Goal: Task Accomplishment & Management: Manage account settings

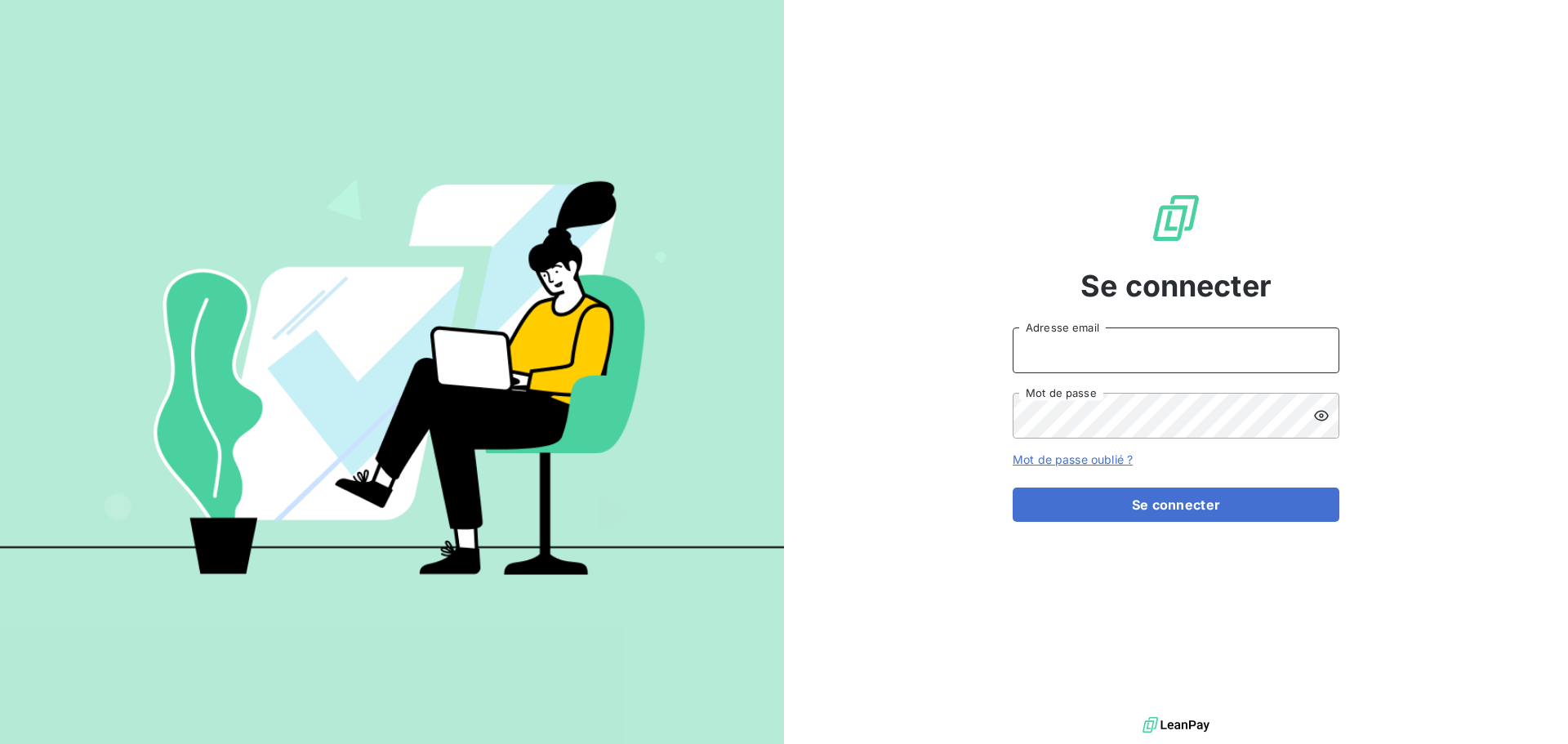
click at [1216, 353] on input "Adresse email" at bounding box center [1176, 351] width 327 height 45
type input "[EMAIL_ADDRESS][DOMAIN_NAME]"
click at [1013, 488] on button "Se connecter" at bounding box center [1176, 505] width 327 height 34
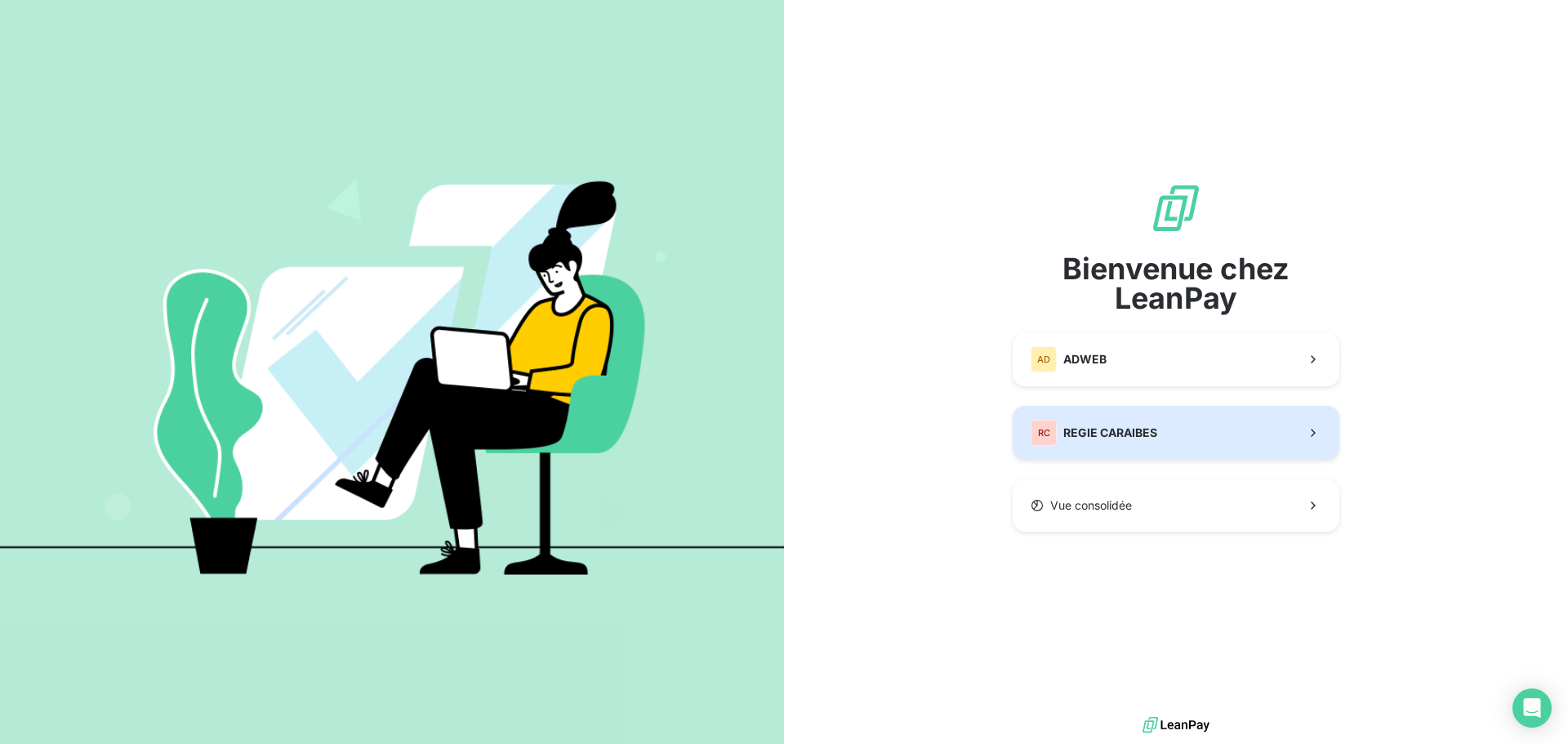
click at [1206, 454] on button "RC REGIE CARAIBES" at bounding box center [1176, 432] width 327 height 54
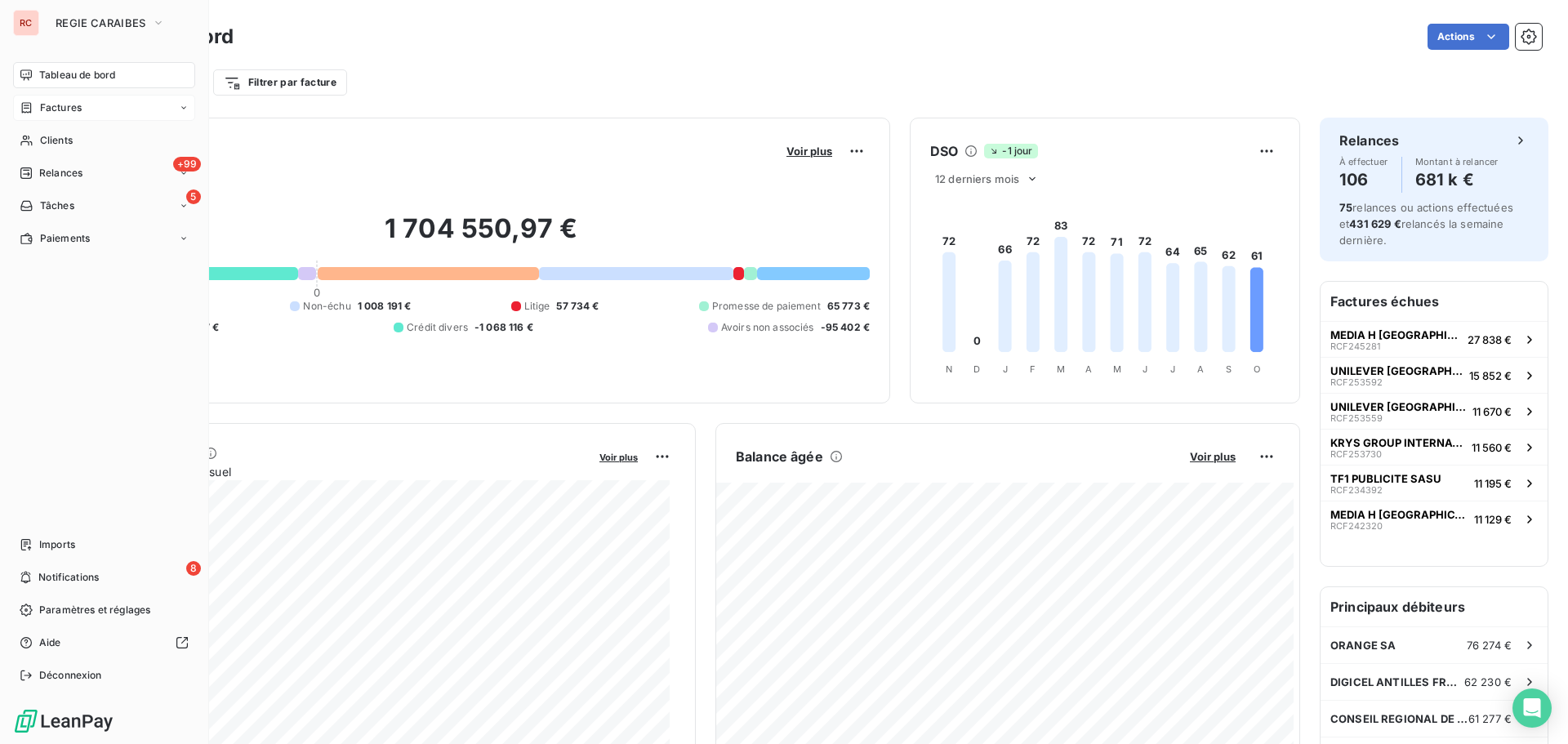
click at [45, 107] on span "Factures" at bounding box center [61, 108] width 42 height 15
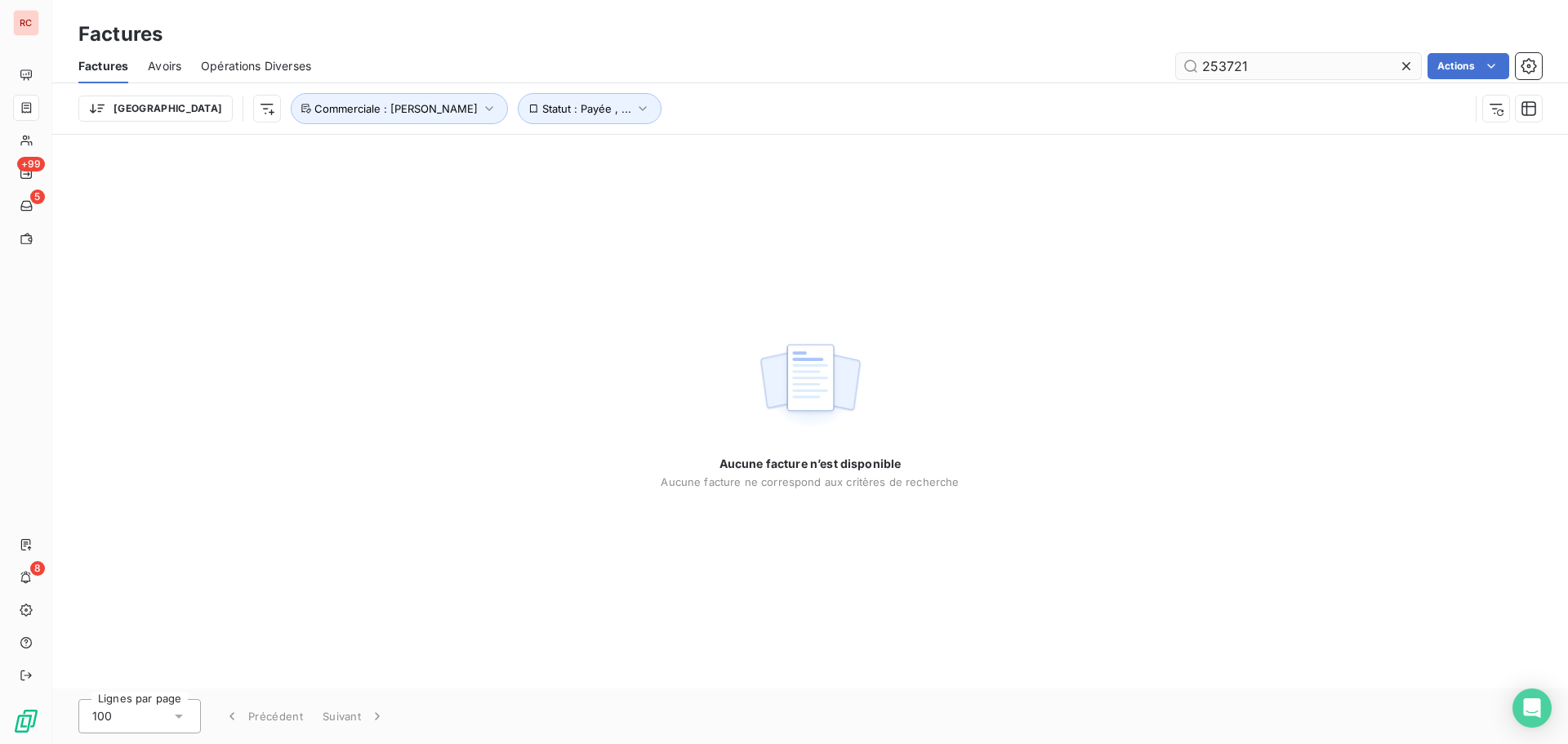
drag, startPoint x: 1263, startPoint y: 67, endPoint x: 1219, endPoint y: 68, distance: 44.0
click at [1219, 68] on input "253721" at bounding box center [1299, 66] width 245 height 27
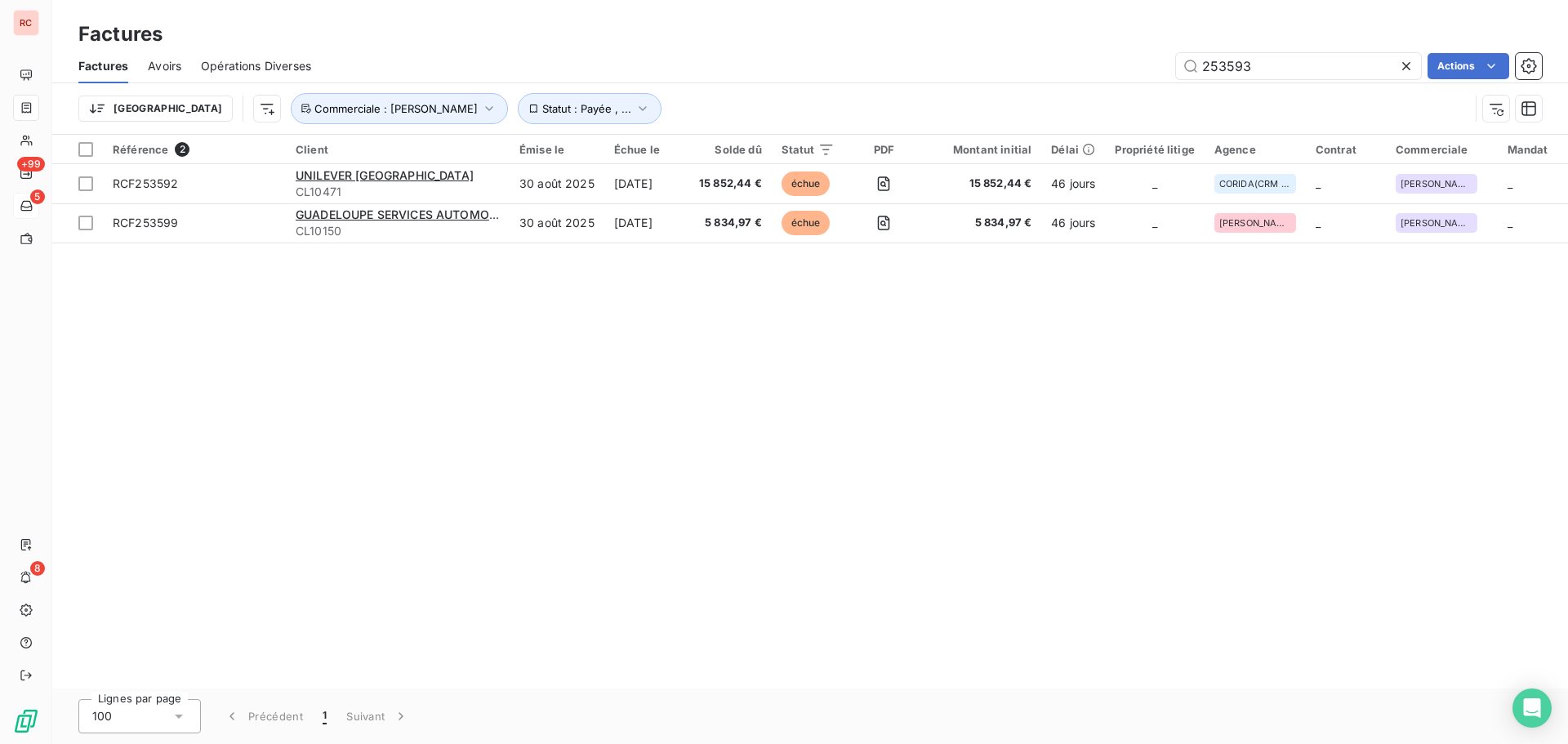
type input "253593"
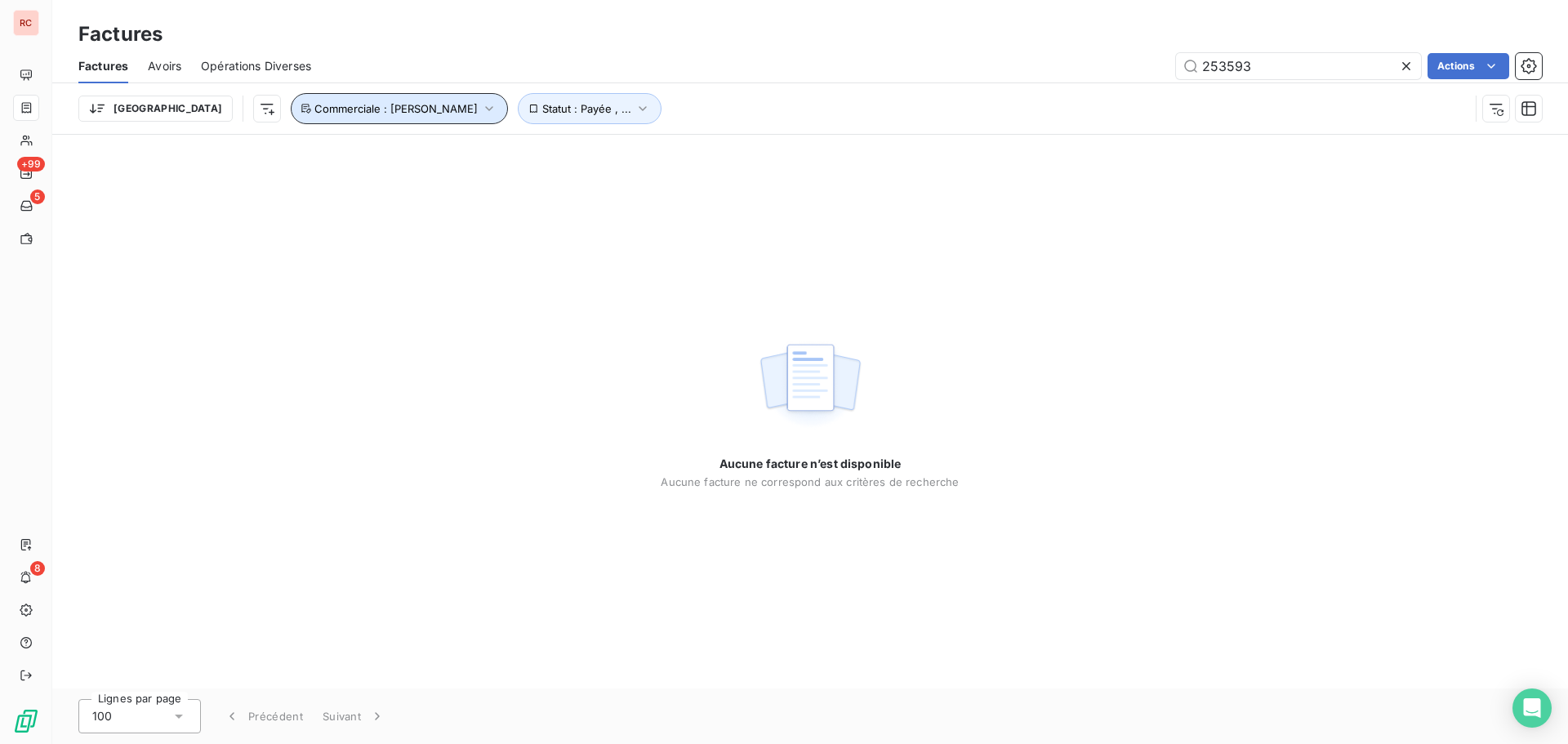
click at [481, 105] on icon "button" at bounding box center [489, 108] width 16 height 16
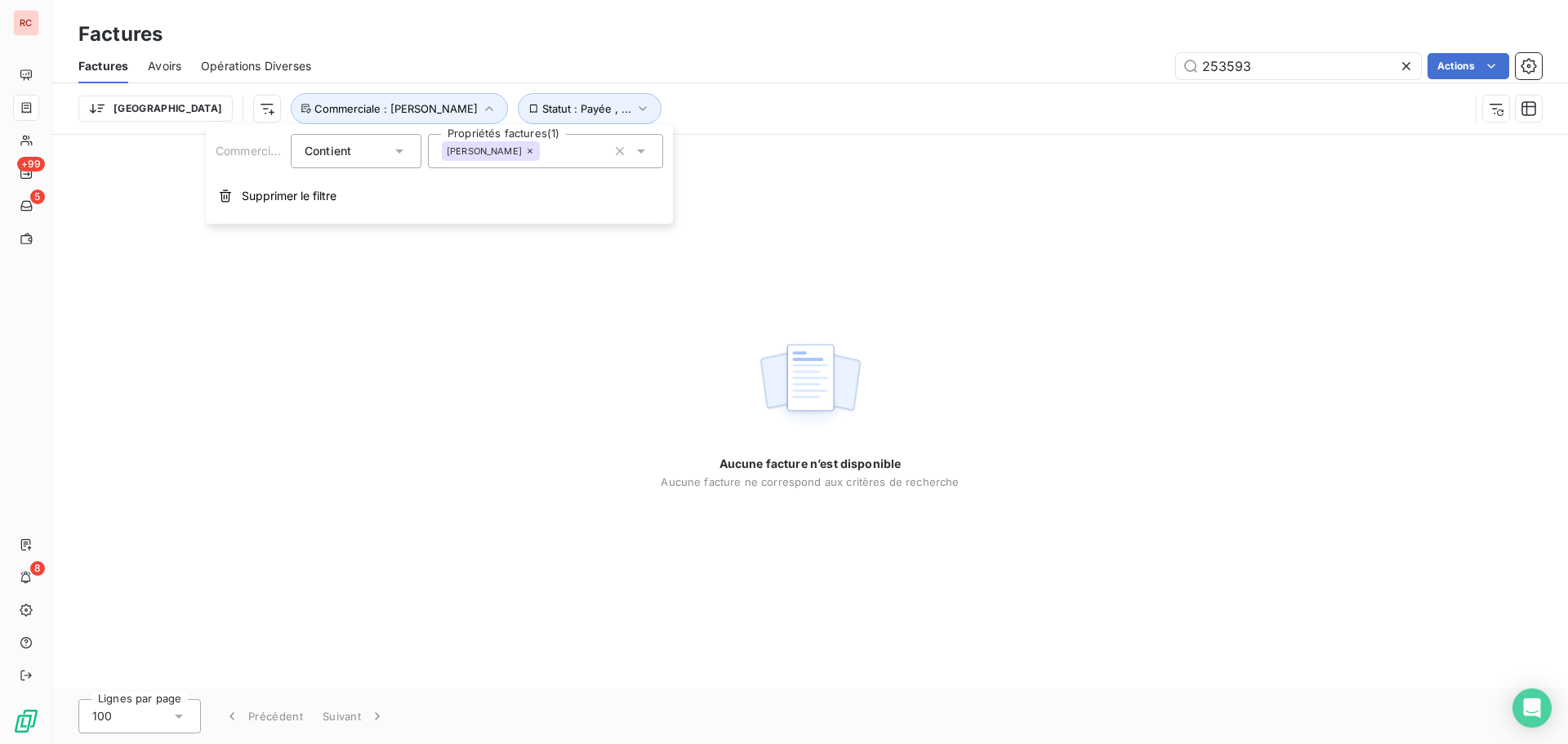
click at [528, 152] on icon at bounding box center [530, 151] width 5 height 5
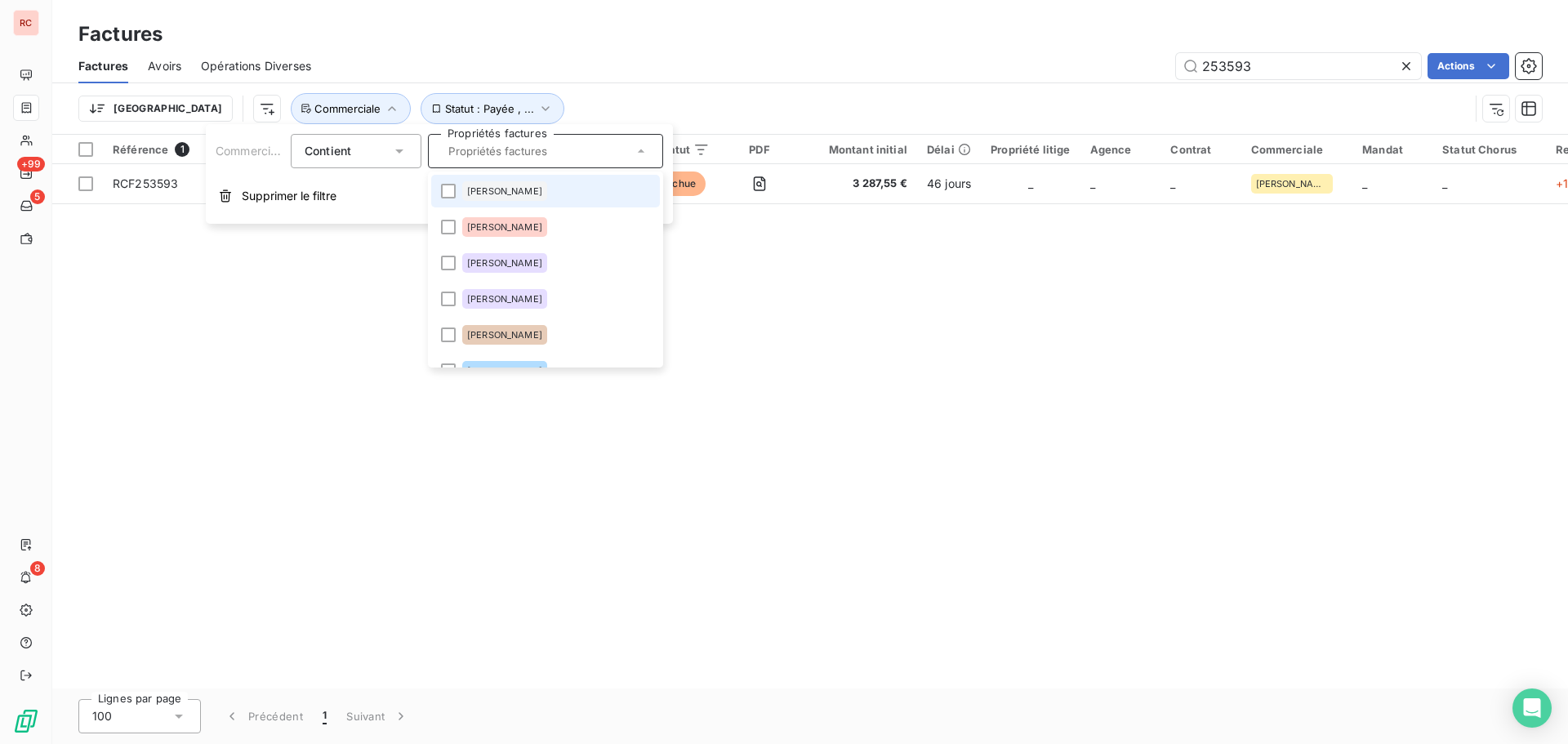
click at [949, 51] on div "Factures Avoirs Opérations Diverses 253593 Actions" at bounding box center [810, 66] width 1516 height 34
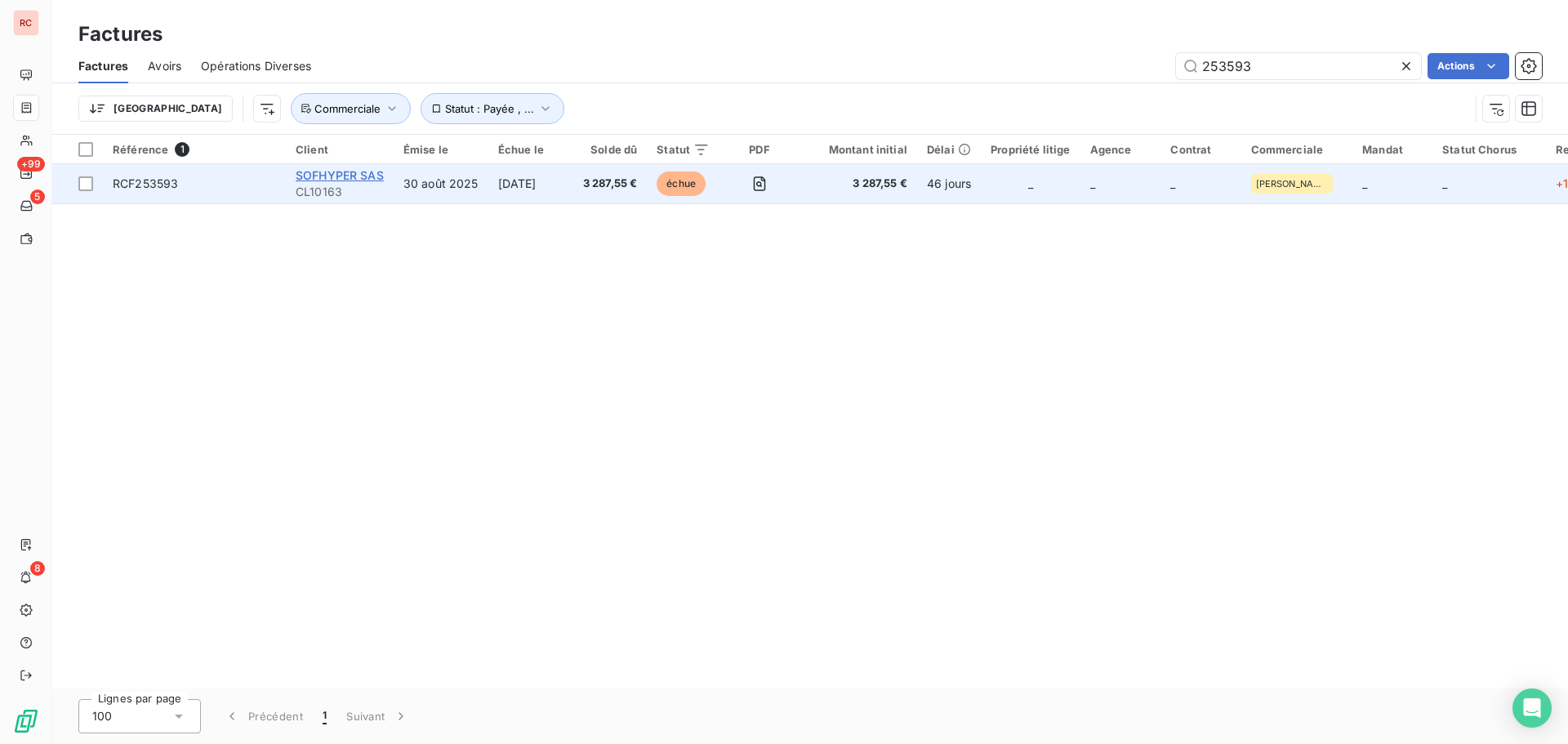
click at [311, 174] on span "SOFHYPER SAS" at bounding box center [339, 175] width 88 height 14
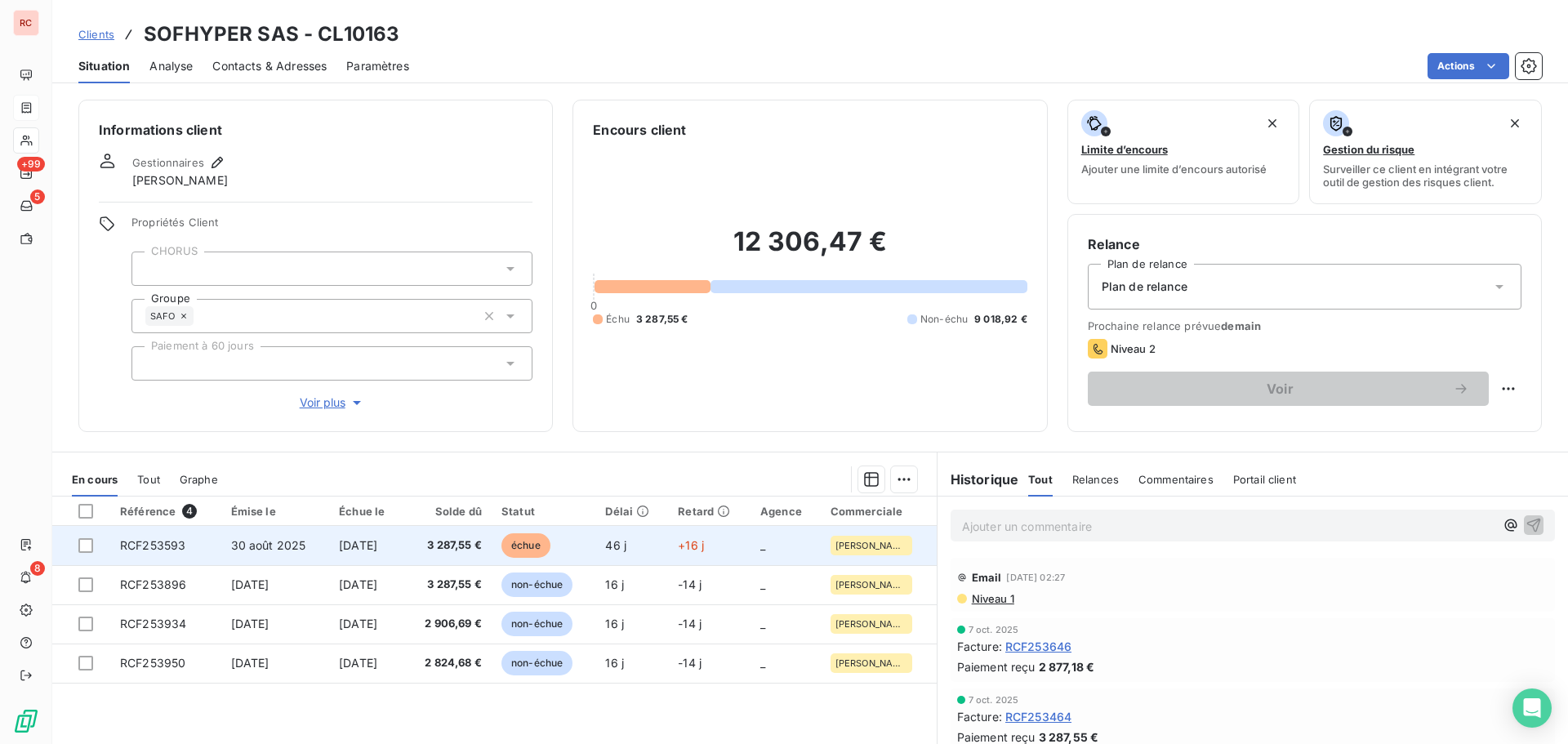
click at [339, 549] on span "[DATE]" at bounding box center [358, 545] width 39 height 14
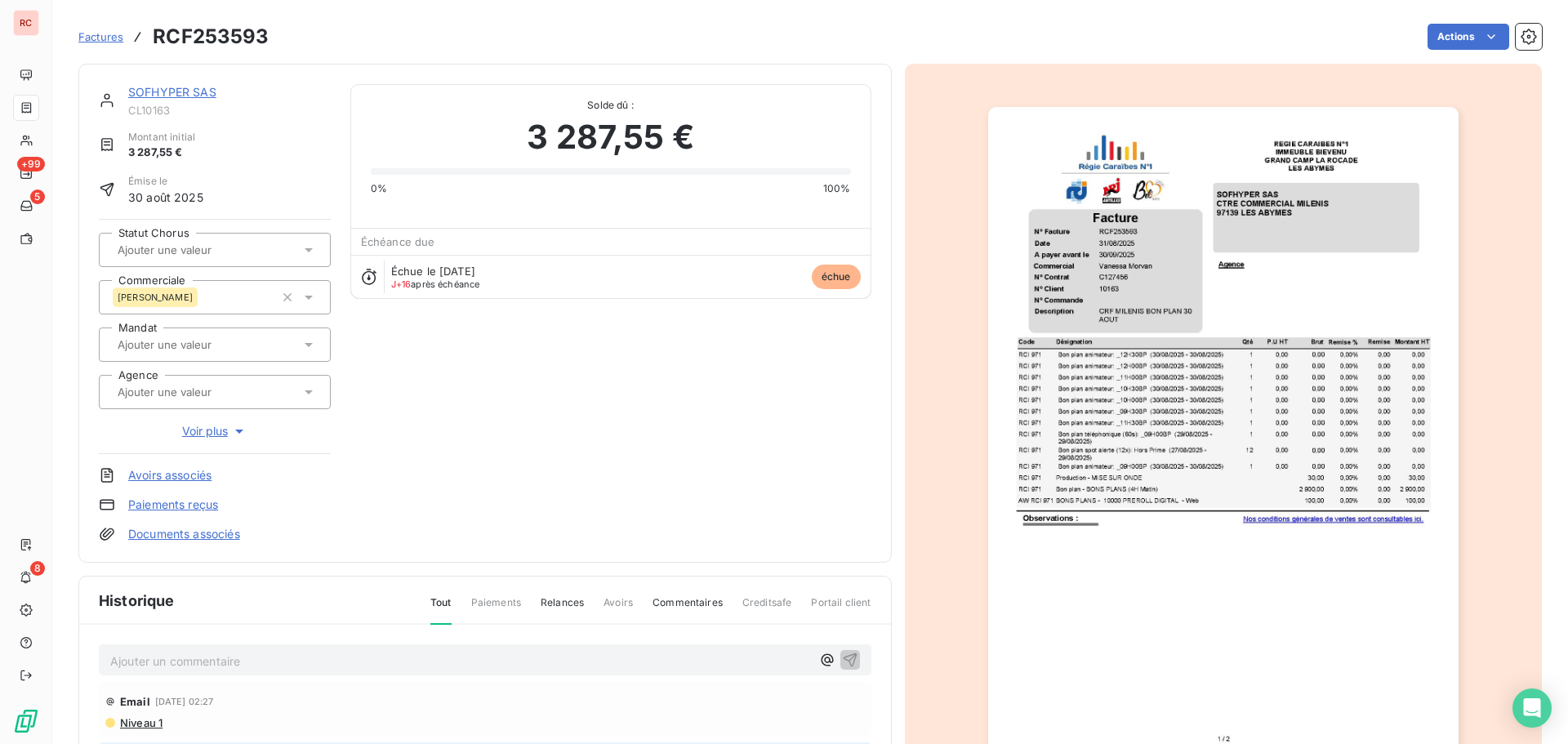
click at [170, 666] on p "Ajouter un commentaire ﻿" at bounding box center [460, 662] width 701 height 21
drag, startPoint x: 304, startPoint y: 657, endPoint x: 80, endPoint y: 660, distance: 224.0
copy span "[DATE] Ordre de virement"
click at [842, 663] on icon "button" at bounding box center [850, 659] width 16 height 16
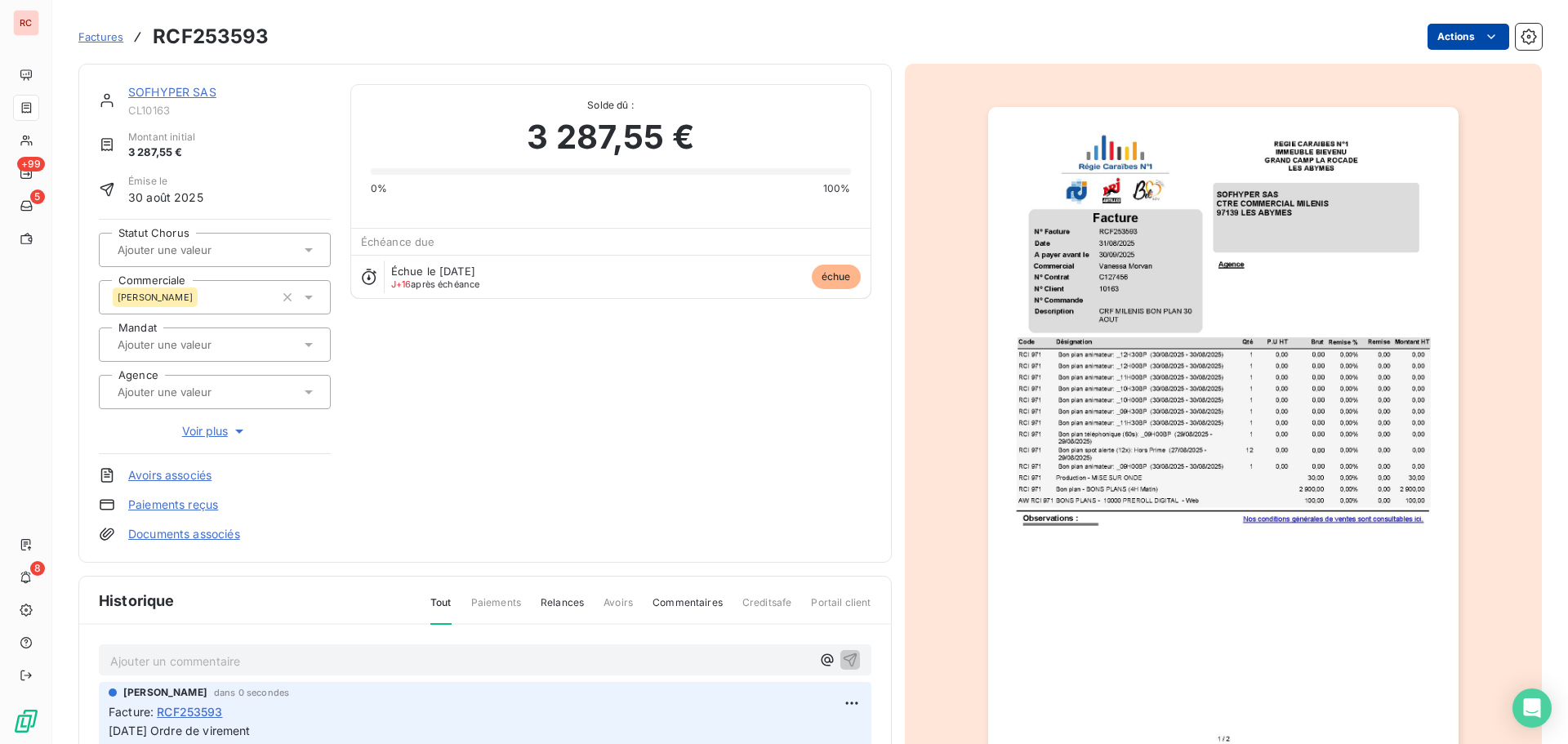
click at [1469, 42] on html "RC +99 5 8 Factures RCF253593 Actions SOFHYPER SAS CL10163 Montant initial 3 28…" at bounding box center [784, 372] width 1568 height 744
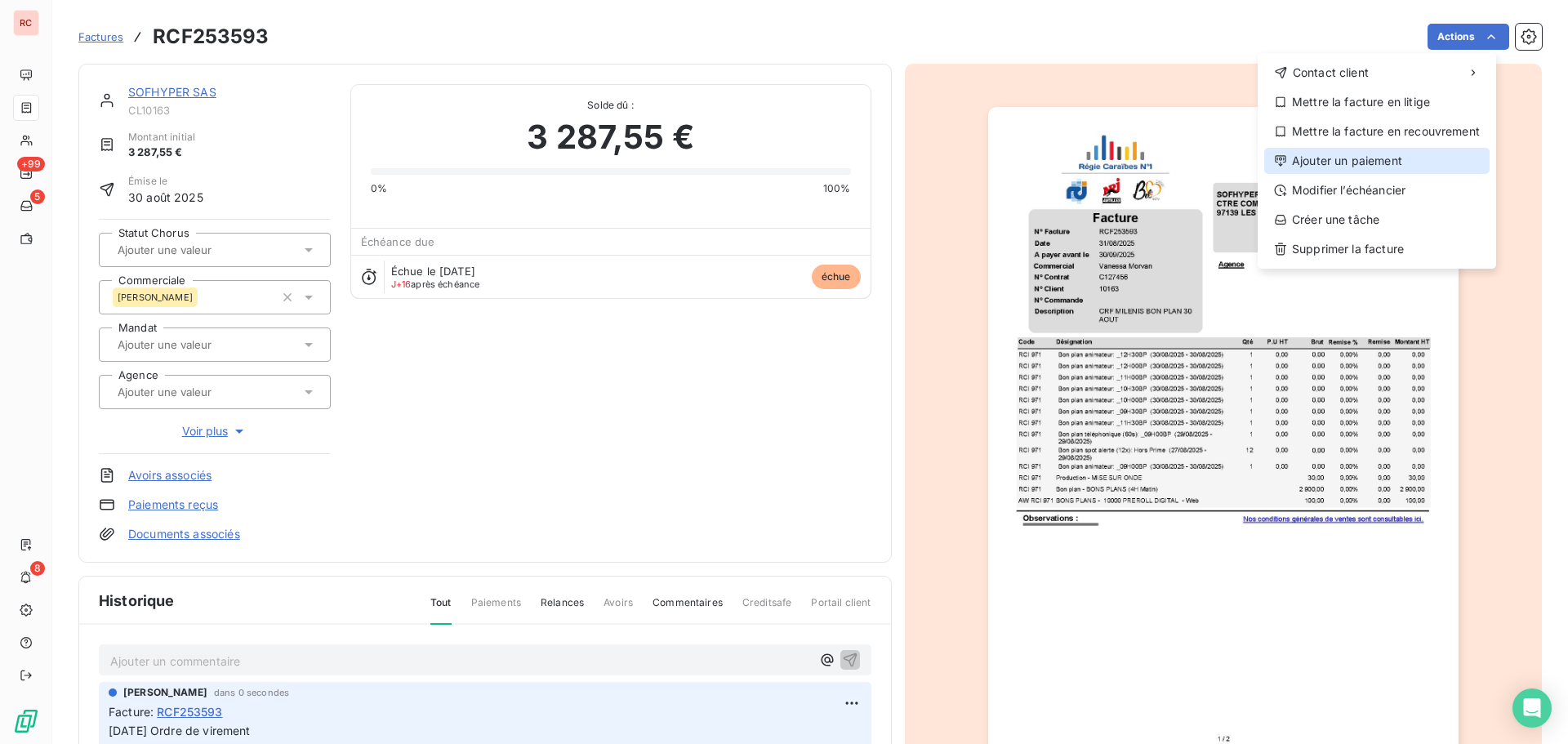
click at [1339, 159] on div "Ajouter un paiement" at bounding box center [1378, 161] width 225 height 27
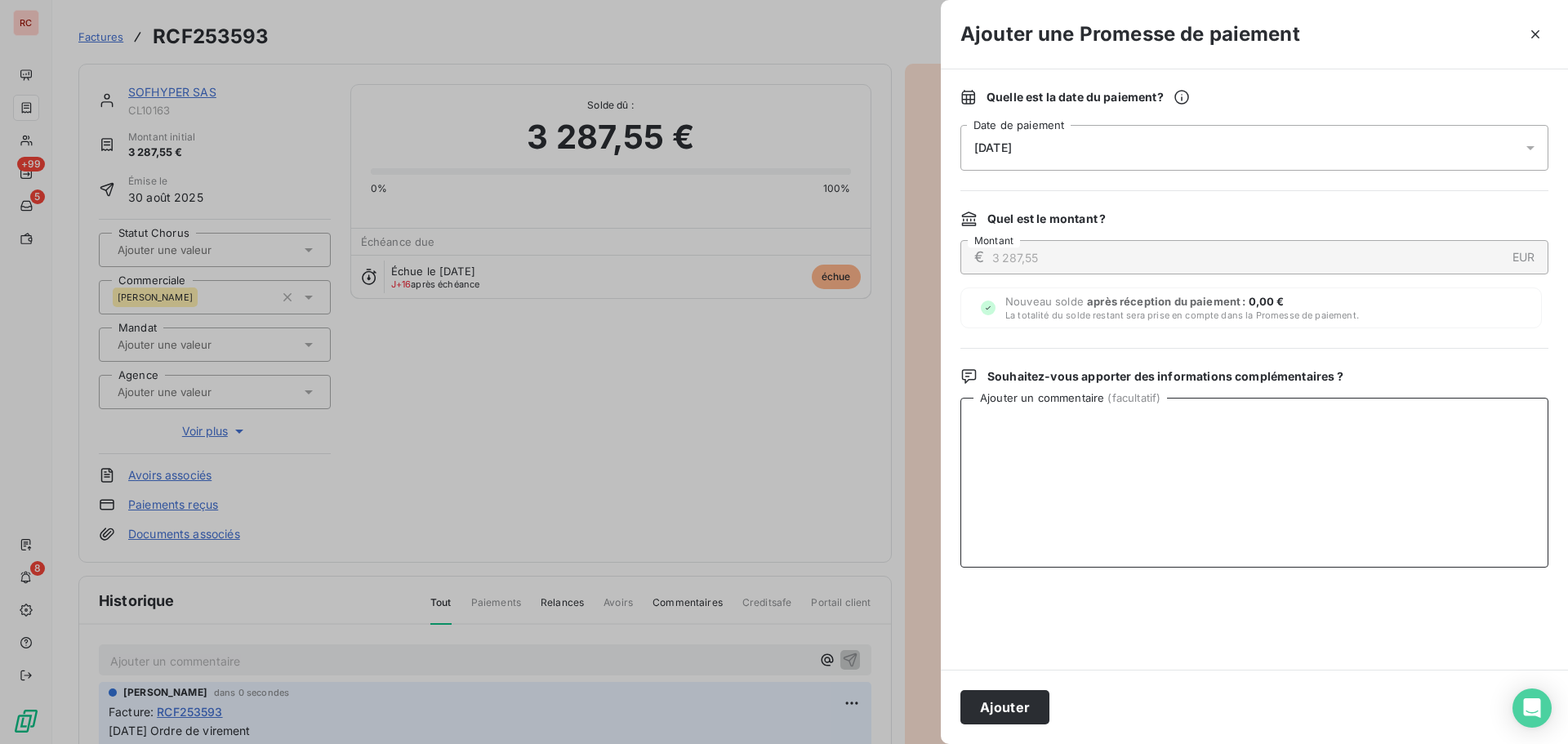
click at [1065, 448] on textarea "Ajouter un commentaire ( facultatif )" at bounding box center [1254, 482] width 588 height 170
paste textarea "[DATE] Ordre de virement"
type textarea "[DATE] Ordre de virement"
click at [1123, 150] on div "[DATE]" at bounding box center [1254, 148] width 588 height 45
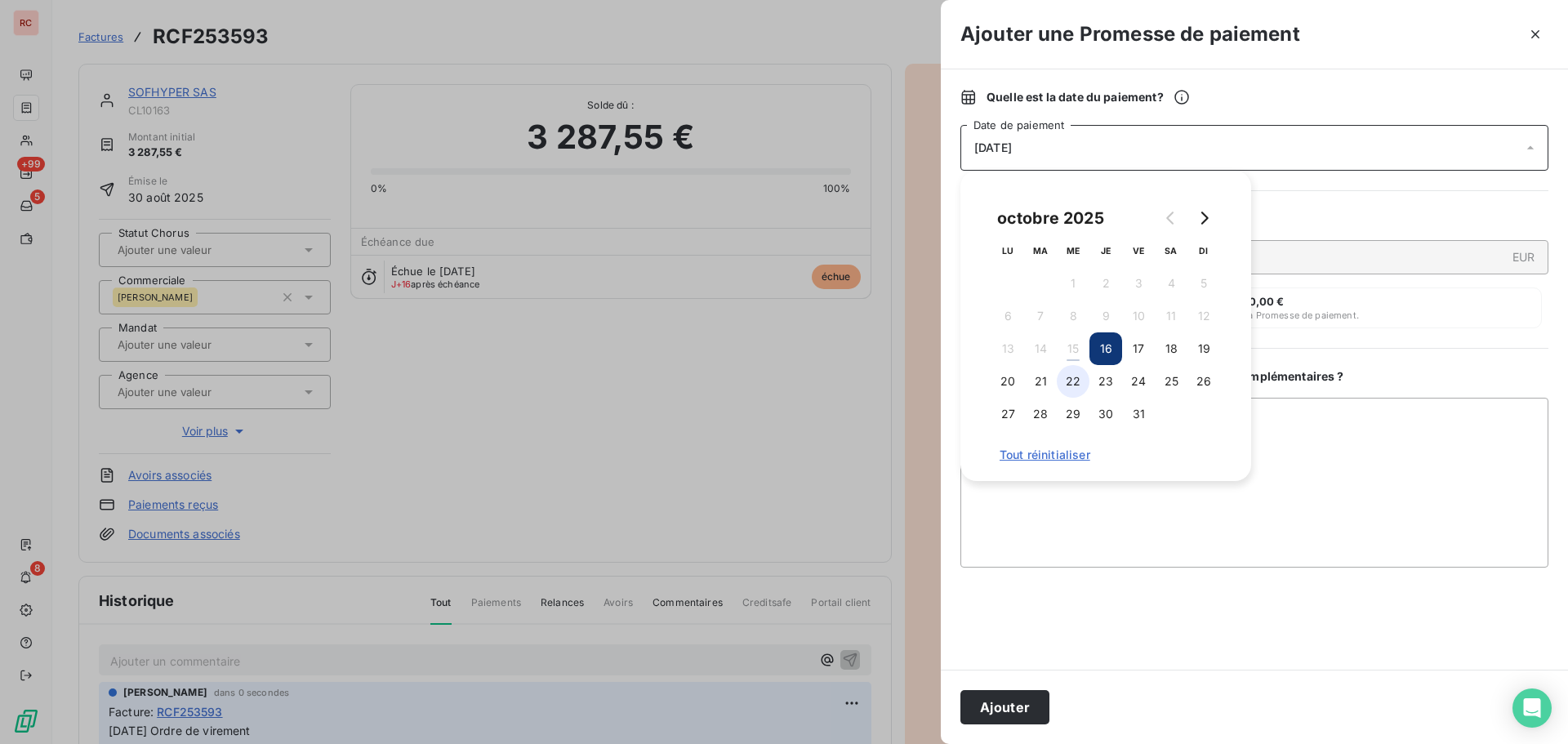
click at [1088, 386] on button "22" at bounding box center [1073, 381] width 32 height 32
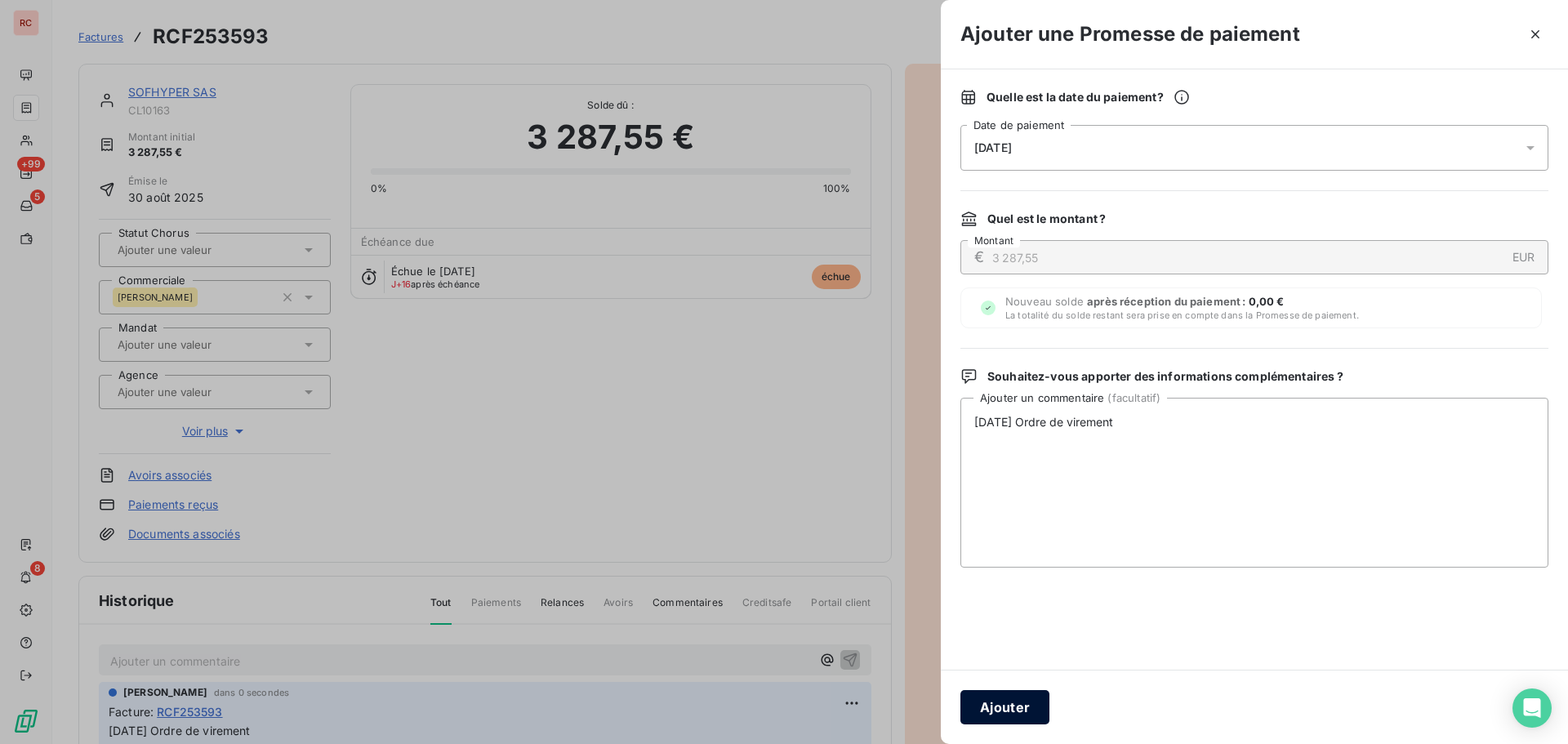
click at [993, 717] on button "Ajouter" at bounding box center [1005, 708] width 89 height 34
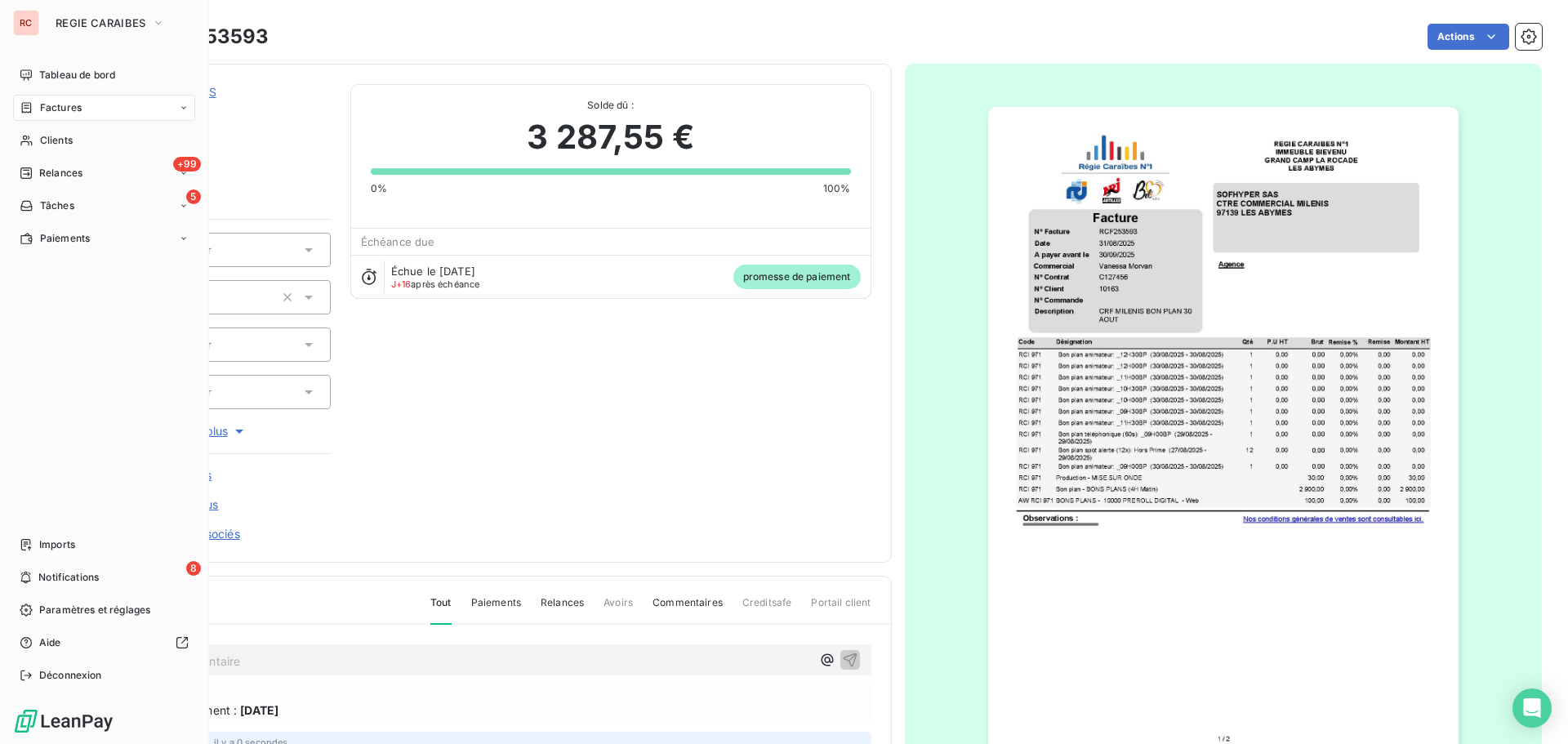
click at [48, 110] on span "Factures" at bounding box center [61, 108] width 42 height 15
click at [46, 141] on span "Clients" at bounding box center [56, 141] width 32 height 15
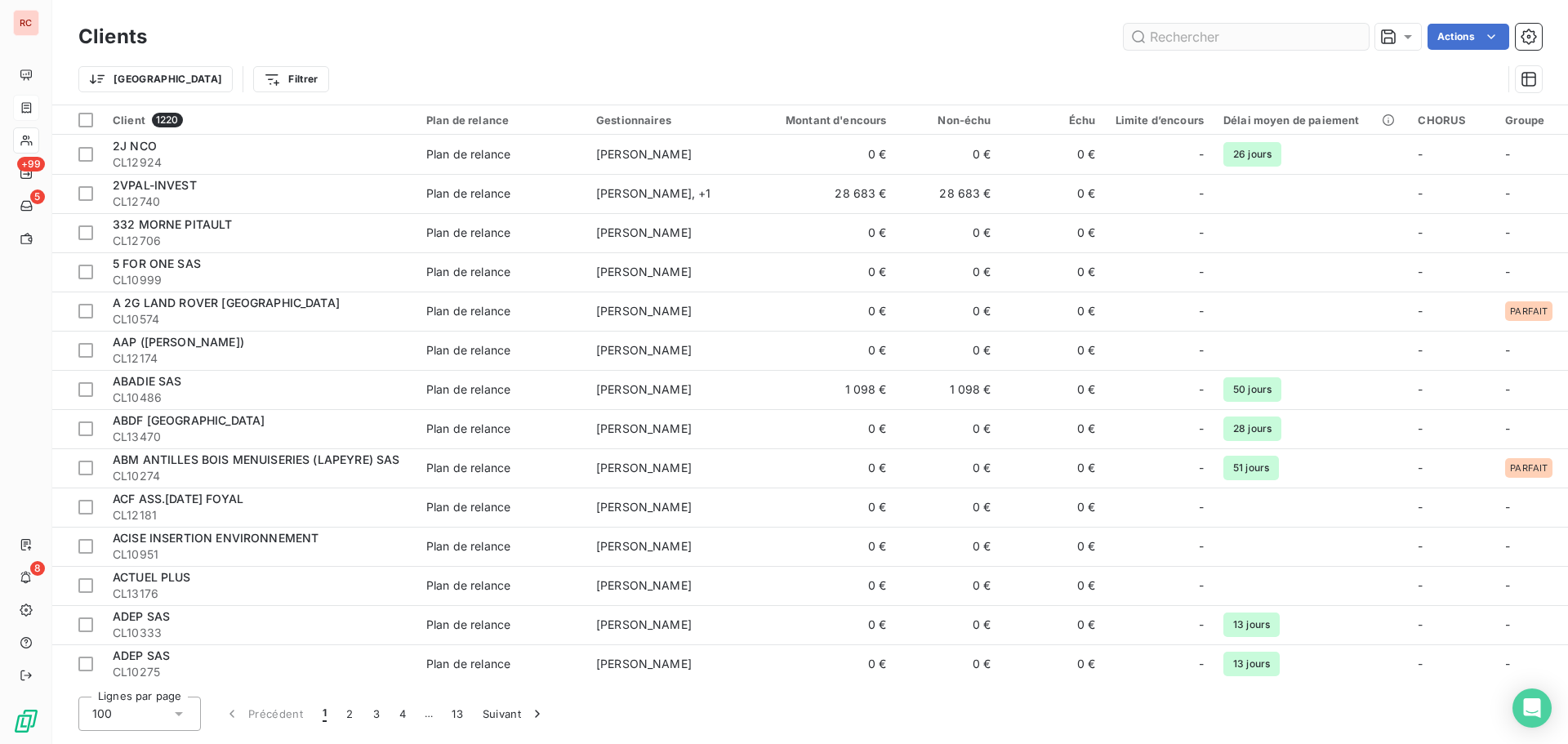
click at [1168, 48] on input "text" at bounding box center [1246, 37] width 245 height 27
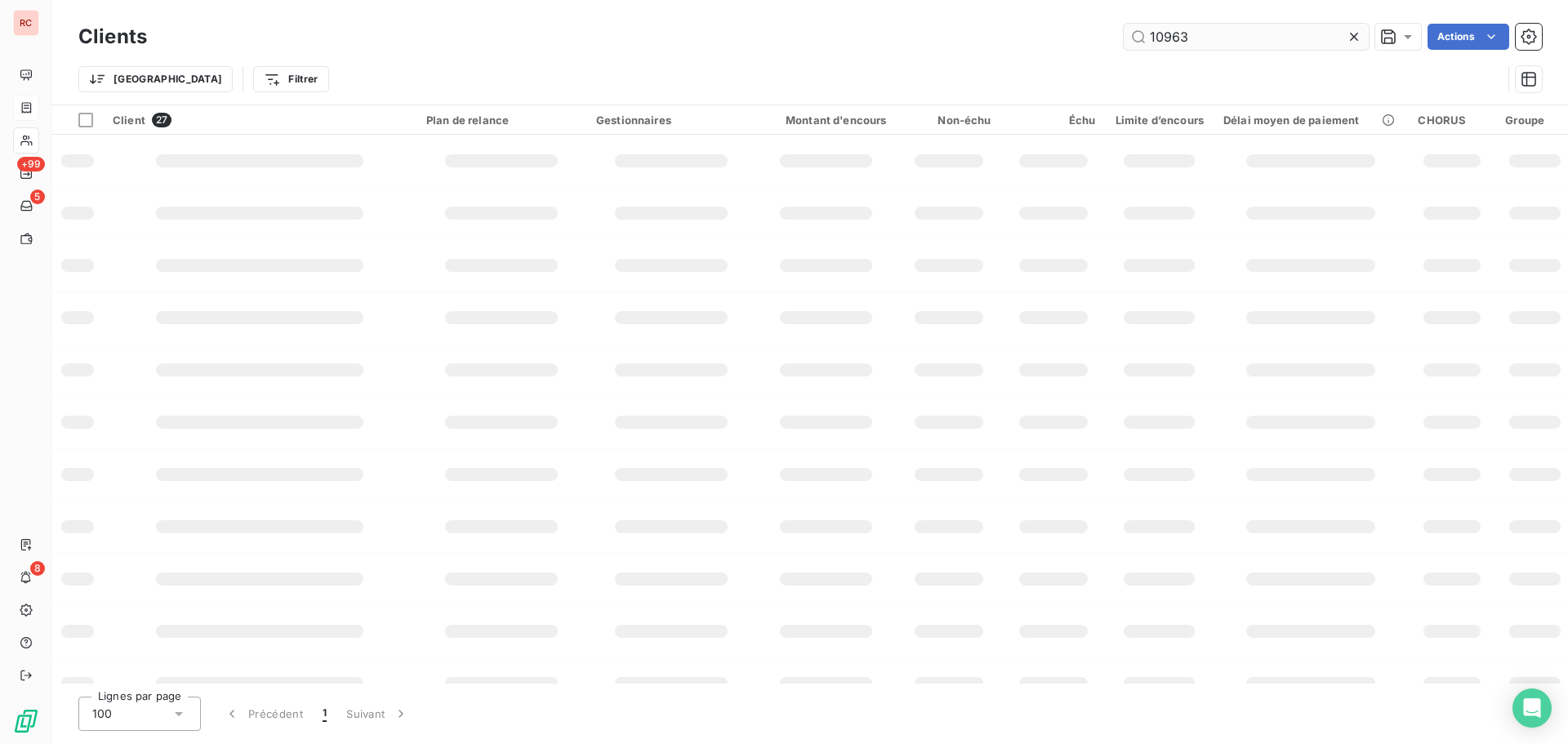
type input "10963"
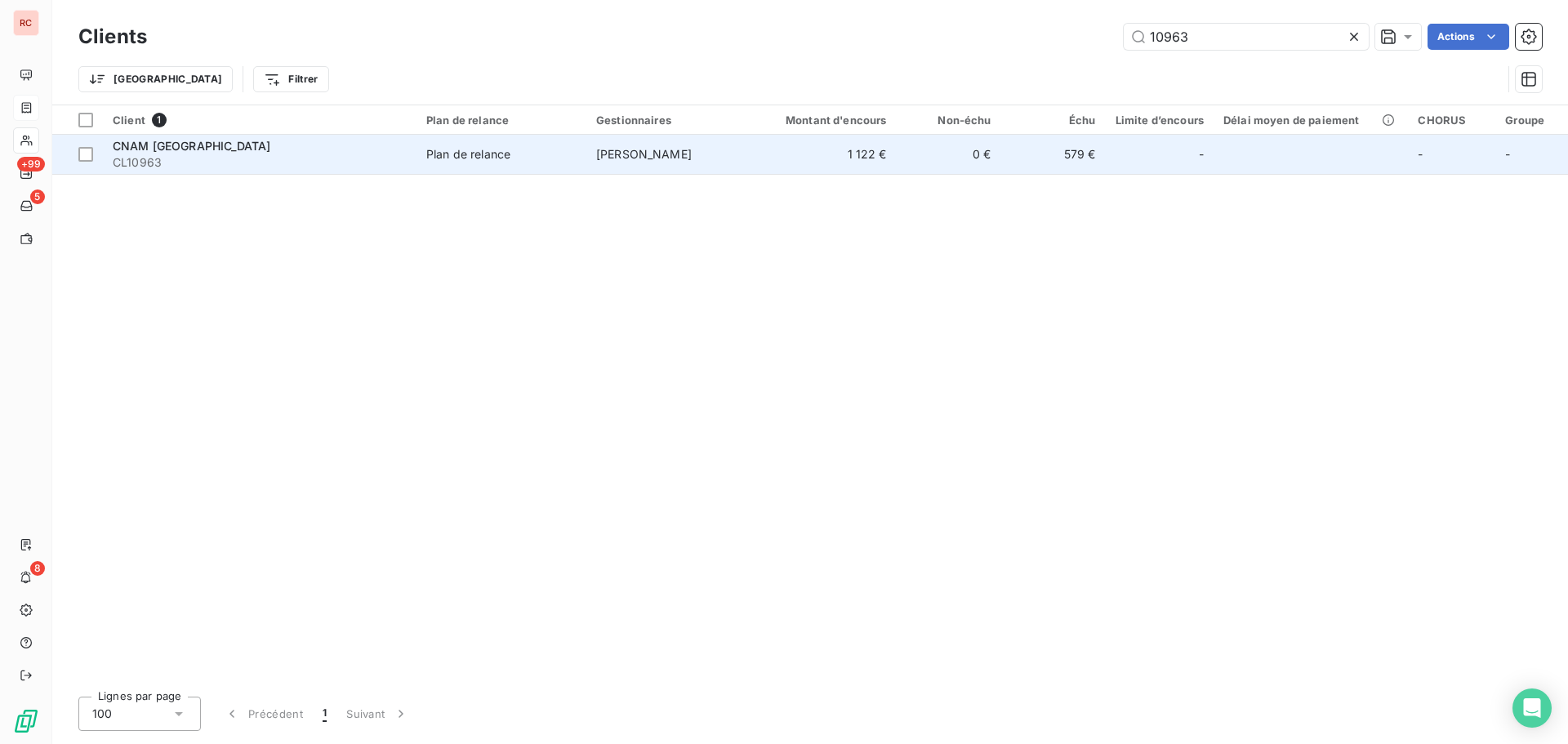
click at [685, 165] on td "[PERSON_NAME]" at bounding box center [671, 154] width 170 height 39
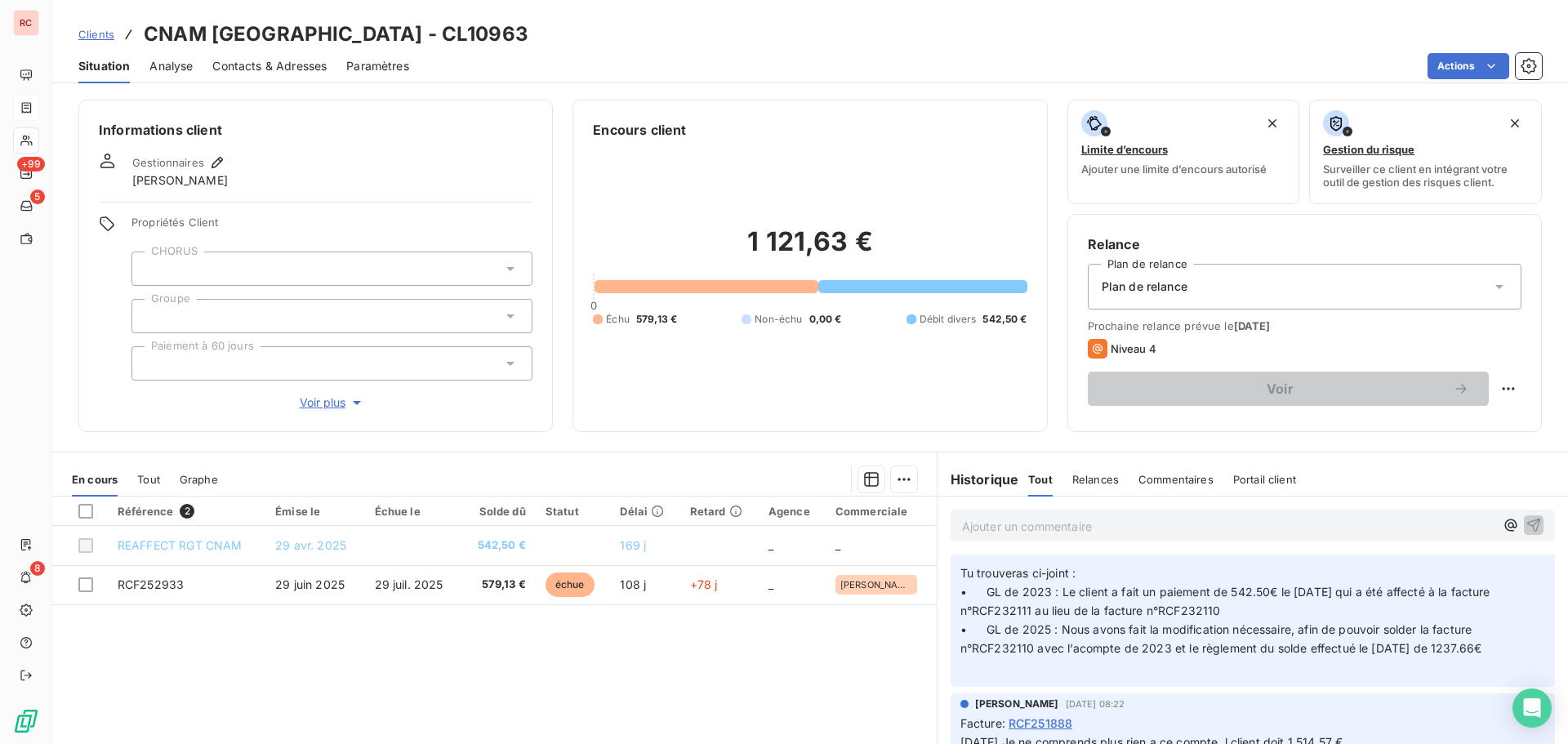
scroll to position [1471, 0]
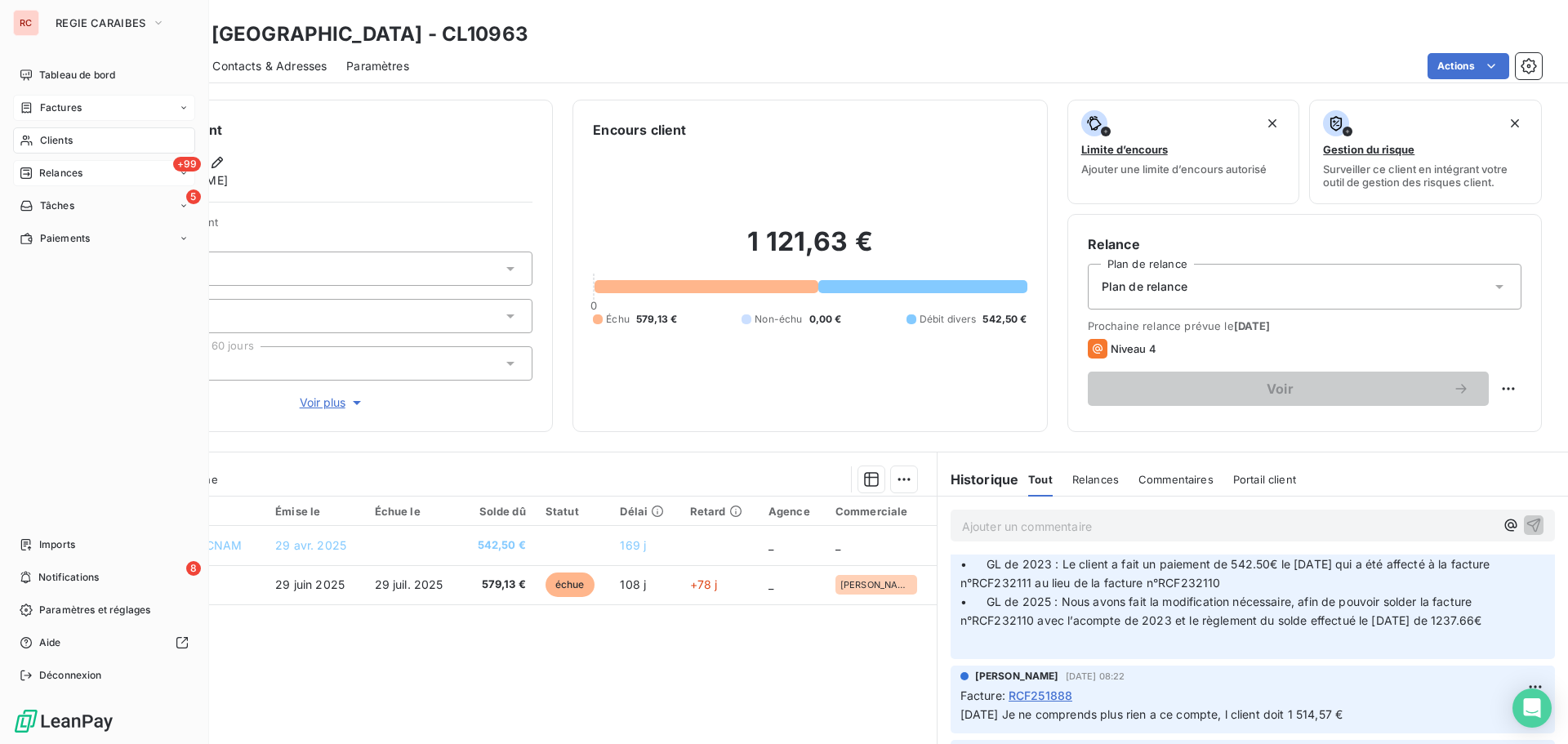
click at [67, 172] on span "Relances" at bounding box center [61, 173] width 44 height 15
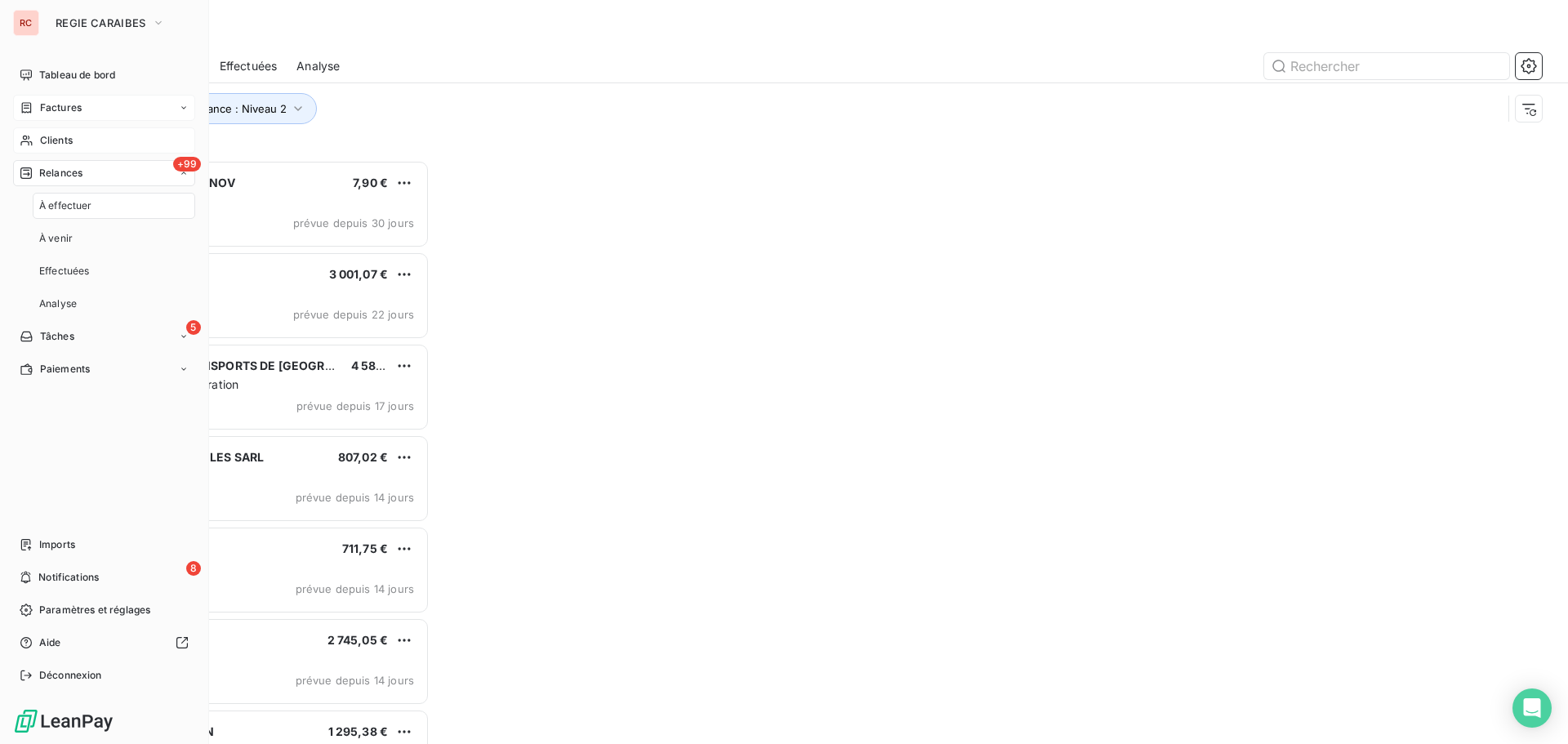
scroll to position [572, 339]
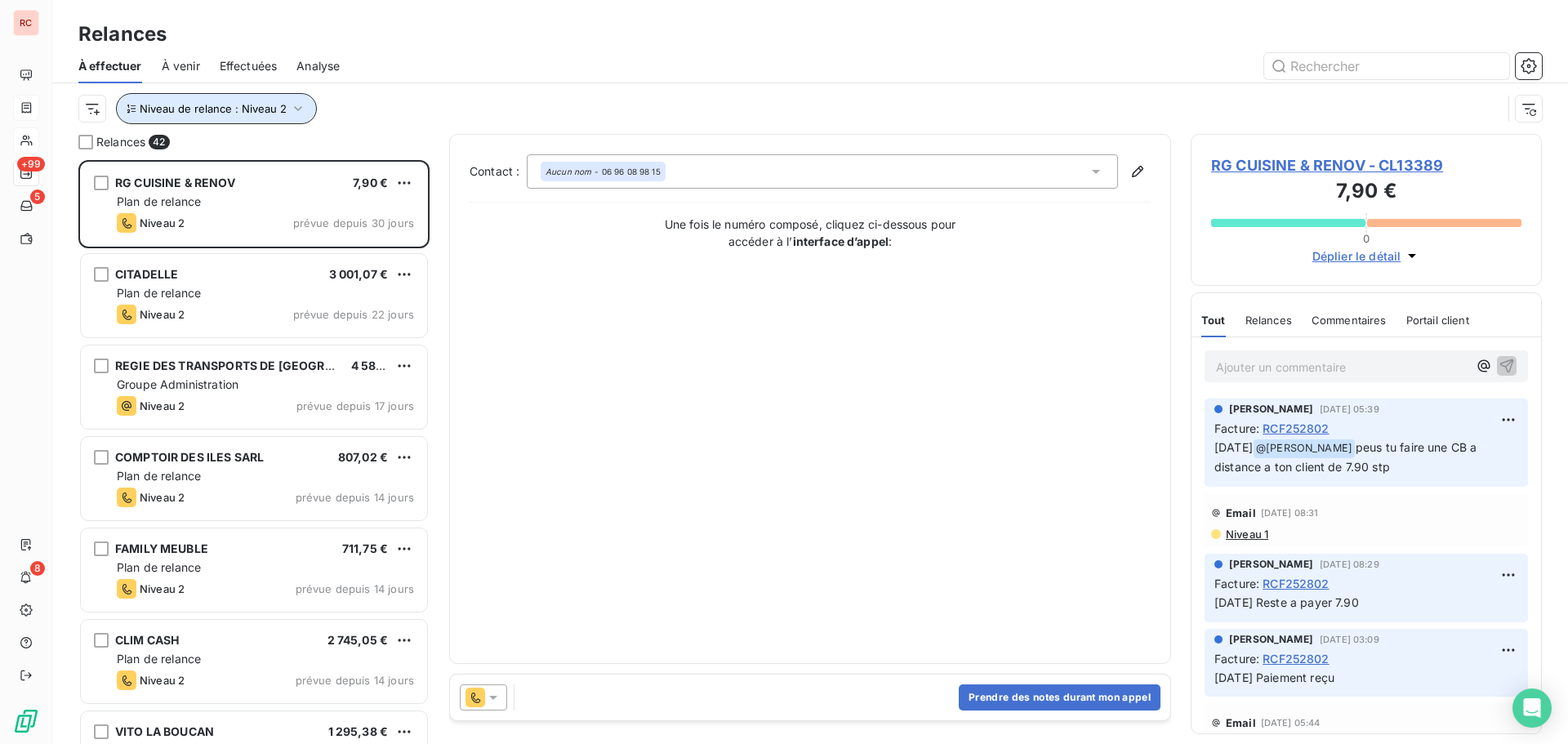
click at [270, 107] on span "Niveau de relance : Niveau 2" at bounding box center [212, 109] width 147 height 13
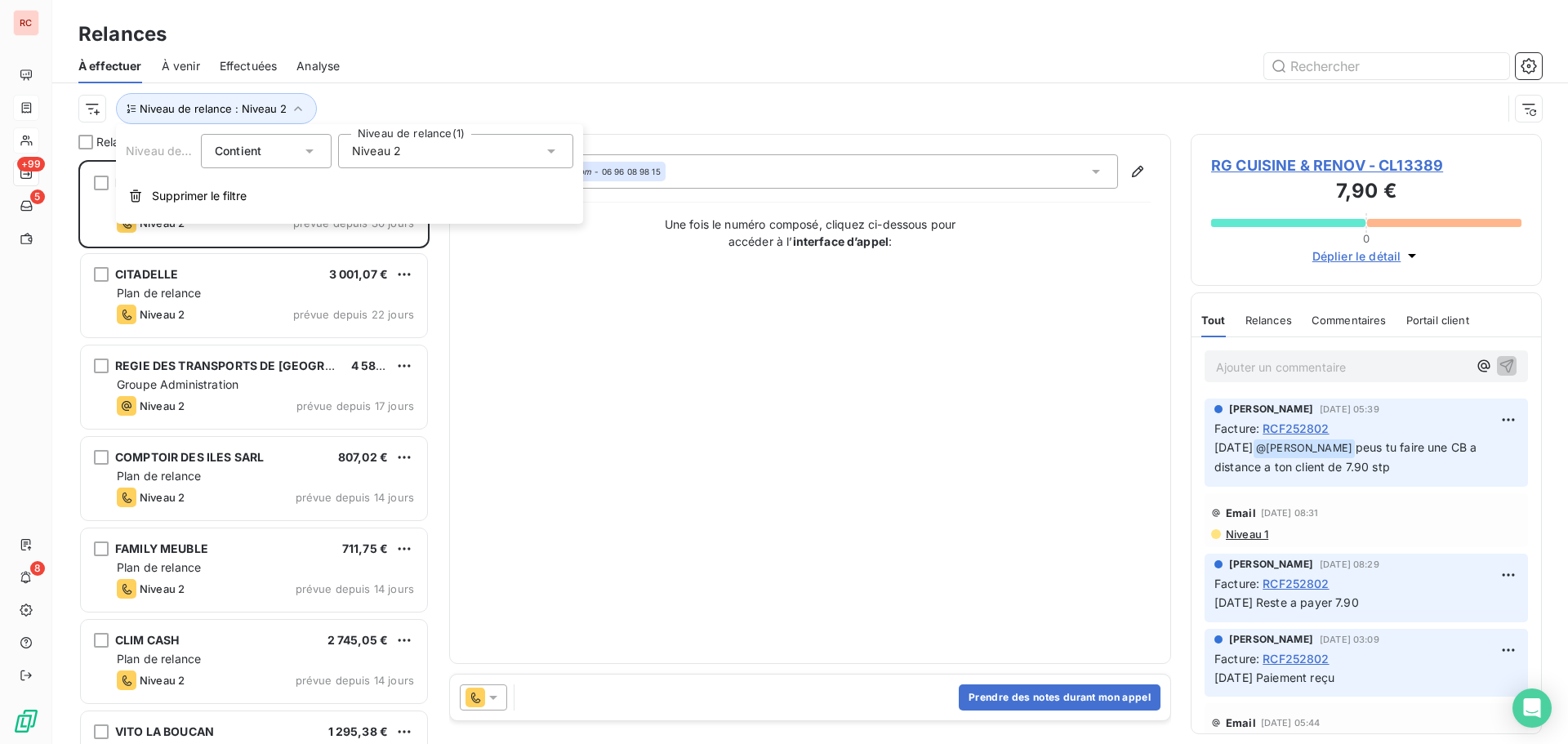
click at [442, 144] on div "Niveau 2" at bounding box center [456, 151] width 235 height 34
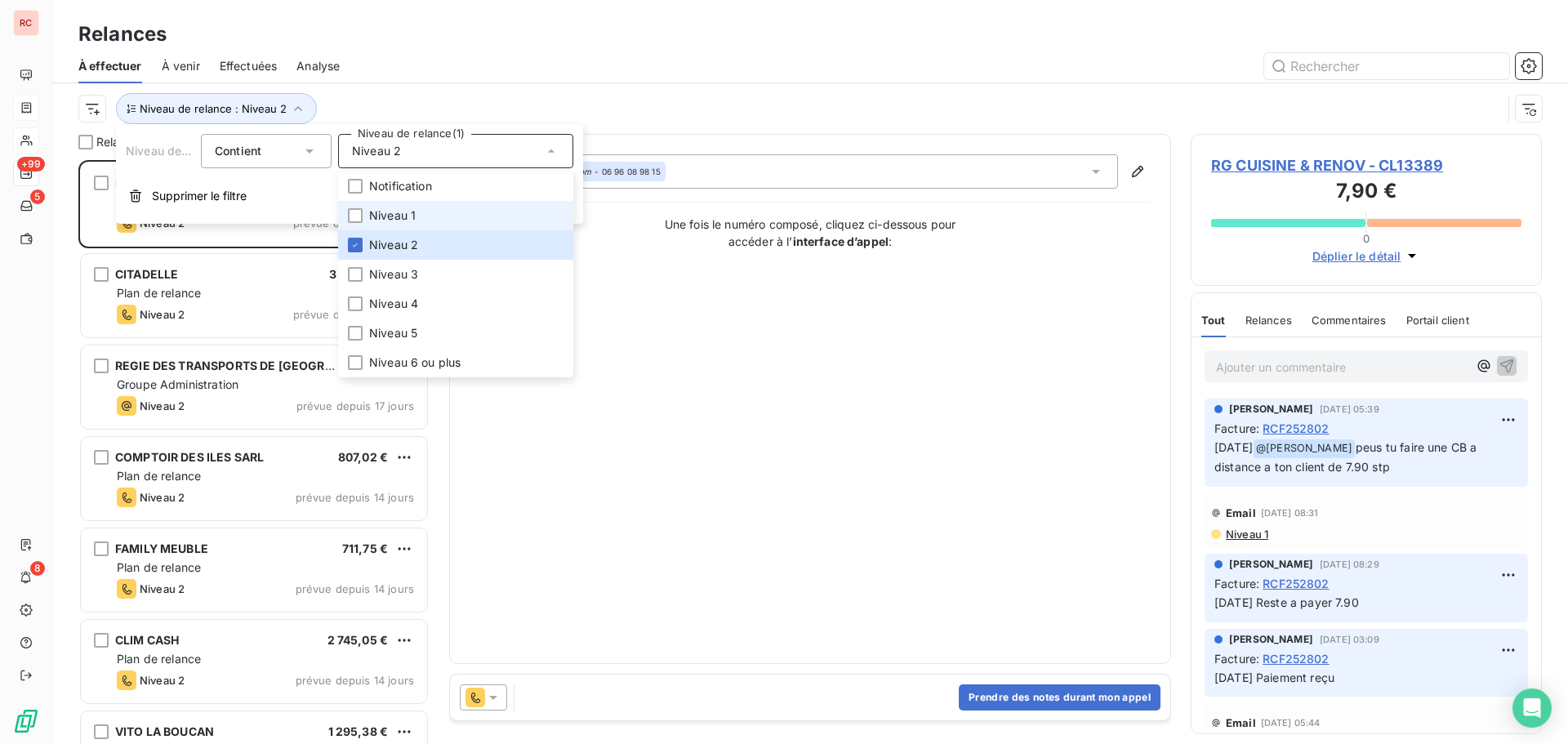
click at [369, 210] on li "Niveau 1" at bounding box center [456, 215] width 235 height 29
click at [358, 240] on div at bounding box center [355, 245] width 15 height 15
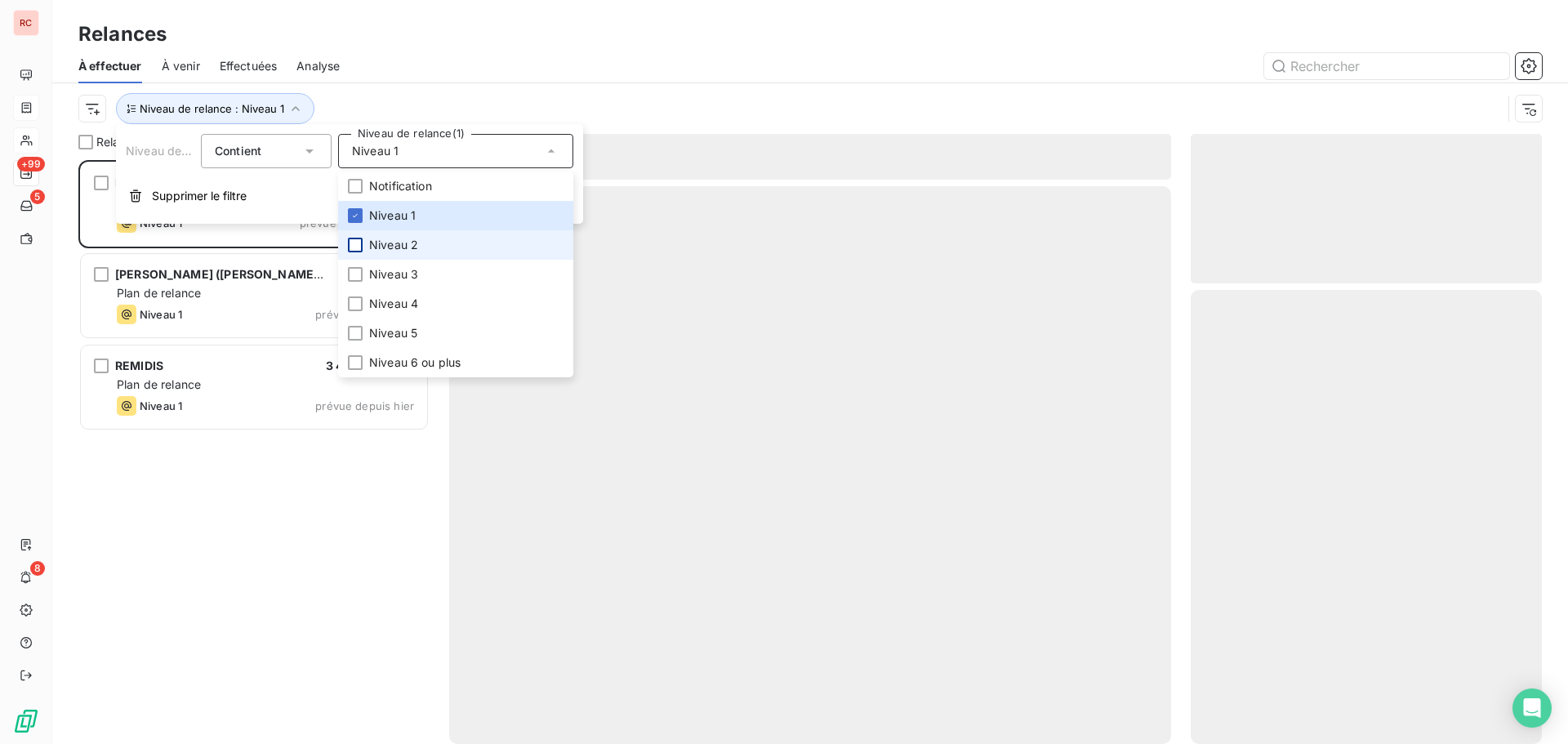
scroll to position [572, 339]
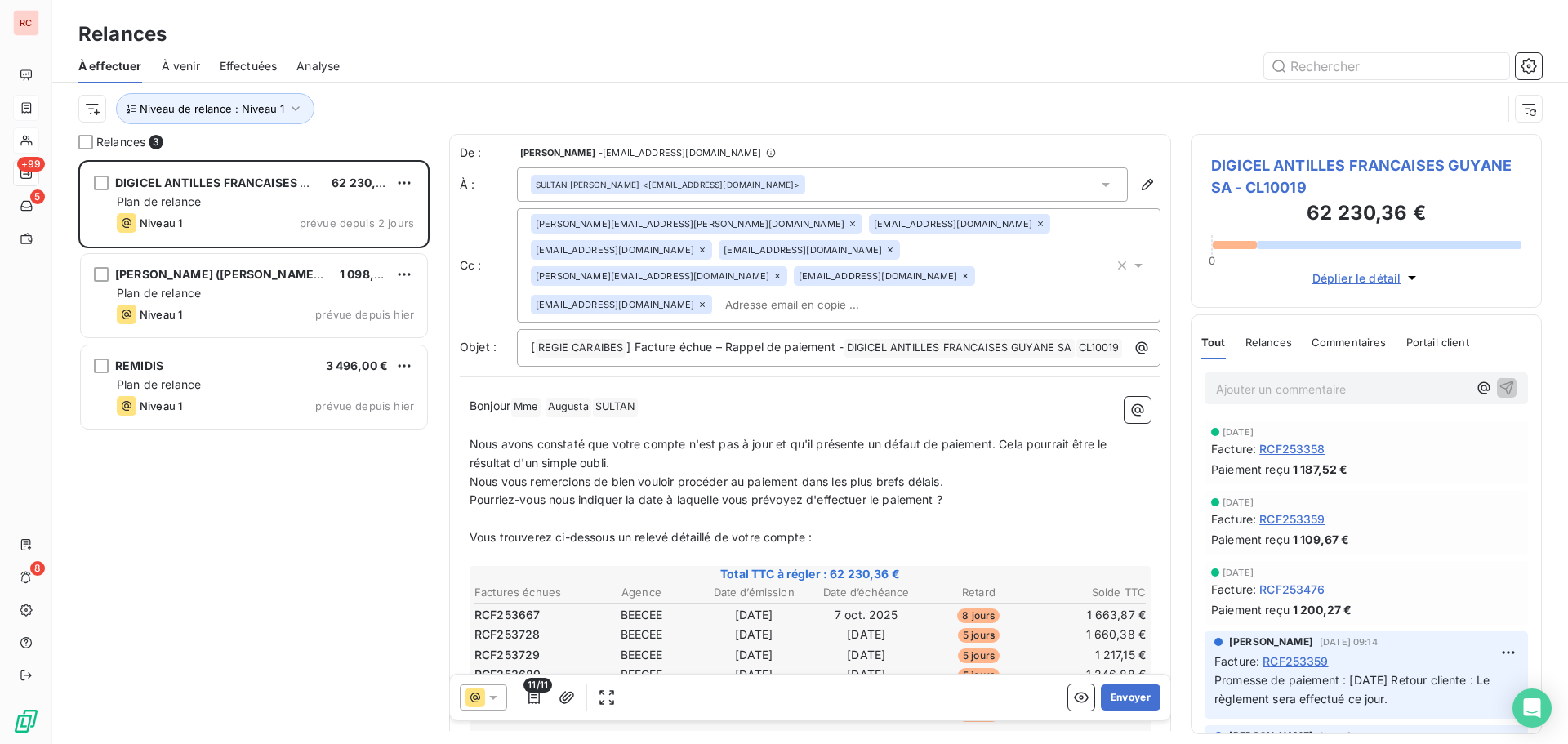
click at [218, 475] on div "DIGICEL ANTILLES FRANCAISES GUYANE SA 62 230,36 € Plan de relance Niveau 1 prév…" at bounding box center [254, 452] width 351 height 584
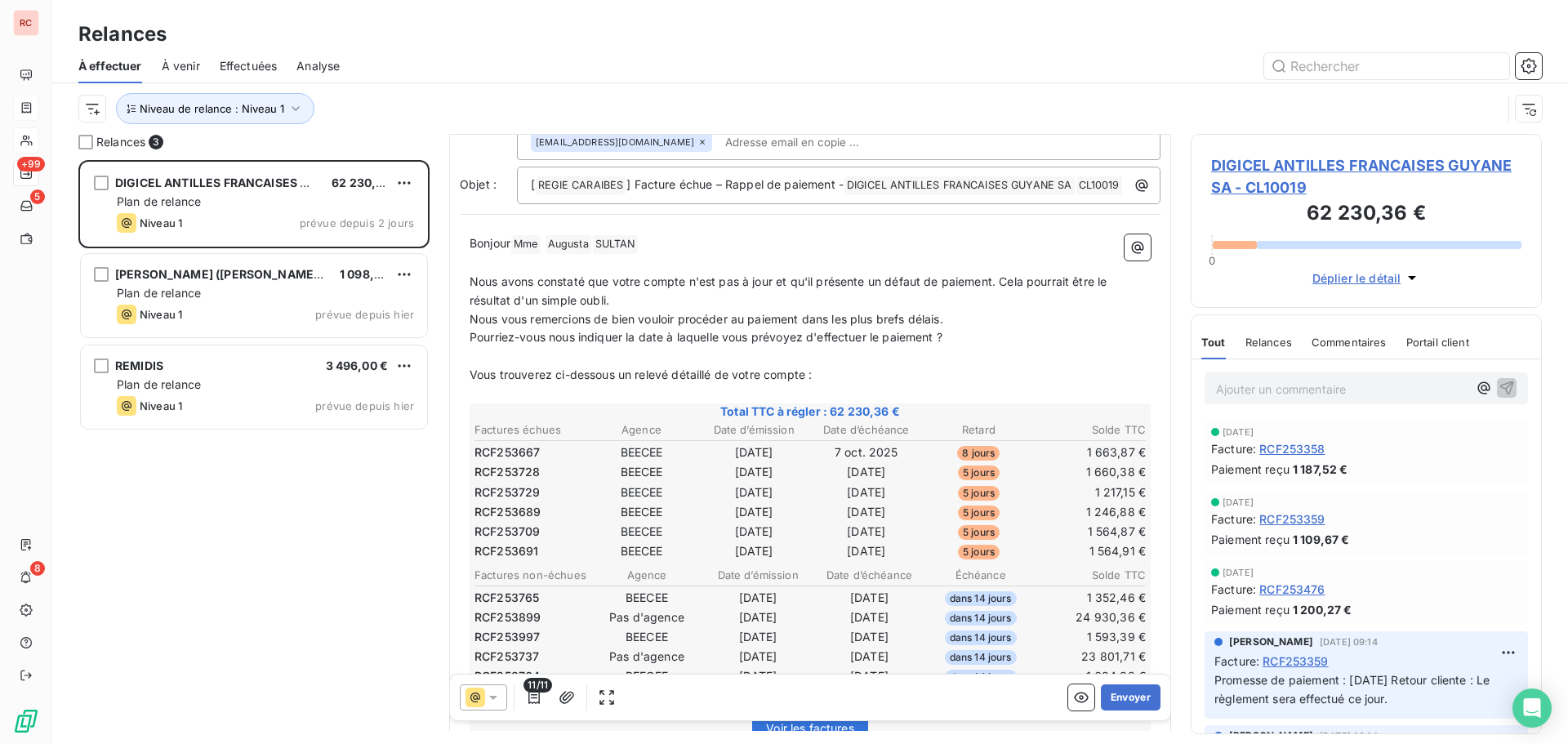
scroll to position [164, 0]
click at [532, 702] on icon "button" at bounding box center [533, 698] width 16 height 16
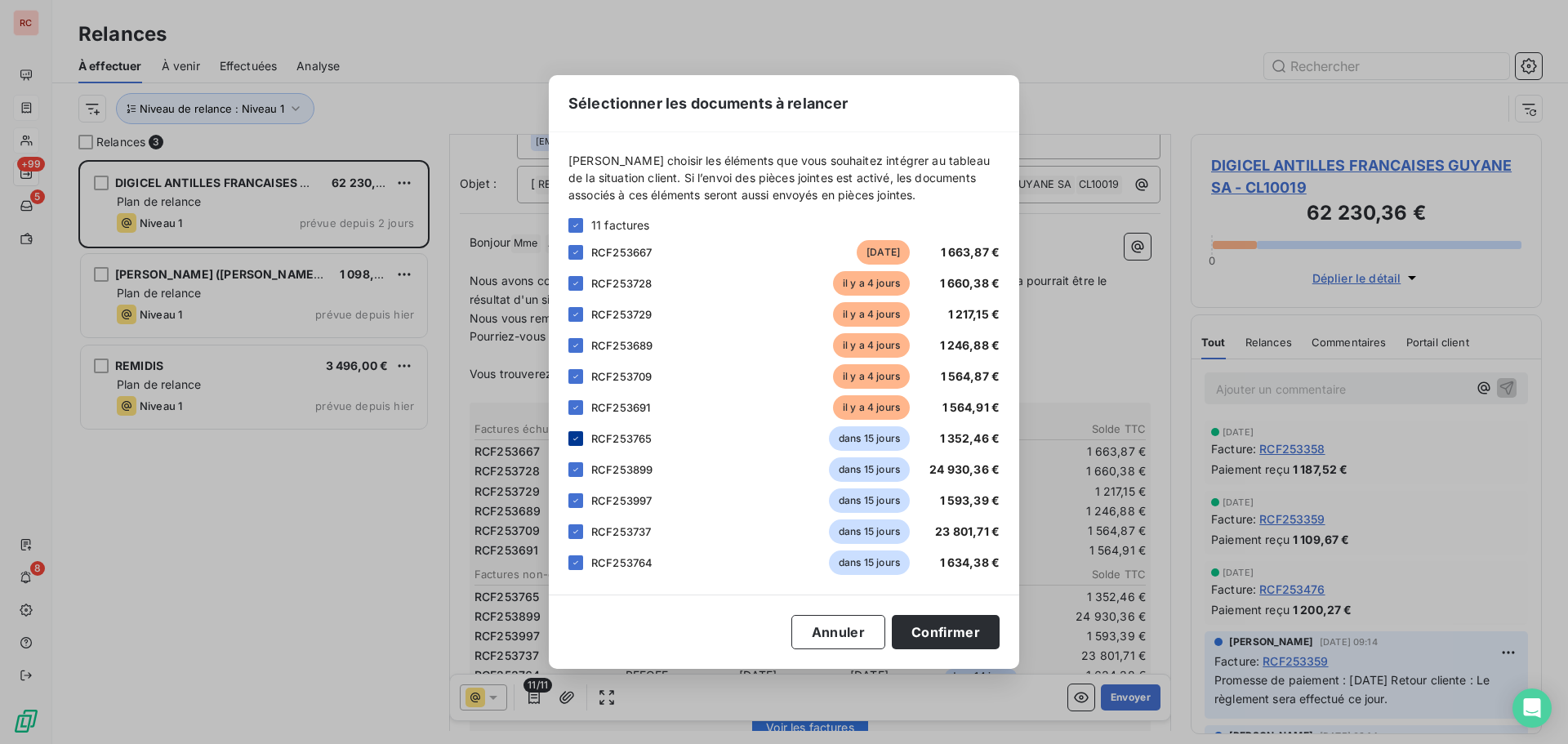
click at [581, 441] on div at bounding box center [576, 439] width 15 height 15
click at [577, 467] on icon at bounding box center [576, 470] width 9 height 9
click at [585, 499] on div "RCF253997 dans 15 jours 1 593,39 €" at bounding box center [784, 501] width 431 height 25
click at [584, 530] on div "RCF253737 dans 15 jours 23 801,71 €" at bounding box center [784, 532] width 431 height 25
click at [576, 532] on icon at bounding box center [575, 532] width 5 height 3
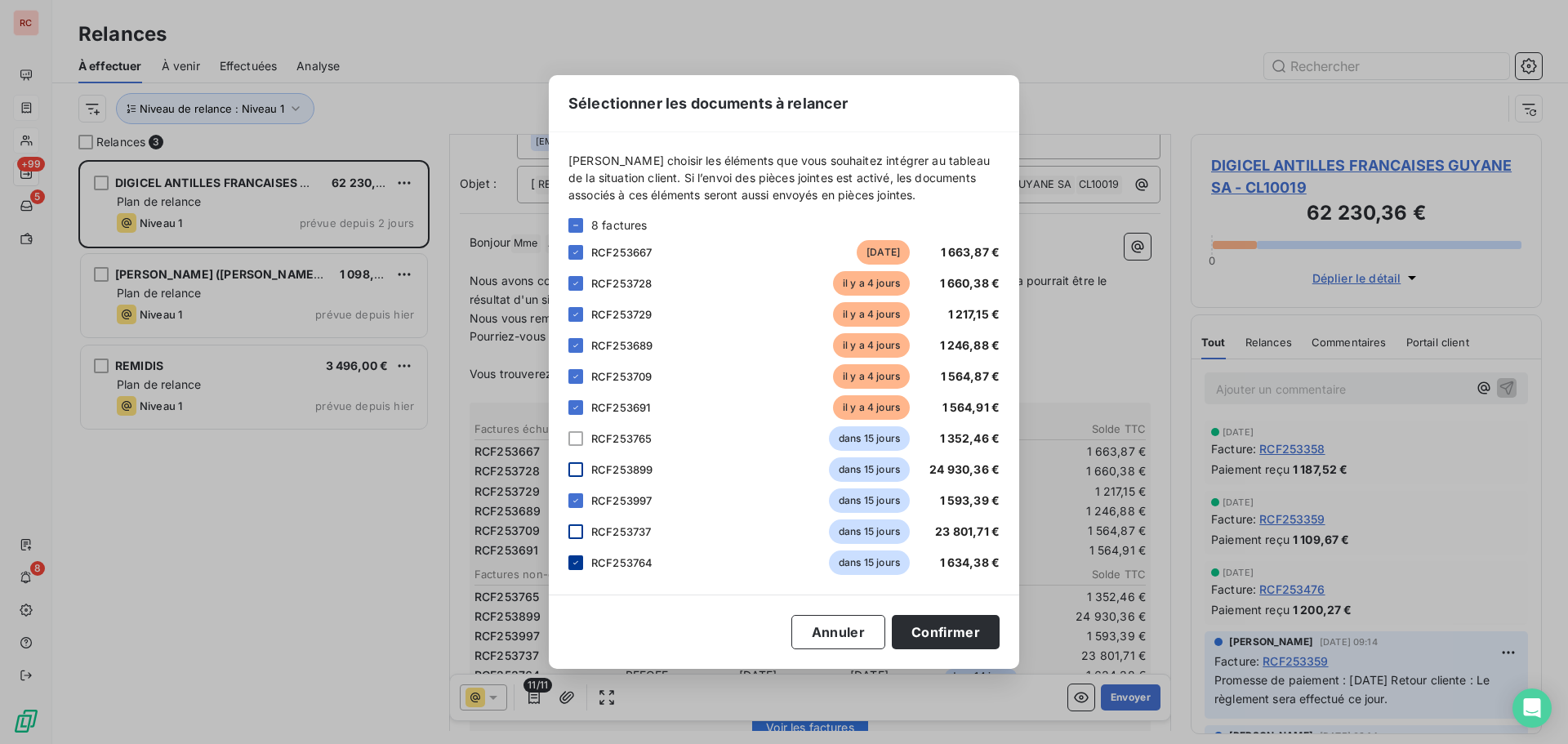
click at [574, 559] on icon at bounding box center [576, 563] width 9 height 9
click at [568, 495] on div at bounding box center [576, 501] width 15 height 15
click at [950, 630] on button "Confirmer" at bounding box center [946, 632] width 108 height 34
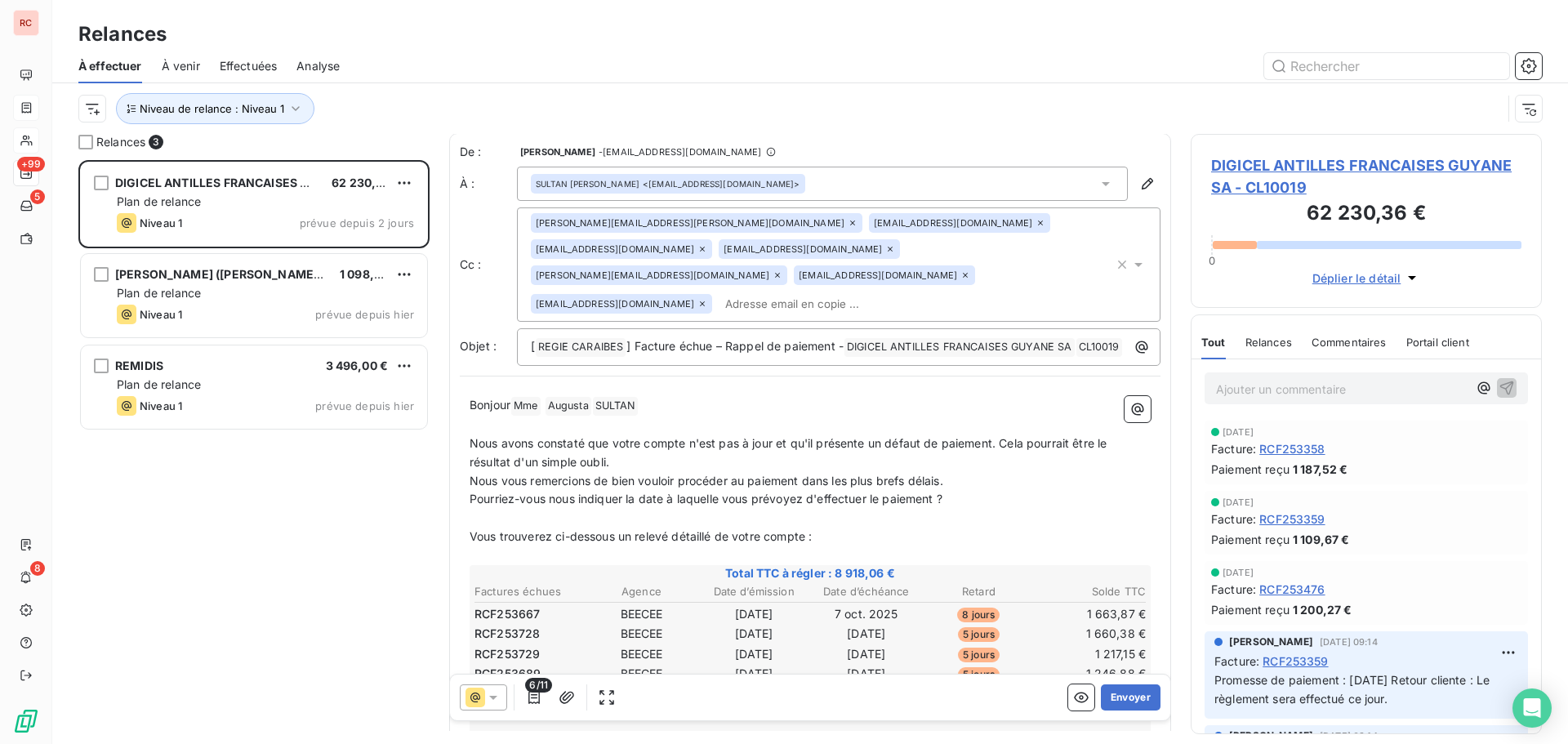
scroll to position [0, 0]
click at [1036, 225] on icon at bounding box center [1040, 224] width 9 height 9
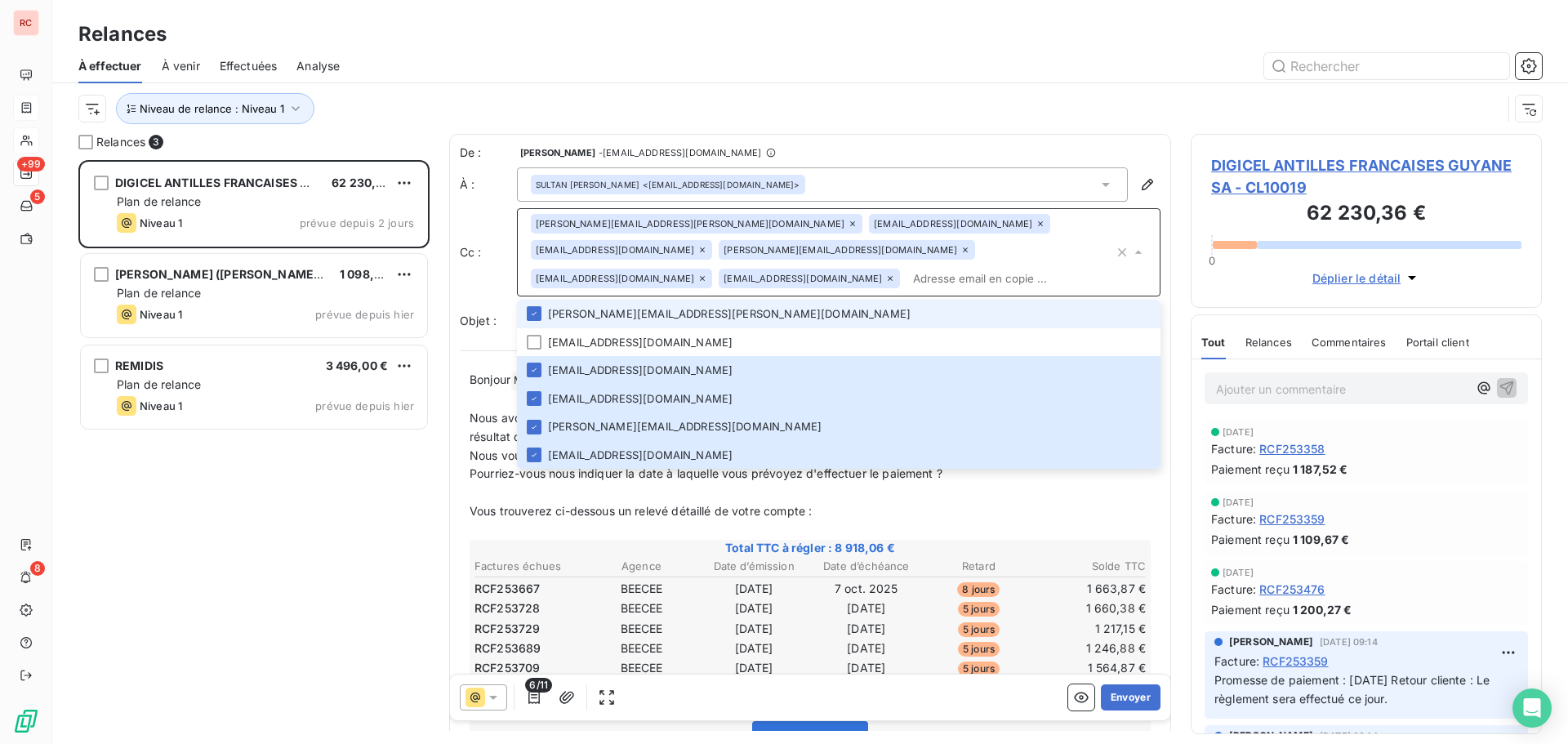
click at [789, 181] on div "SULTAN [PERSON_NAME] <[EMAIL_ADDRESS][DOMAIN_NAME]>" at bounding box center [822, 185] width 611 height 34
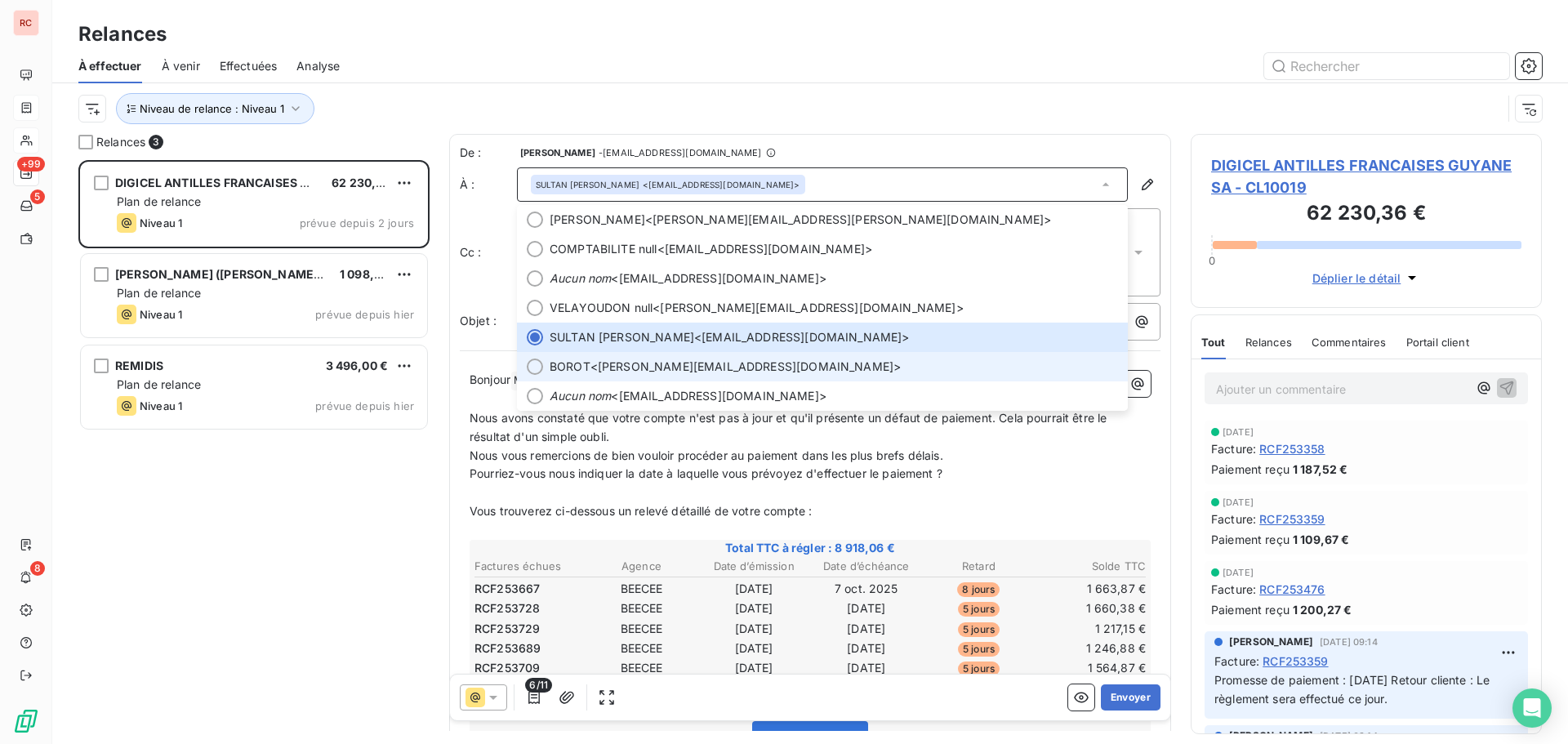
click at [608, 365] on span "BOROT <[EMAIL_ADDRESS][DOMAIN_NAME]>" at bounding box center [834, 366] width 568 height 16
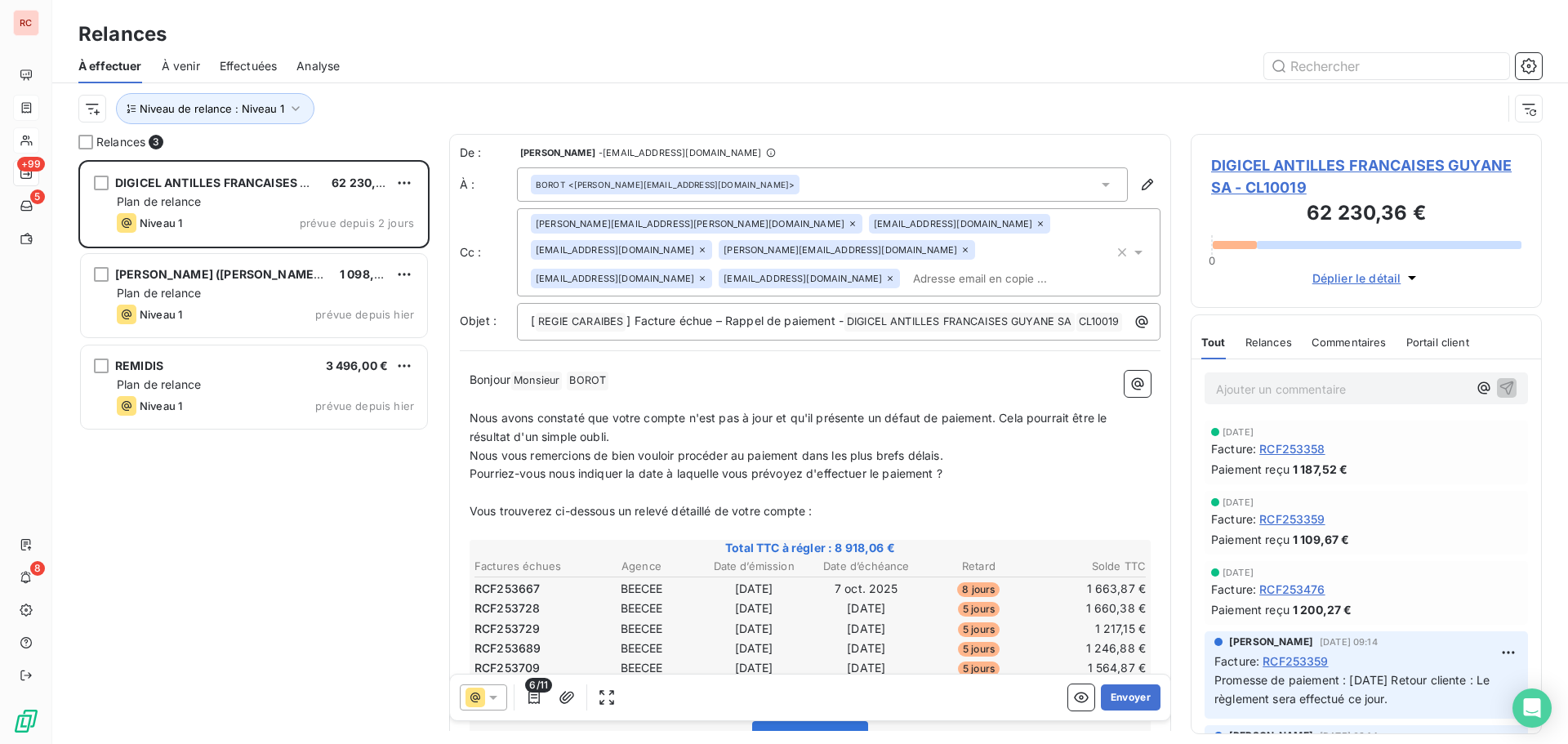
click at [848, 223] on icon at bounding box center [853, 224] width 9 height 9
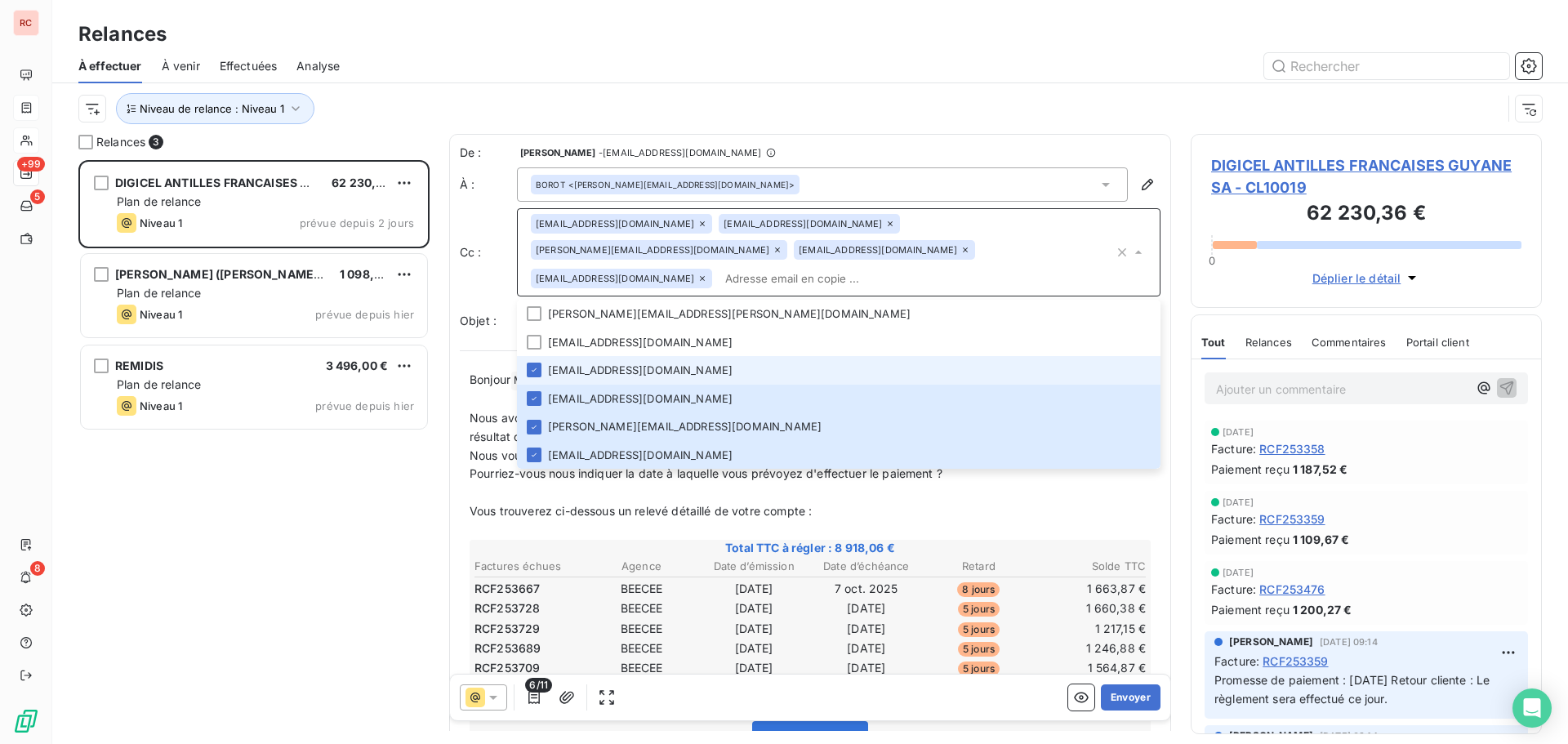
click at [970, 245] on icon at bounding box center [965, 250] width 9 height 9
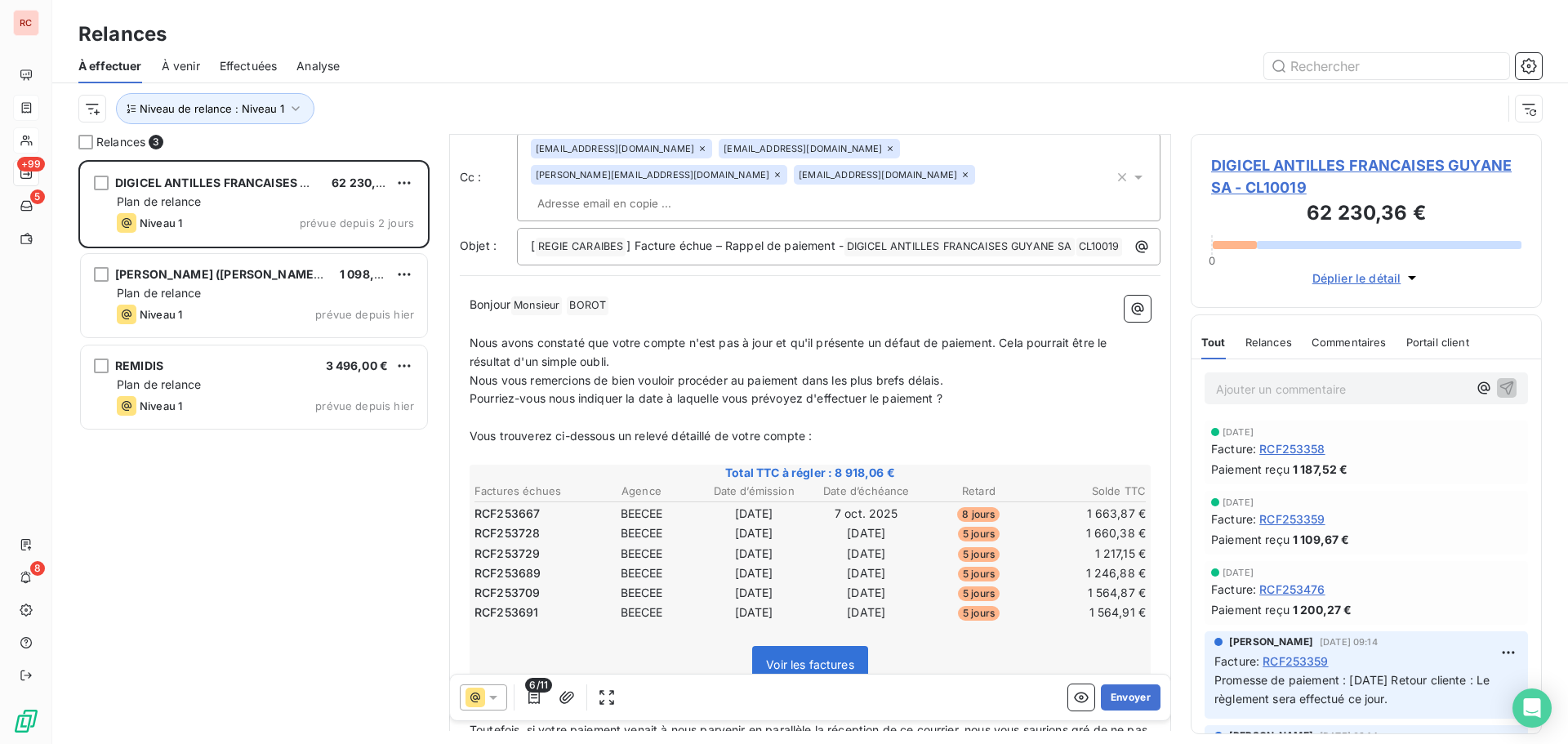
scroll to position [83, 0]
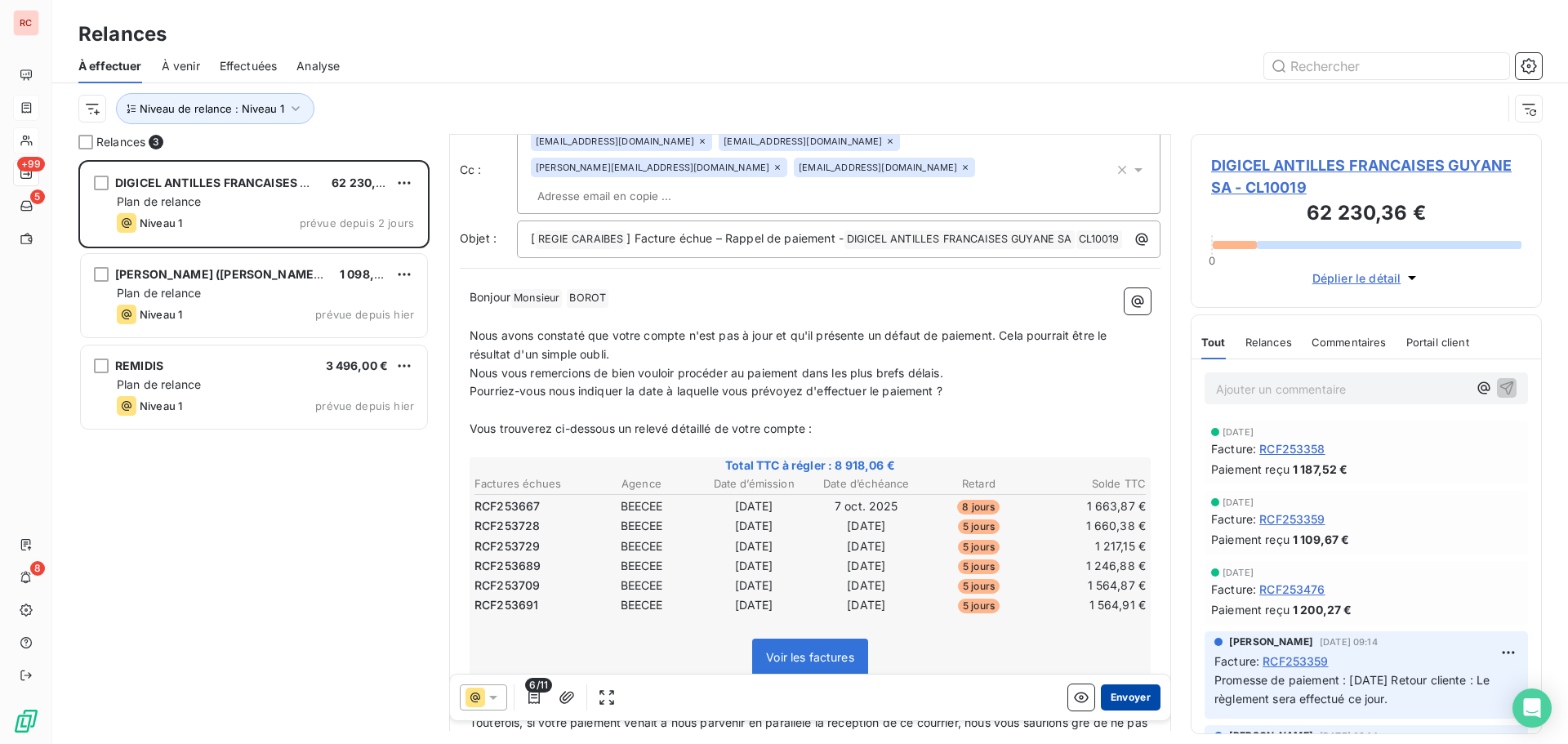
click at [1101, 696] on button "Envoyer" at bounding box center [1130, 698] width 60 height 27
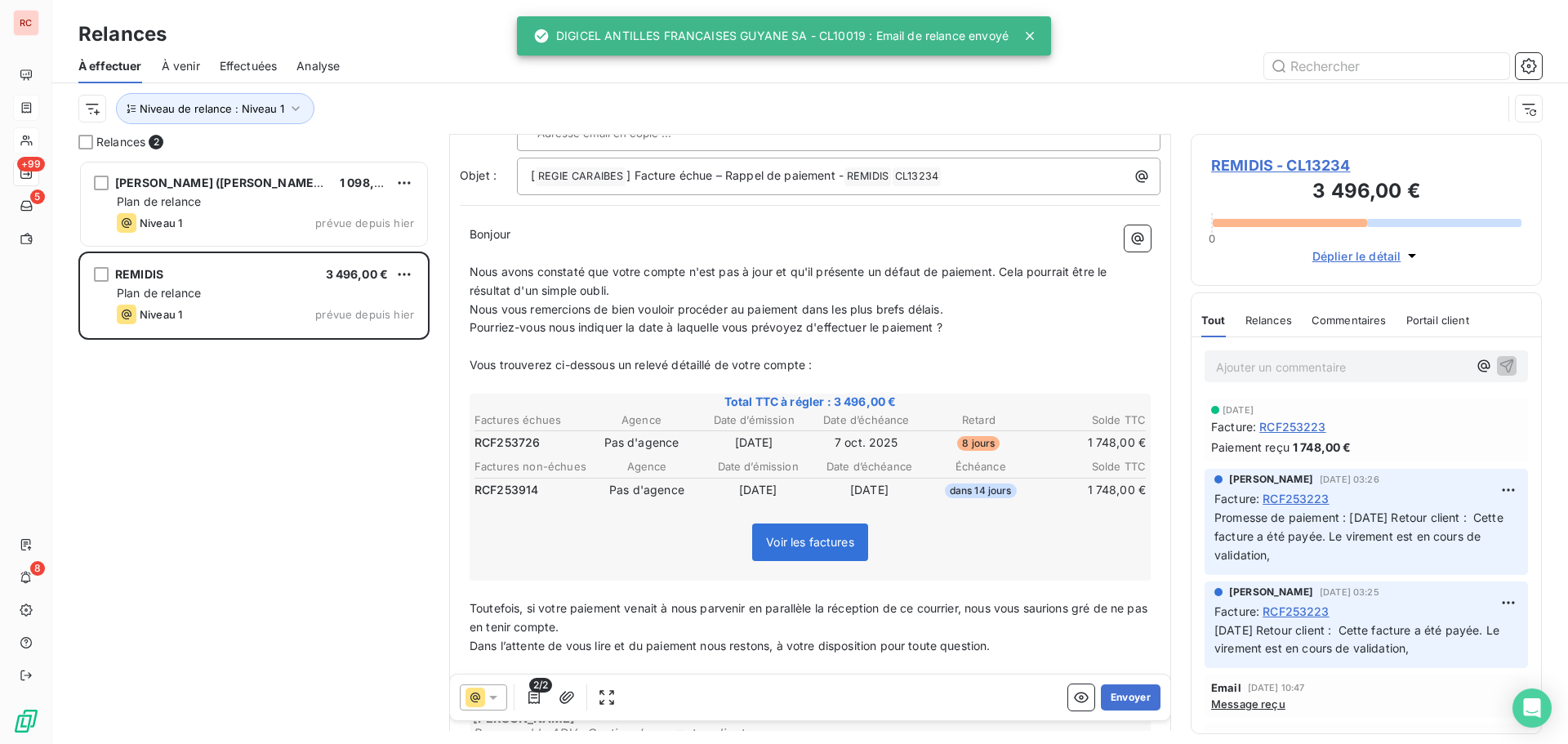
scroll to position [82, 0]
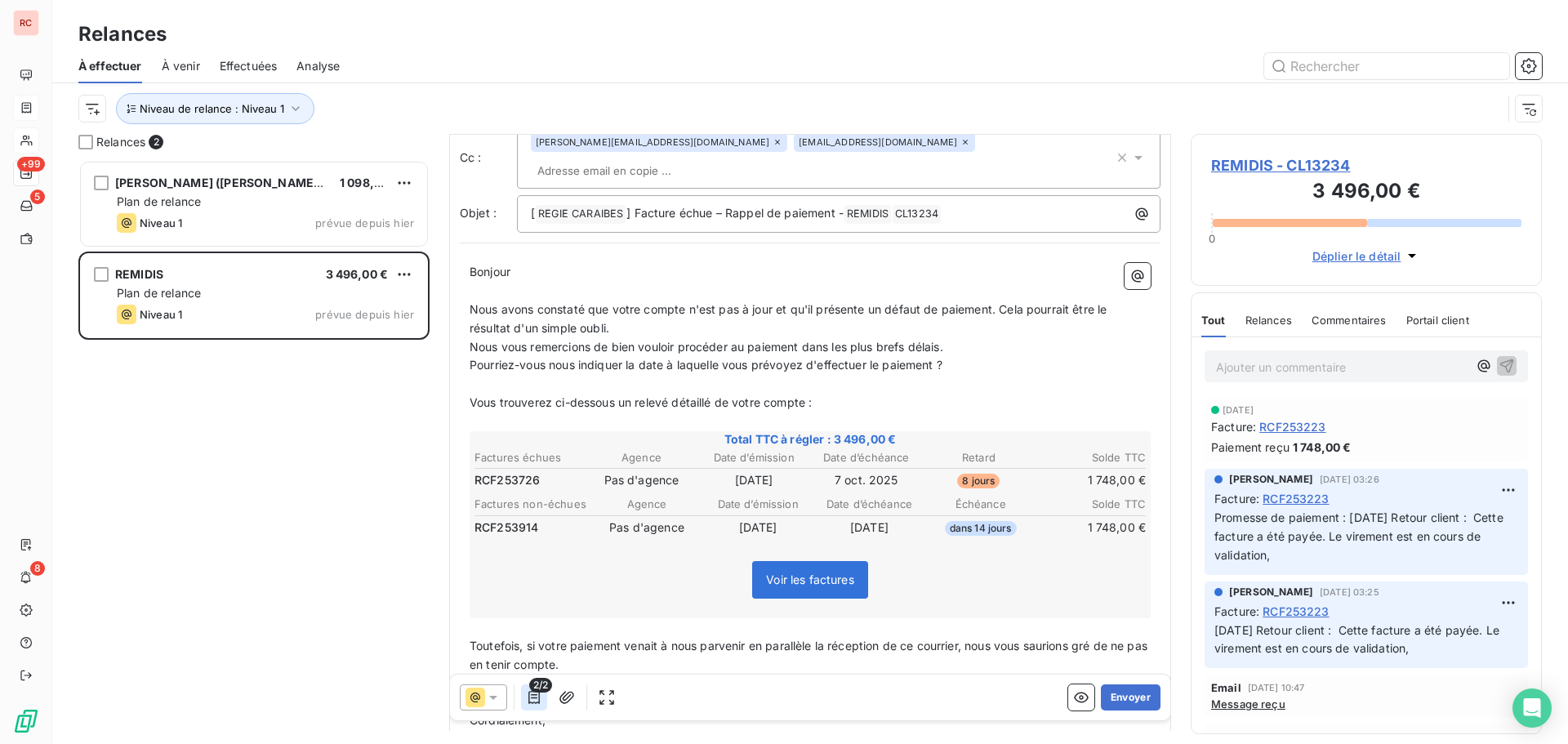
click at [536, 694] on icon "button" at bounding box center [533, 698] width 16 height 16
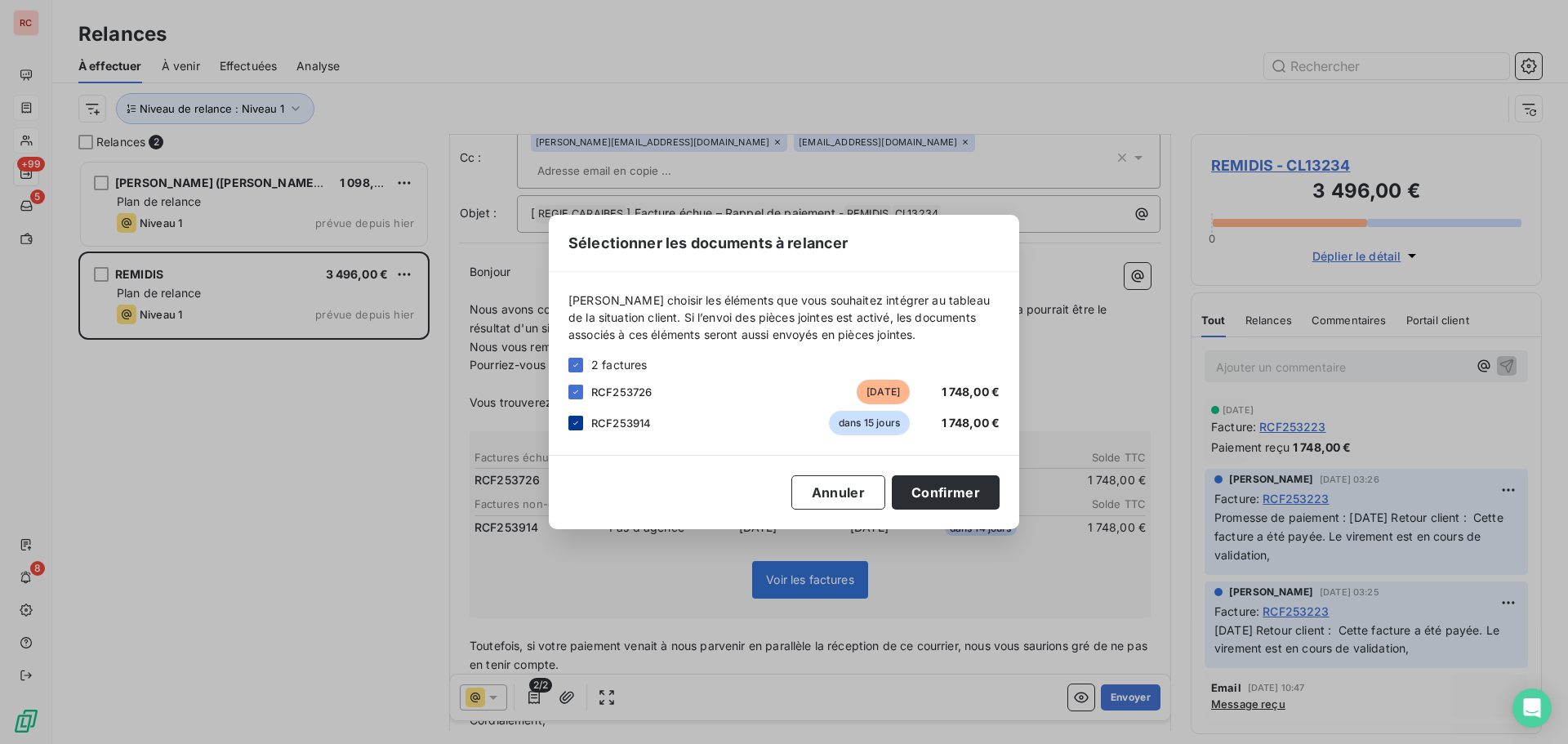
click at [582, 427] on div at bounding box center [576, 424] width 15 height 15
click at [950, 502] on button "Confirmer" at bounding box center [946, 493] width 108 height 34
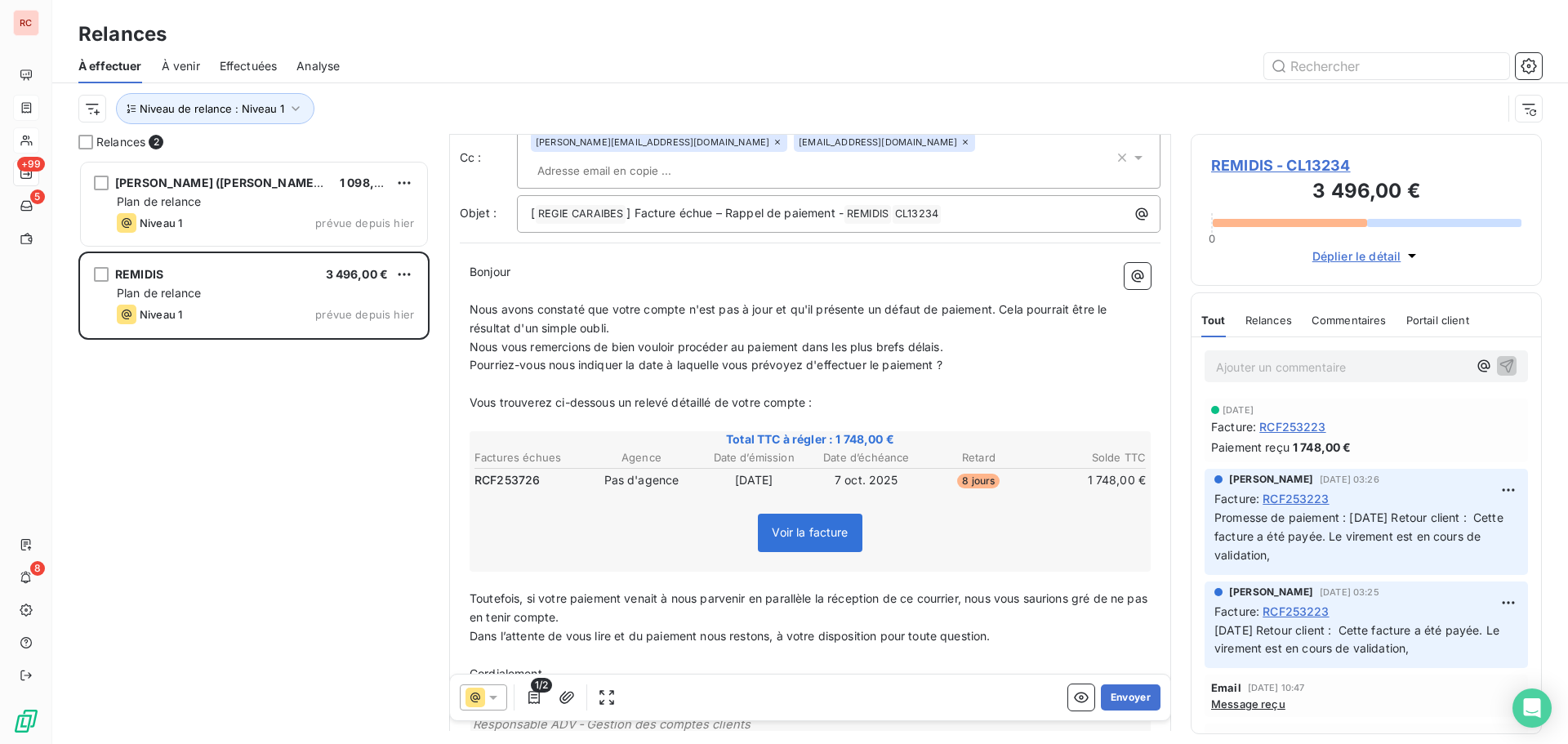
drag, startPoint x: 1097, startPoint y: 700, endPoint x: 932, endPoint y: 601, distance: 192.4
click at [933, 604] on div "De : [PERSON_NAME] - [EMAIL_ADDRESS][DOMAIN_NAME] À : Aucun nom <[EMAIL_ADDRESS…" at bounding box center [810, 350] width 722 height 596
click at [1115, 702] on button "Envoyer" at bounding box center [1130, 698] width 60 height 27
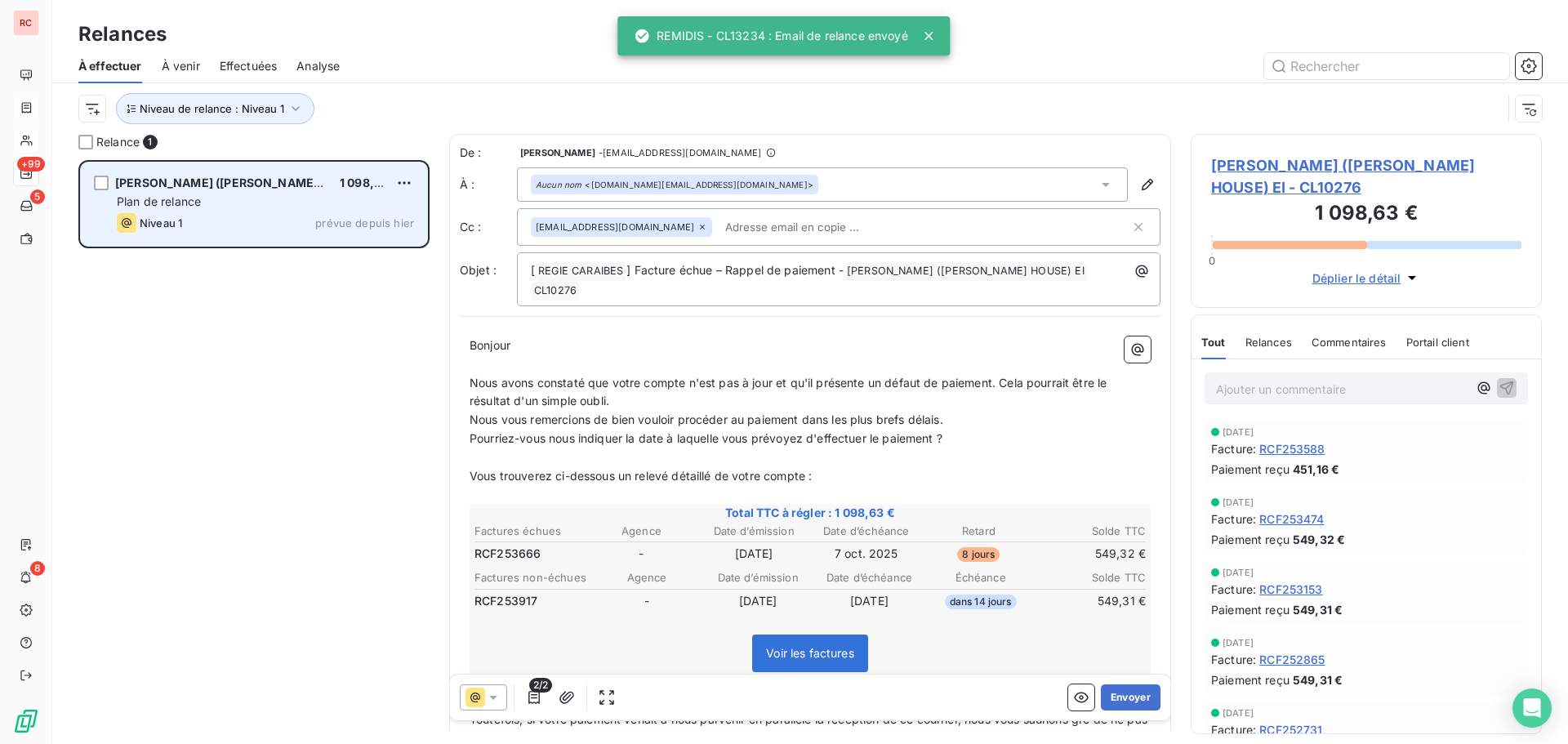
click at [236, 200] on div "Plan de relance" at bounding box center [265, 201] width 297 height 16
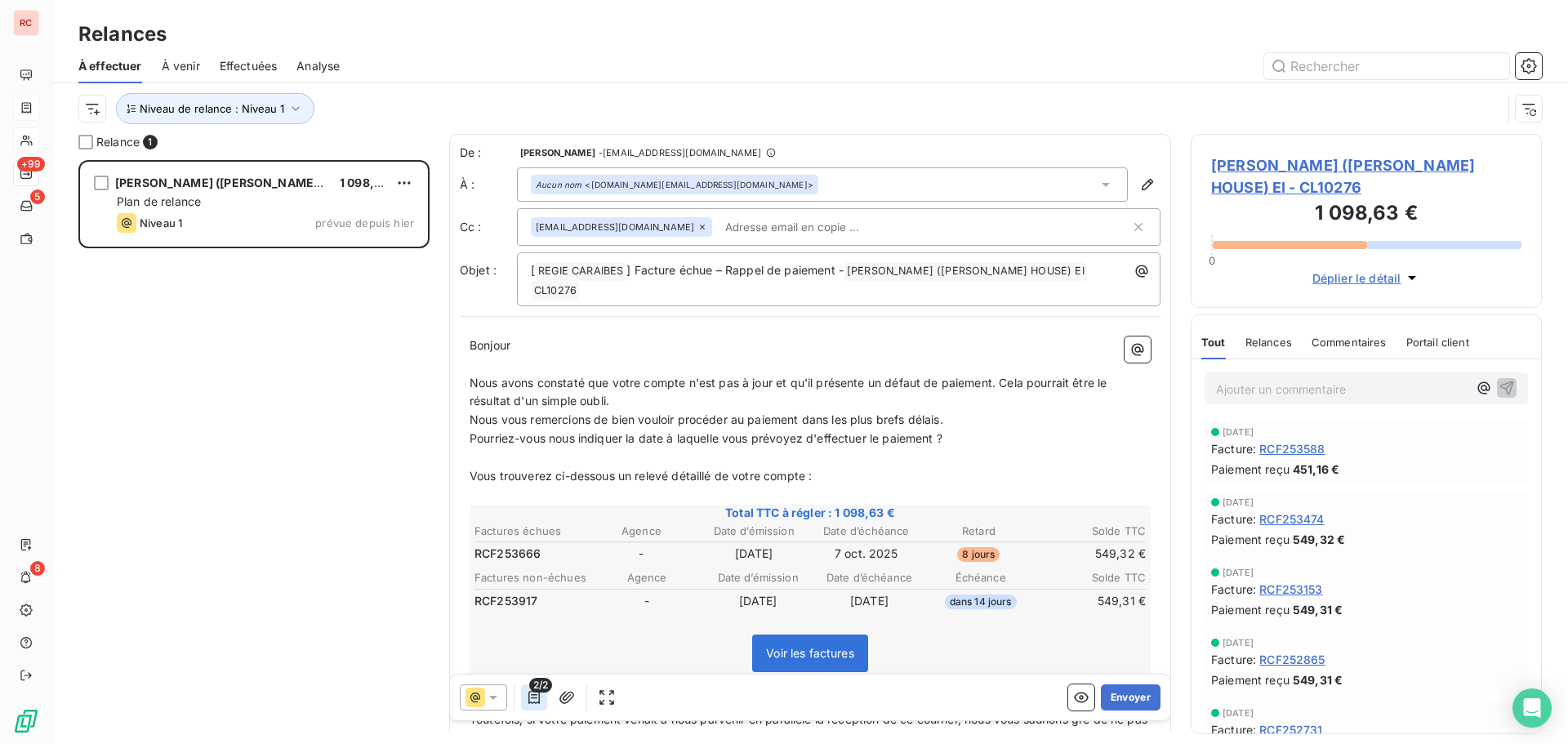
click at [531, 700] on icon "button" at bounding box center [533, 698] width 16 height 16
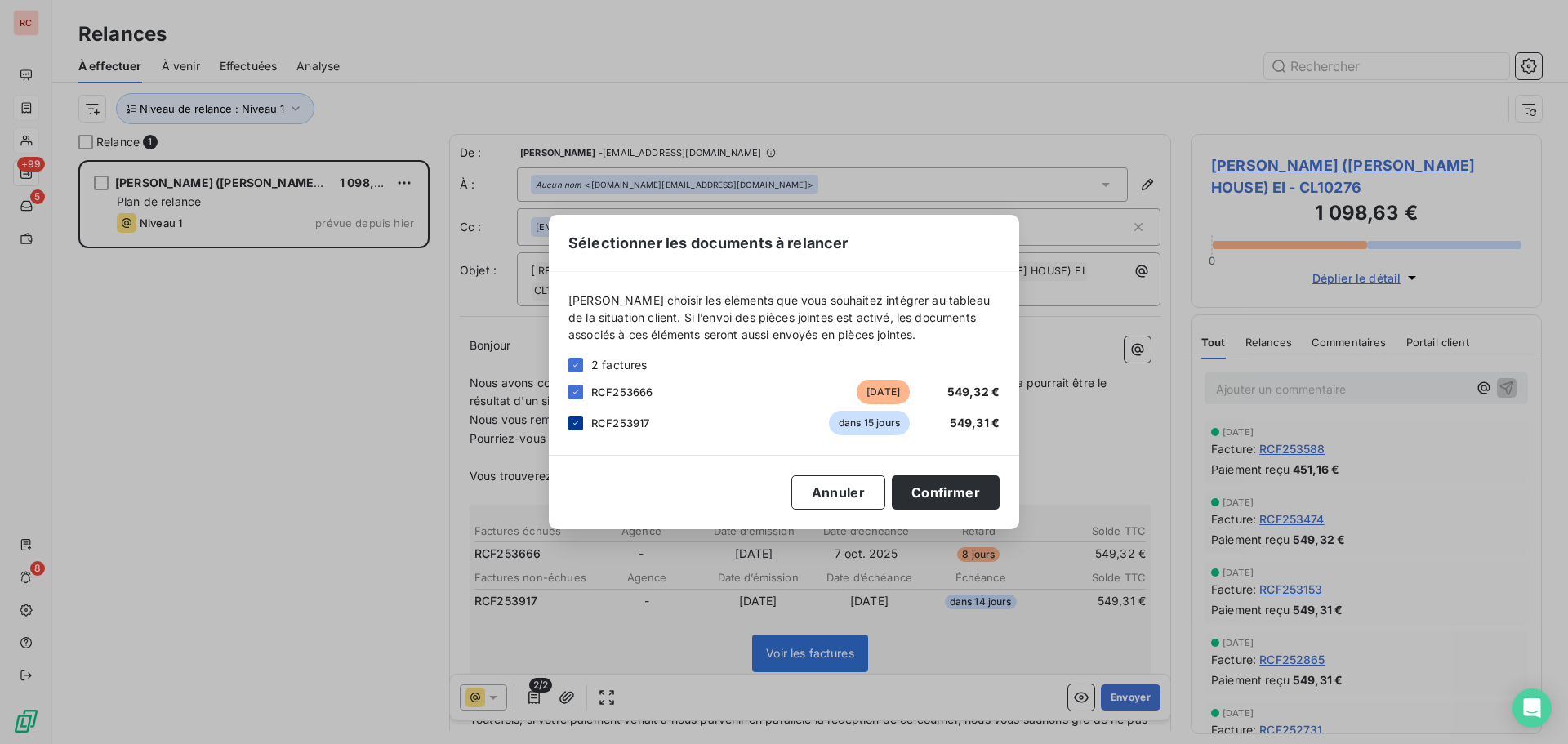
click at [571, 421] on icon at bounding box center [576, 423] width 9 height 9
click at [910, 485] on button "Confirmer" at bounding box center [946, 493] width 108 height 34
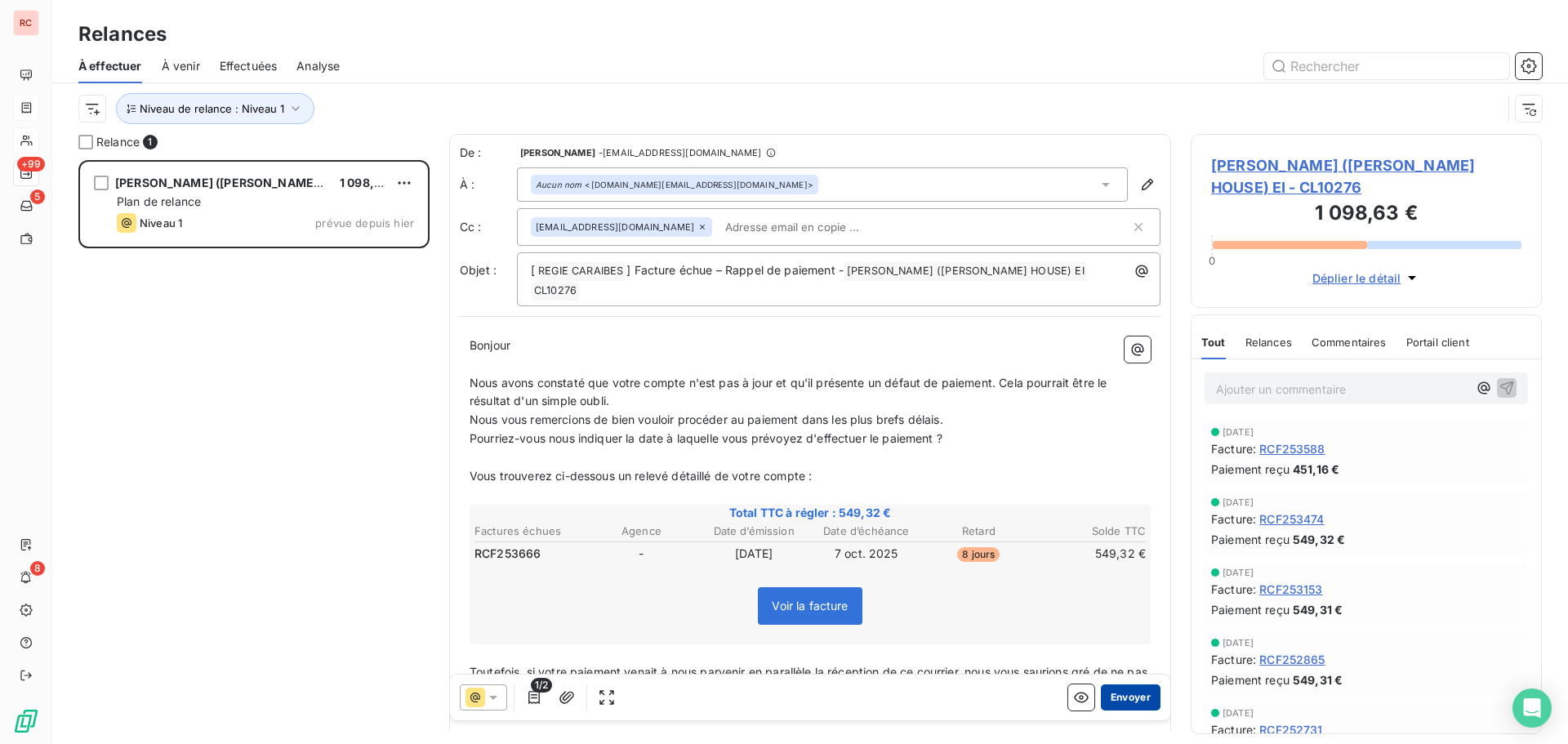
click at [1121, 693] on button "Envoyer" at bounding box center [1130, 698] width 60 height 27
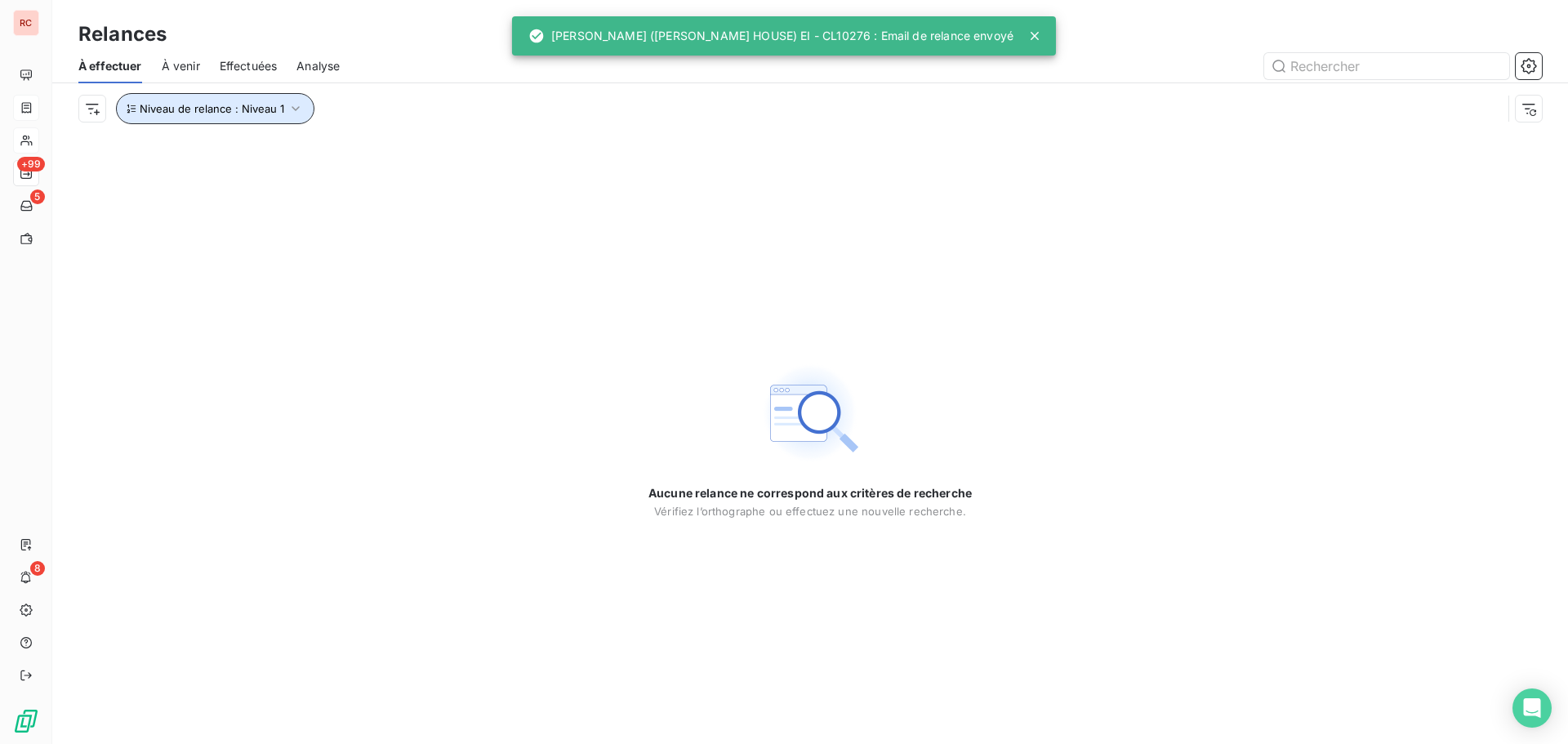
click at [219, 110] on span "Niveau de relance : Niveau 1" at bounding box center [211, 109] width 145 height 13
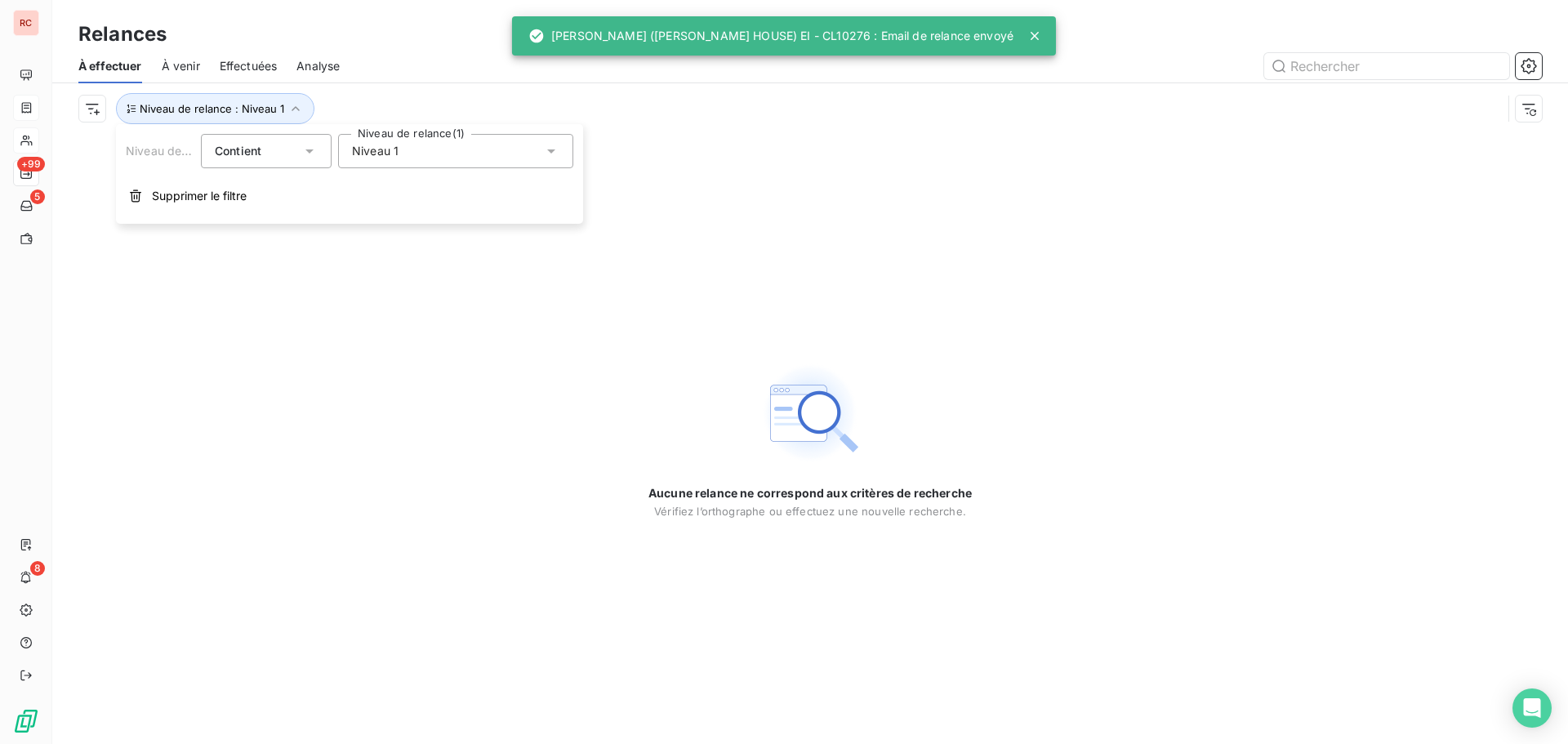
click at [358, 152] on span "Niveau 1" at bounding box center [375, 151] width 46 height 16
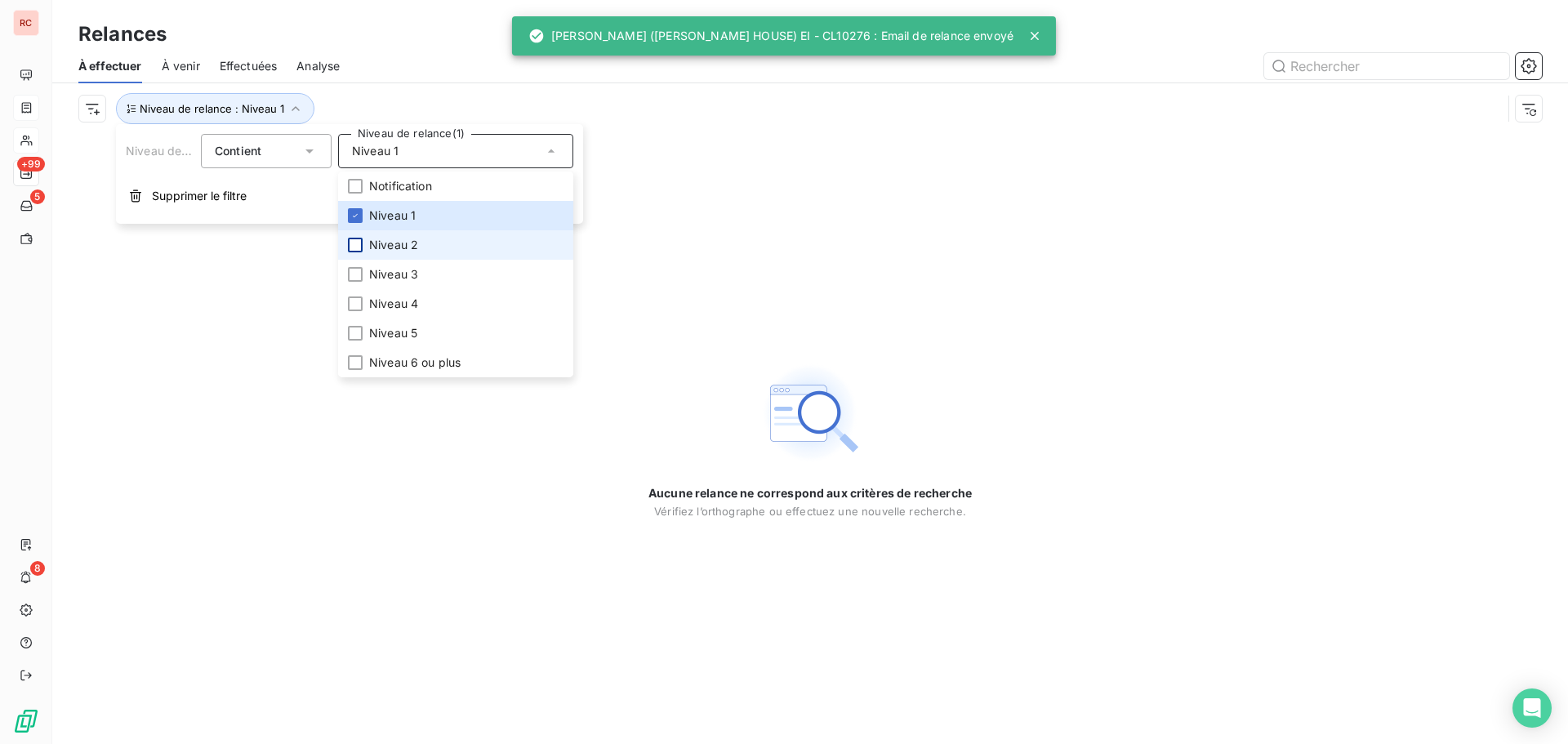
click at [351, 248] on div at bounding box center [355, 245] width 15 height 15
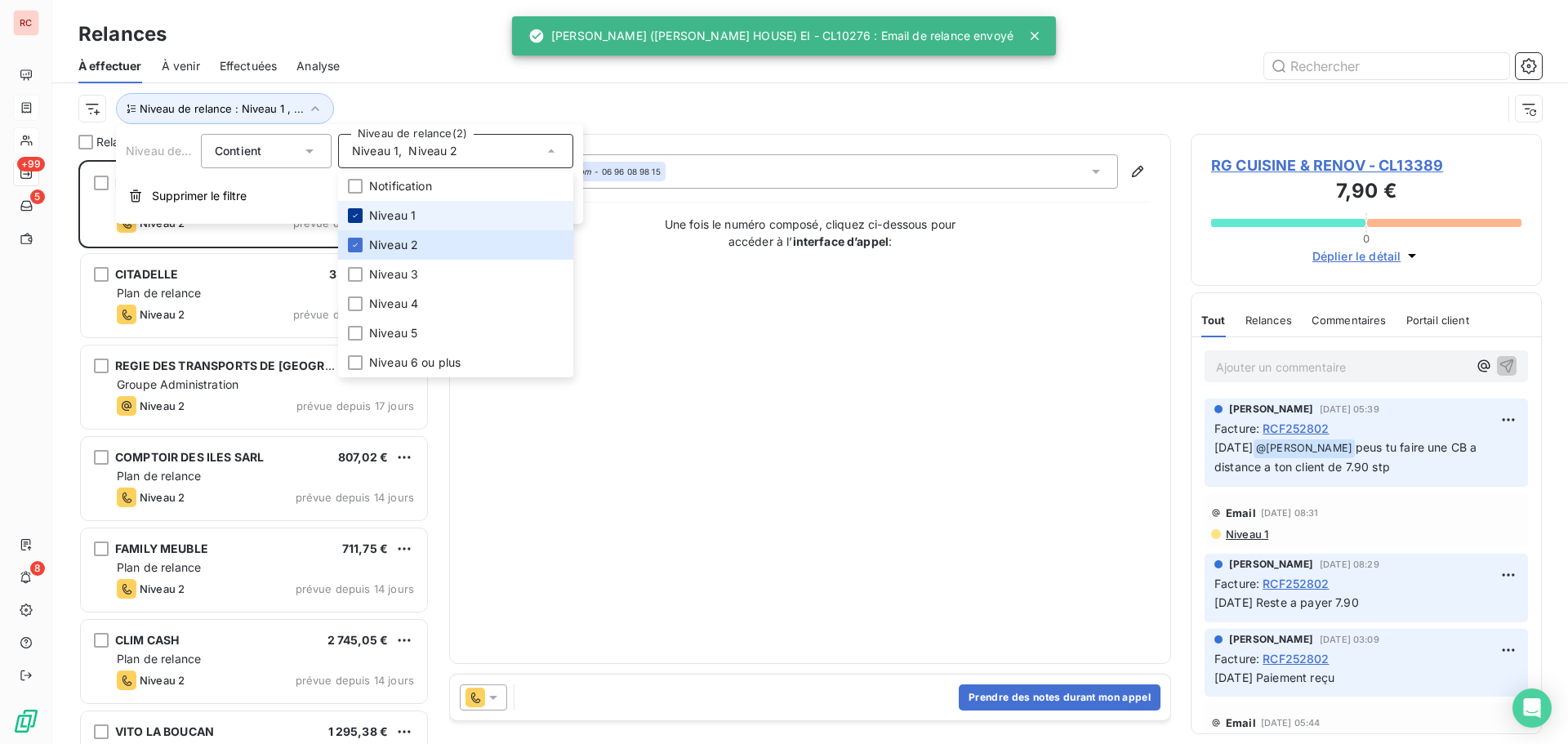
scroll to position [572, 339]
click at [359, 215] on icon at bounding box center [355, 215] width 9 height 9
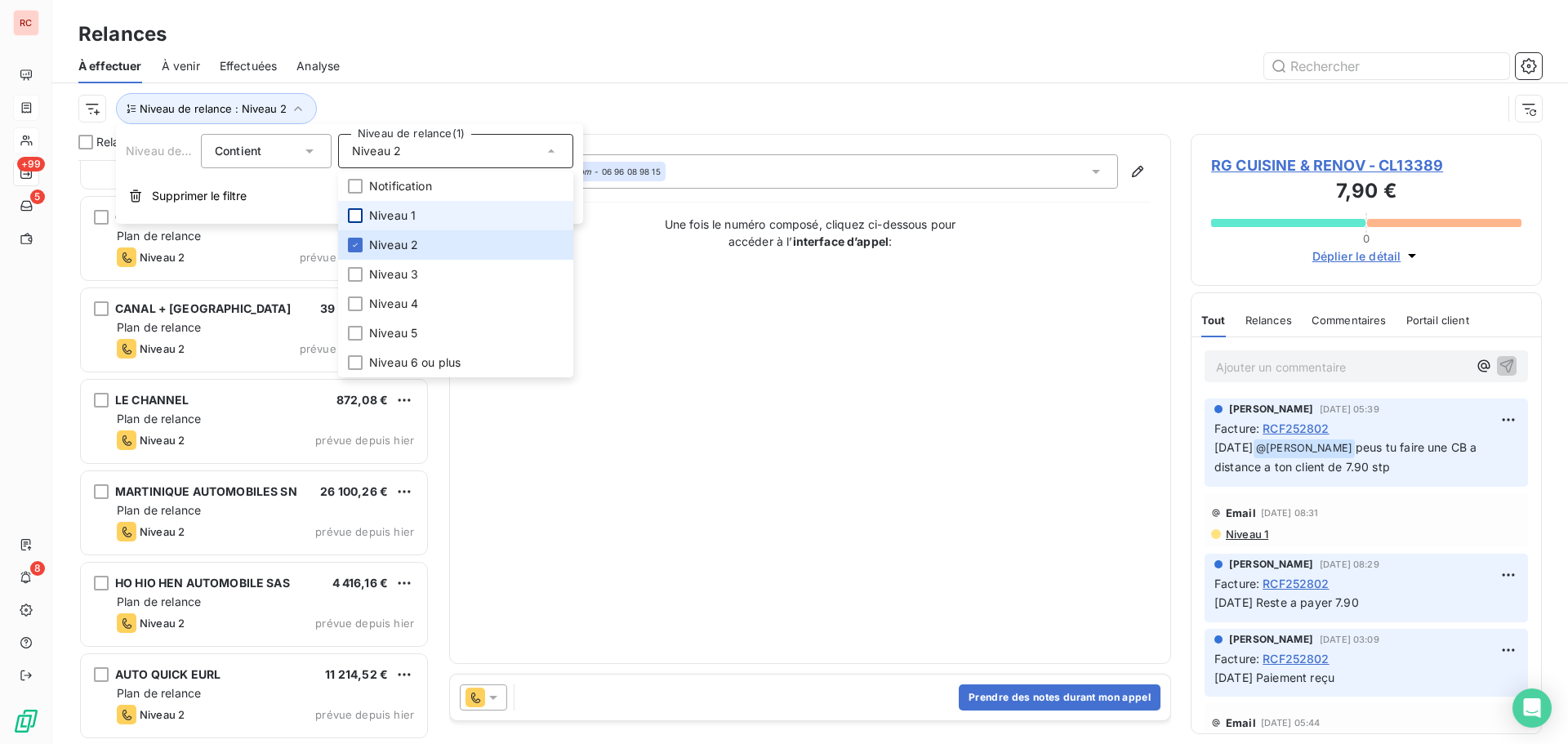
scroll to position [1063, 0]
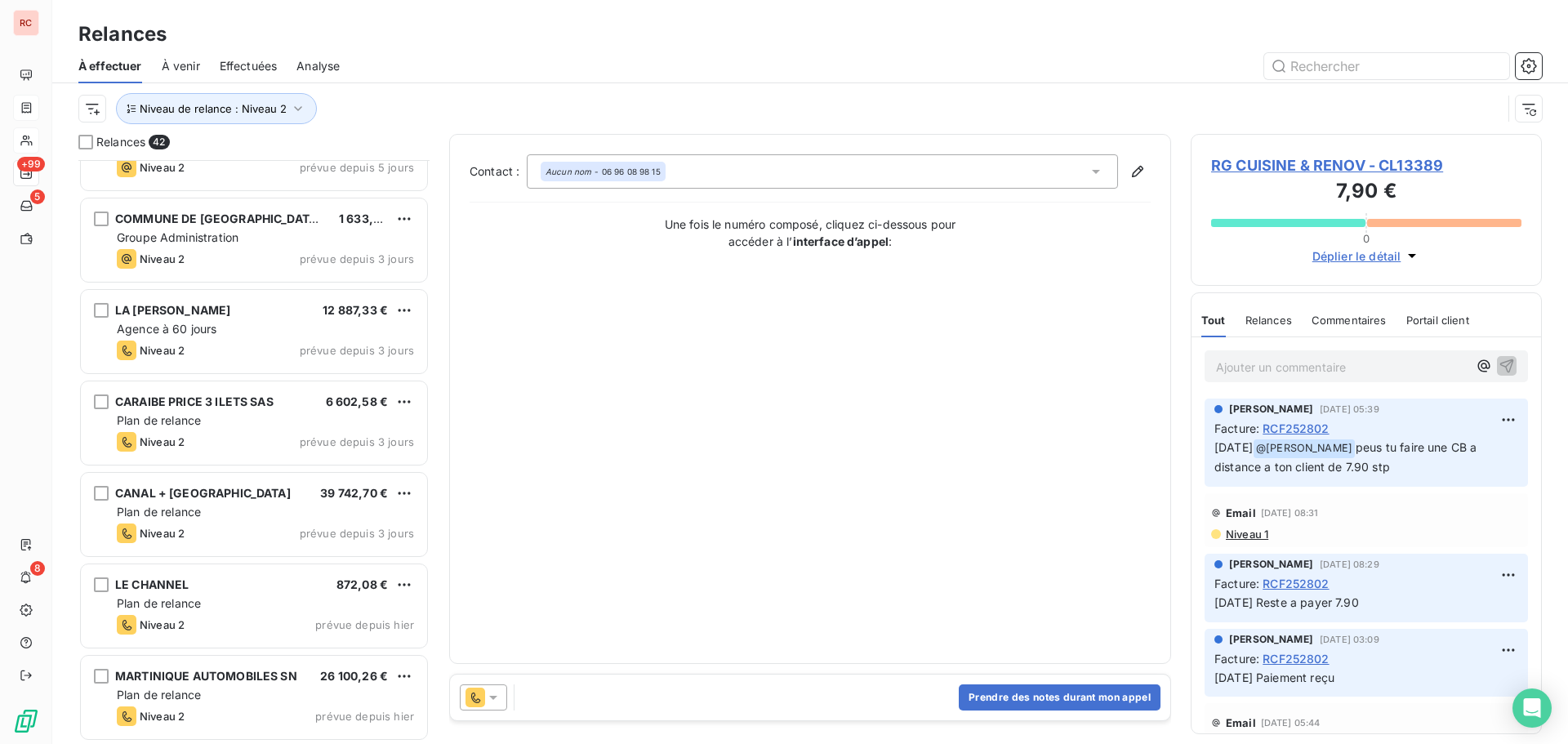
click at [488, 74] on div at bounding box center [950, 66] width 1182 height 27
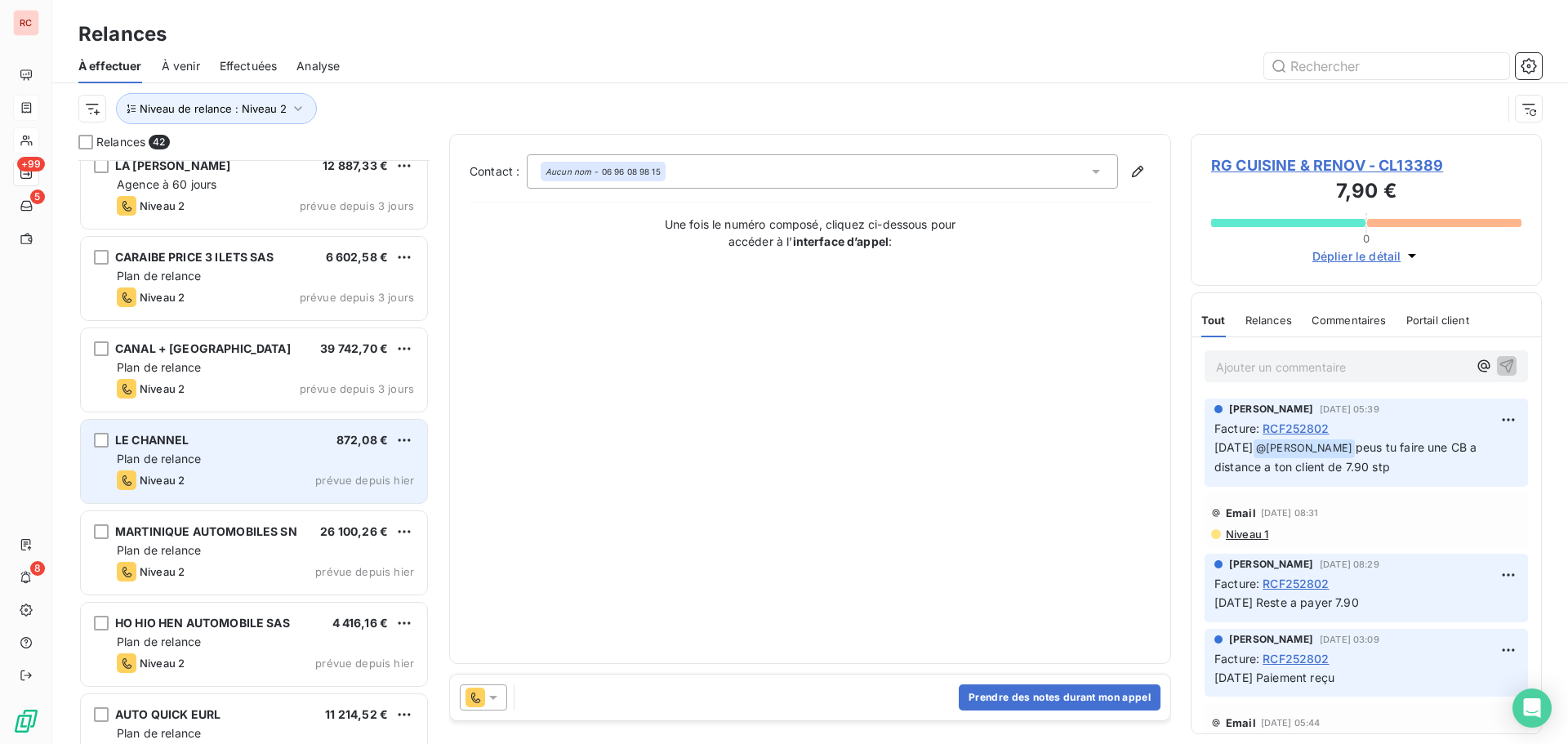
scroll to position [1226, 0]
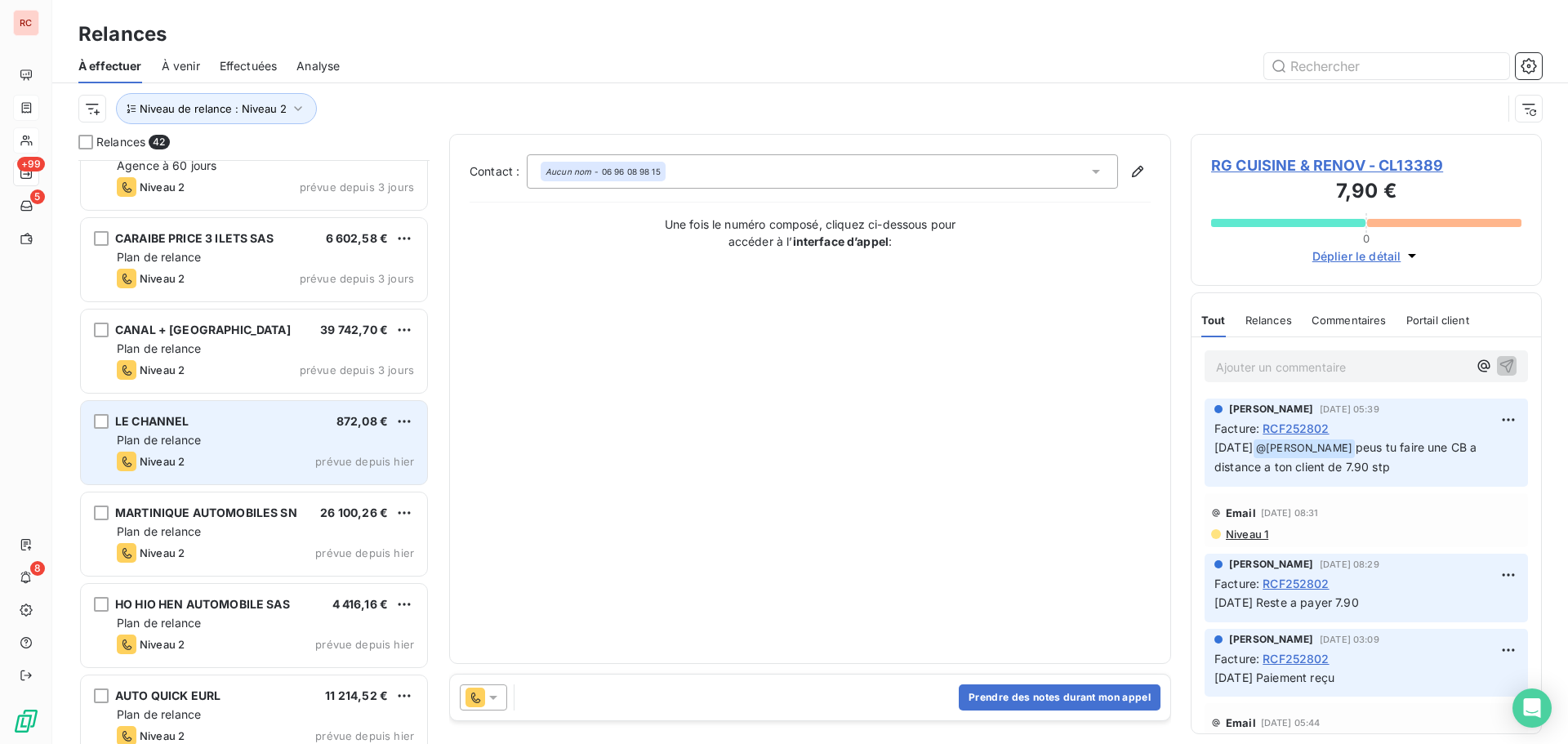
click at [310, 433] on div "Plan de relance" at bounding box center [265, 440] width 297 height 16
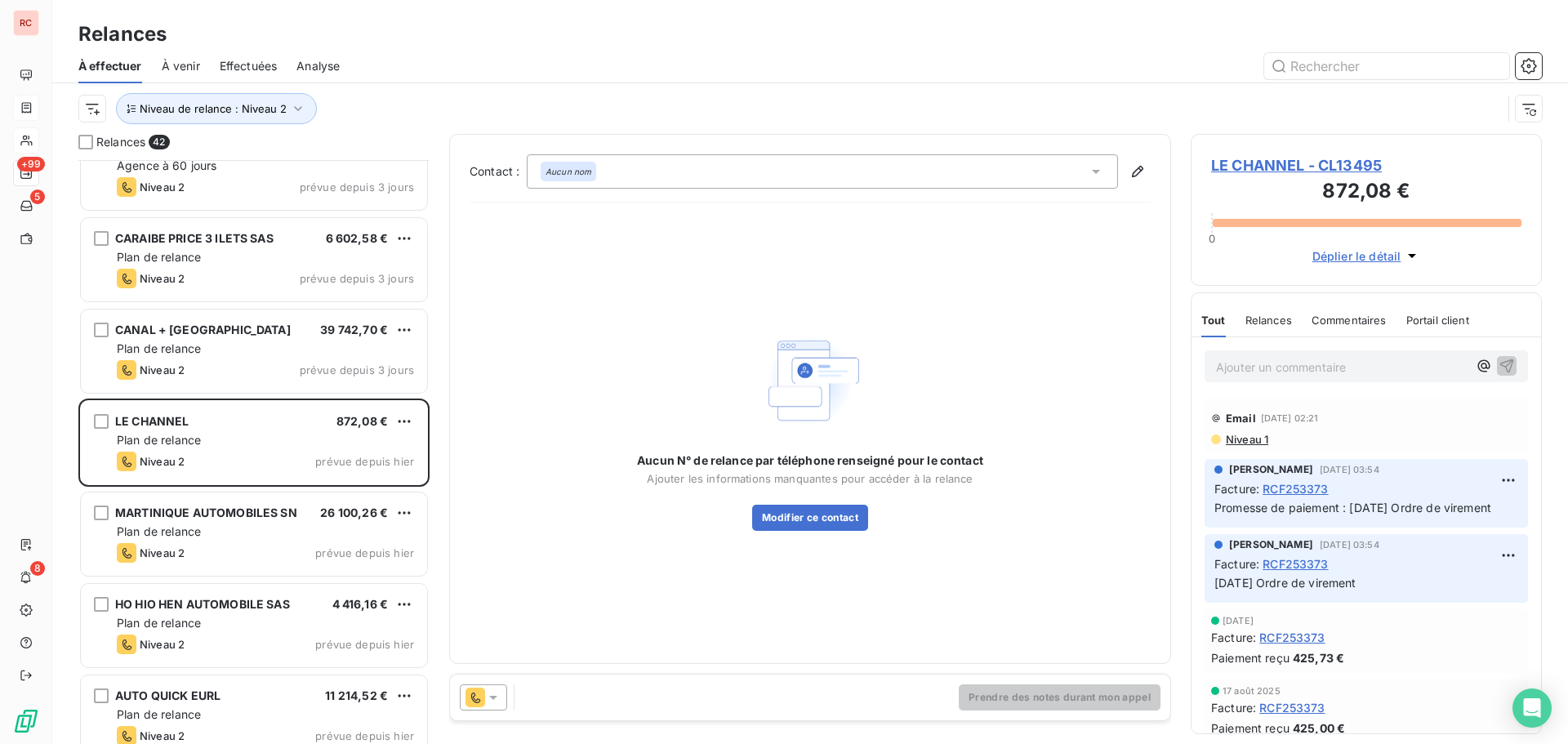
click at [500, 703] on icon at bounding box center [493, 698] width 16 height 16
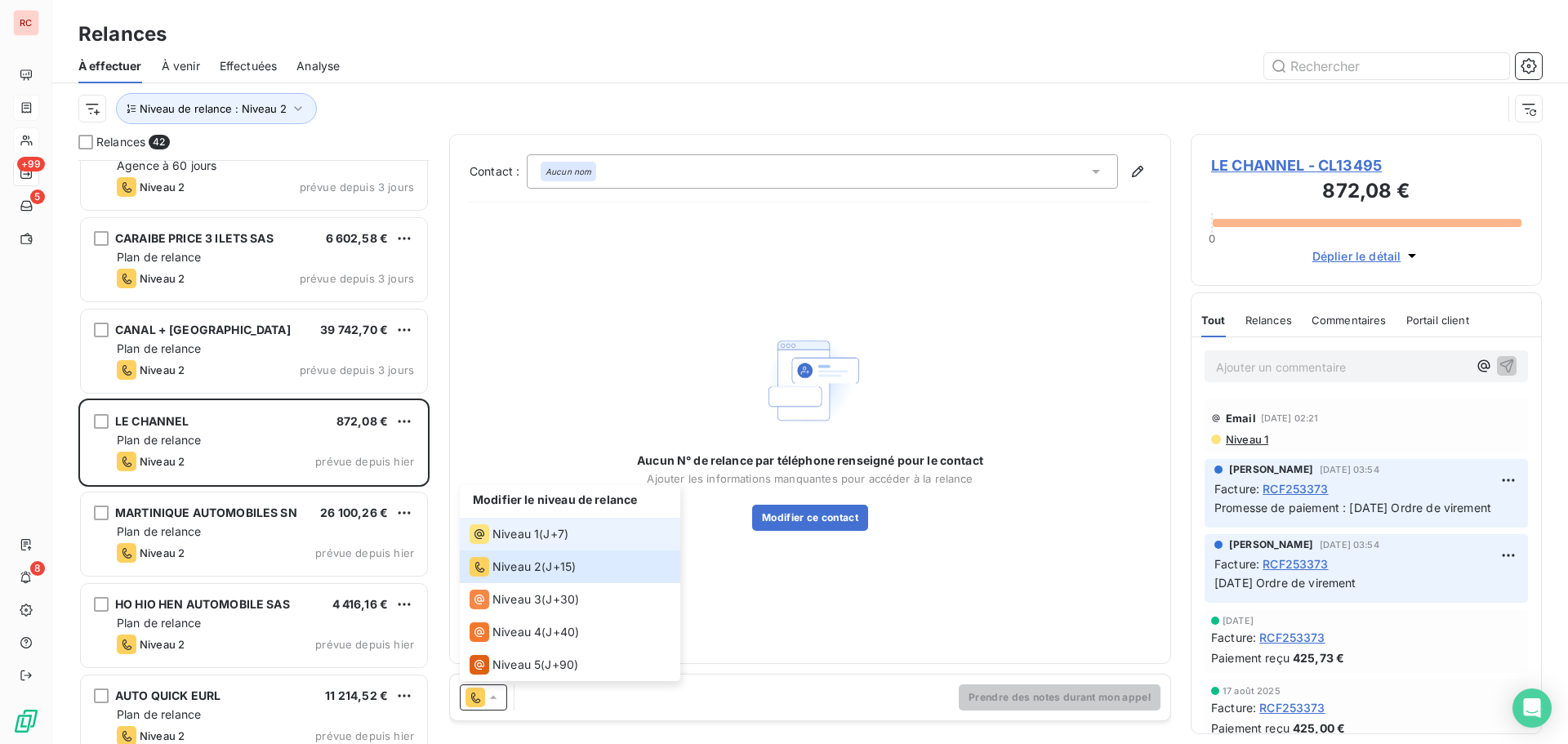
click at [543, 540] on div "Niveau 1 ( J+7 )" at bounding box center [519, 535] width 99 height 20
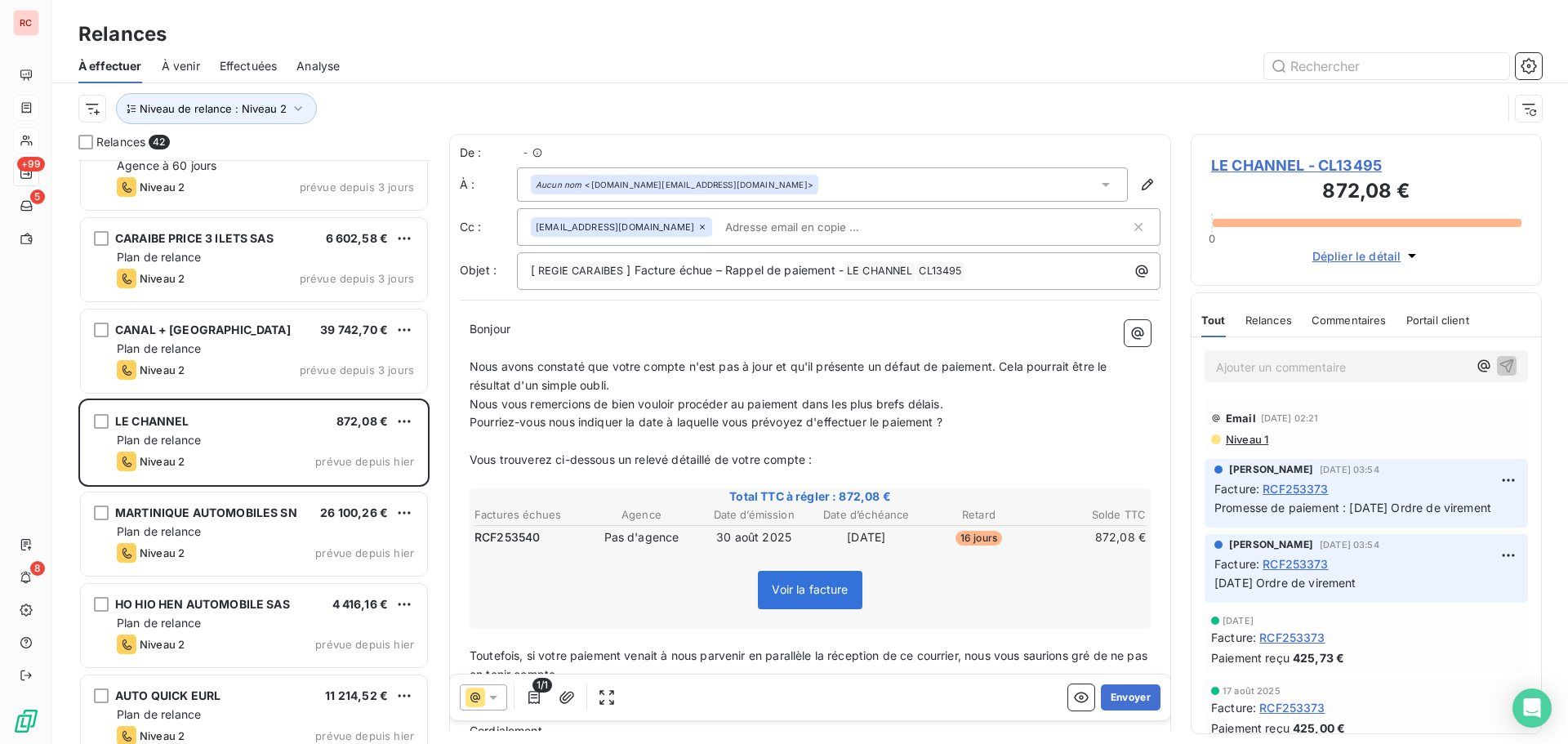
scroll to position [572, 339]
click at [495, 699] on icon at bounding box center [493, 698] width 16 height 16
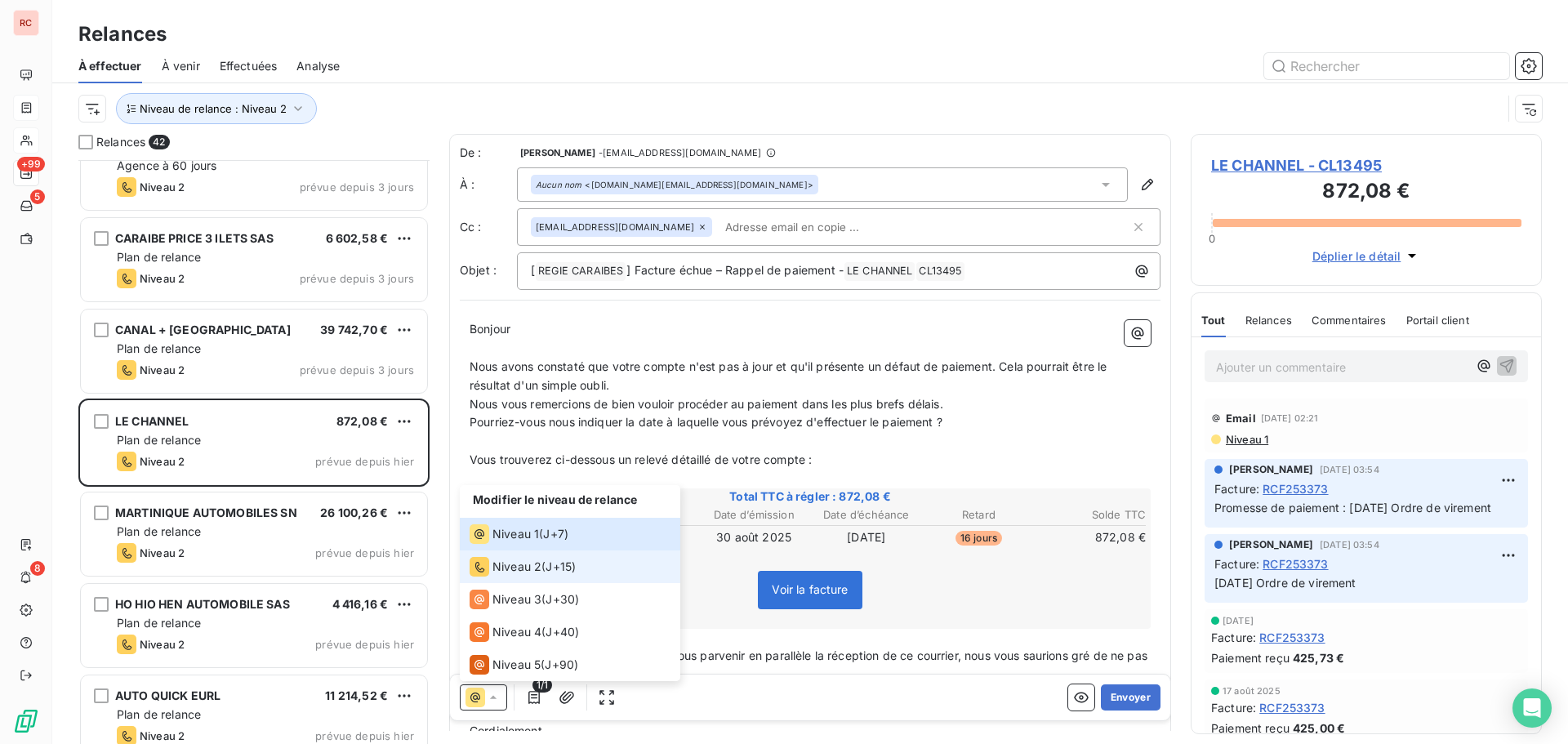
click at [532, 568] on span "Niveau 2" at bounding box center [517, 567] width 49 height 16
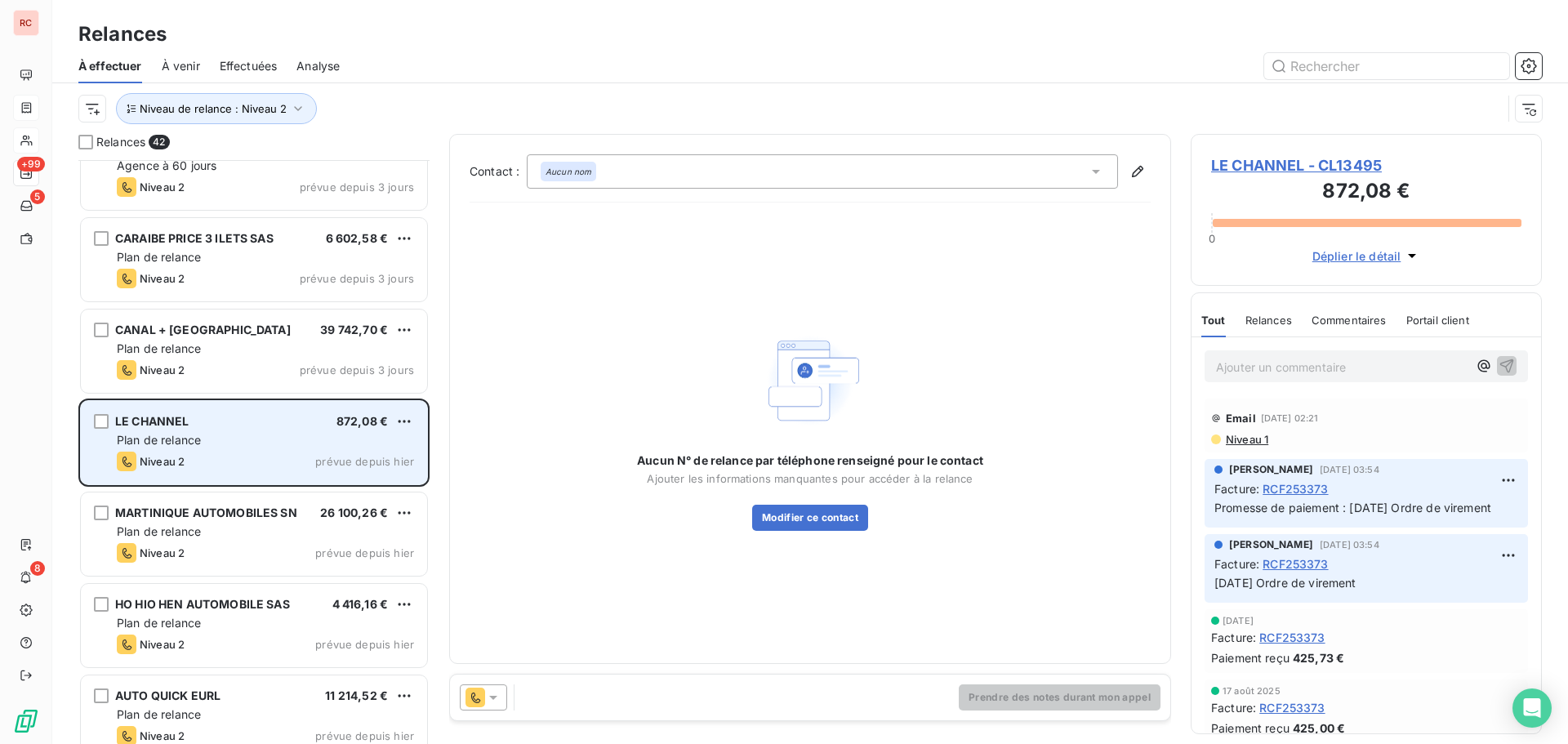
click at [261, 450] on div "LE CHANNEL 872,08 € Plan de relance Niveau 2 prévue depuis [DATE]" at bounding box center [254, 443] width 347 height 83
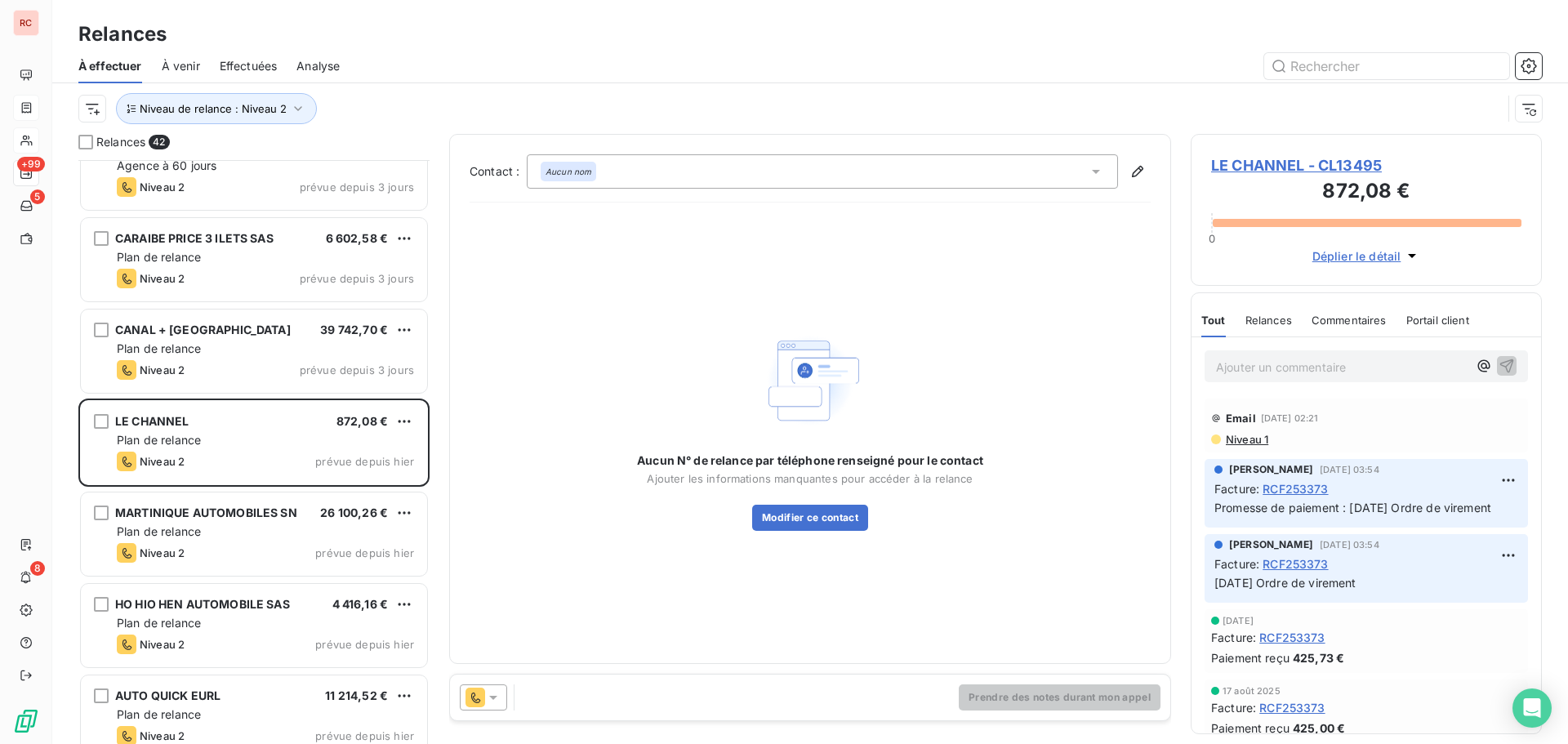
click at [493, 696] on icon at bounding box center [493, 698] width 16 height 16
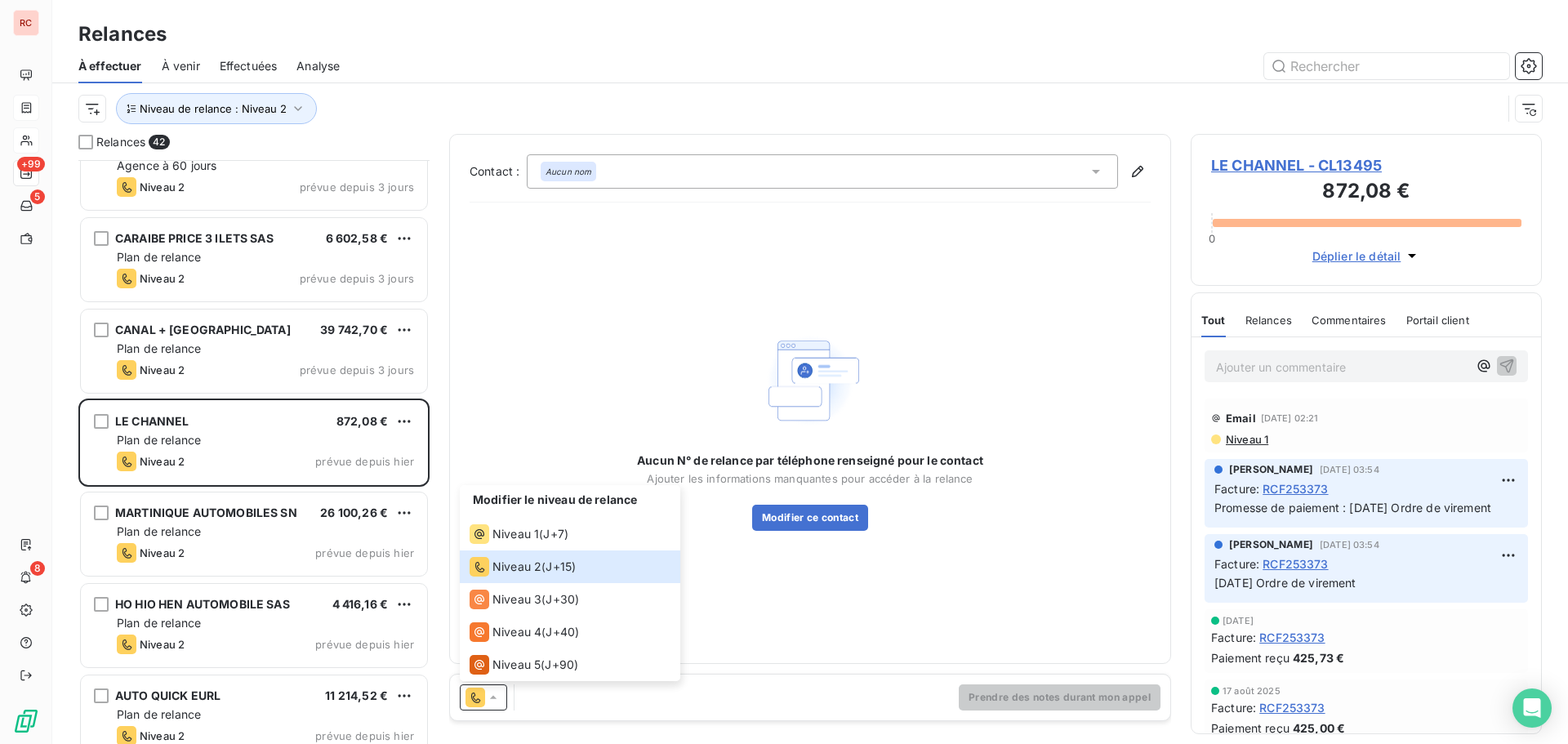
click at [1090, 171] on icon at bounding box center [1095, 171] width 16 height 16
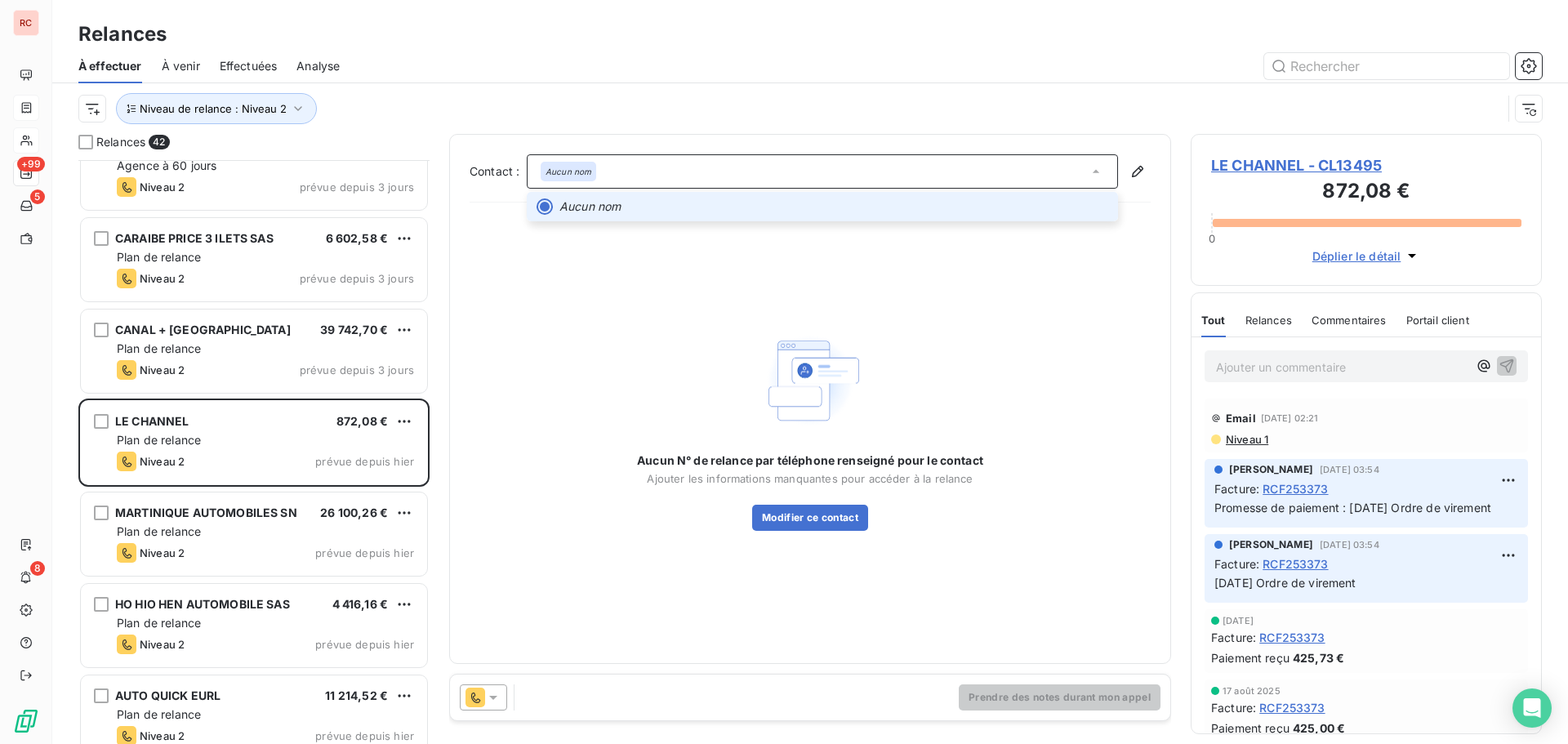
click at [1090, 171] on icon at bounding box center [1095, 171] width 16 height 16
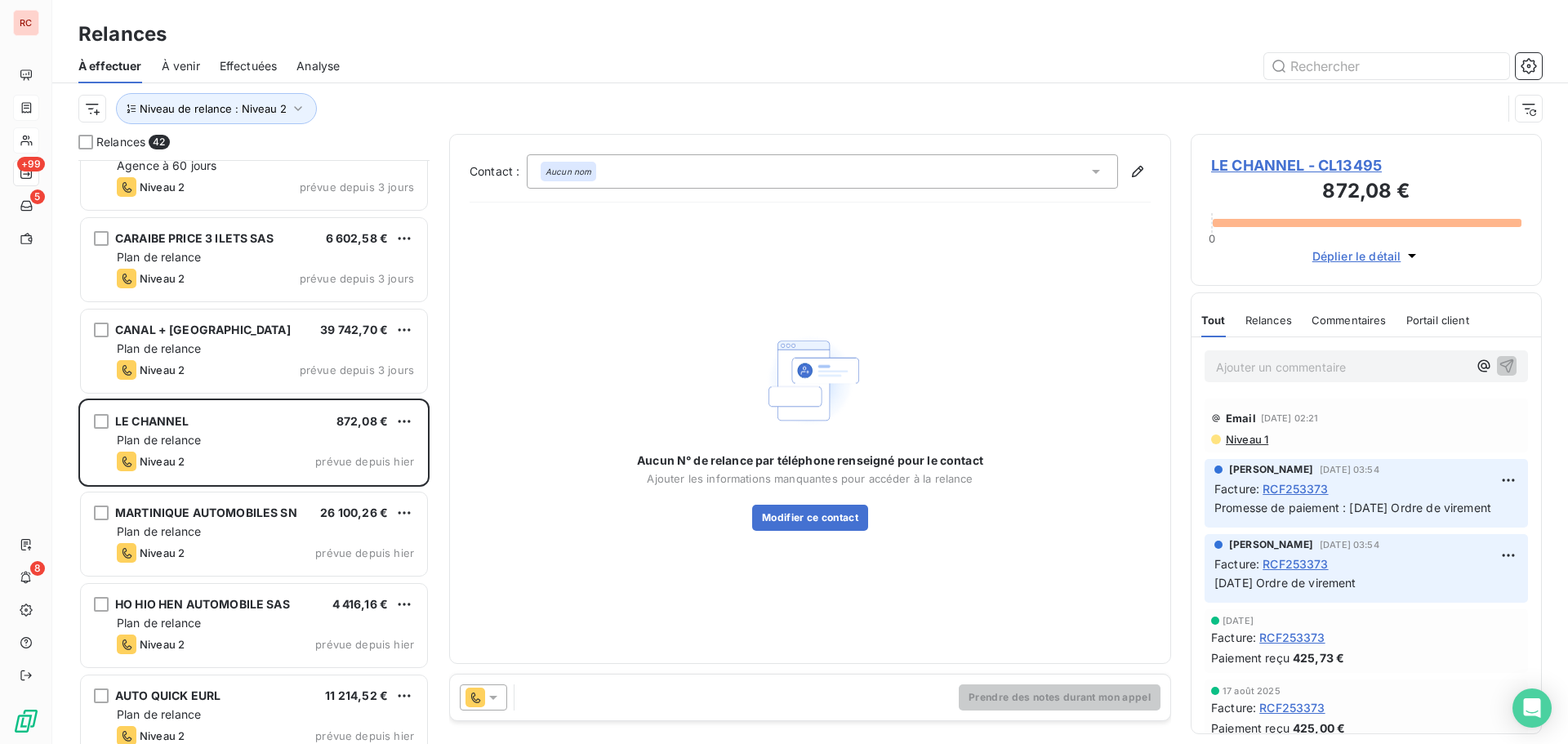
click at [483, 698] on icon at bounding box center [475, 698] width 20 height 20
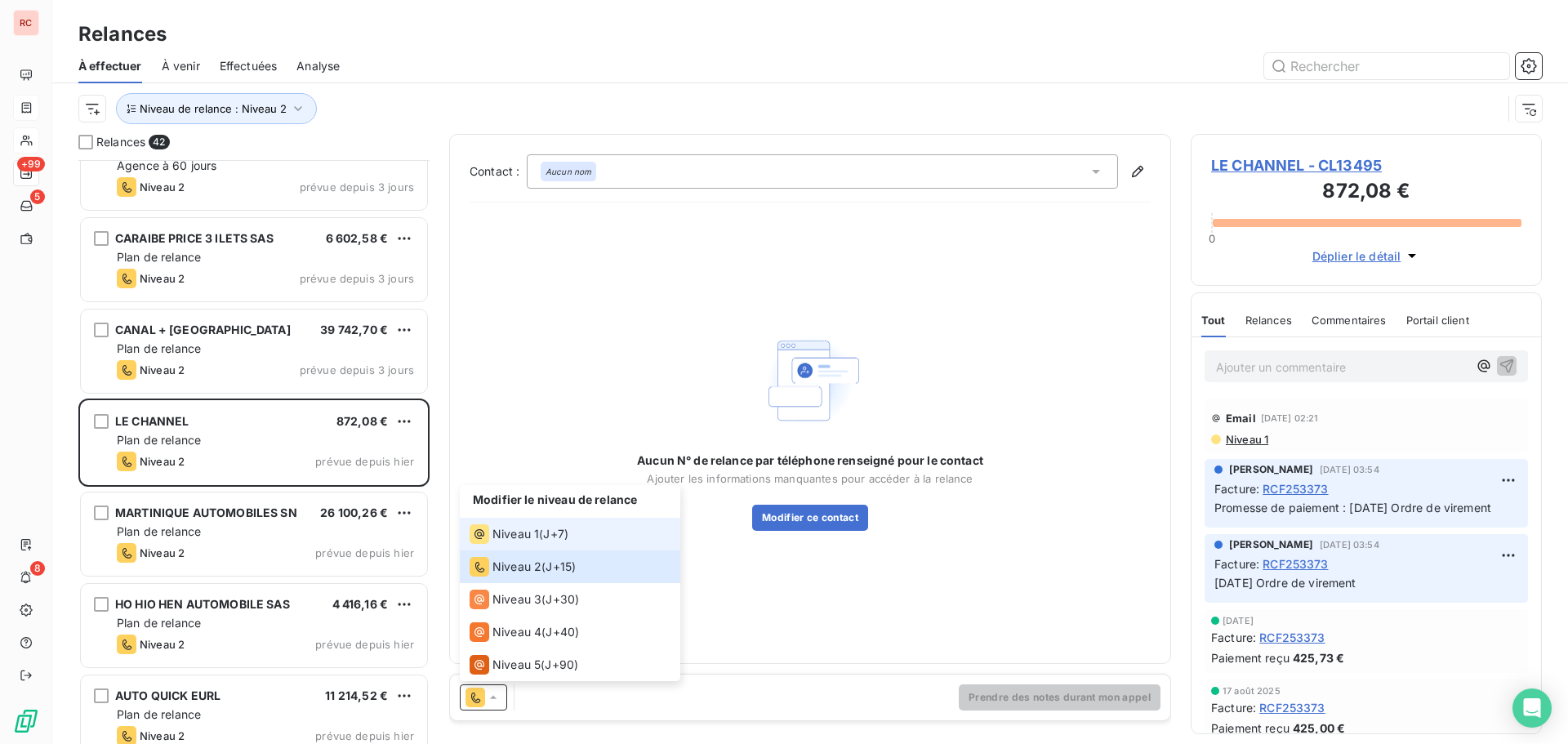
click at [532, 542] on div "Niveau 1" at bounding box center [504, 535] width 69 height 20
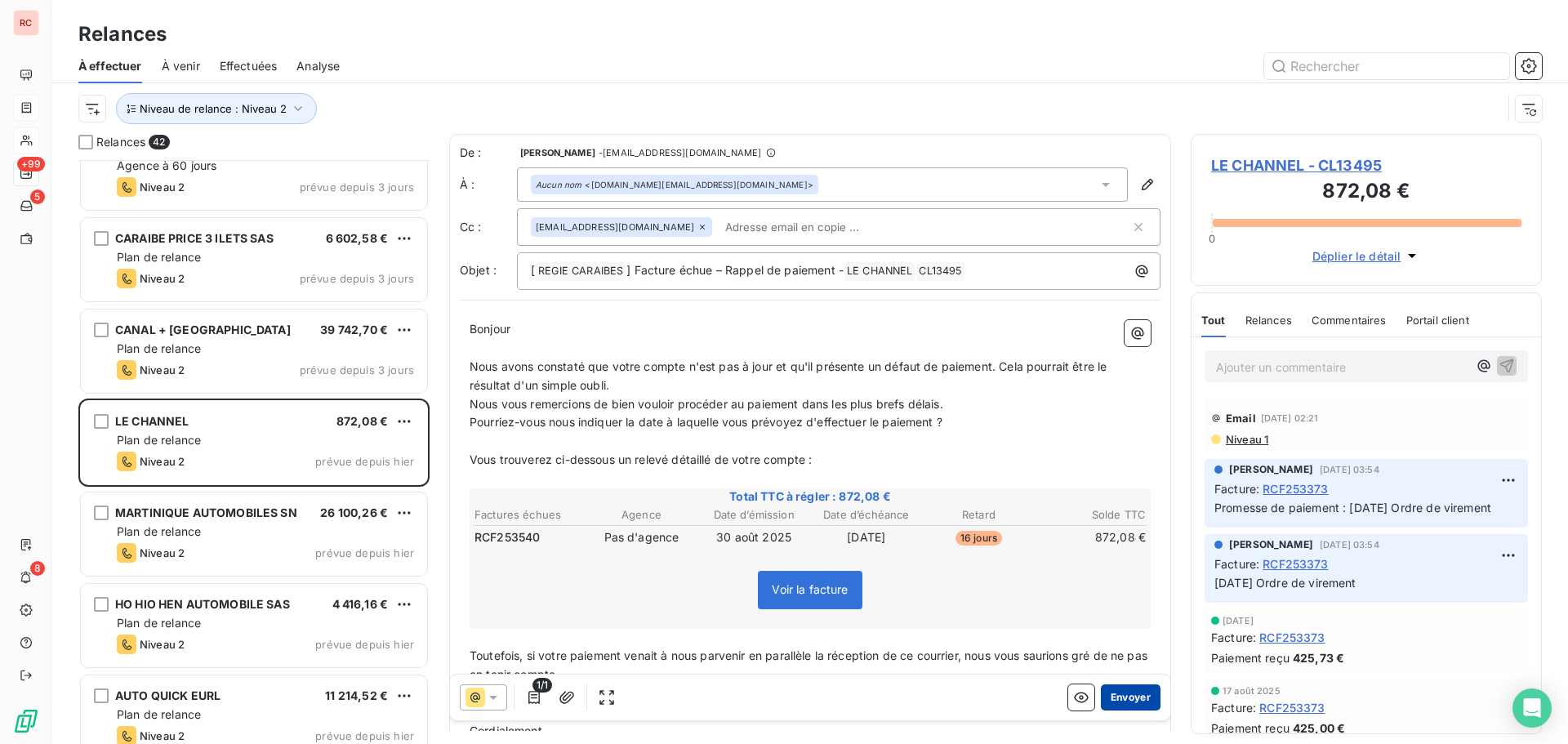
click at [1119, 693] on button "Envoyer" at bounding box center [1130, 698] width 60 height 27
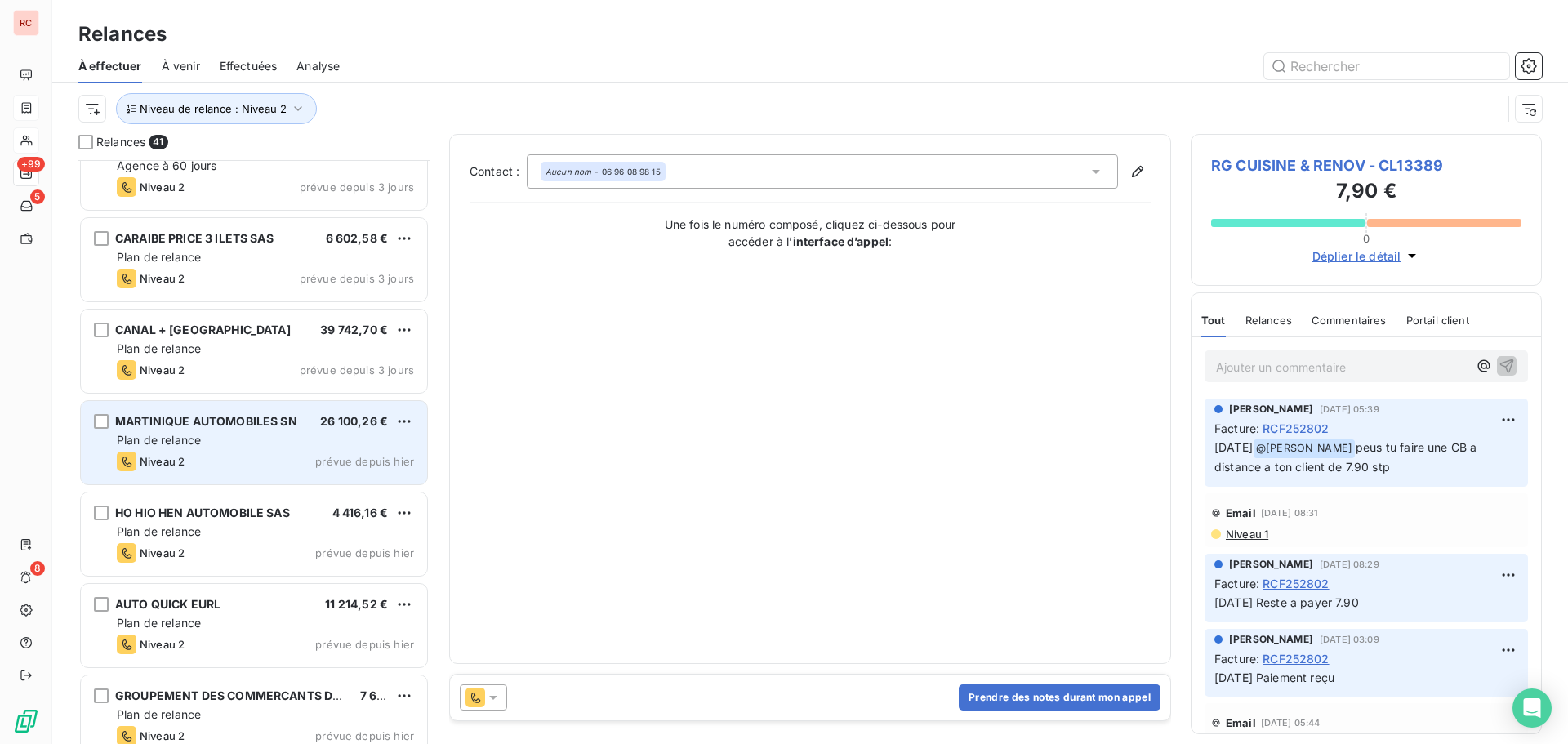
click at [331, 441] on div "Plan de relance" at bounding box center [265, 440] width 297 height 16
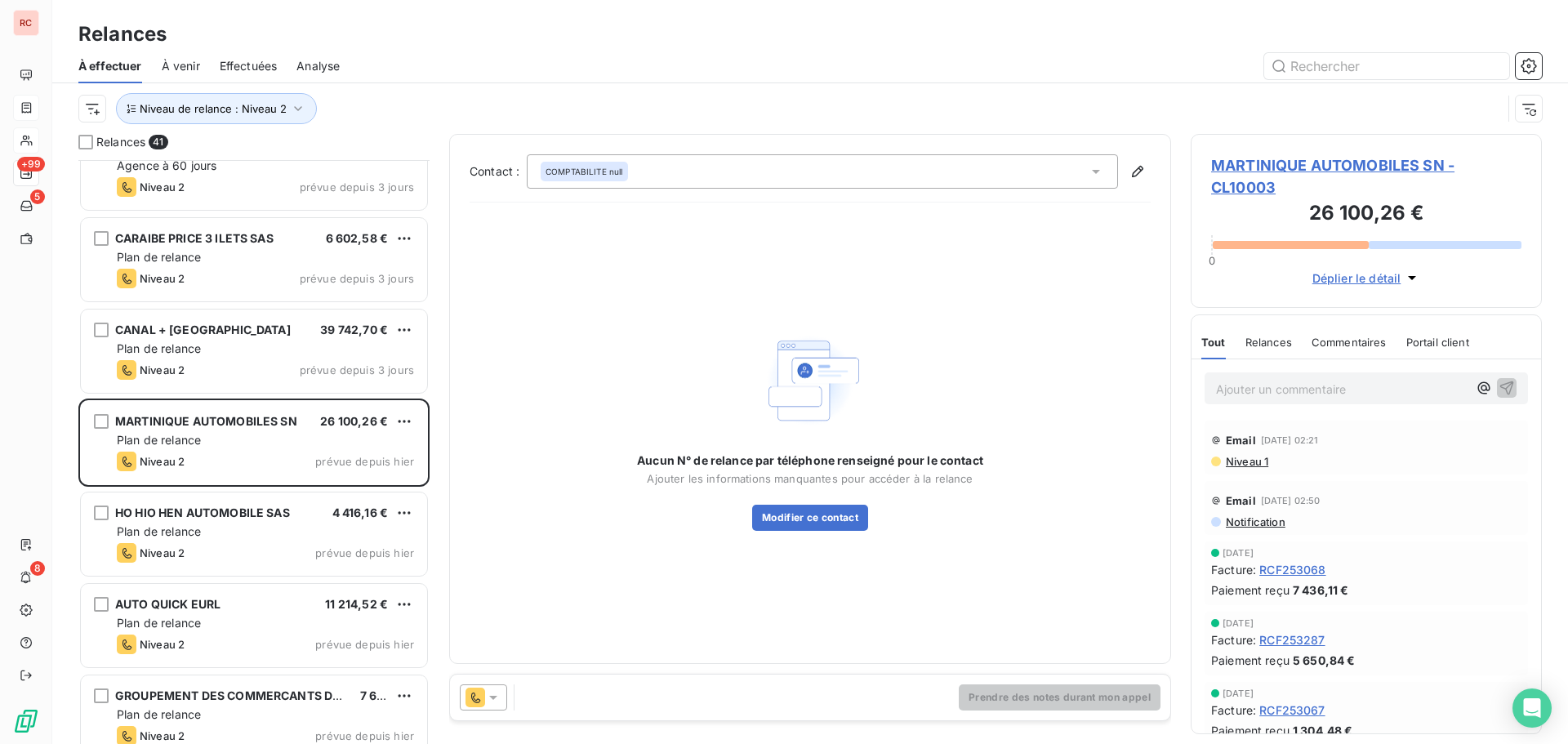
click at [486, 699] on icon at bounding box center [493, 698] width 16 height 16
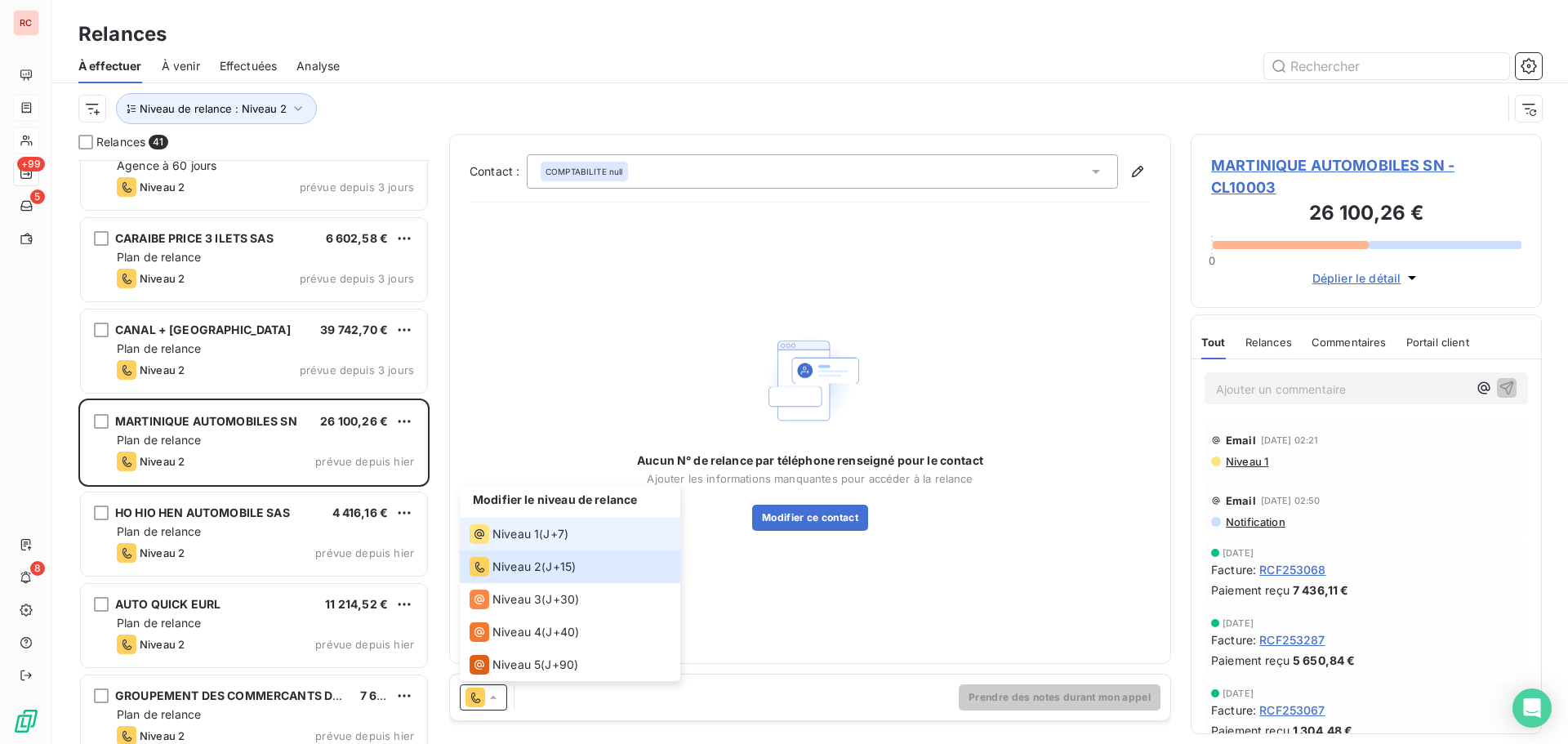
click at [545, 536] on div "Niveau 1 ( J+7 )" at bounding box center [519, 535] width 99 height 20
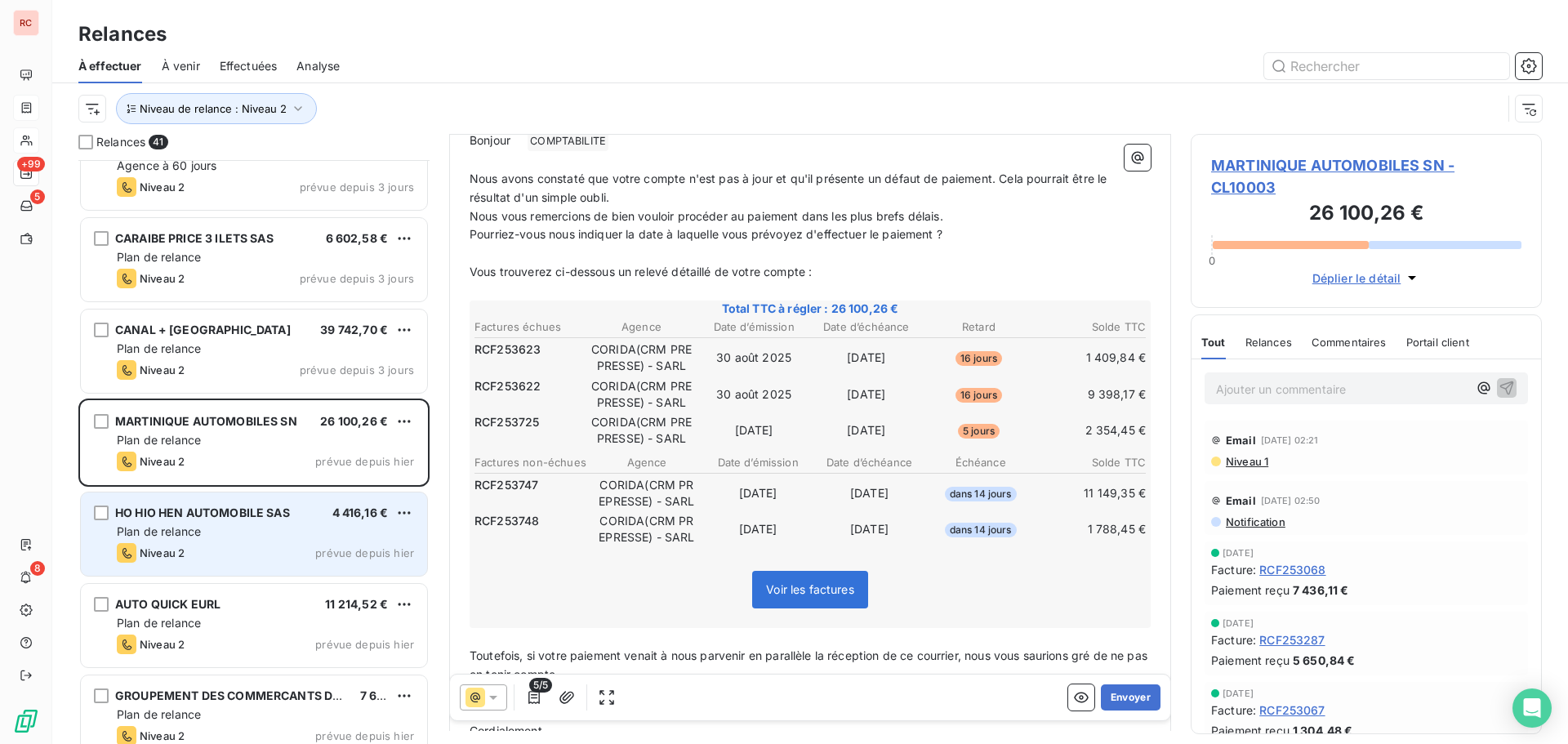
scroll to position [1308, 0]
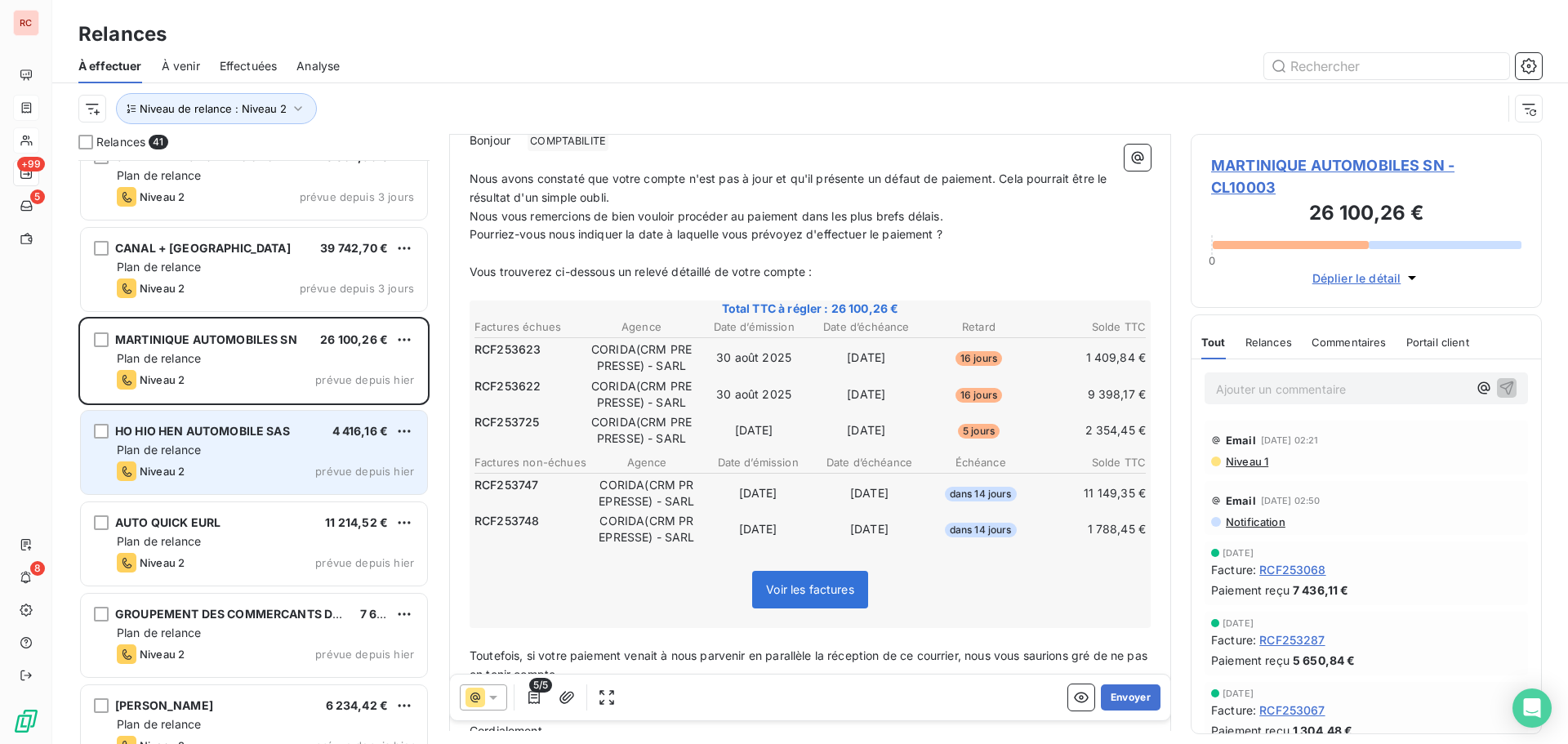
click at [320, 452] on div "Plan de relance" at bounding box center [265, 449] width 297 height 16
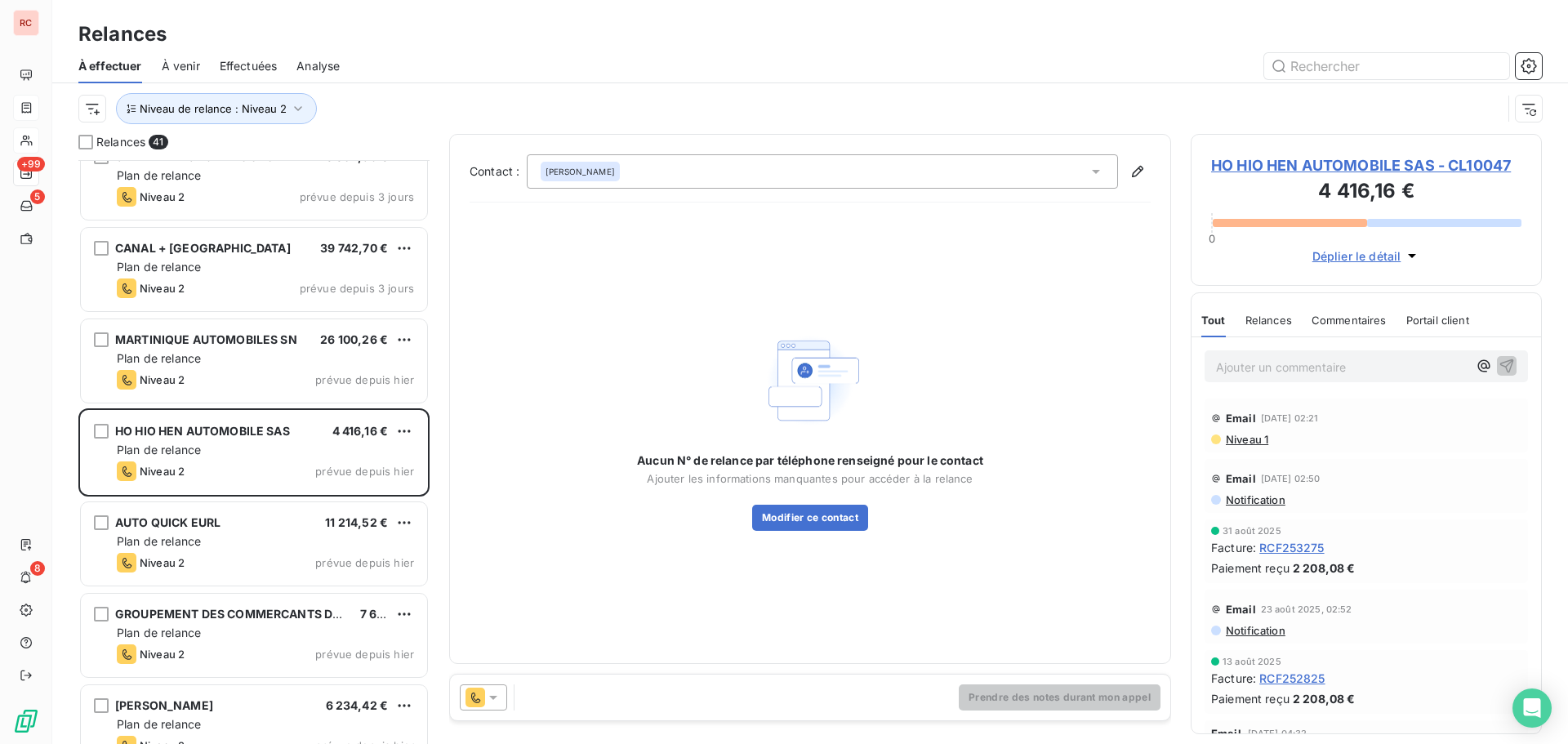
click at [500, 701] on icon at bounding box center [493, 698] width 16 height 16
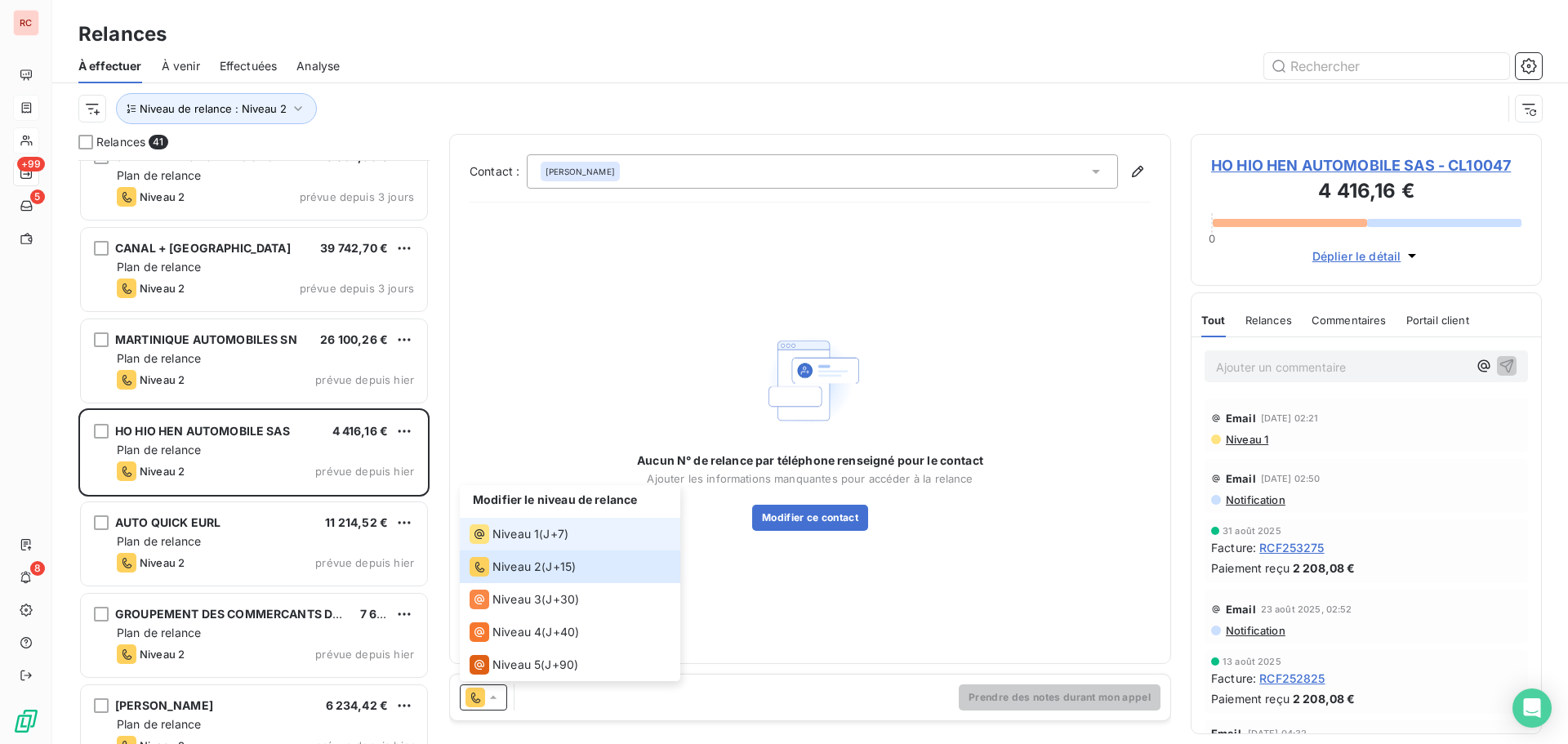
click at [531, 531] on span "Niveau 1" at bounding box center [515, 534] width 46 height 16
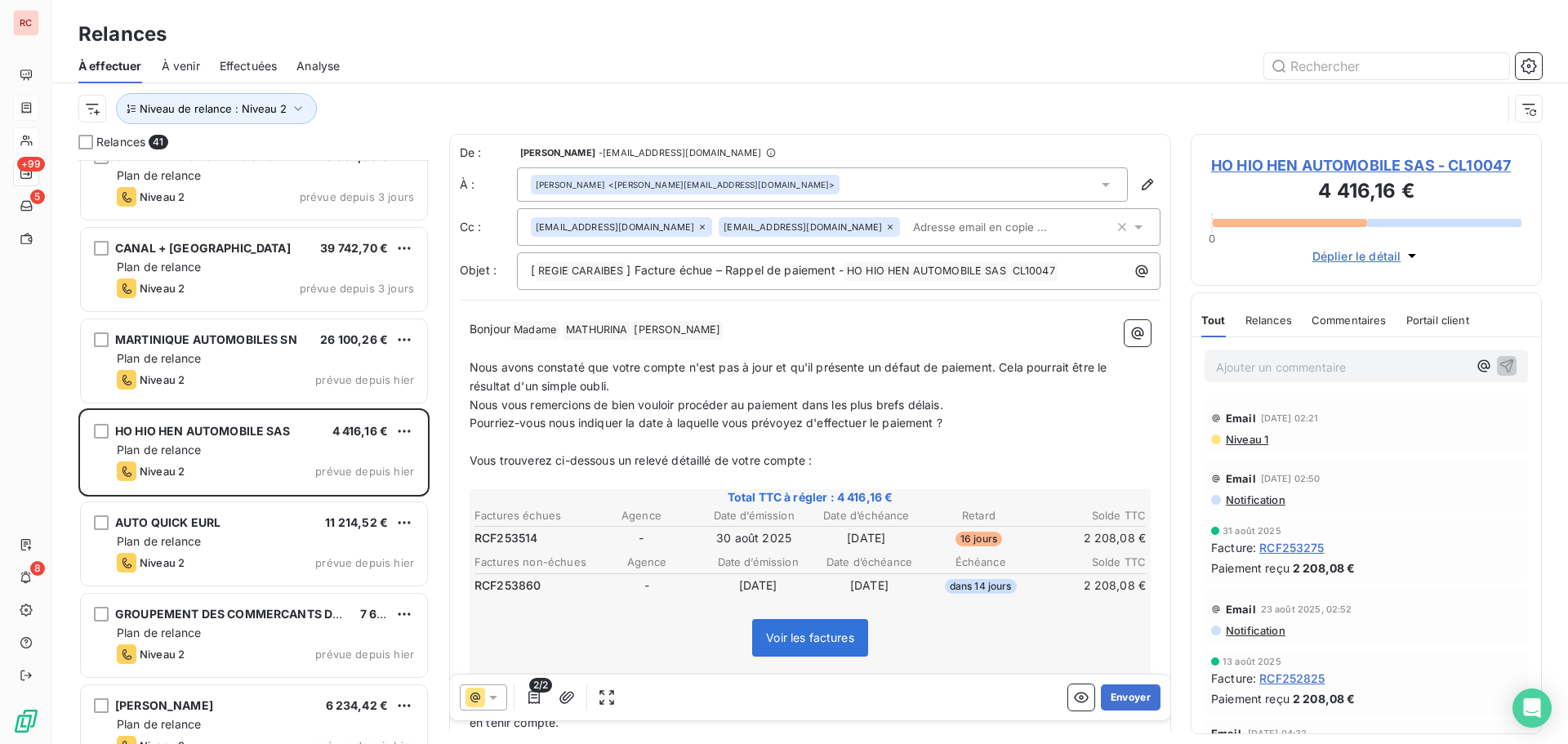
click at [501, 698] on icon at bounding box center [493, 698] width 16 height 16
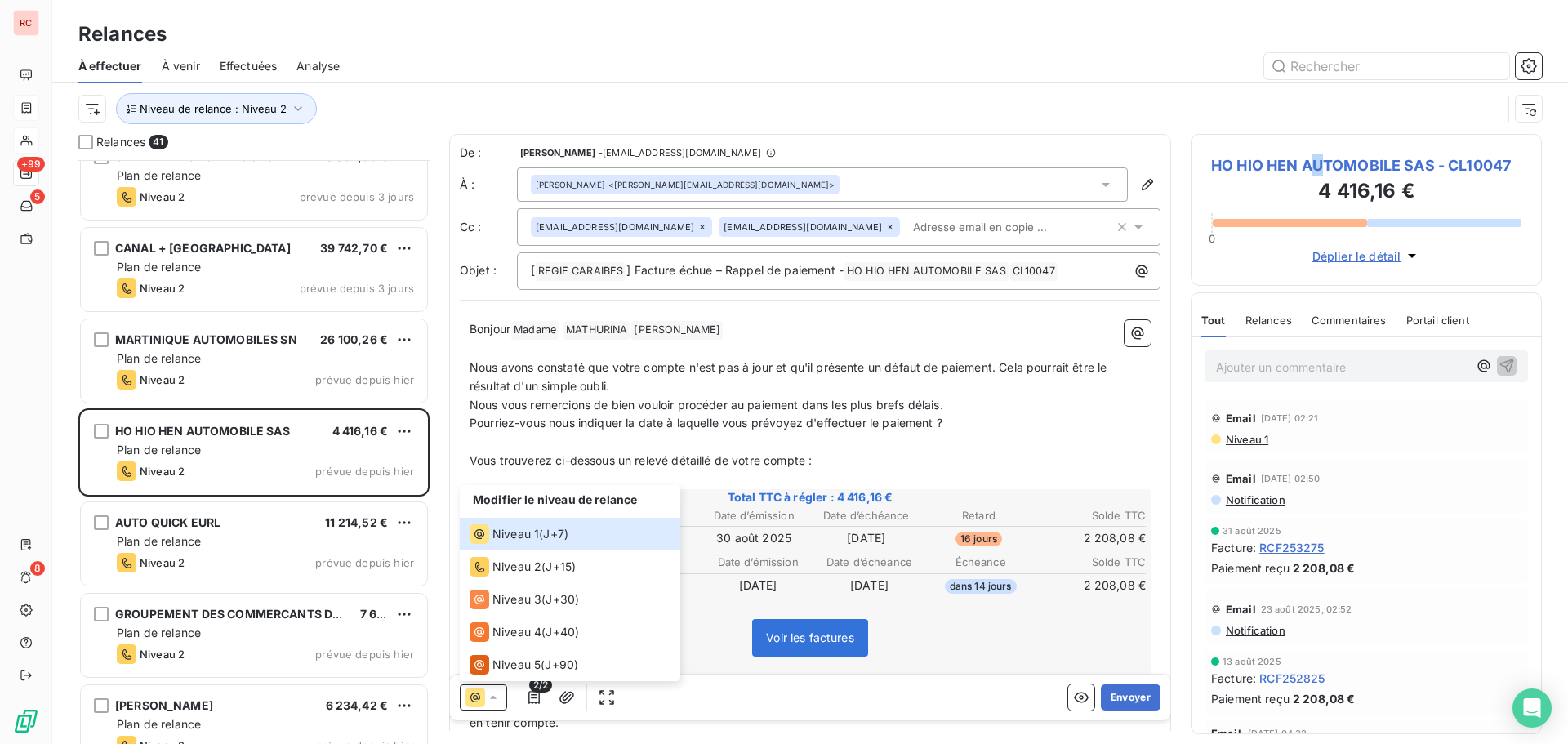
click at [1319, 157] on span "HO HIO HEN AUTOMOBILE SAS - CL10047" at bounding box center [1367, 165] width 311 height 22
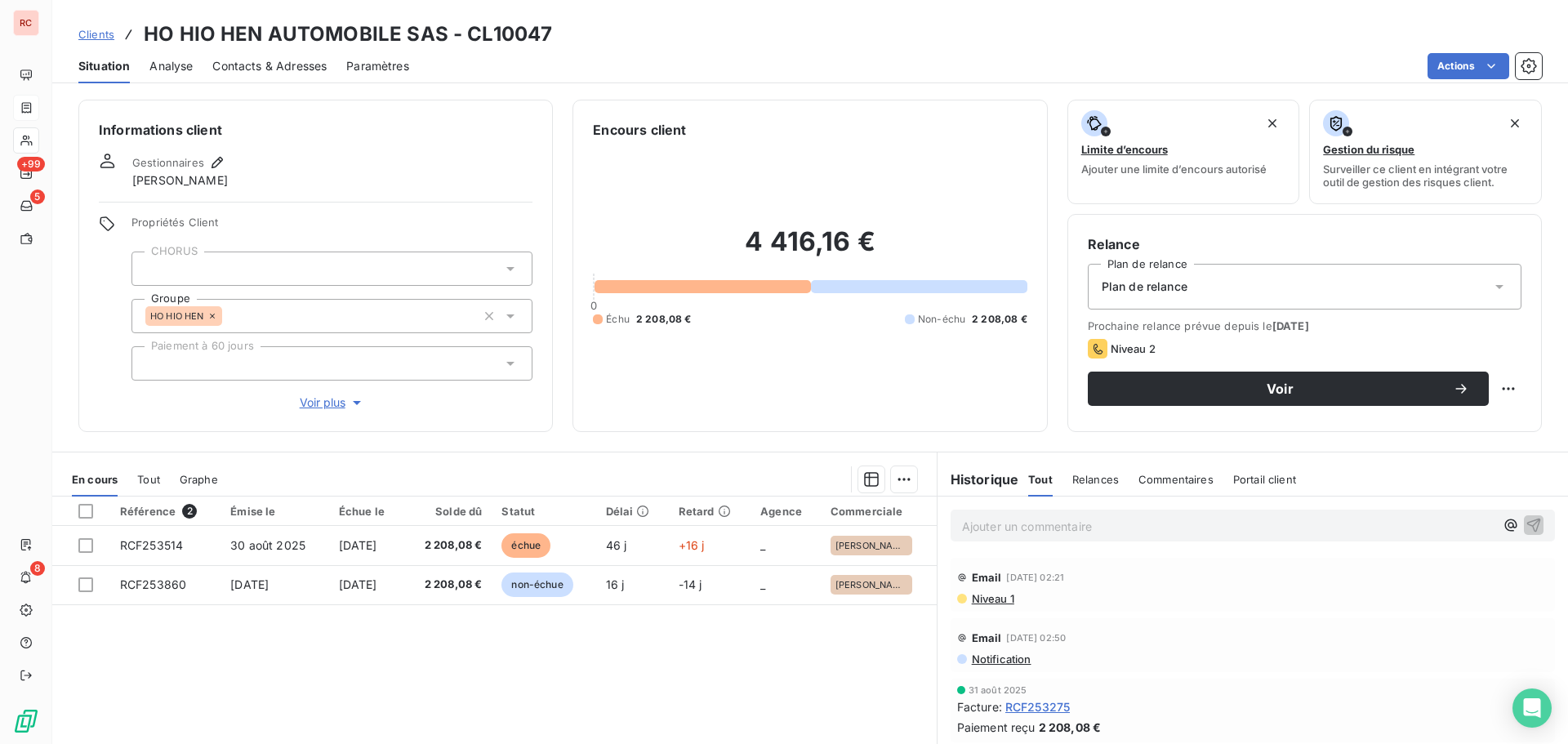
click at [283, 60] on span "Contacts & Adresses" at bounding box center [269, 65] width 115 height 16
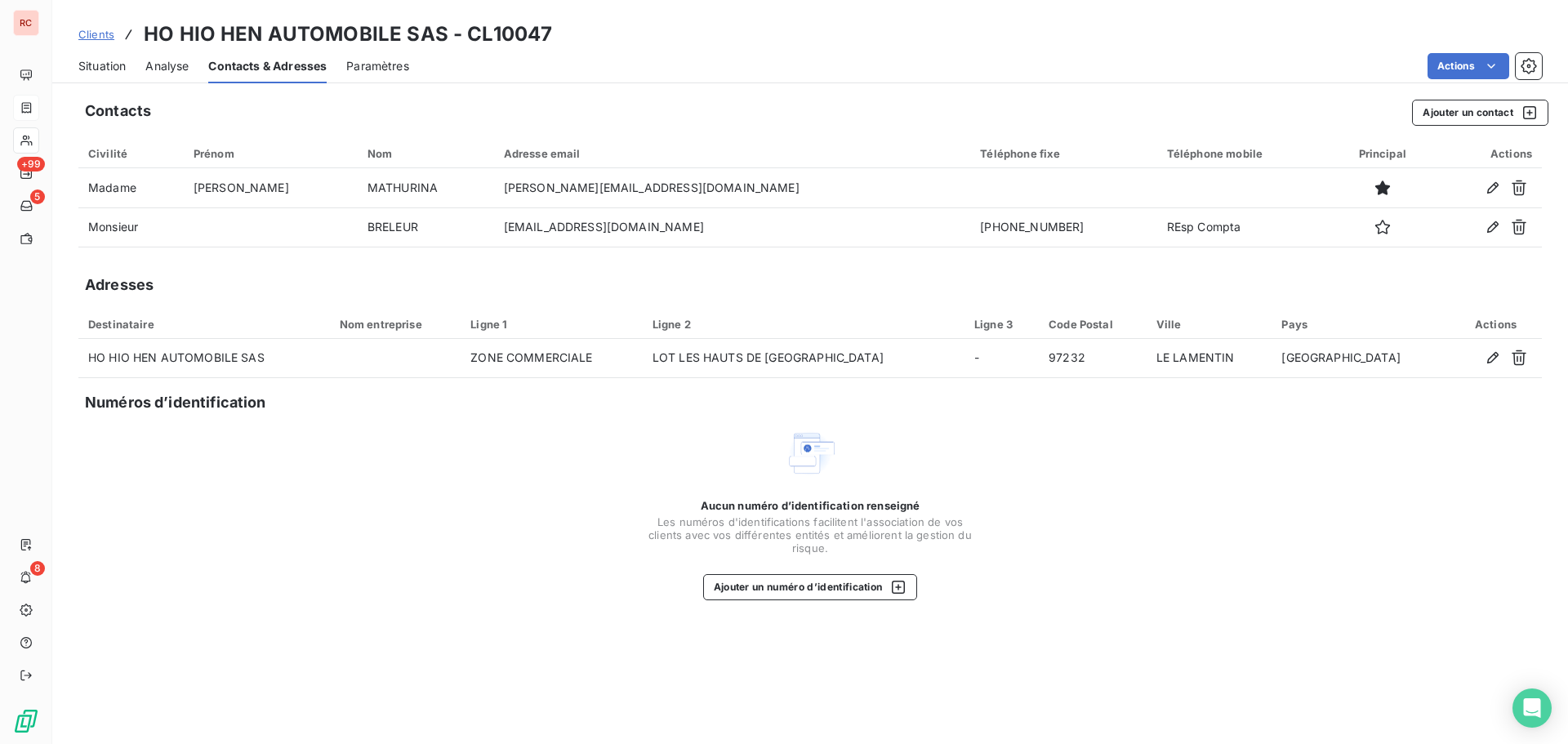
click at [92, 63] on span "Situation" at bounding box center [102, 65] width 47 height 16
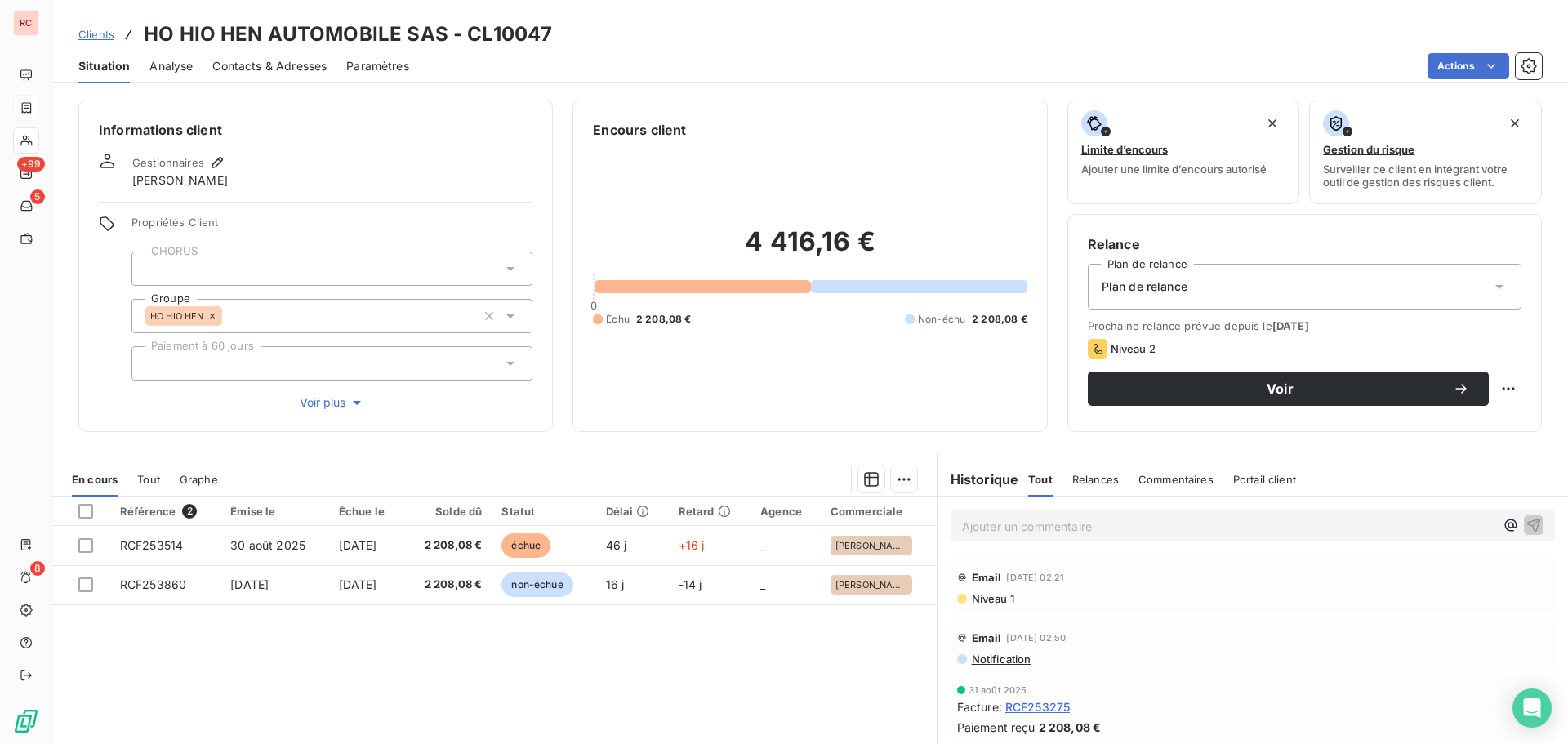
click at [315, 63] on span "Contacts & Adresses" at bounding box center [269, 65] width 115 height 16
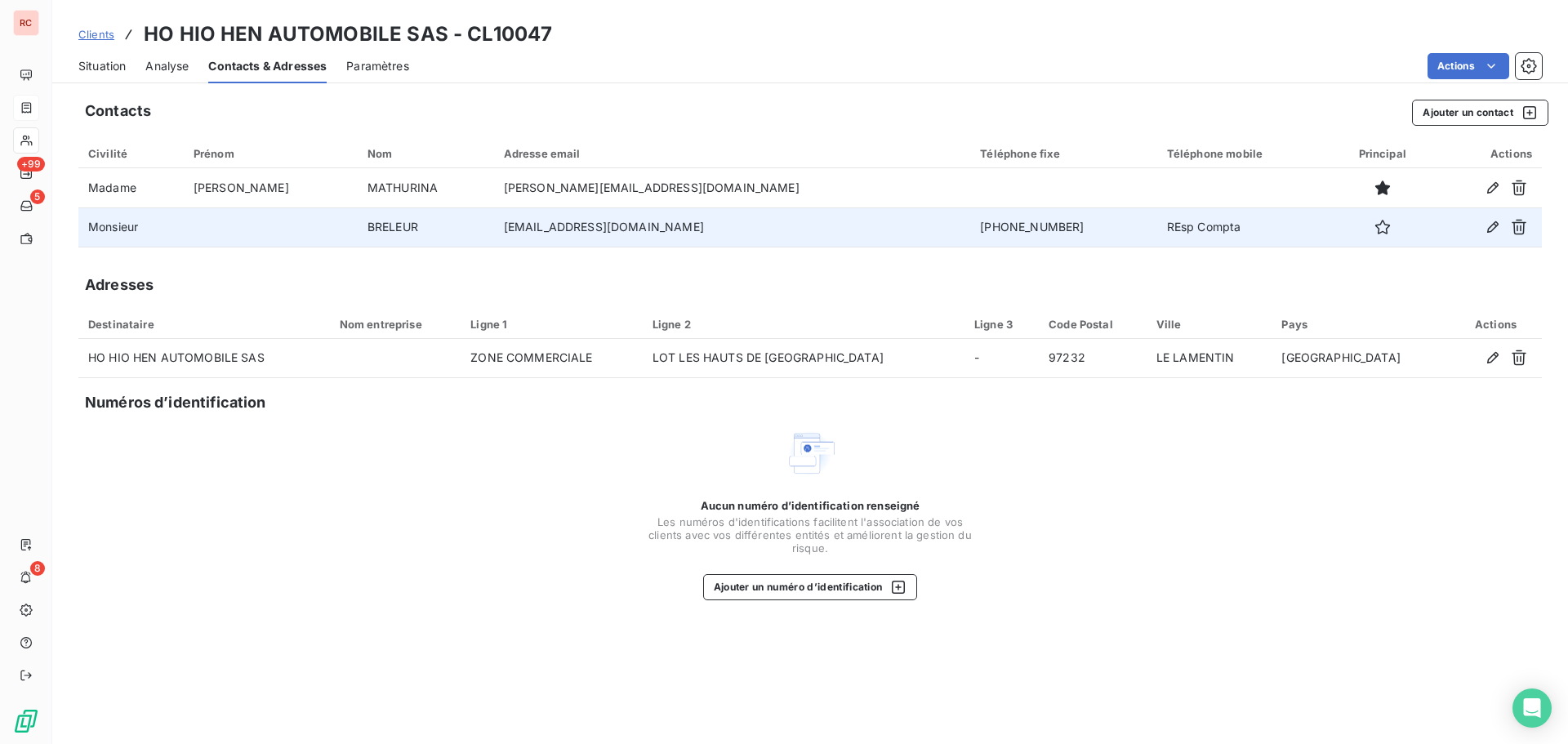
drag, startPoint x: 977, startPoint y: 228, endPoint x: 848, endPoint y: 232, distance: 129.1
click at [970, 232] on td "[PHONE_NUMBER]" at bounding box center [1063, 227] width 187 height 39
copy td "[PHONE_NUMBER]"
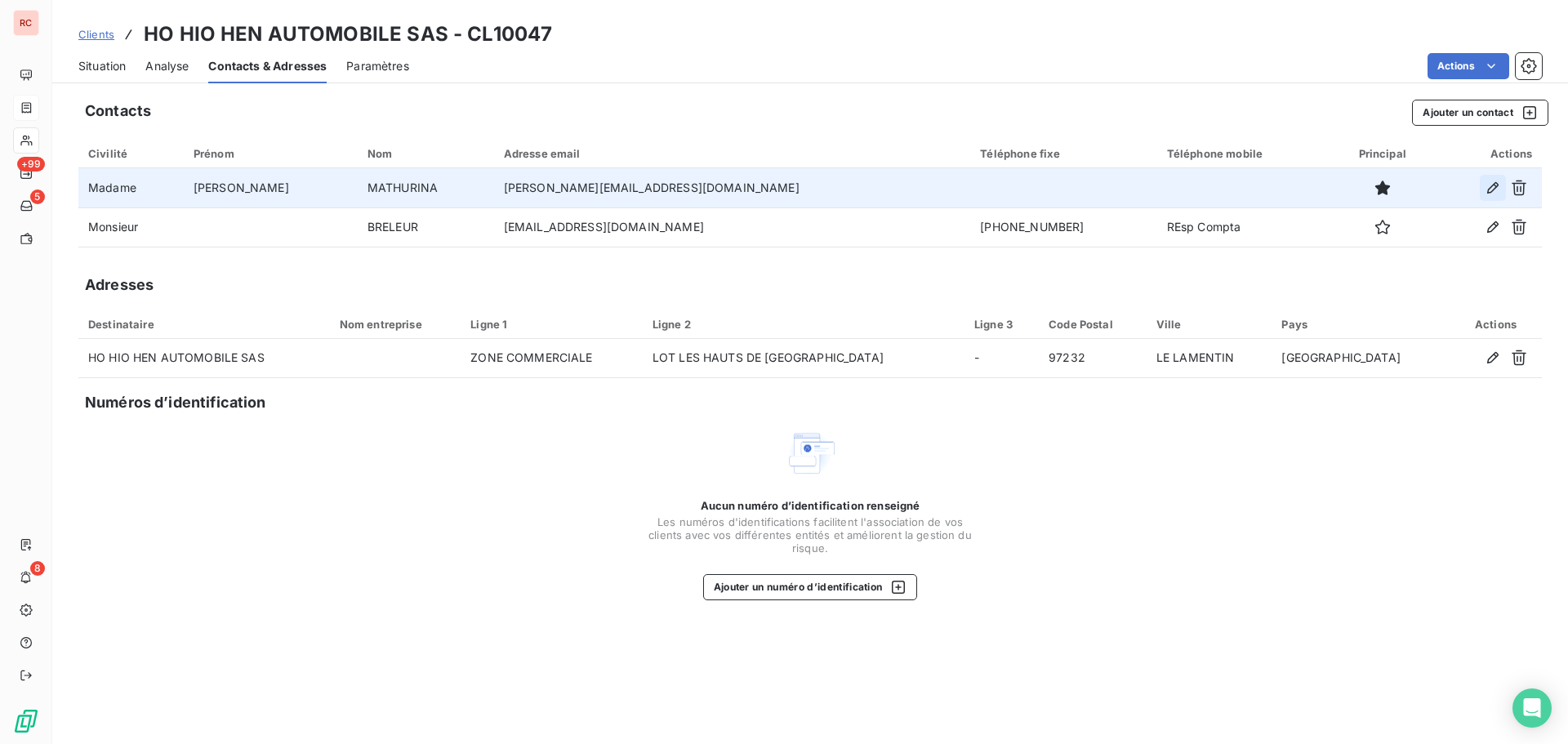
click at [1483, 187] on button "button" at bounding box center [1493, 189] width 27 height 27
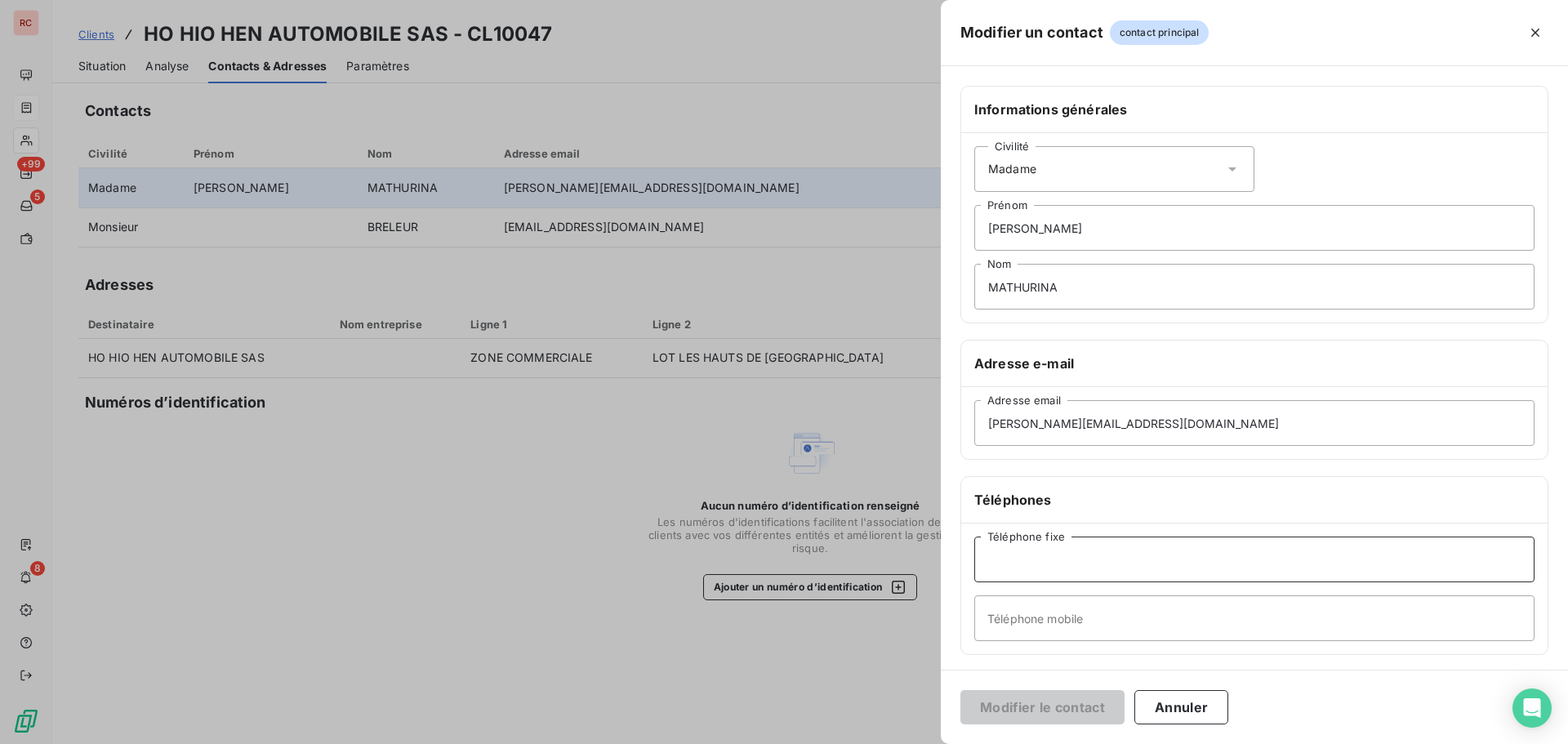
click at [1011, 550] on input "Téléphone fixe" at bounding box center [1254, 559] width 560 height 45
paste input "[PHONE_NUMBER]"
click at [1034, 557] on input "[PHONE_NUMBER]" at bounding box center [1254, 559] width 560 height 45
type input "[PHONE_NUMBER]"
click at [1010, 710] on button "Modifier le contact" at bounding box center [1042, 708] width 164 height 34
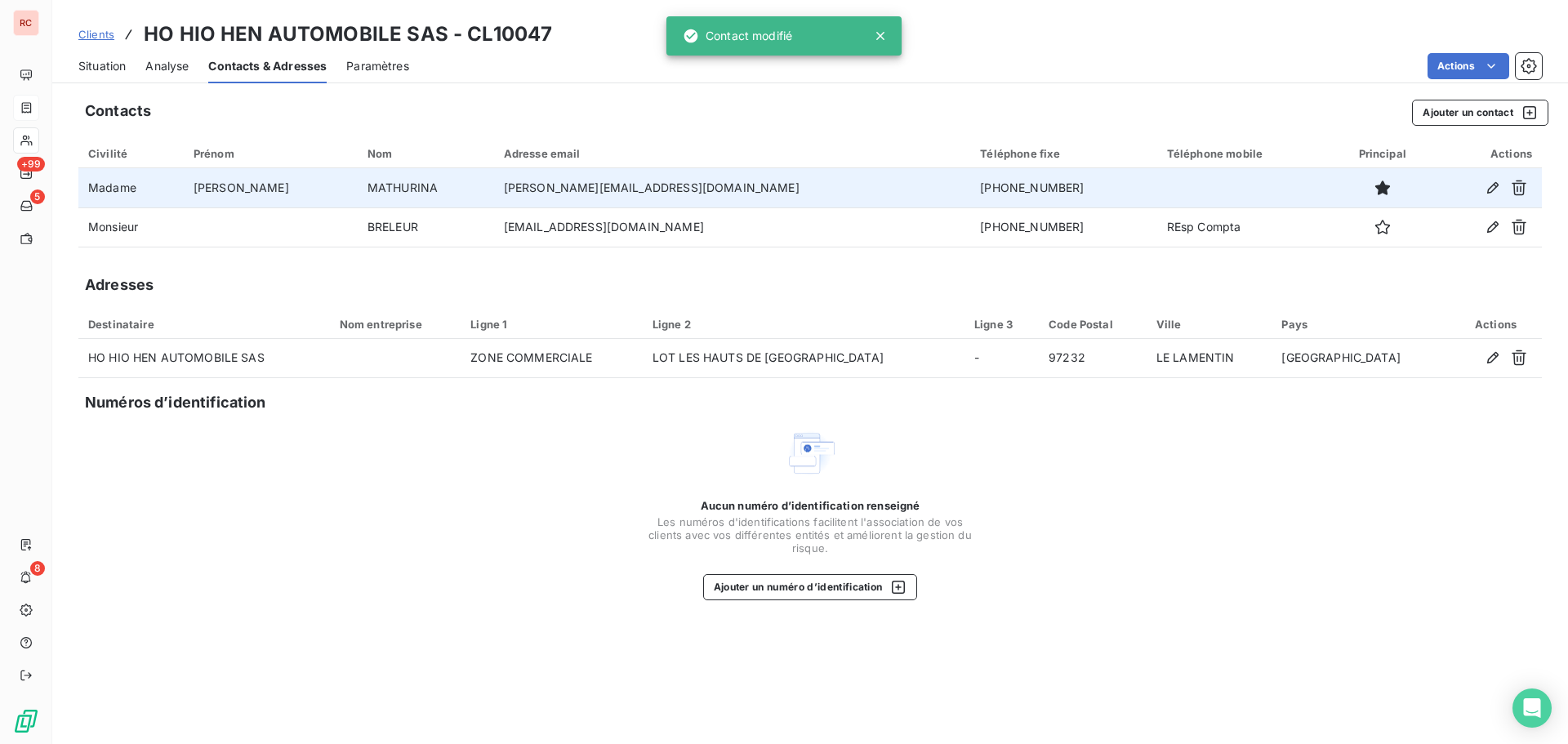
click at [100, 77] on div "Situation" at bounding box center [102, 66] width 47 height 34
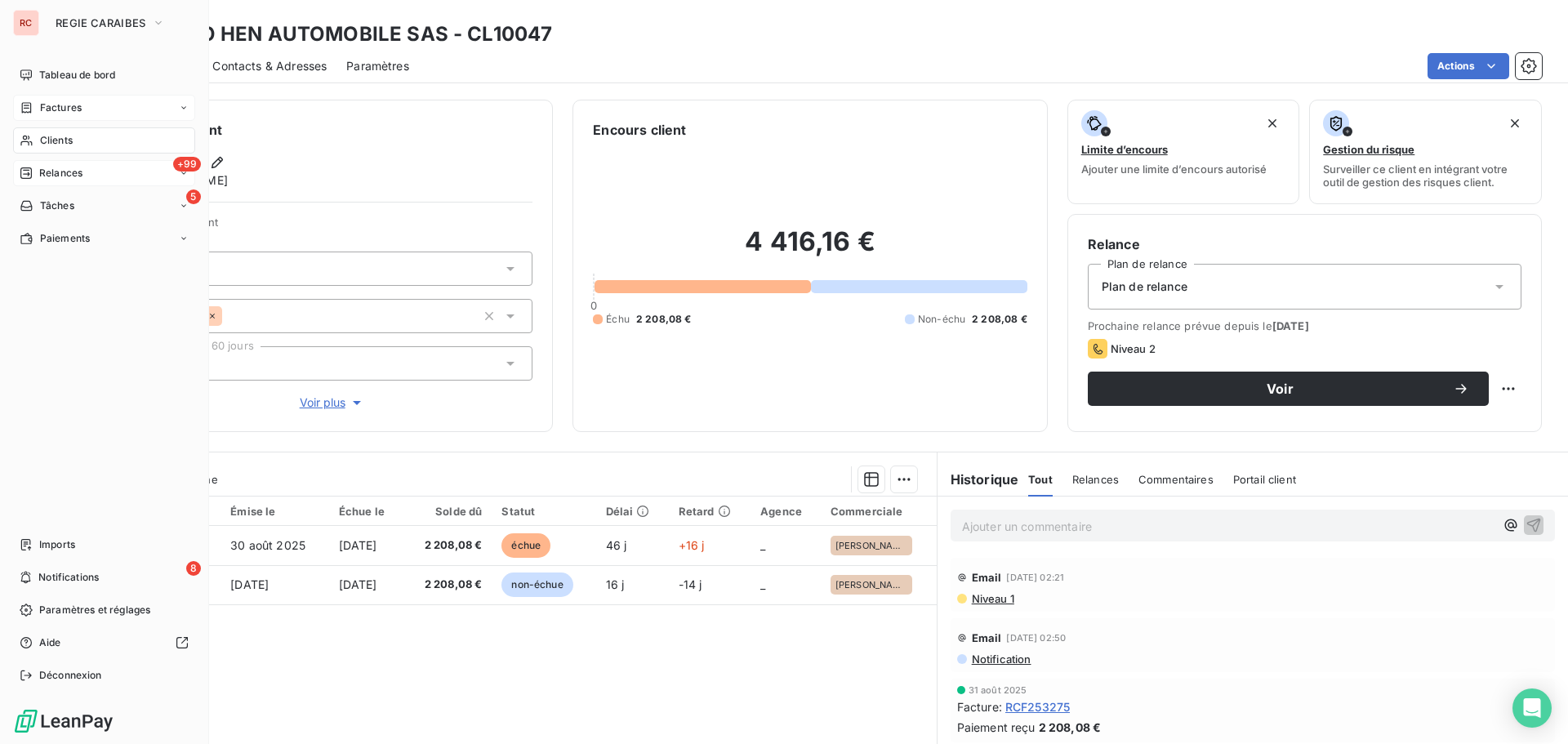
click at [55, 169] on span "Relances" at bounding box center [61, 173] width 44 height 15
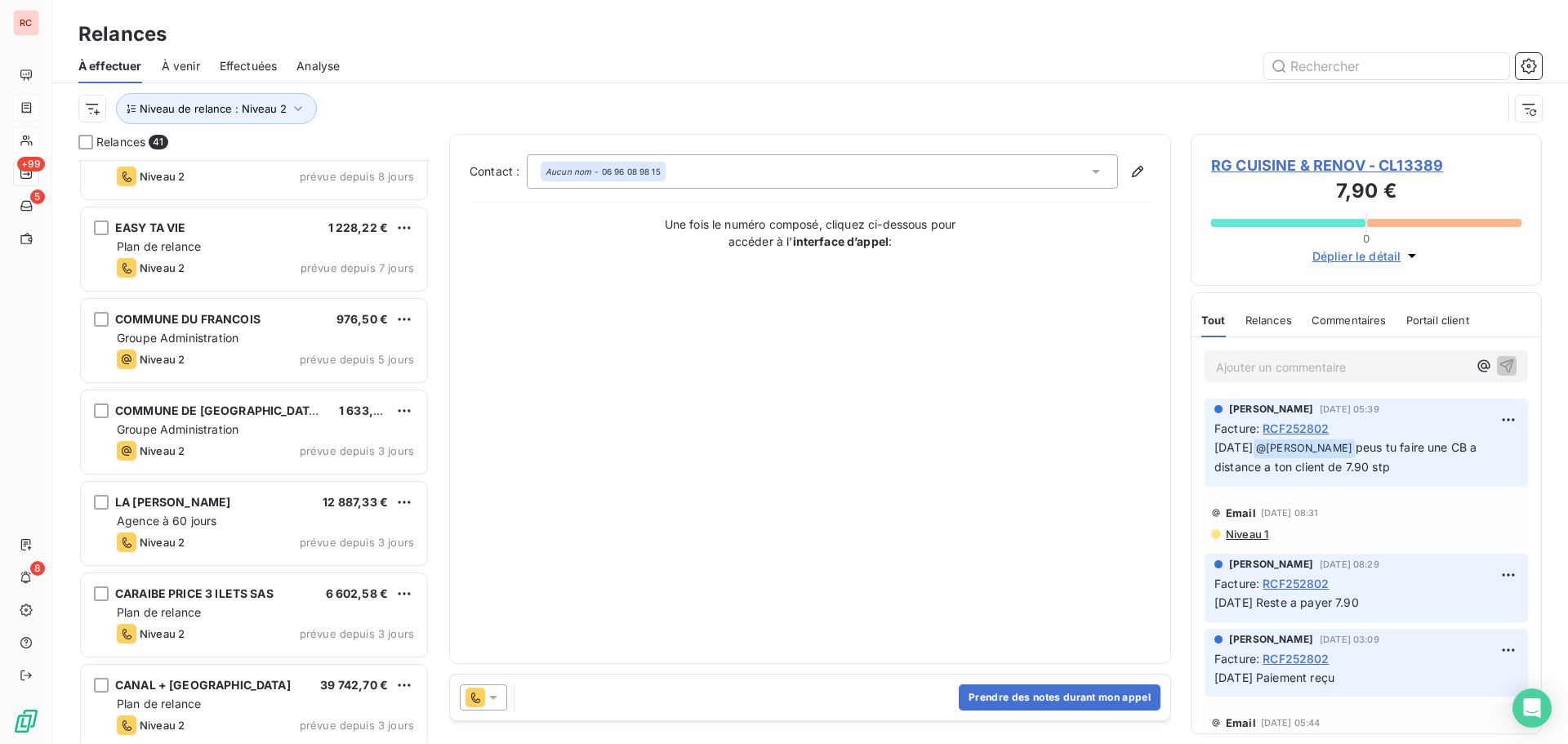
scroll to position [899, 0]
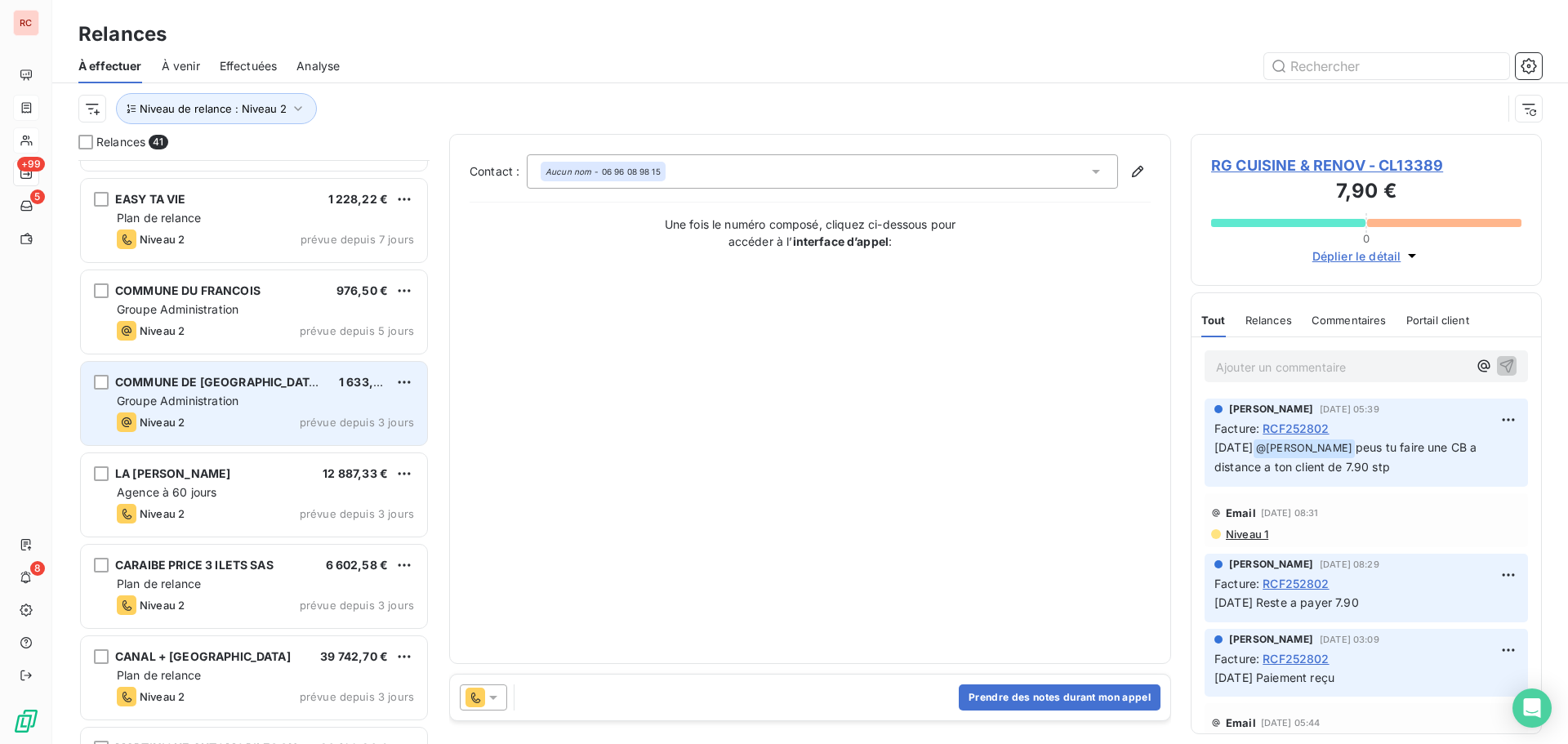
click at [230, 432] on div "COMMUNE DE [GEOGRAPHIC_DATA] (MAIRIE) 1 633,39 € Groupe Administration Niveau 2…" at bounding box center [254, 404] width 347 height 83
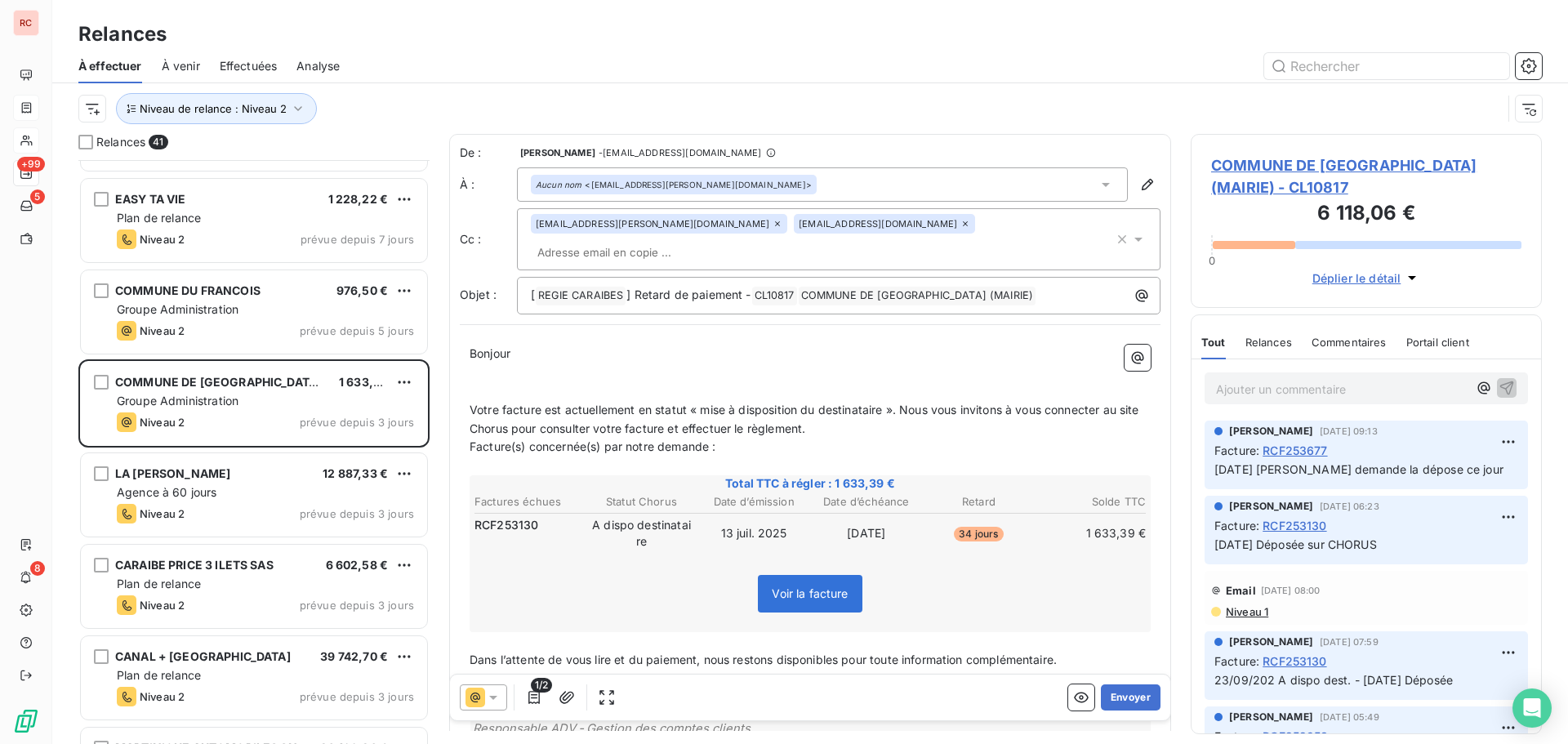
click at [1233, 164] on span "COMMUNE DE [GEOGRAPHIC_DATA] (MAIRIE) - CL10817" at bounding box center [1367, 176] width 311 height 45
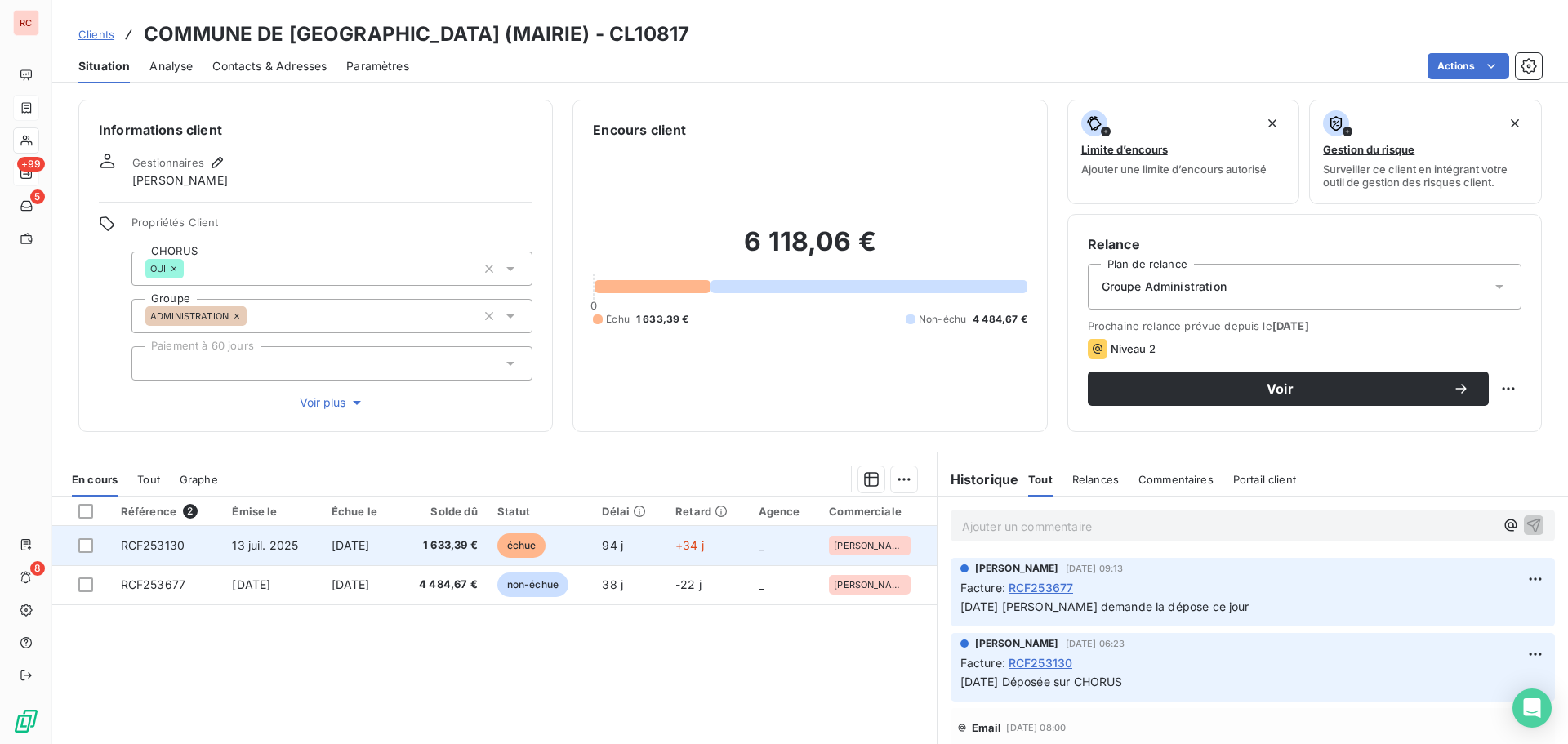
click at [398, 541] on td "[DATE]" at bounding box center [360, 545] width 76 height 39
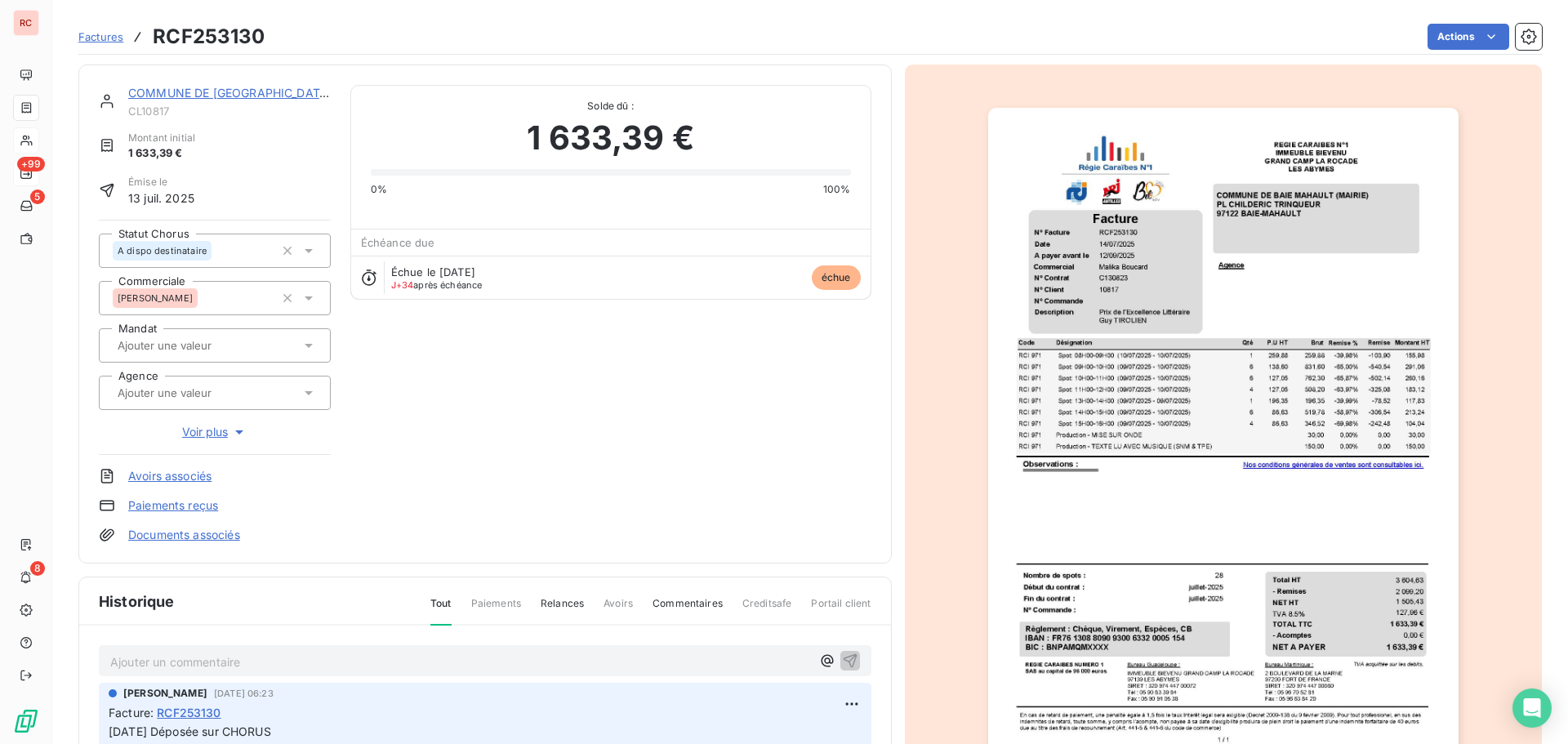
scroll to position [239, 0]
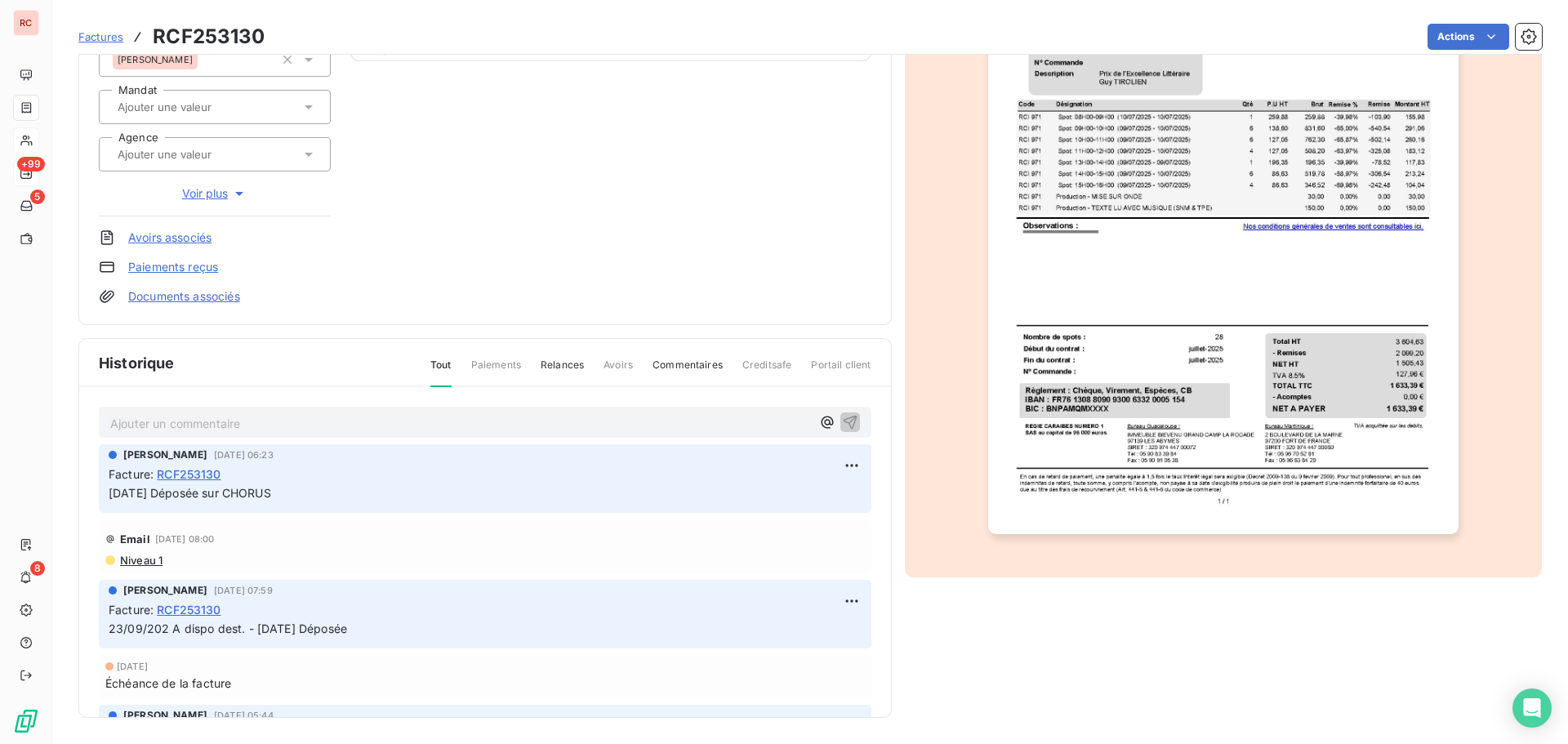
click at [145, 560] on span "Niveau 1" at bounding box center [140, 561] width 45 height 13
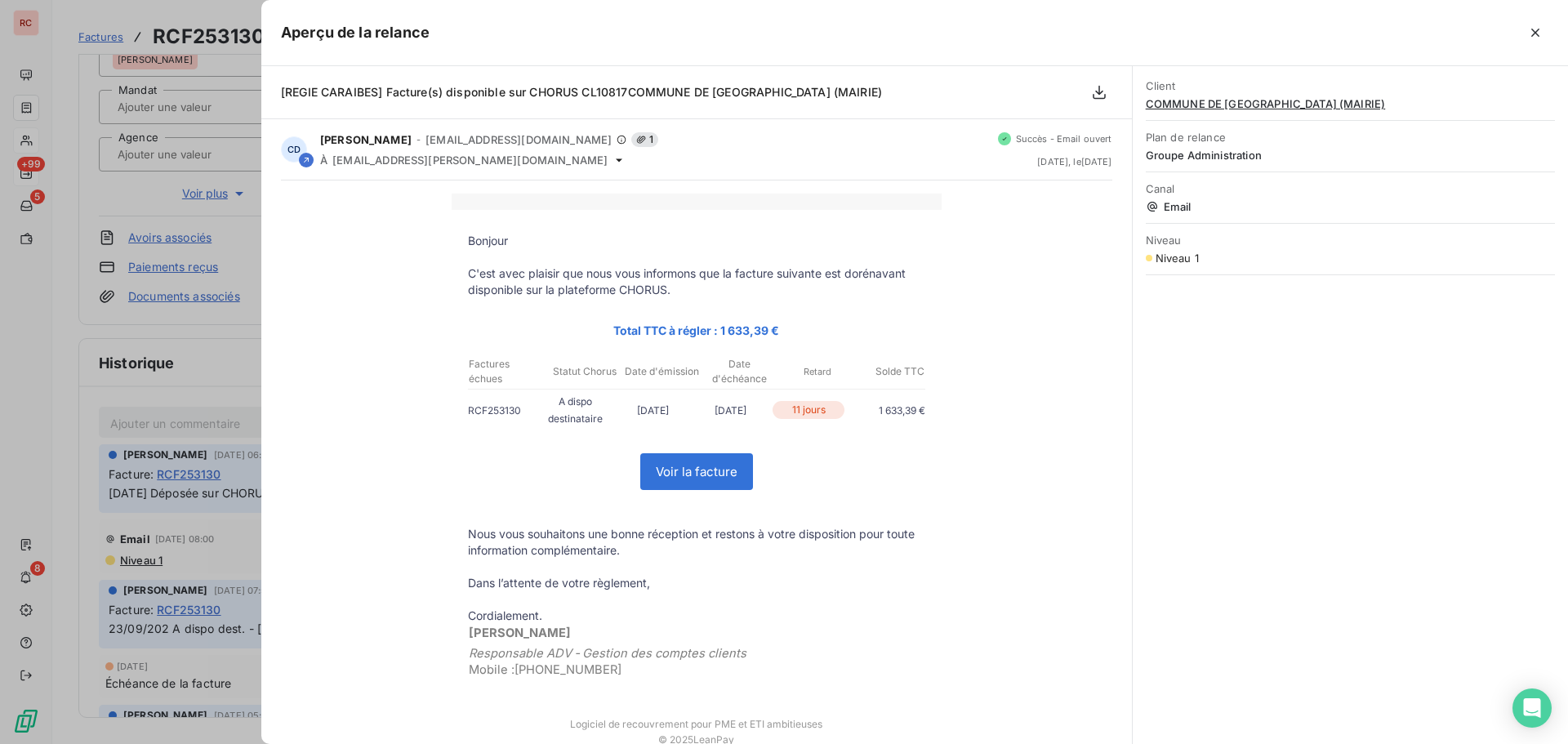
click at [145, 560] on div at bounding box center [784, 372] width 1568 height 744
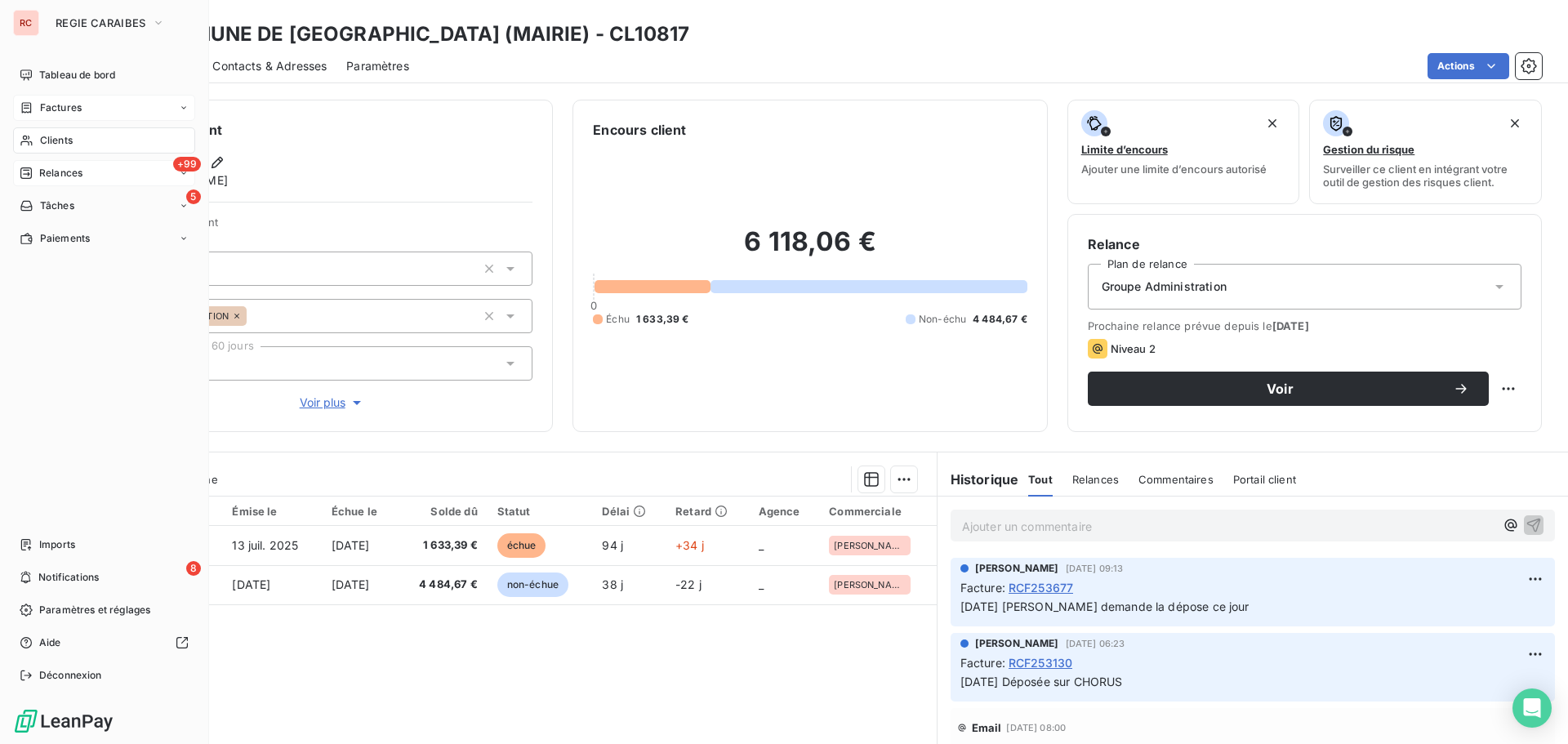
click at [62, 173] on span "Relances" at bounding box center [61, 173] width 44 height 15
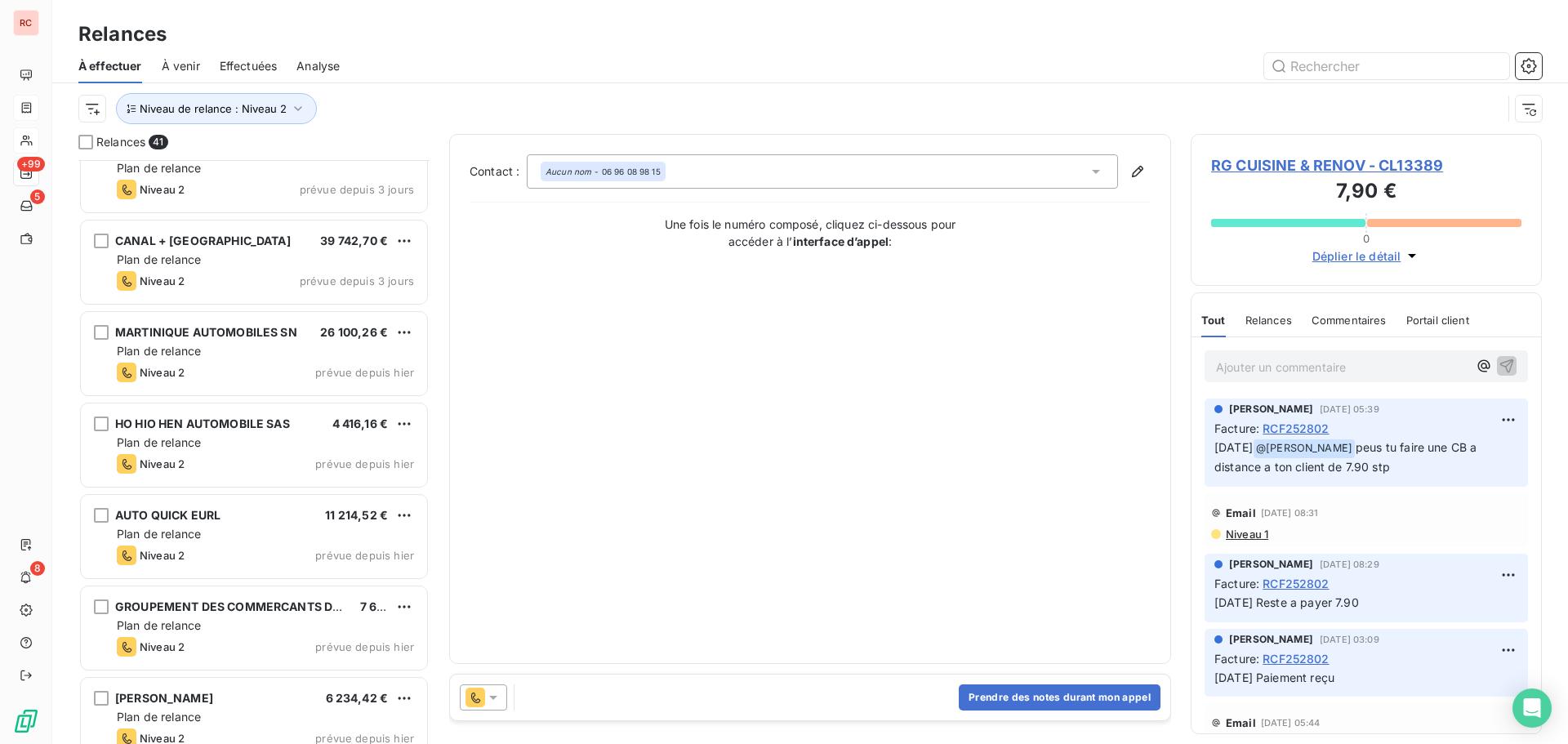
scroll to position [1308, 0]
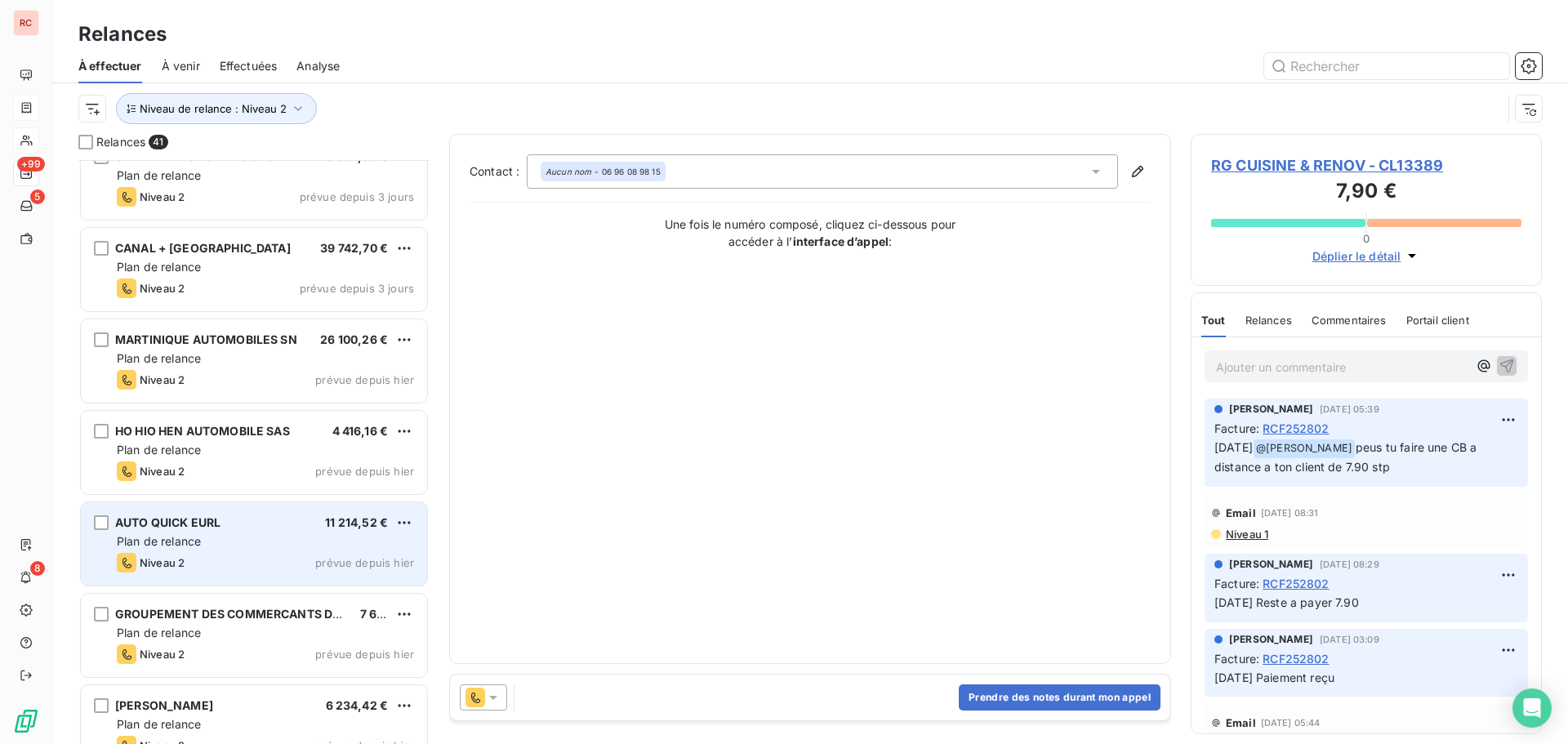
click at [238, 553] on div "Niveau 2 prévue depuis [DATE]" at bounding box center [265, 563] width 297 height 20
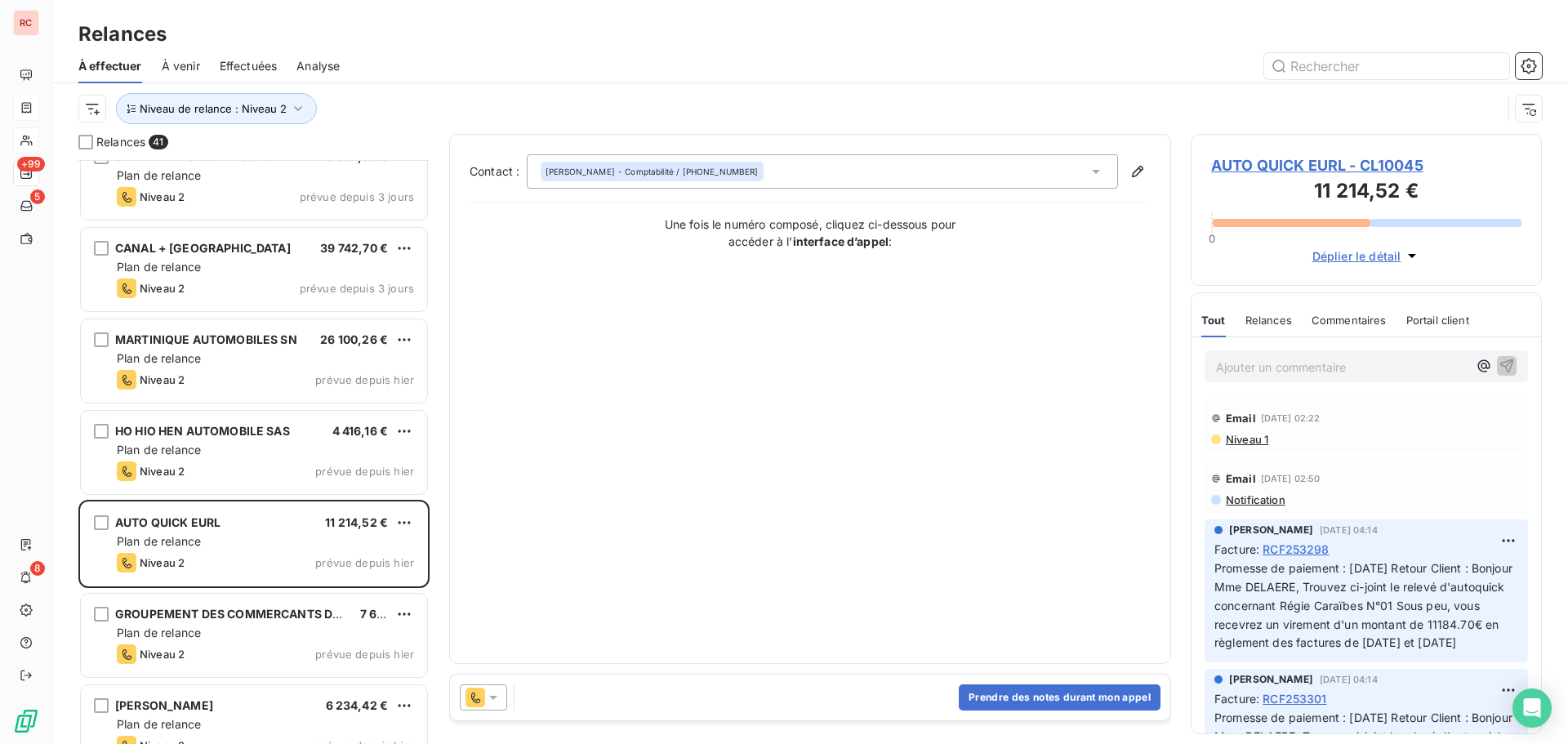
click at [497, 695] on icon at bounding box center [493, 698] width 16 height 16
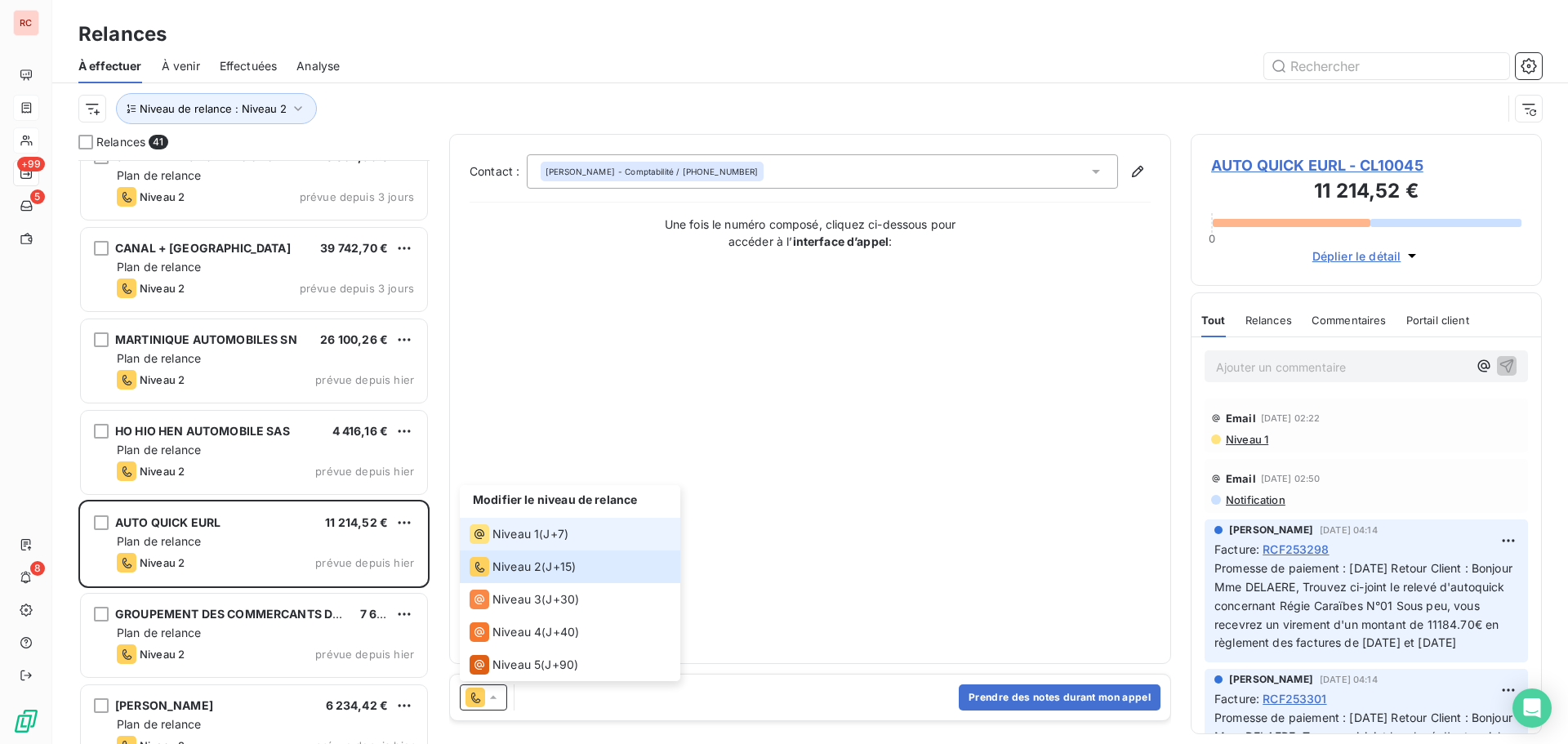
click at [525, 538] on span "Niveau 1" at bounding box center [515, 534] width 46 height 16
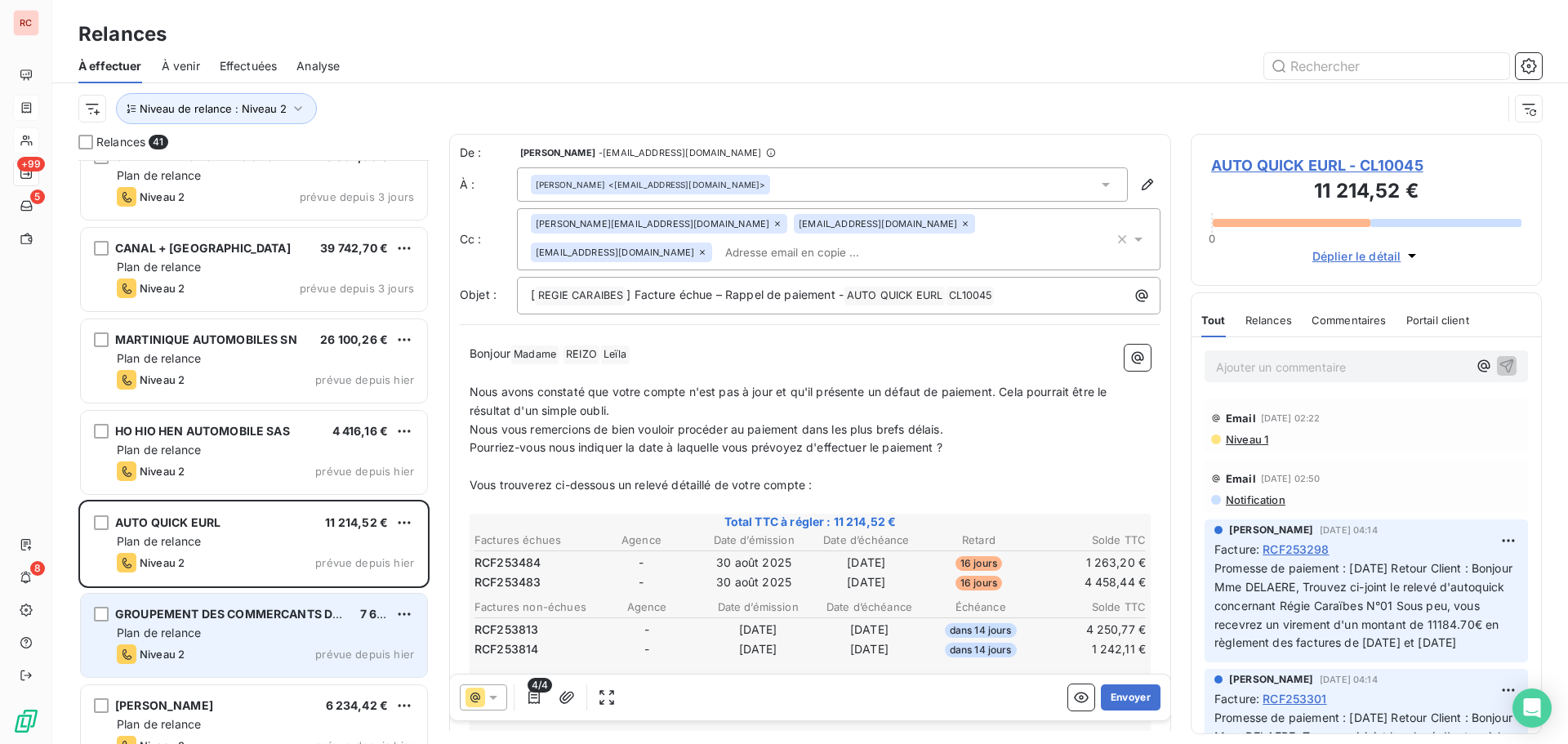
click at [249, 608] on span "GROUPEMENT DES COMMERCANTS DU CENTRE COMMERCIAL REGIONAL DE PLACE D'A" at bounding box center [367, 614] width 502 height 14
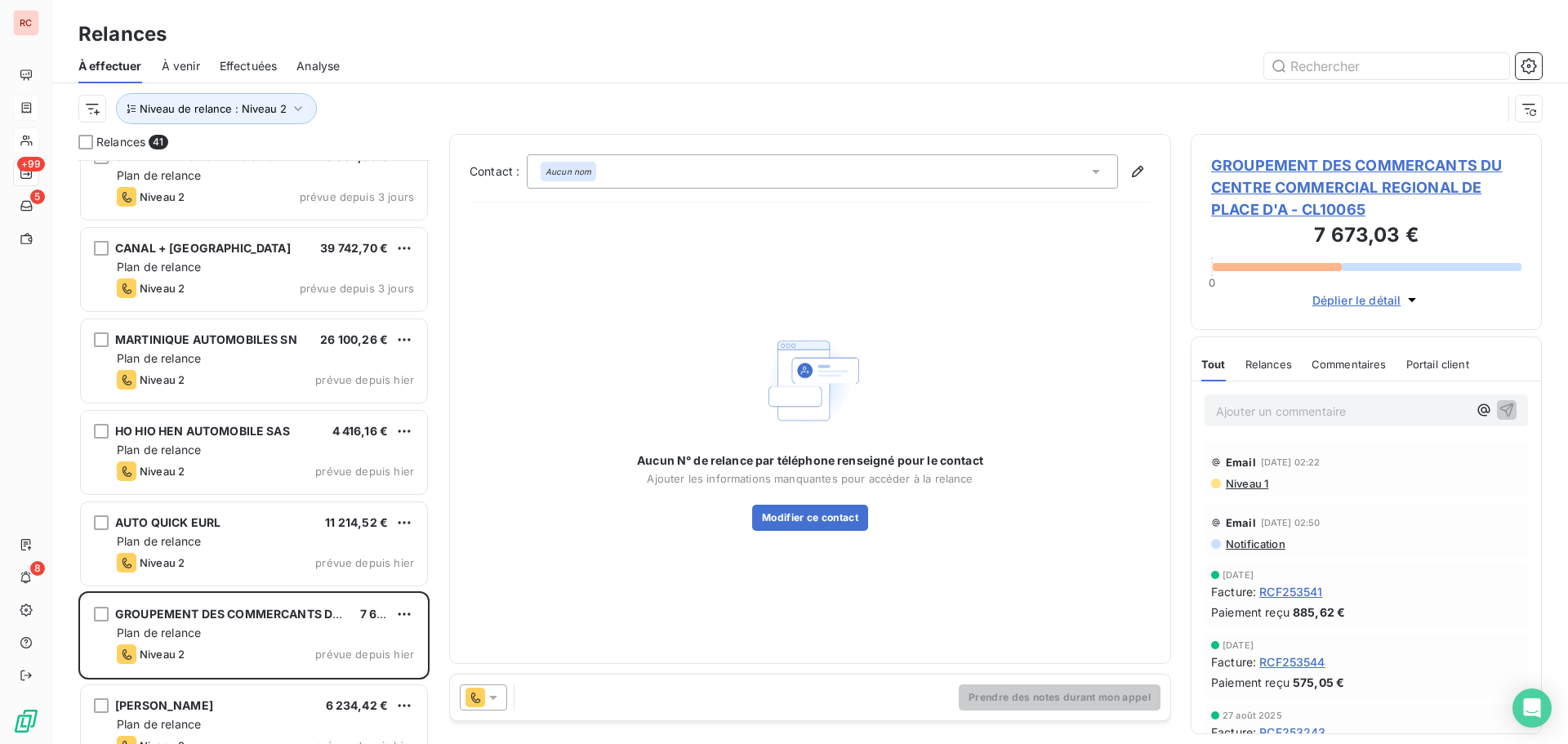
click at [503, 699] on div at bounding box center [483, 698] width 47 height 27
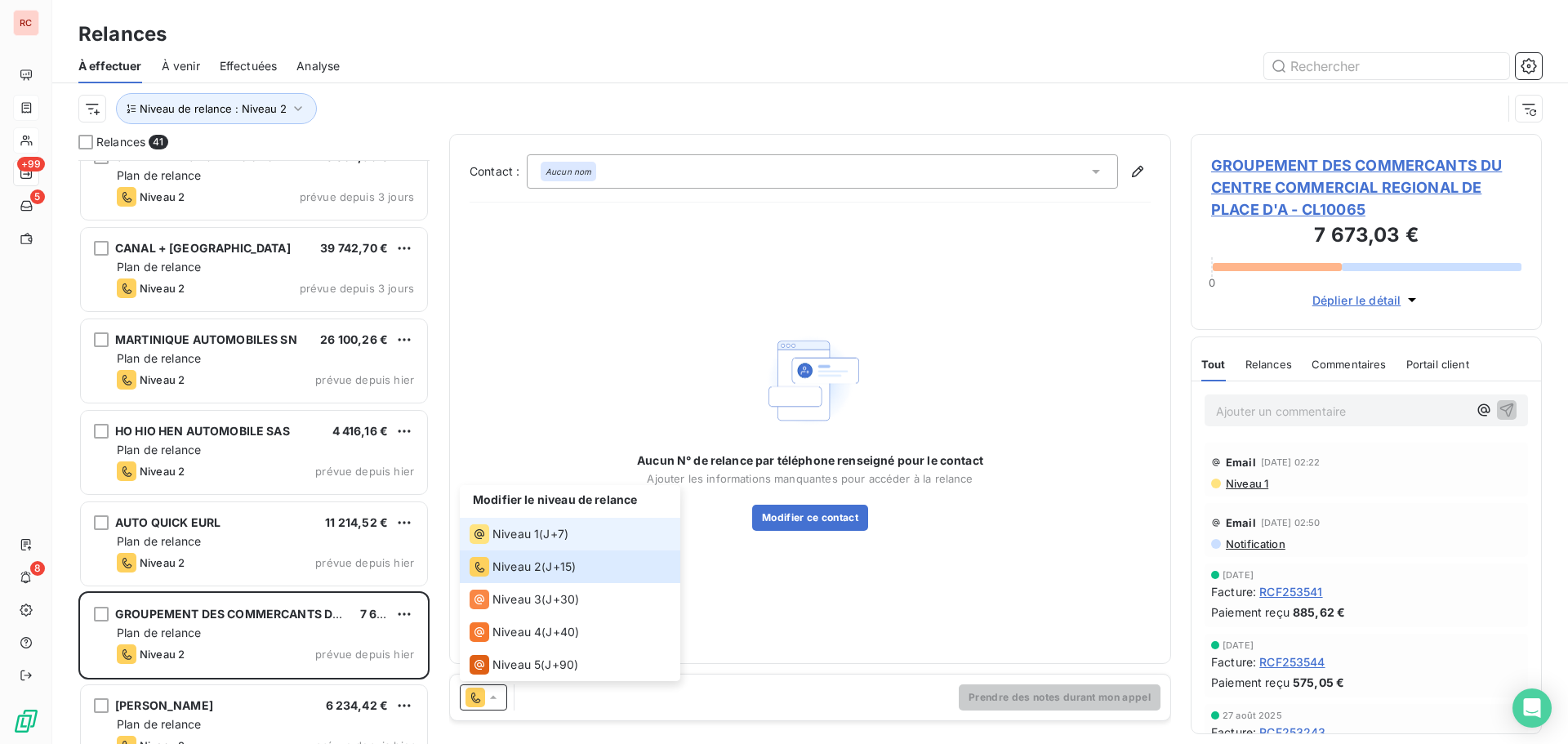
click at [514, 535] on span "Niveau 1" at bounding box center [515, 534] width 46 height 16
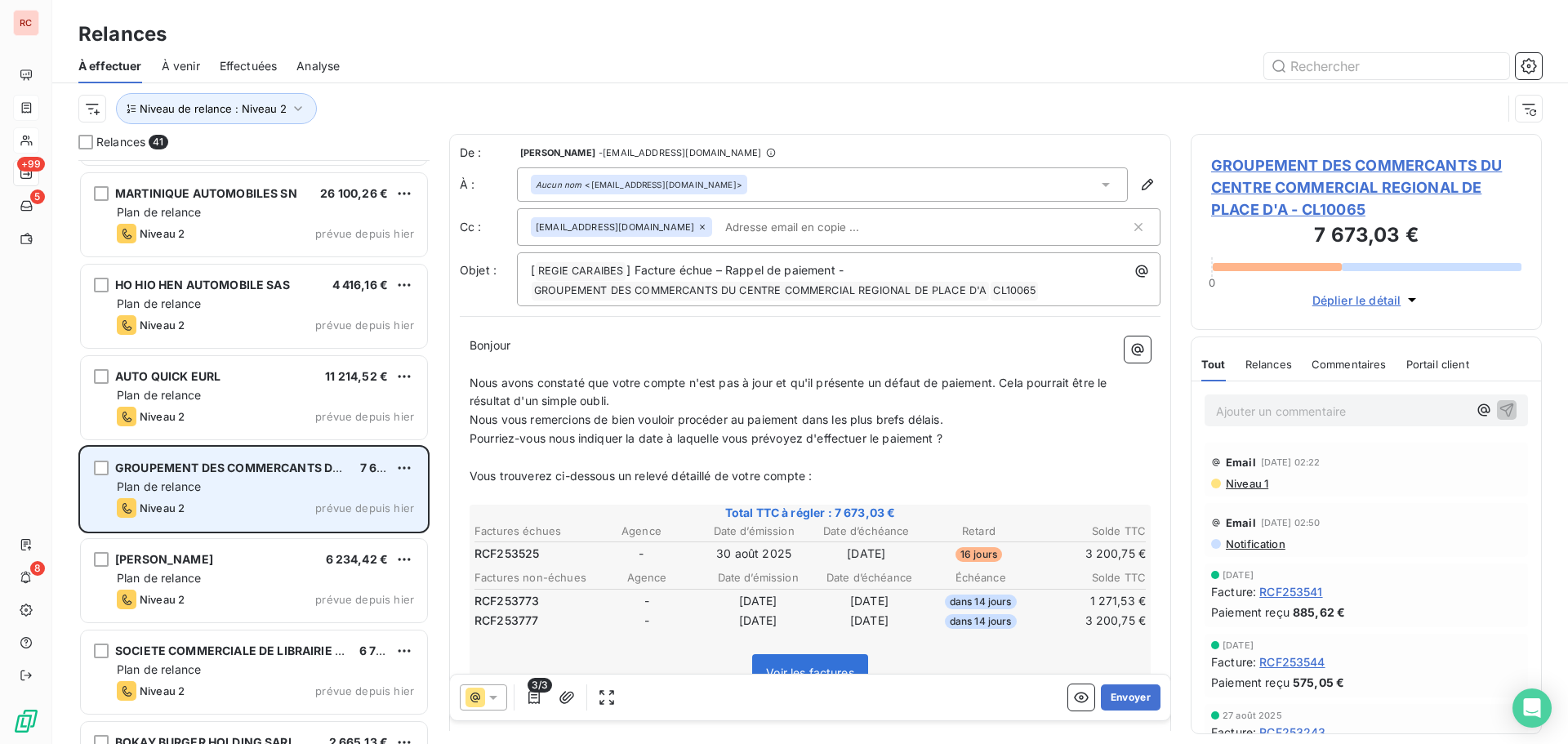
scroll to position [1472, 0]
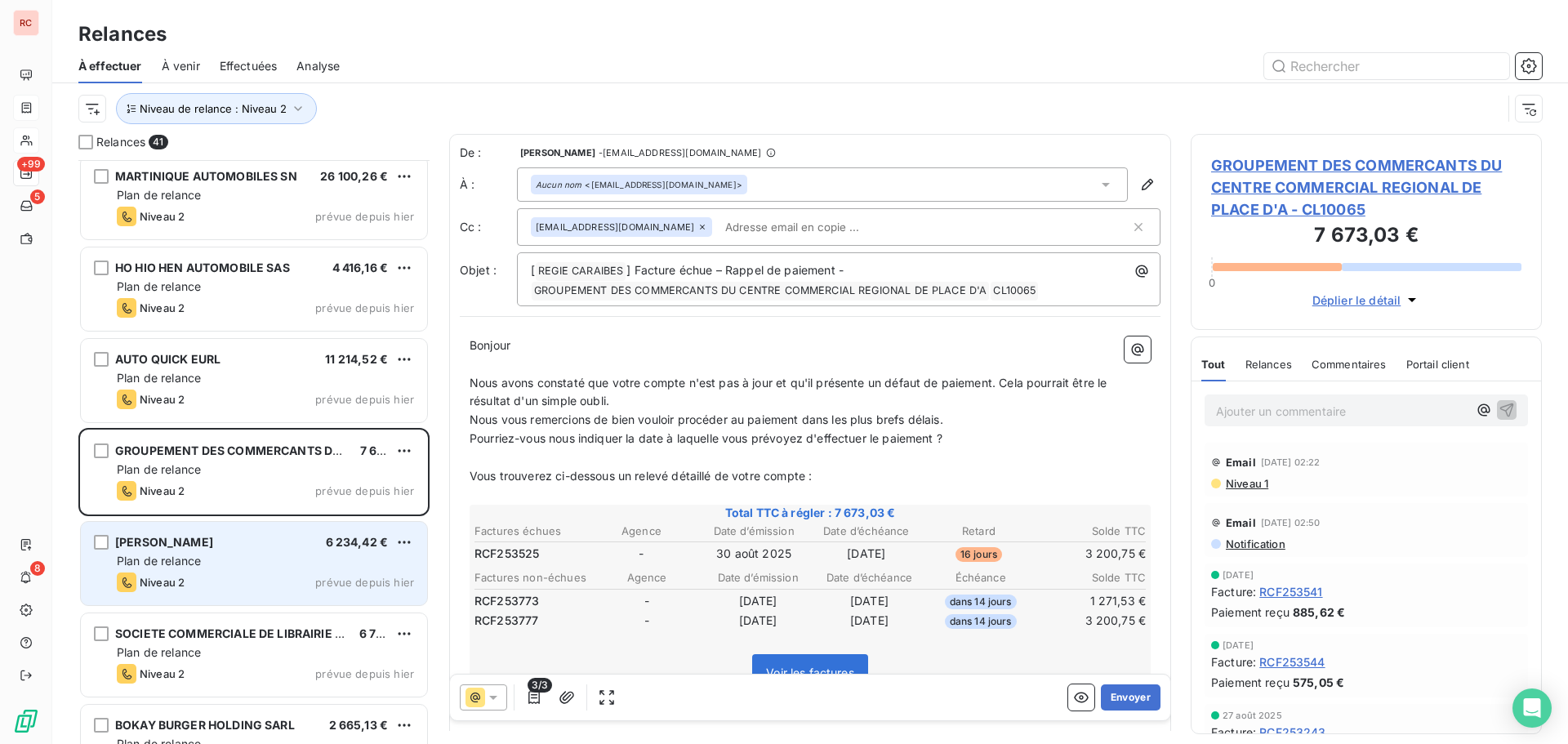
click at [311, 589] on div "Niveau 2 prévue depuis [DATE]" at bounding box center [265, 582] width 297 height 20
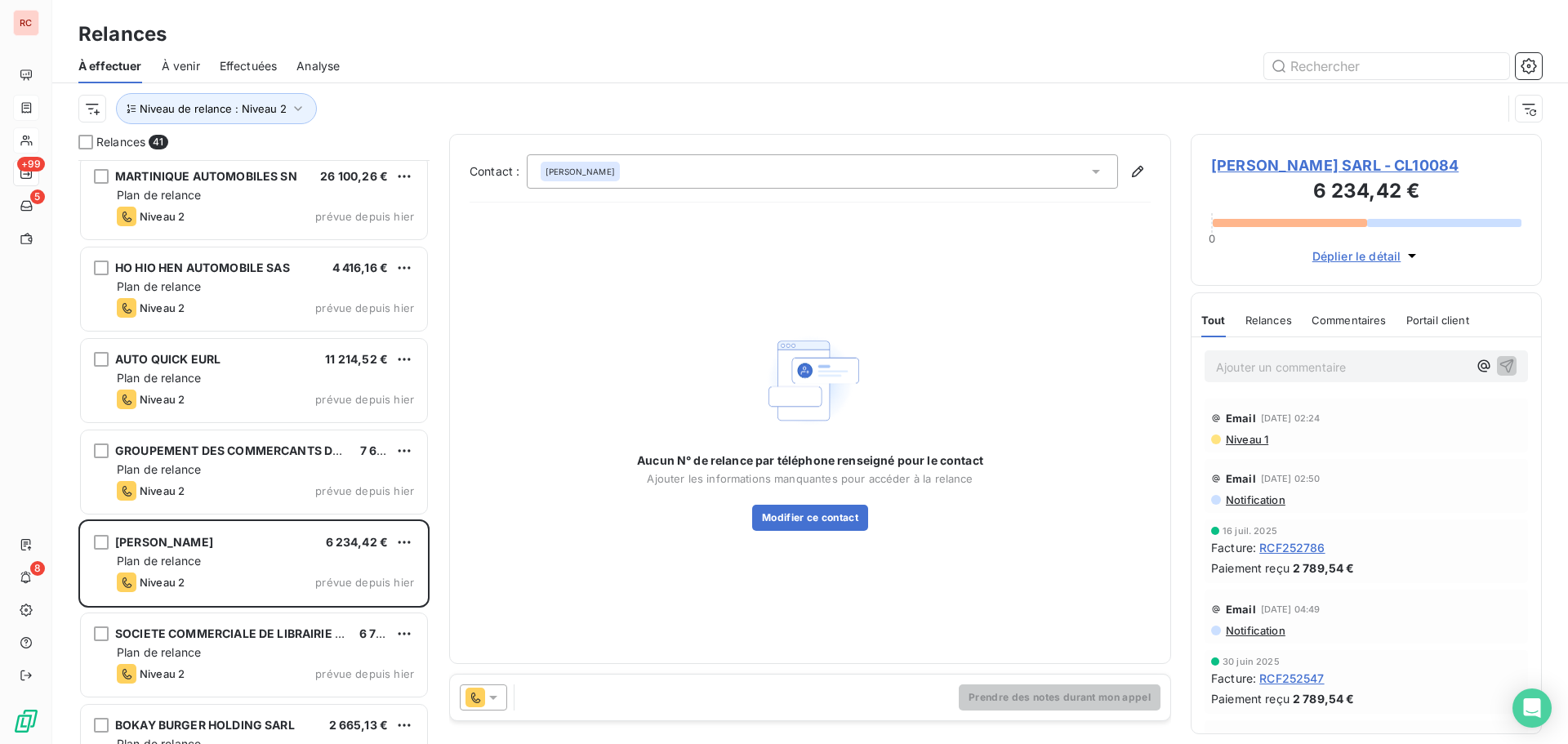
click at [502, 702] on div at bounding box center [483, 698] width 47 height 27
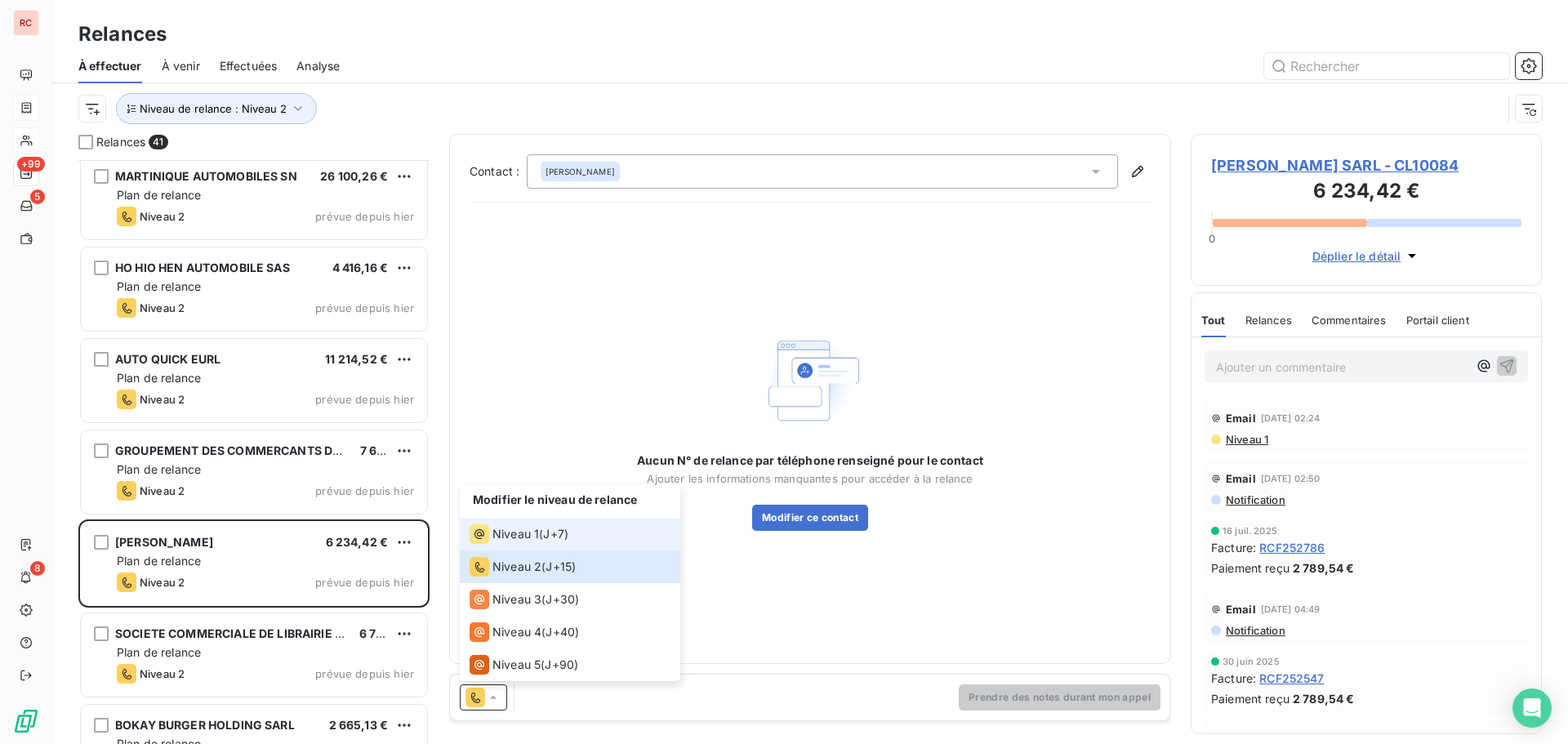
click at [527, 541] on span "Niveau 1" at bounding box center [515, 534] width 46 height 16
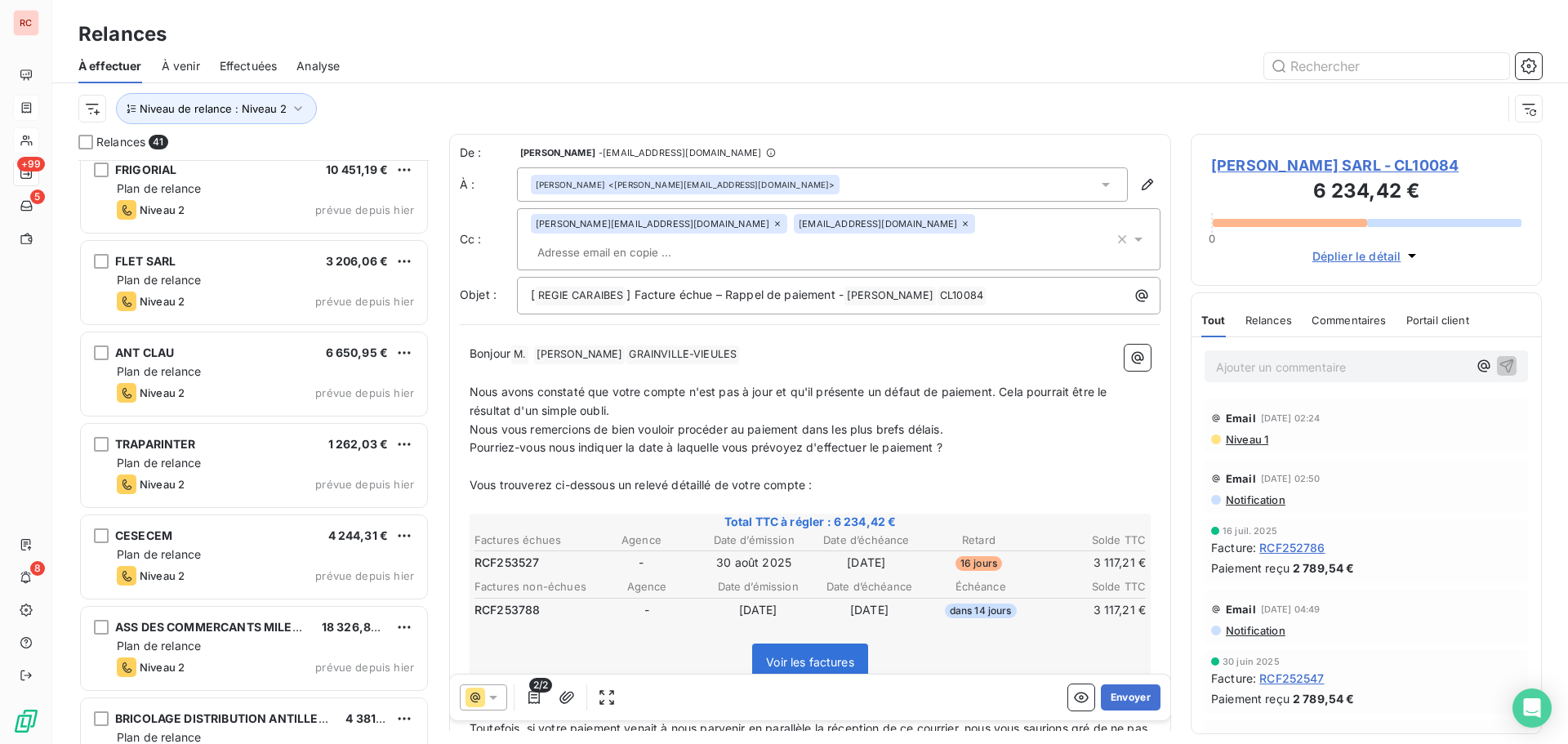
scroll to position [3168, 0]
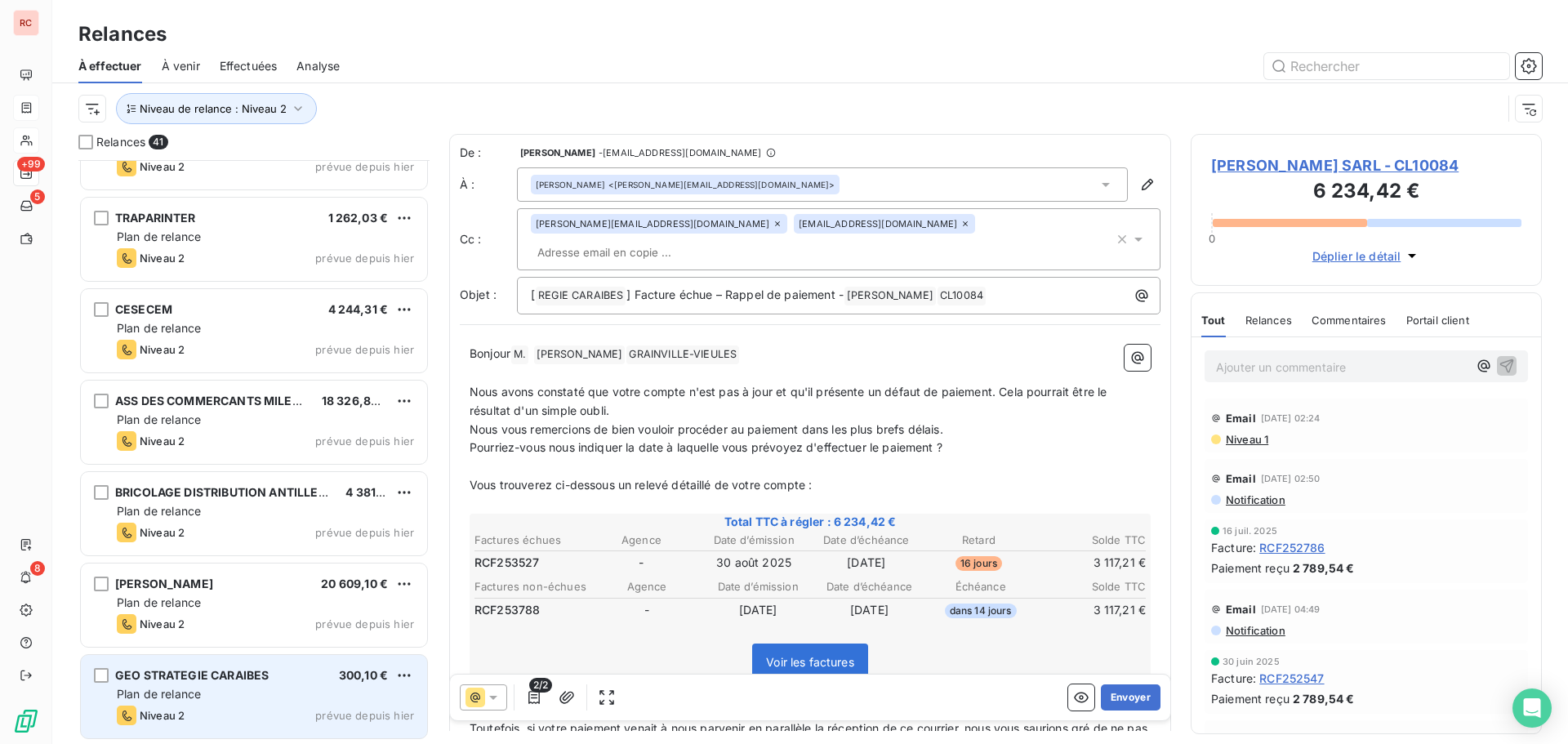
click at [338, 709] on div "Niveau 2 prévue depuis [DATE]" at bounding box center [265, 716] width 297 height 20
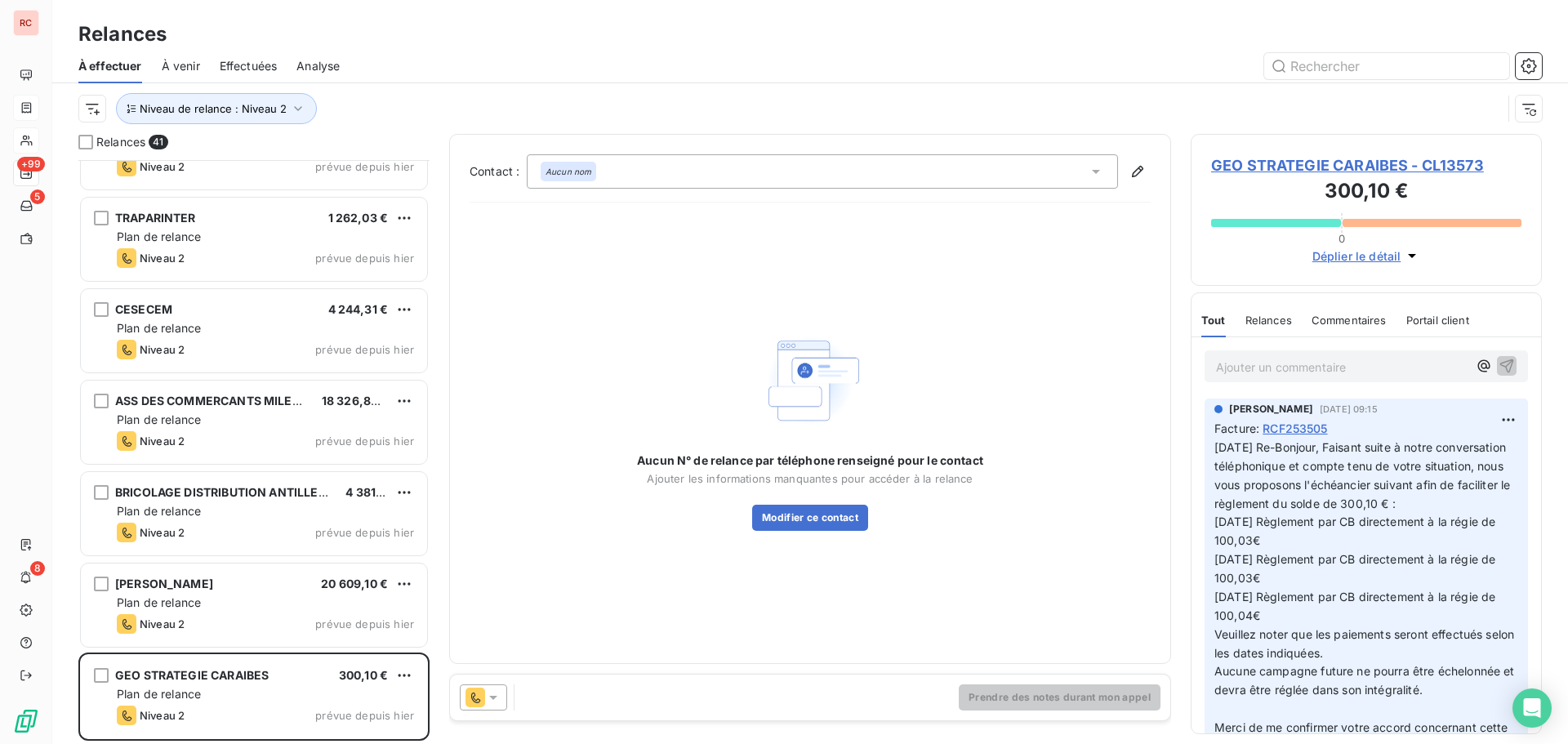
click at [495, 697] on icon at bounding box center [493, 699] width 9 height 4
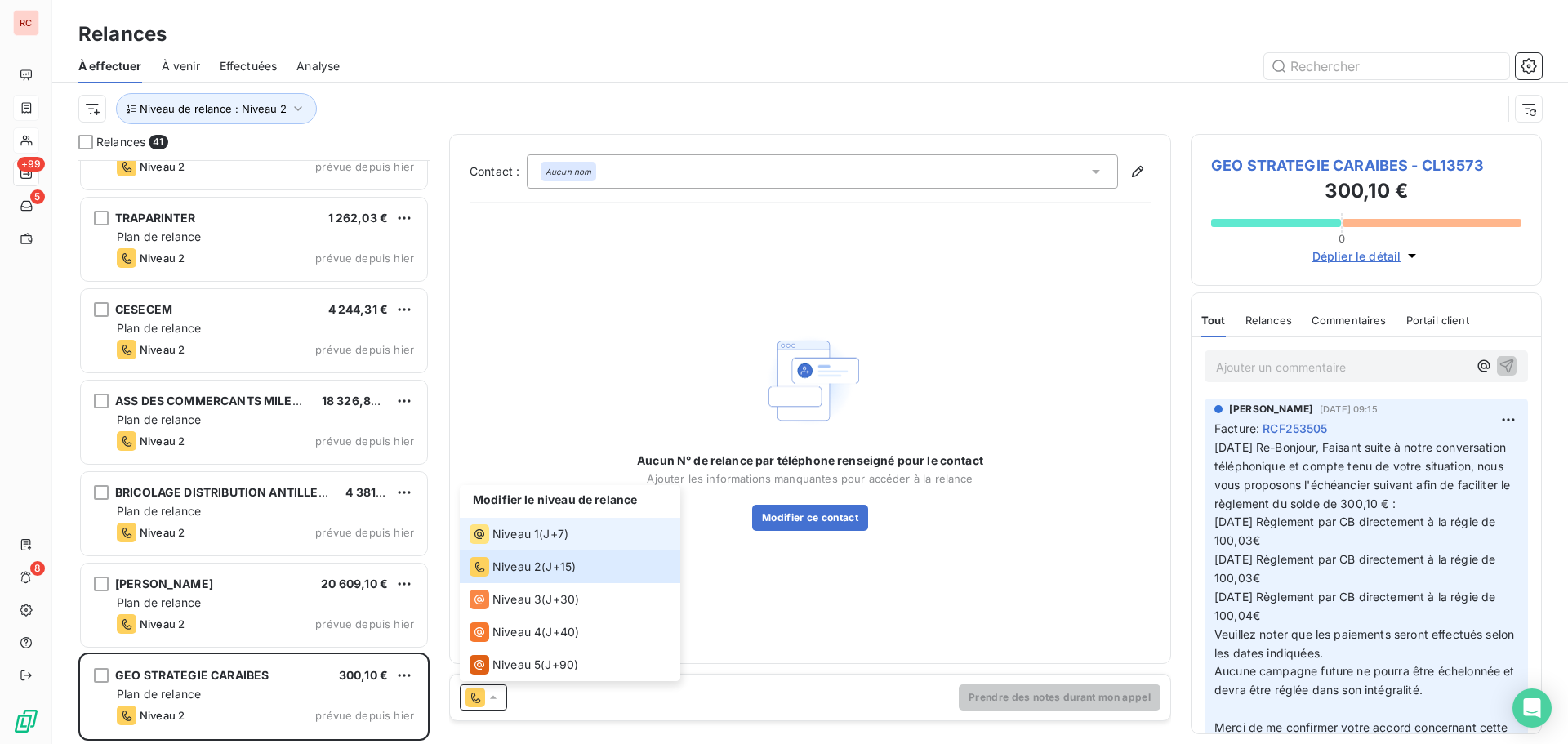
click at [525, 539] on span "Niveau 1" at bounding box center [515, 534] width 46 height 16
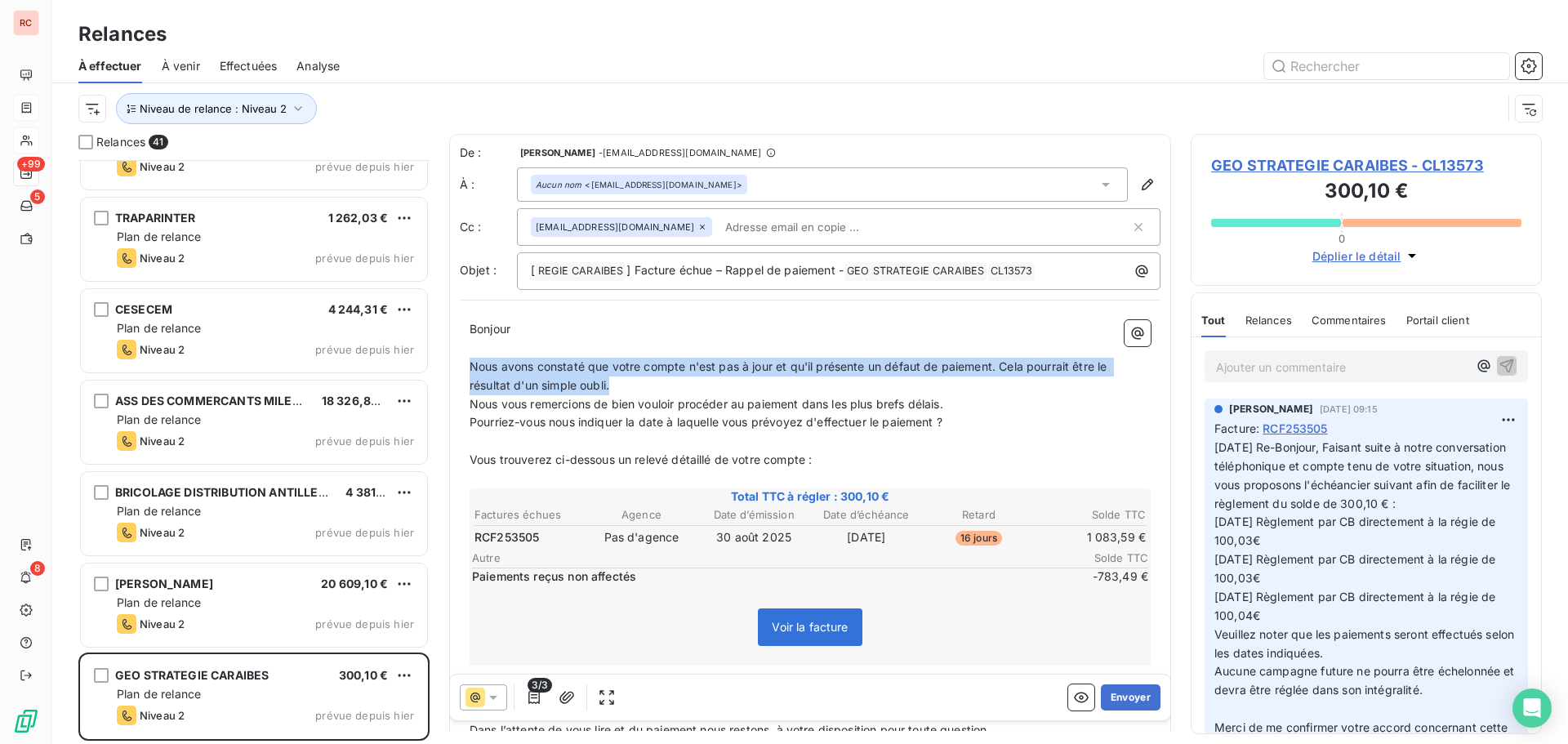
drag, startPoint x: 625, startPoint y: 388, endPoint x: 472, endPoint y: 371, distance: 153.9
click at [472, 371] on p "Nous avons constaté que votre compte n'est pas à jour et qu'il présente un défa…" at bounding box center [810, 377] width 681 height 38
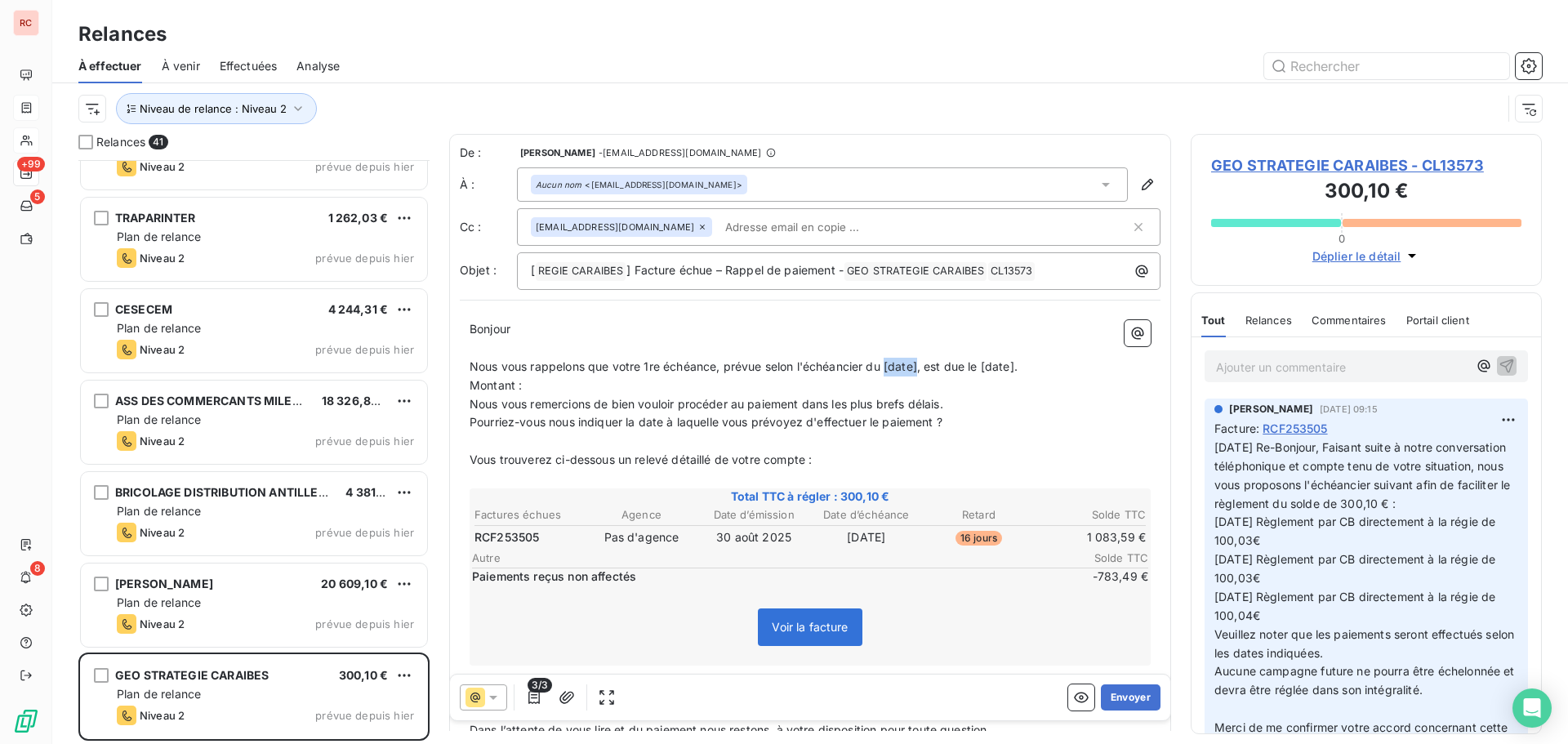
drag, startPoint x: 921, startPoint y: 369, endPoint x: 890, endPoint y: 366, distance: 31.1
click at [890, 366] on span "Nous vous rappelons que votre 1re échéance, prévue selon l'échéancier du [date]…" at bounding box center [744, 366] width 549 height 14
drag, startPoint x: 1013, startPoint y: 367, endPoint x: 1053, endPoint y: 361, distance: 40.4
click at [1053, 361] on p "Nous vous rappelons que votre 1re échéance, prévue selon l'échéancier du [DATE]…" at bounding box center [810, 368] width 681 height 19
click at [1012, 371] on span "Nous vous rappelons que votre 1re échéance, prévue selon l'échéancier du [DATE]…" at bounding box center [757, 366] width 575 height 14
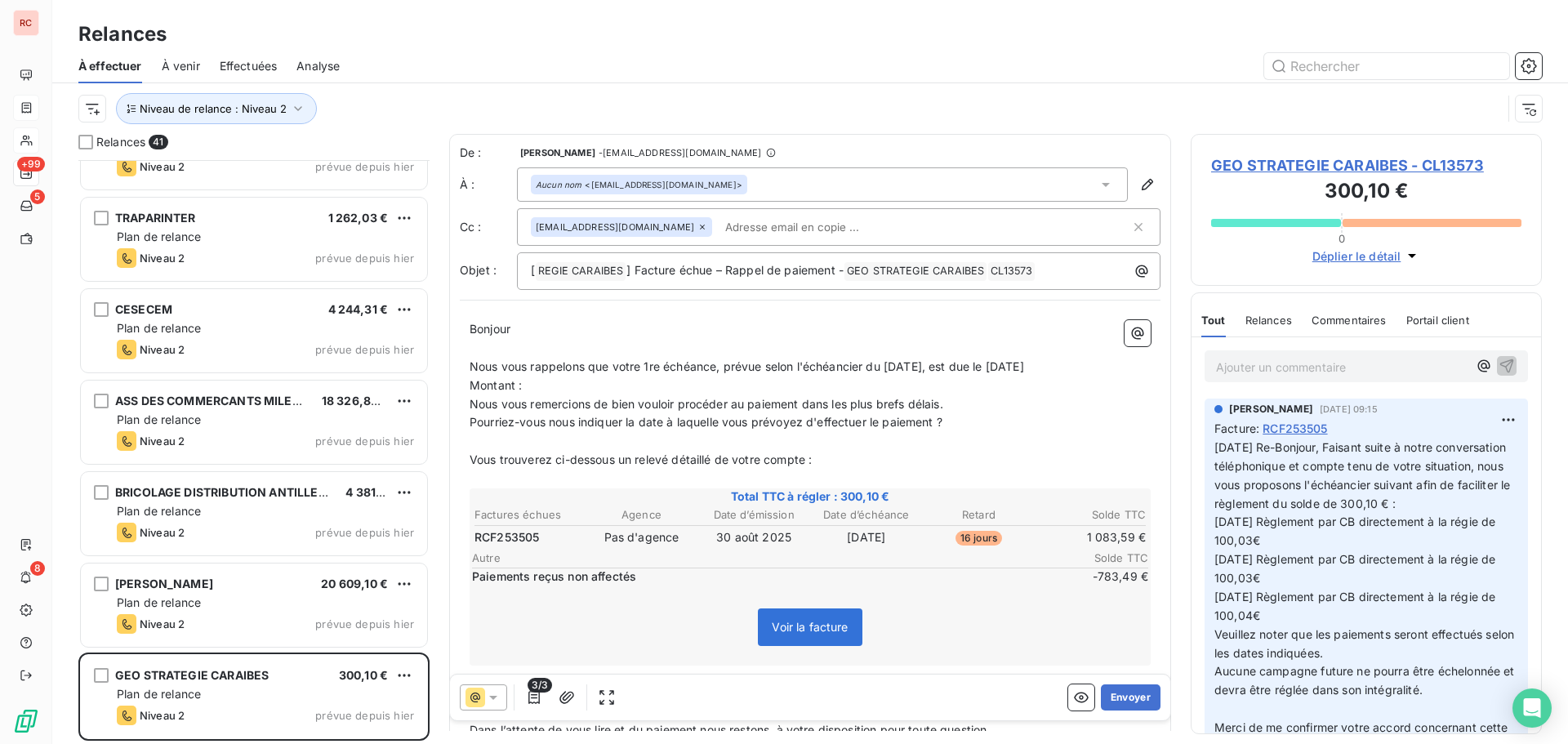
click at [536, 386] on p "Montant :" at bounding box center [810, 386] width 681 height 19
drag, startPoint x: 956, startPoint y: 401, endPoint x: 463, endPoint y: 414, distance: 493.2
click at [463, 414] on div "Bonjour ﻿ ﻿ ﻿ ﻿ ﻿ ﻿ Nous vous rappelons que votre 1re échéance, prévue selon l'…" at bounding box center [810, 583] width 701 height 544
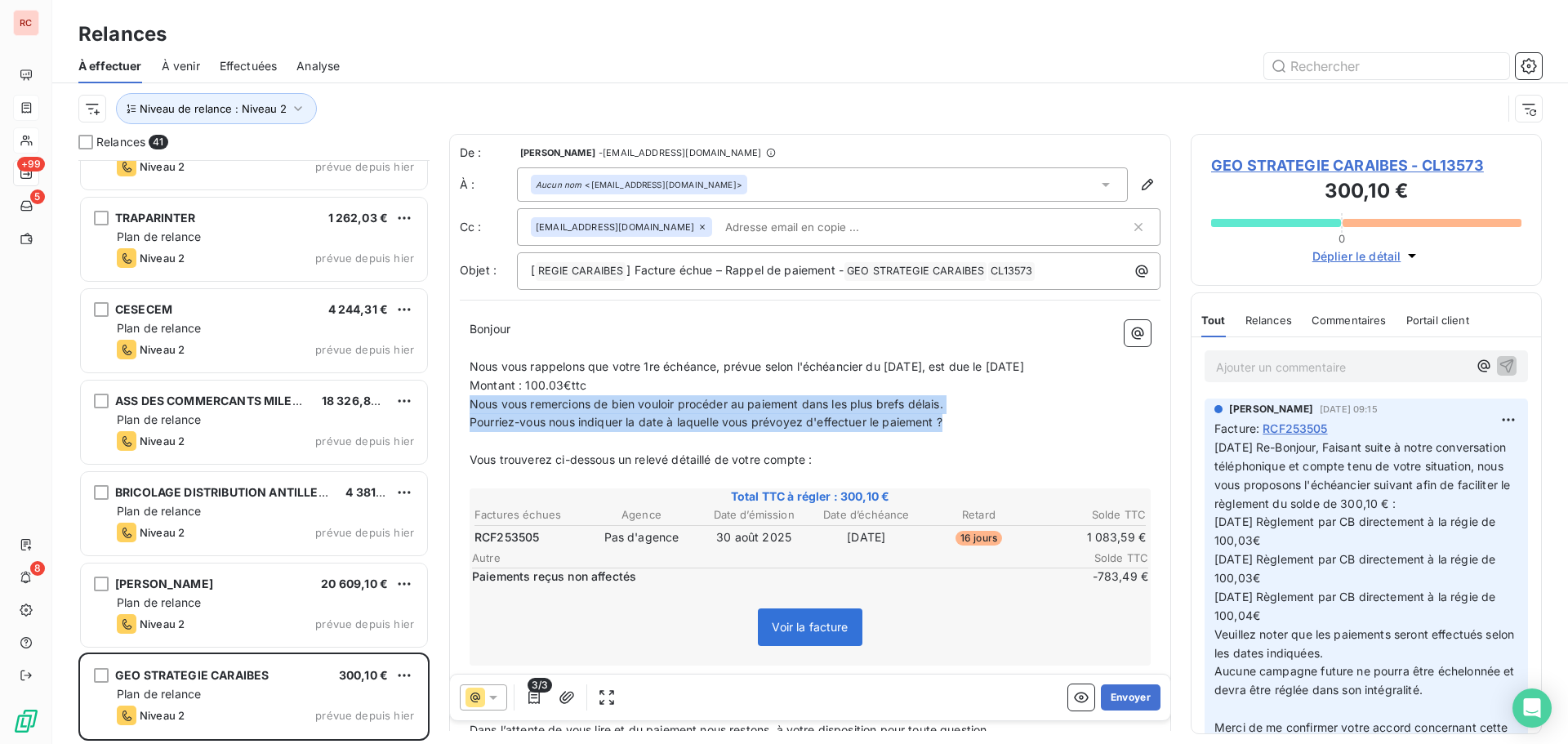
drag, startPoint x: 948, startPoint y: 427, endPoint x: 469, endPoint y: 409, distance: 479.3
click at [469, 409] on div "Bonjour ﻿ ﻿ ﻿ ﻿ ﻿ ﻿ Nous vous rappelons que votre 1re échéance, prévue selon l'…" at bounding box center [810, 583] width 701 height 544
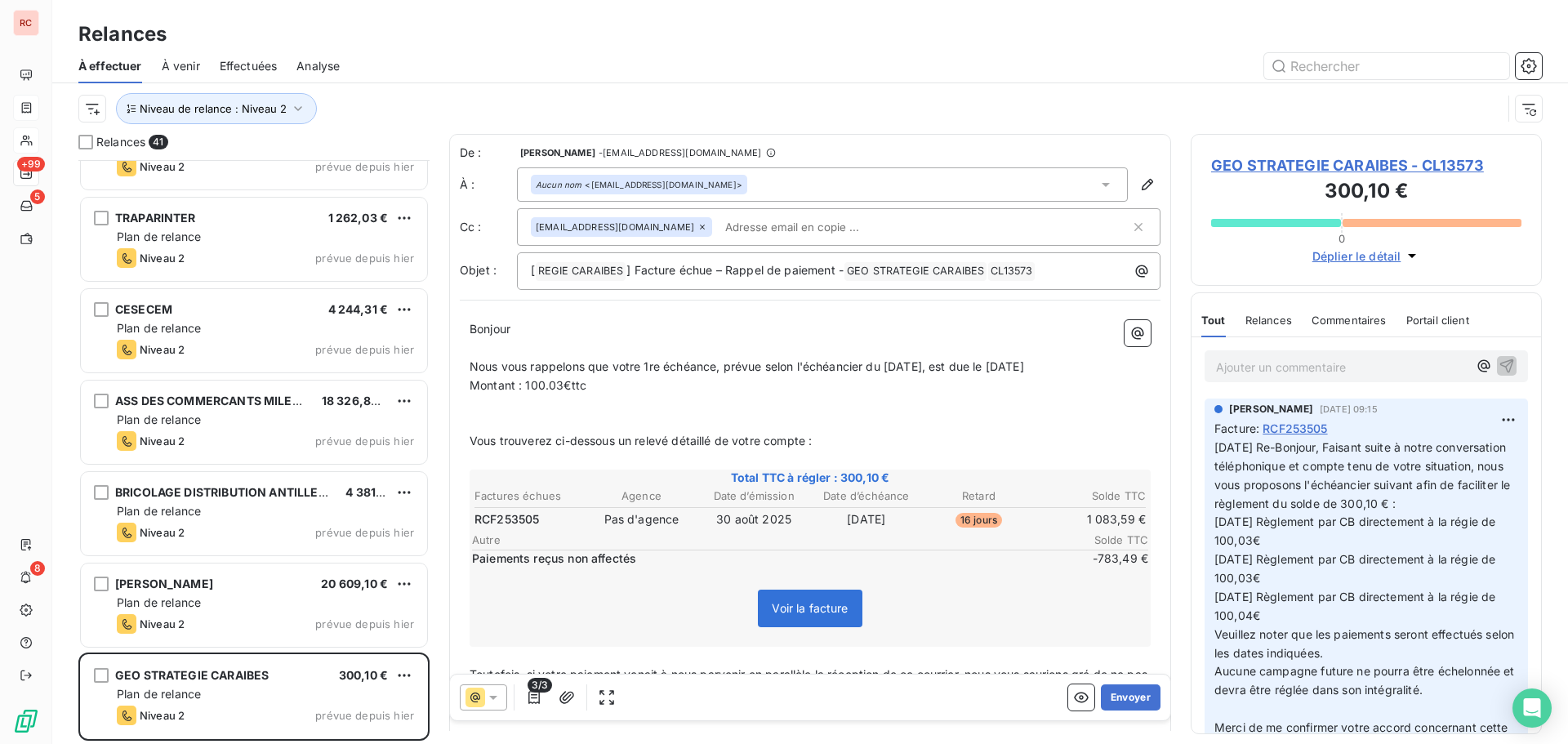
click at [485, 424] on p "﻿" at bounding box center [810, 423] width 681 height 19
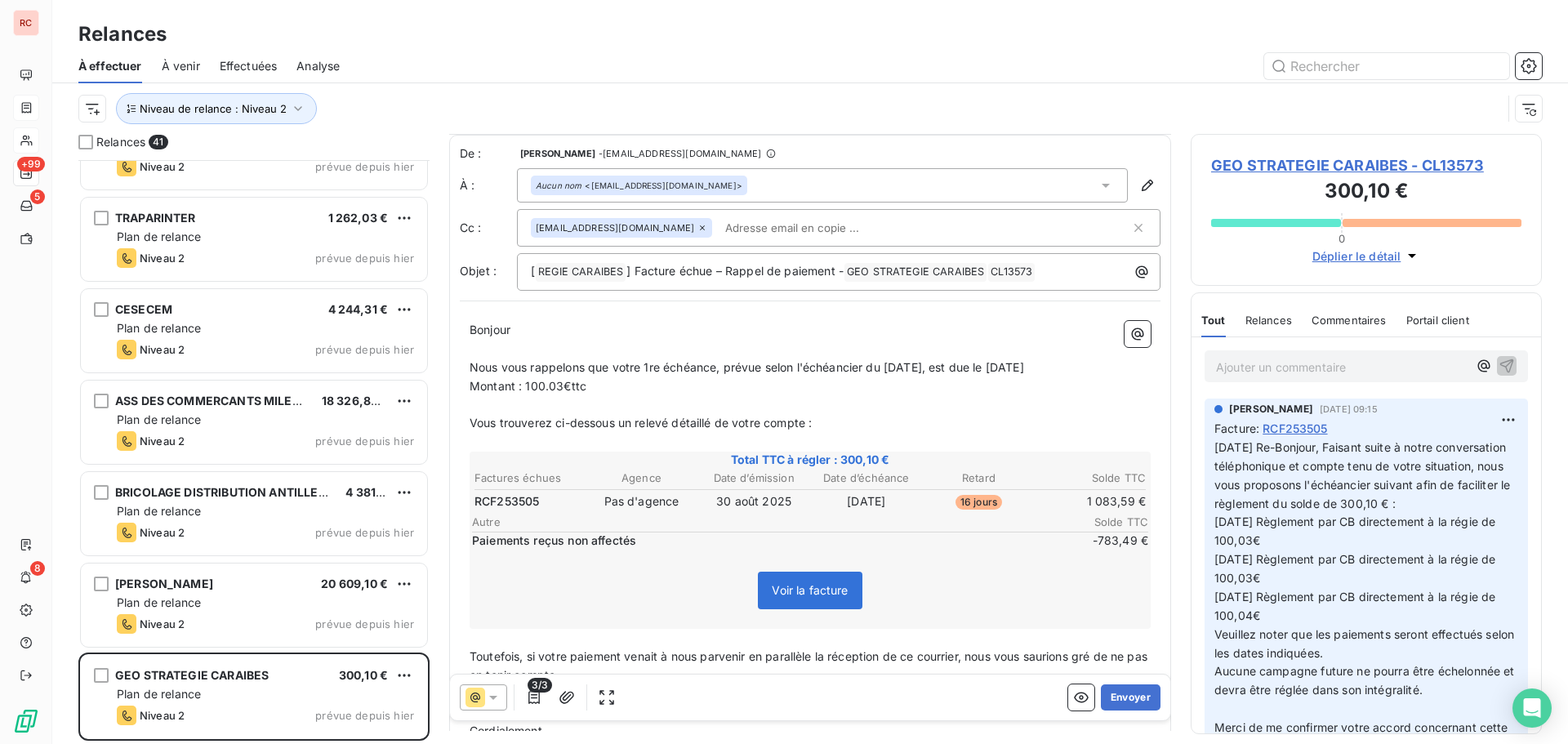
scroll to position [164, 0]
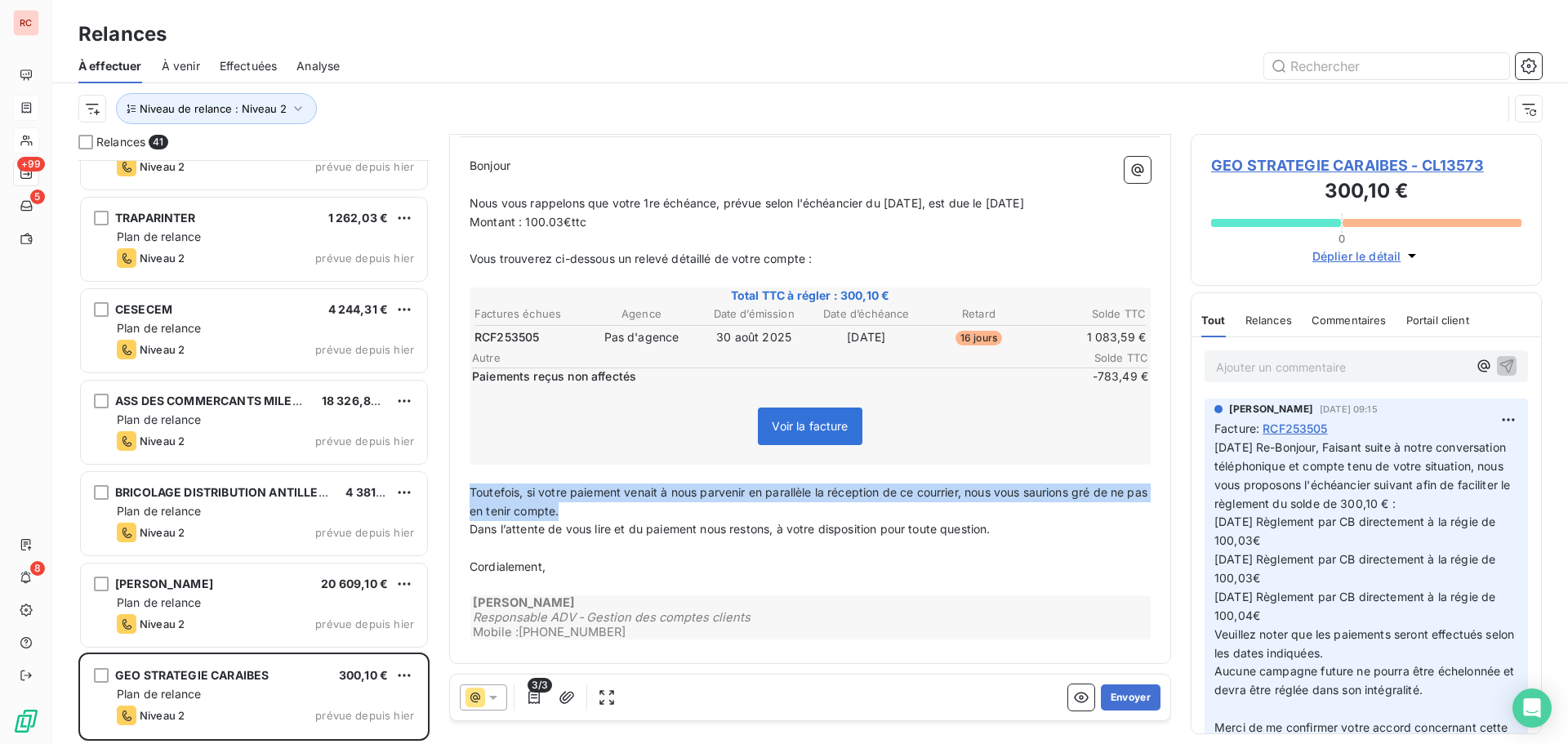
drag, startPoint x: 588, startPoint y: 508, endPoint x: 465, endPoint y: 498, distance: 123.4
click at [465, 498] on div "Bonjour ﻿ ﻿ ﻿ ﻿ ﻿ ﻿ Nous vous rappelons que votre 1re échéance, prévue selon l'…" at bounding box center [810, 400] width 701 height 507
copy span "Toutefois, si votre paiement venait à nous parvenir en parallèle la réception d…"
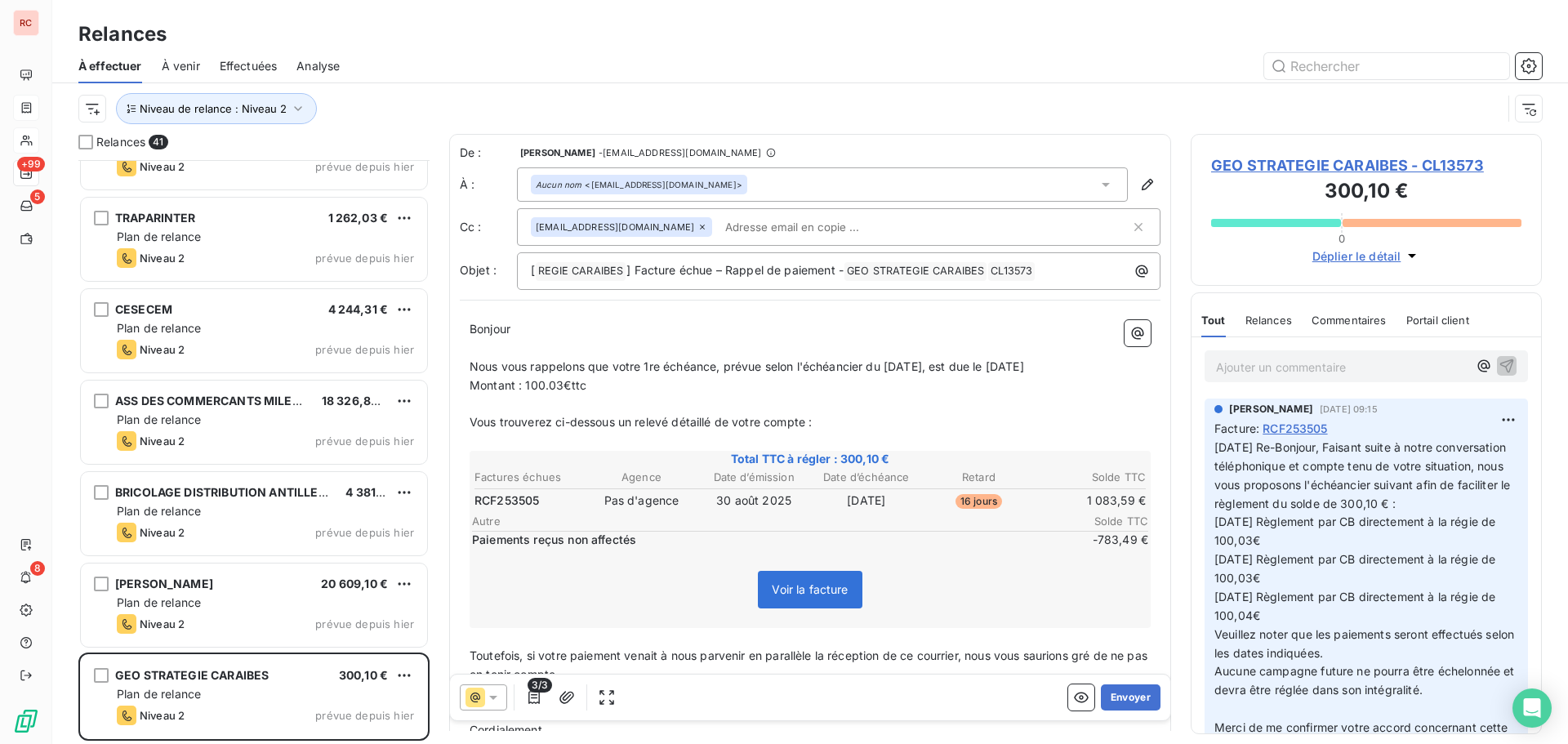
click at [479, 401] on p "﻿" at bounding box center [810, 405] width 681 height 19
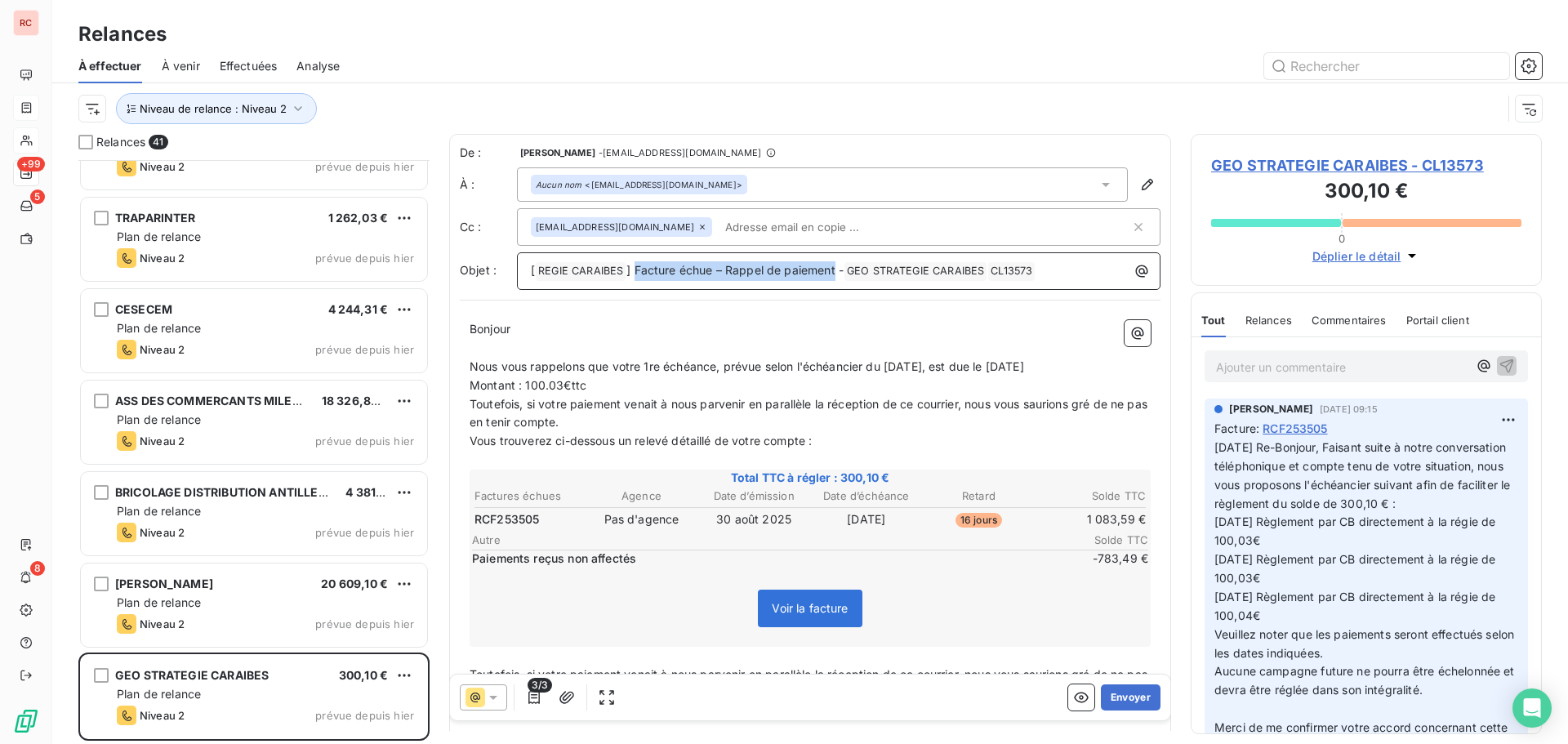
drag, startPoint x: 837, startPoint y: 268, endPoint x: 637, endPoint y: 274, distance: 200.1
click at [637, 274] on span "] Facture échue – Rappel de paiement -" at bounding box center [734, 270] width 217 height 14
click at [719, 220] on input "text" at bounding box center [813, 227] width 189 height 25
paste input "[EMAIL_ADDRESS][DOMAIN_NAME]"
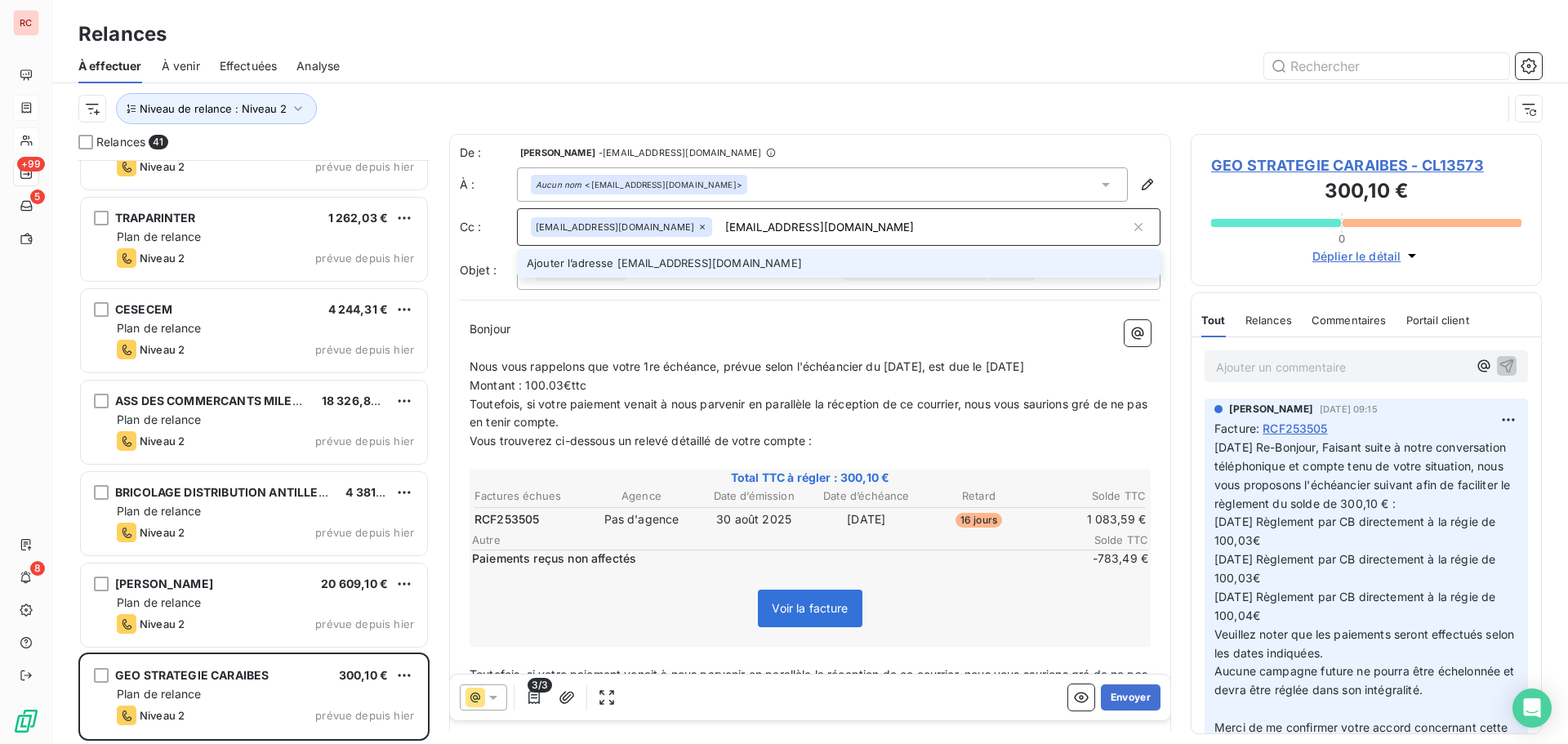
type input "[EMAIL_ADDRESS][DOMAIN_NAME]"
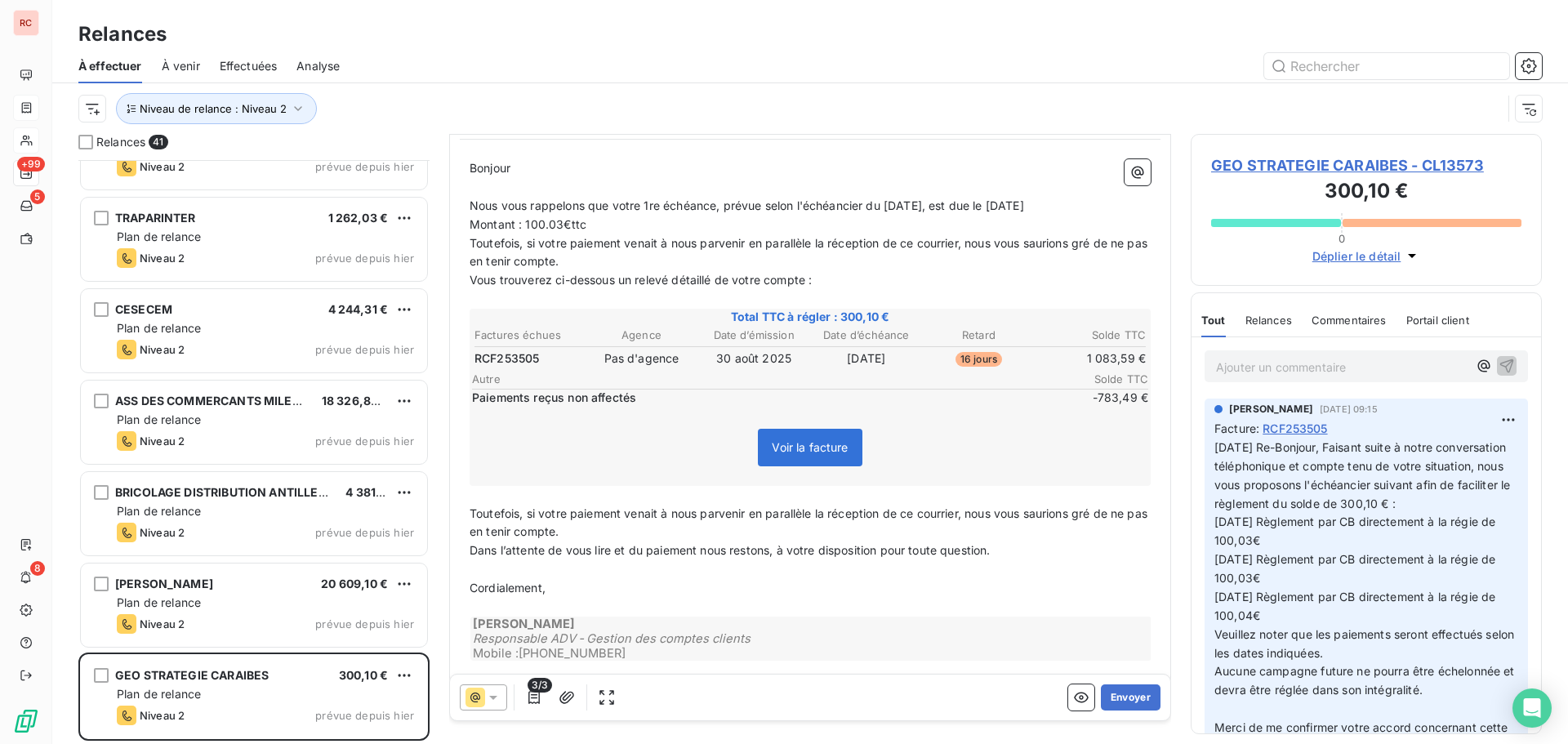
scroll to position [164, 0]
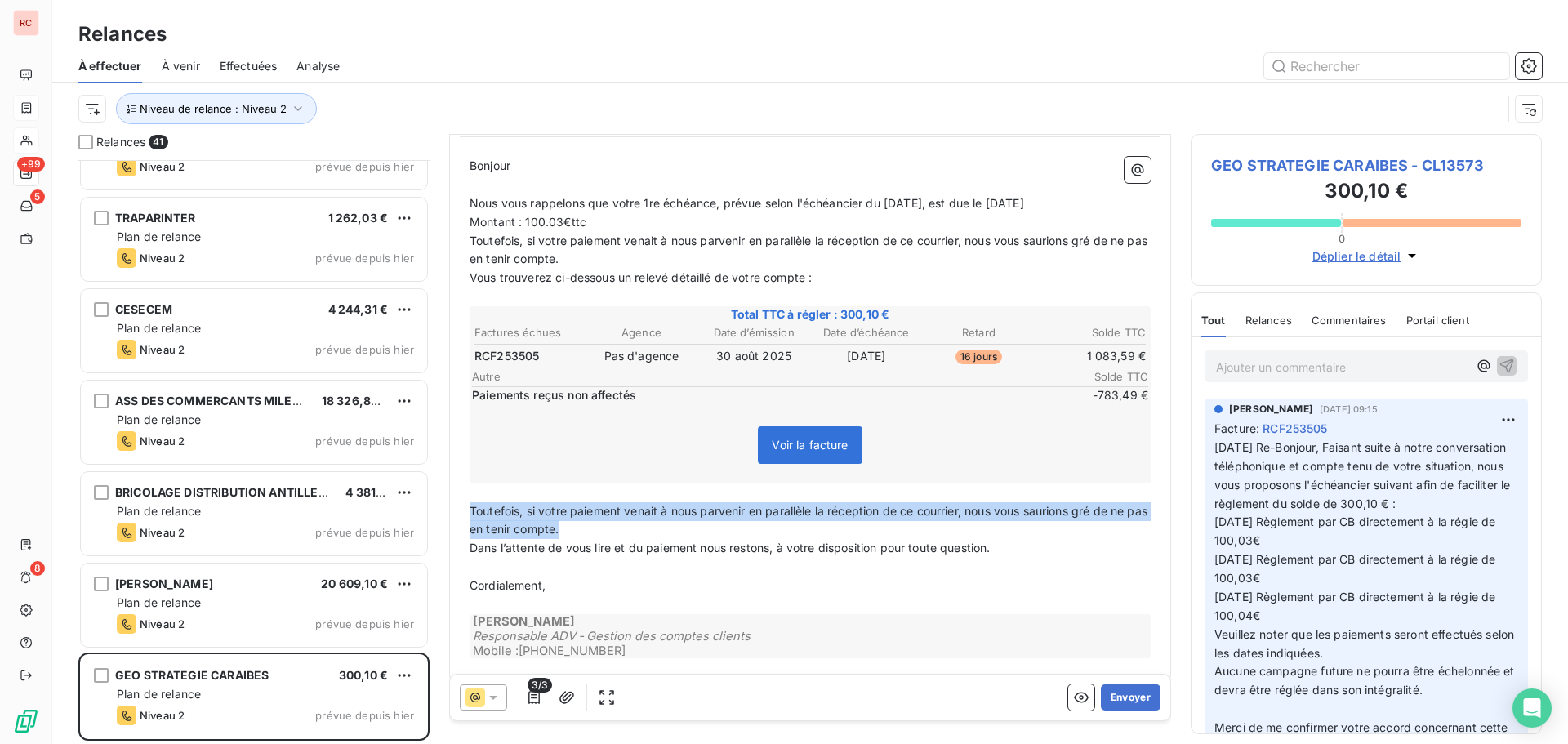
drag, startPoint x: 589, startPoint y: 523, endPoint x: 456, endPoint y: 517, distance: 133.1
click at [456, 517] on div "De : [PERSON_NAME] - [EMAIL_ADDRESS][DOMAIN_NAME] À : Aucun nom <[EMAIL_ADDRESS…" at bounding box center [810, 327] width 722 height 713
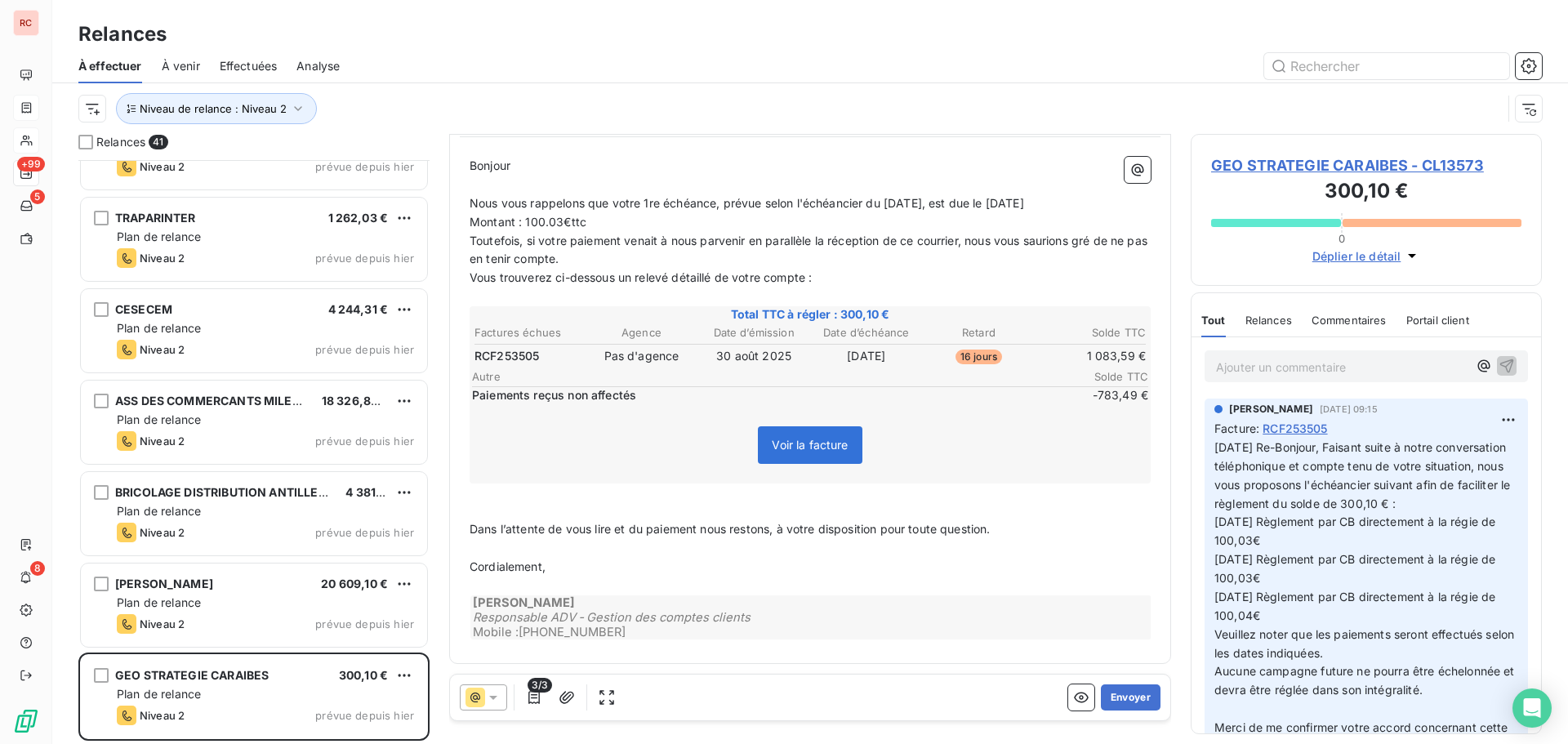
click at [777, 529] on span "Dans l’attente de vous lire et du paiement nous restons, à votre disposition po…" at bounding box center [730, 529] width 521 height 14
click at [629, 578] on p "﻿" at bounding box center [810, 587] width 681 height 19
click at [623, 534] on span "Dans l’attente de vous lire et du paiement nous restons à votre disposition pou…" at bounding box center [729, 529] width 517 height 14
drag, startPoint x: 626, startPoint y: 525, endPoint x: 549, endPoint y: 531, distance: 77.2
click at [549, 531] on span "Dans l’attente de vous lire et du paiement nous restons à votre disposition pou…" at bounding box center [729, 529] width 517 height 14
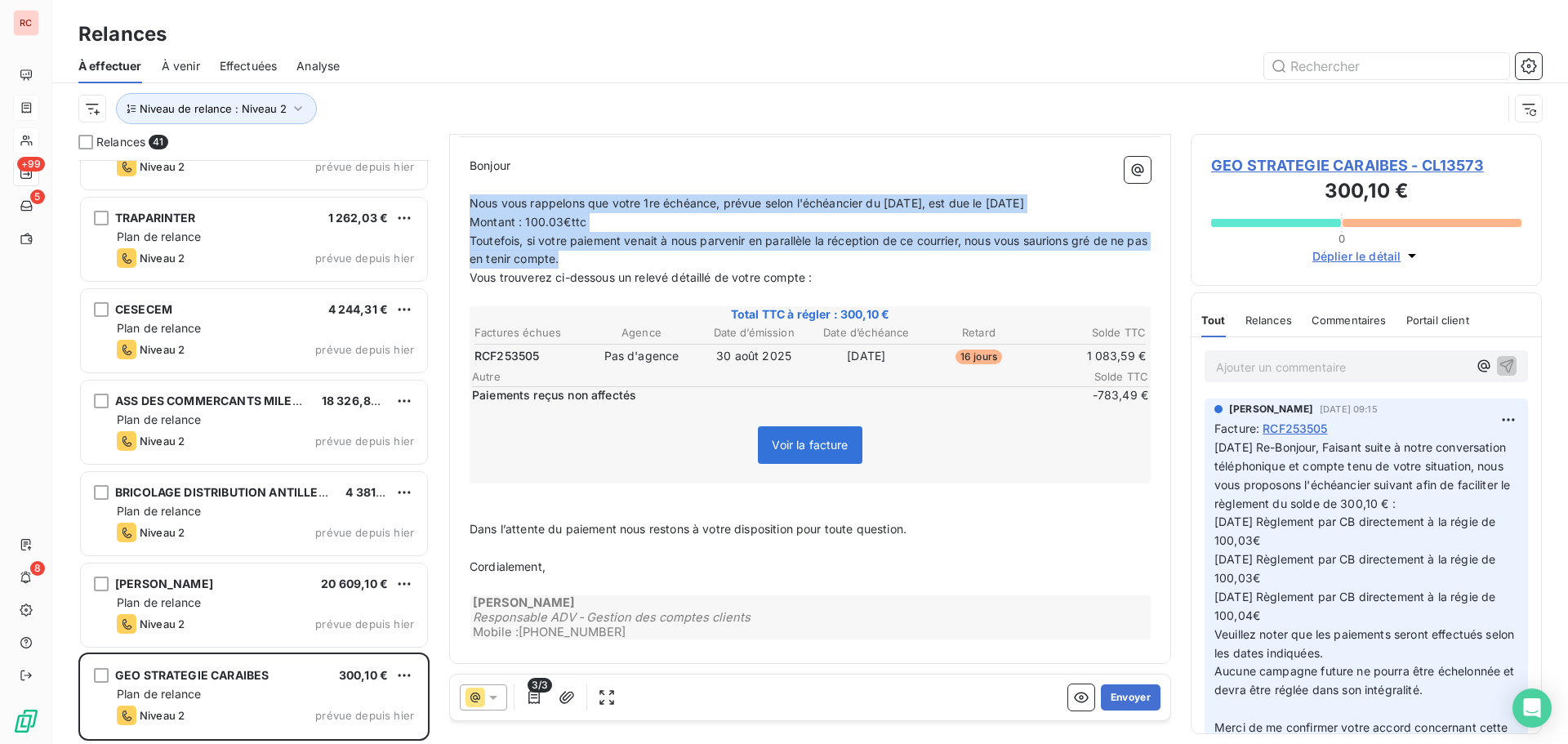
drag, startPoint x: 573, startPoint y: 263, endPoint x: 454, endPoint y: 208, distance: 131.1
click at [454, 208] on div "De : [PERSON_NAME] - [EMAIL_ADDRESS][DOMAIN_NAME] À : Aucun nom <[EMAIL_ADDRESS…" at bounding box center [810, 318] width 722 height 694
copy div "Nous vous rappelons que votre 1re échéance, prévue selon l'échéancier du [DATE]…"
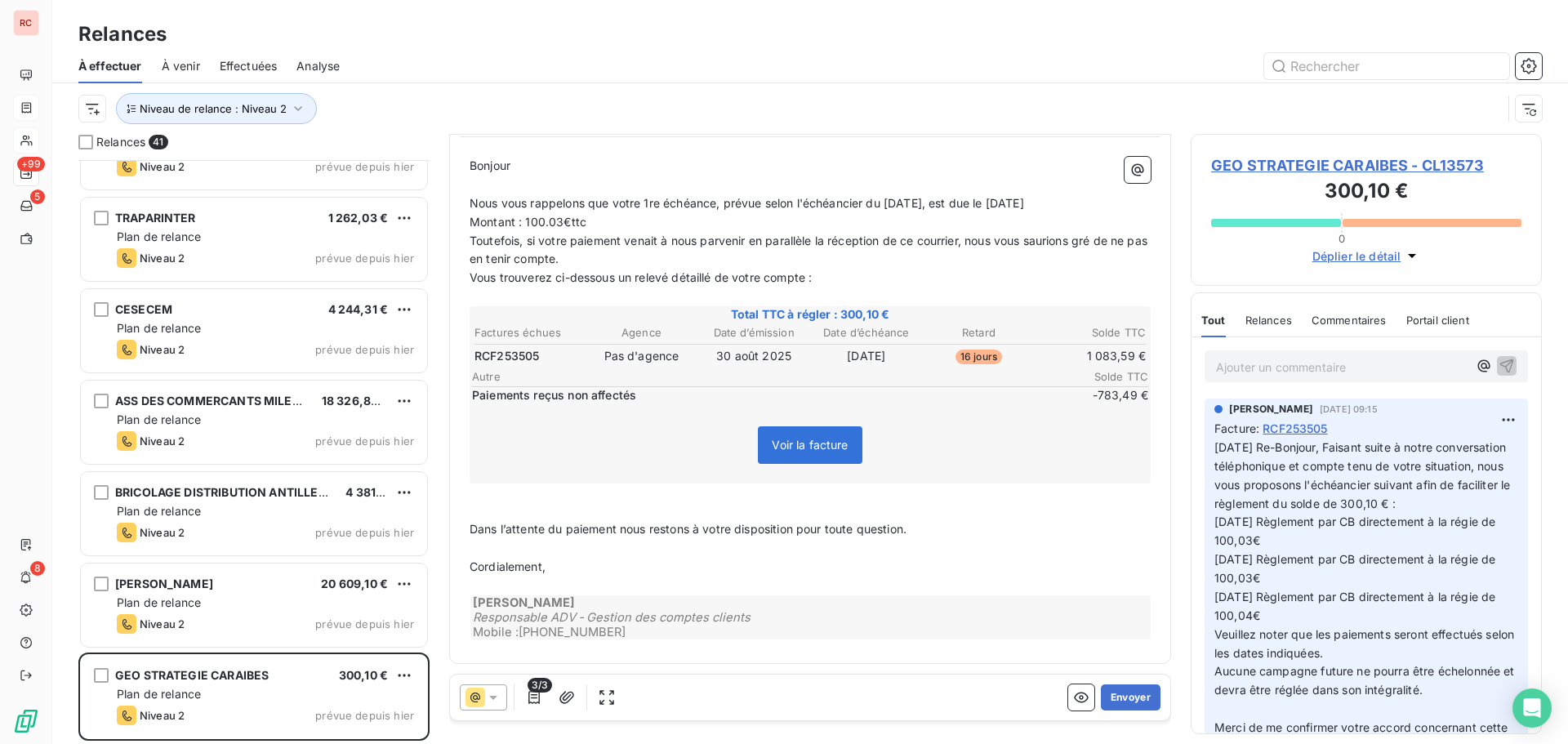
click at [652, 436] on div "Voir la facture" at bounding box center [810, 448] width 676 height 70
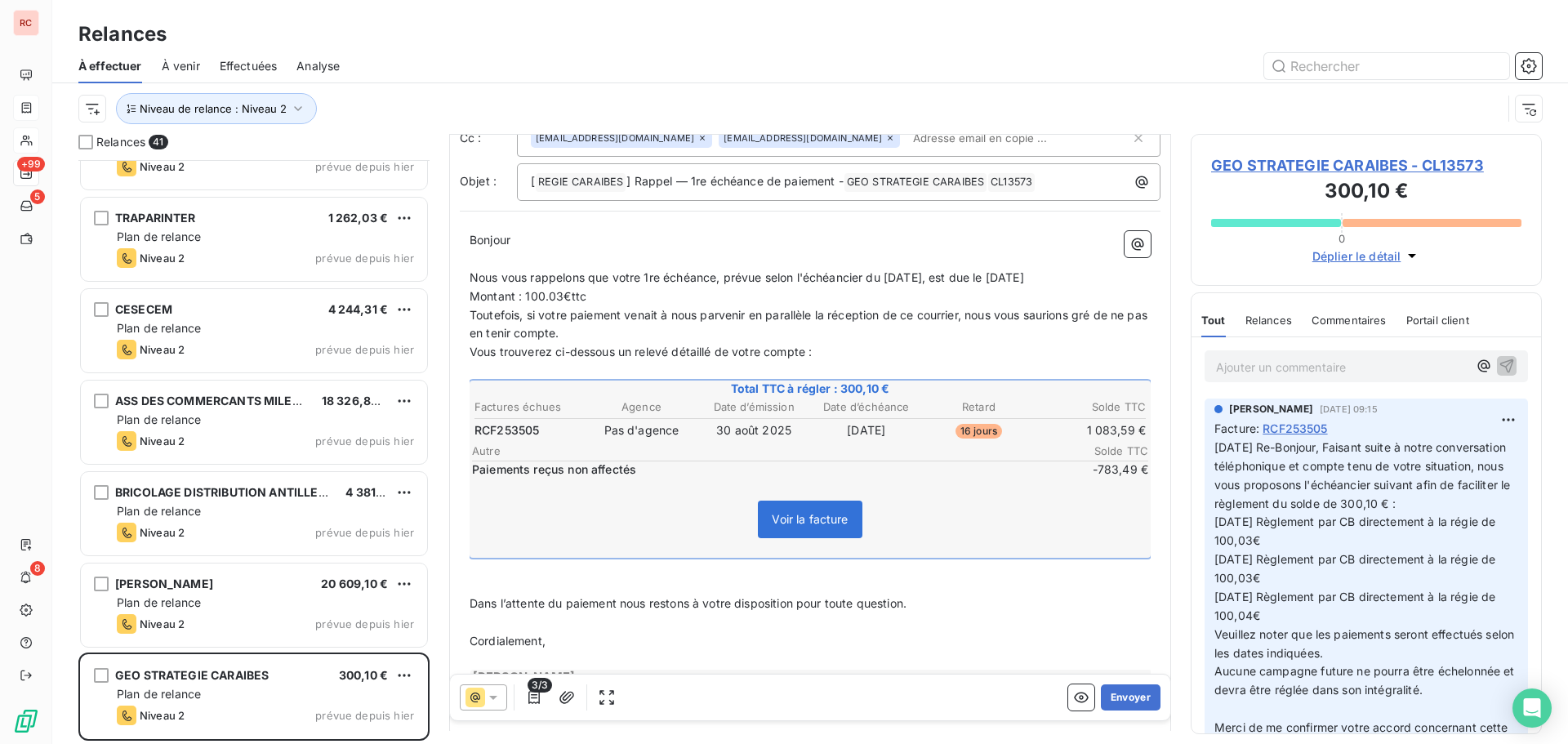
scroll to position [0, 0]
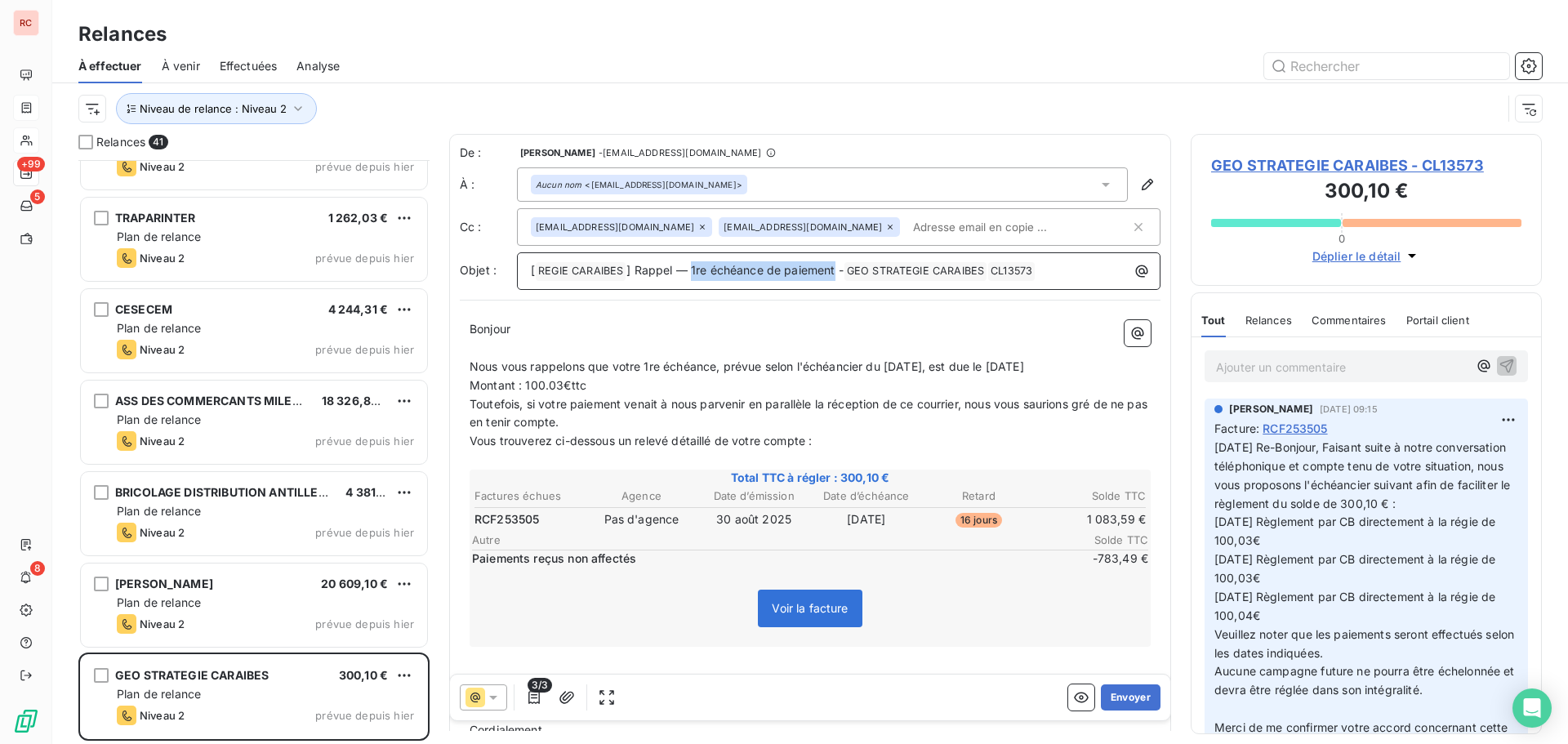
drag, startPoint x: 837, startPoint y: 277, endPoint x: 692, endPoint y: 275, distance: 145.0
click at [692, 275] on p "[ REGIE CARAIBES ﻿ ] Rappel — 1re échéance de paiement - GEO STRATEGIE CARAIBES…" at bounding box center [842, 271] width 624 height 20
copy span "1re échéance de paiement"
drag, startPoint x: 1110, startPoint y: 694, endPoint x: 880, endPoint y: 673, distance: 231.0
click at [880, 673] on div "De : [PERSON_NAME] - [EMAIL_ADDRESS][DOMAIN_NAME] À : Aucun nom <[EMAIL_ADDRESS…" at bounding box center [810, 432] width 722 height 597
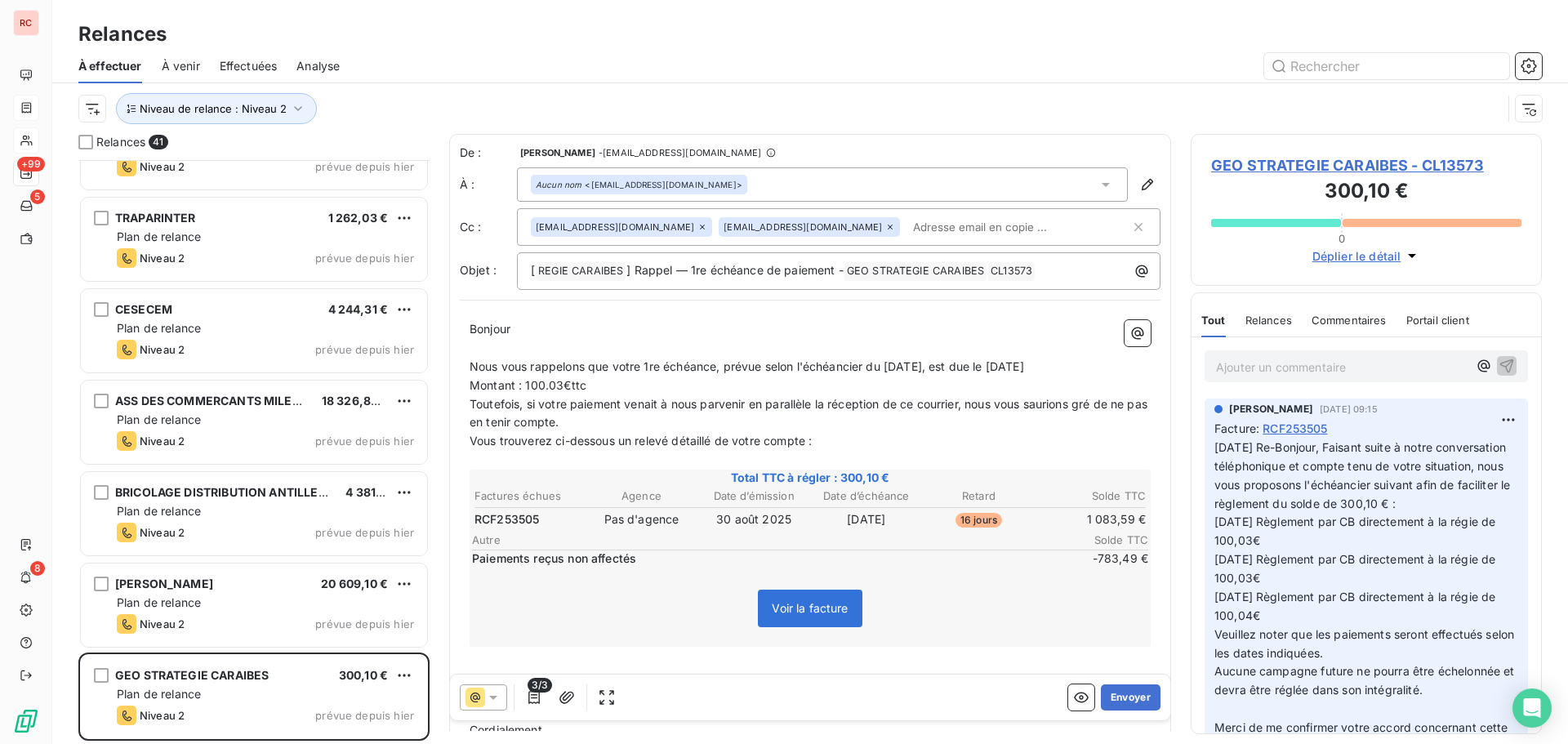
click at [907, 232] on input "text" at bounding box center [1000, 227] width 189 height 25
paste input "[EMAIL_ADDRESS][DOMAIN_NAME]"
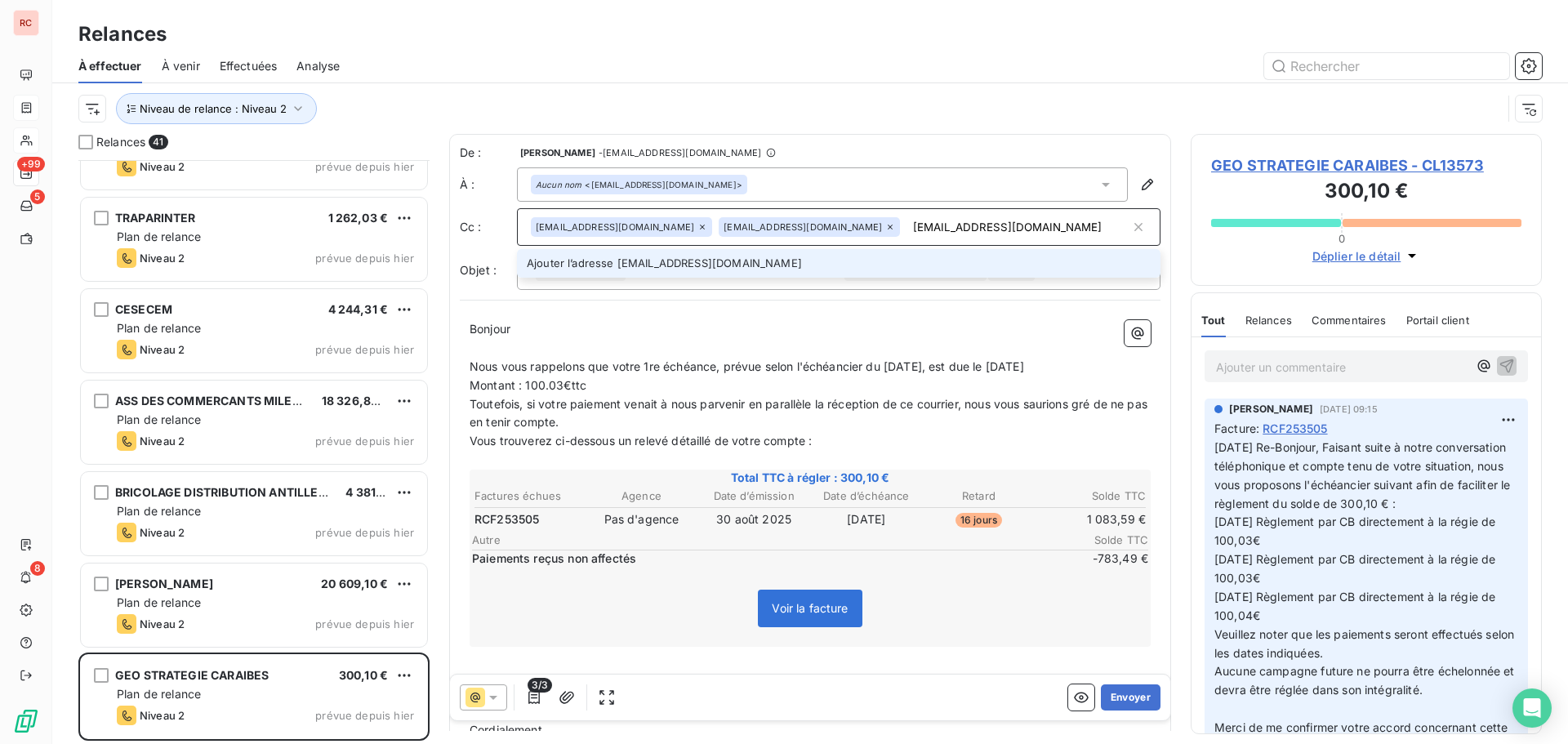
type input "[EMAIL_ADDRESS][DOMAIN_NAME]"
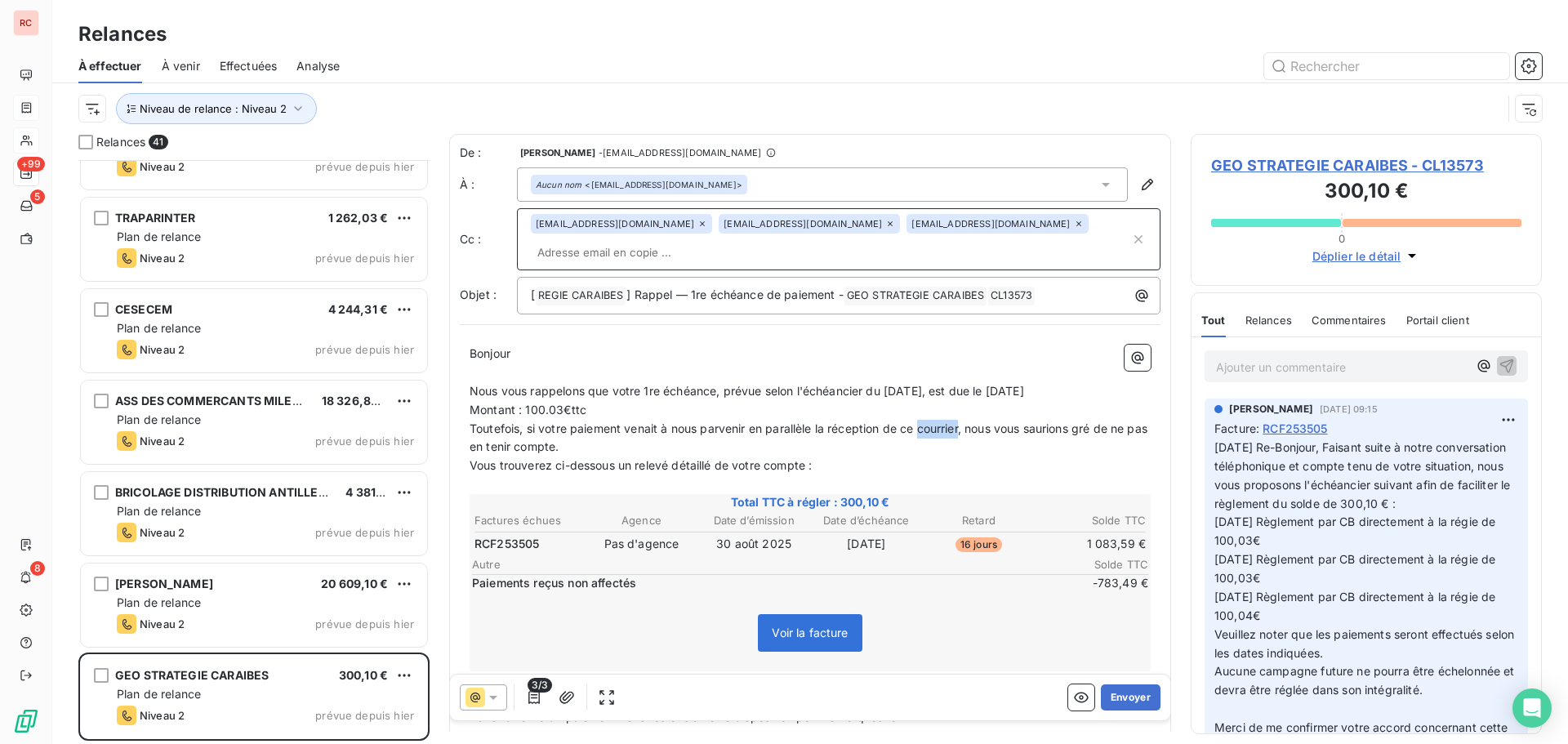
drag, startPoint x: 964, startPoint y: 405, endPoint x: 922, endPoint y: 406, distance: 42.0
click at [922, 422] on span "Toutefois, si votre paiement venait à nous parvenir en parallèle la réception d…" at bounding box center [810, 438] width 681 height 32
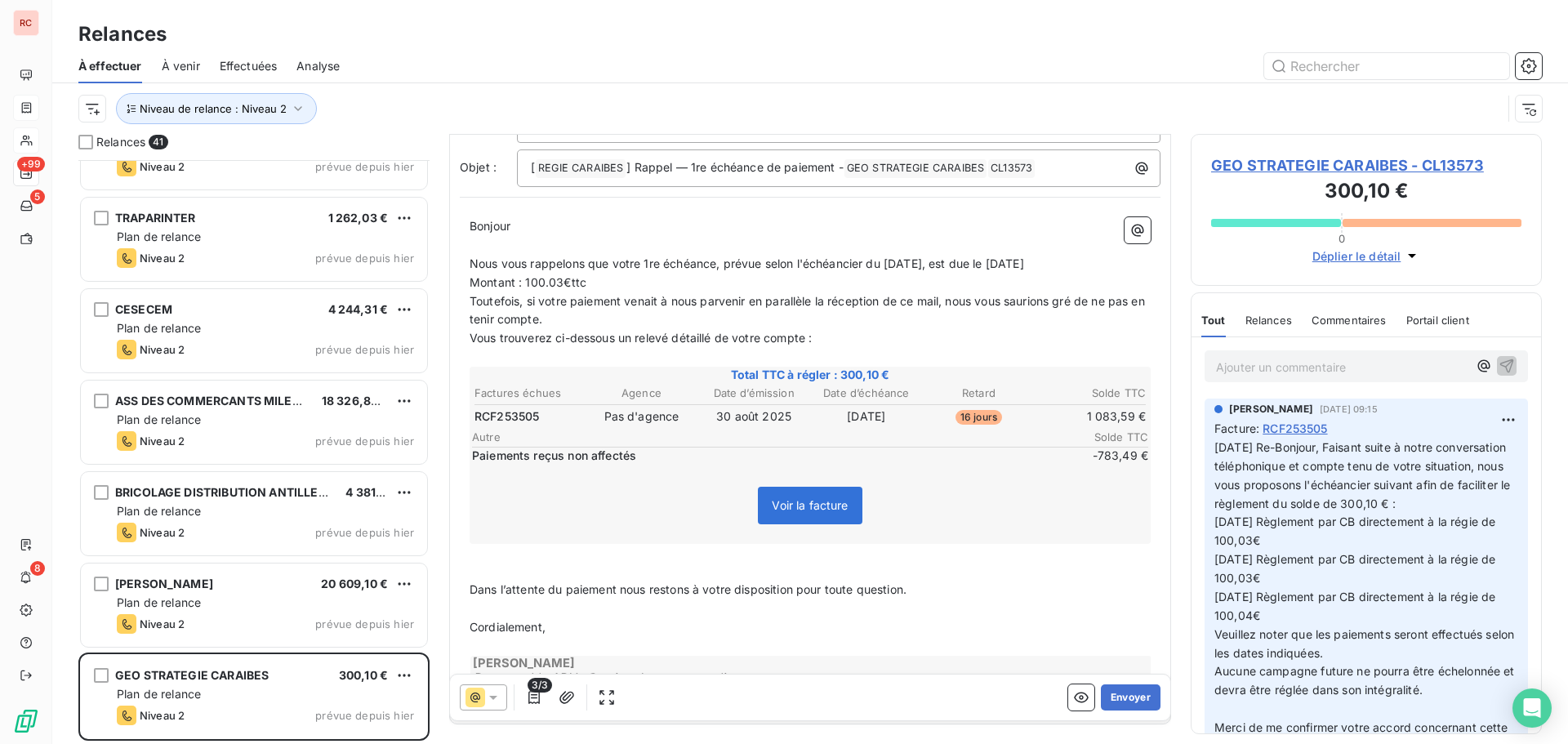
scroll to position [164, 0]
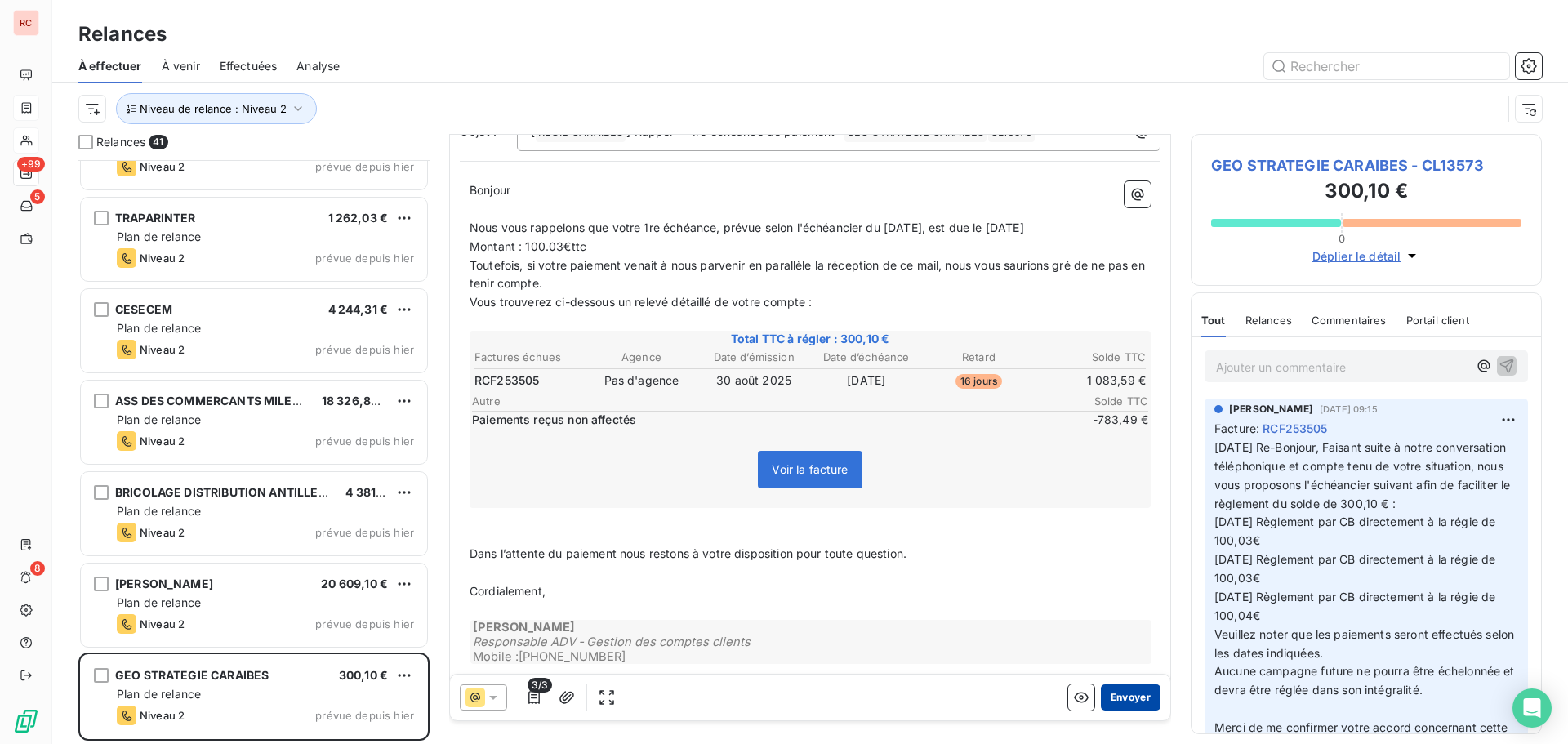
click at [1126, 697] on button "Envoyer" at bounding box center [1130, 698] width 60 height 27
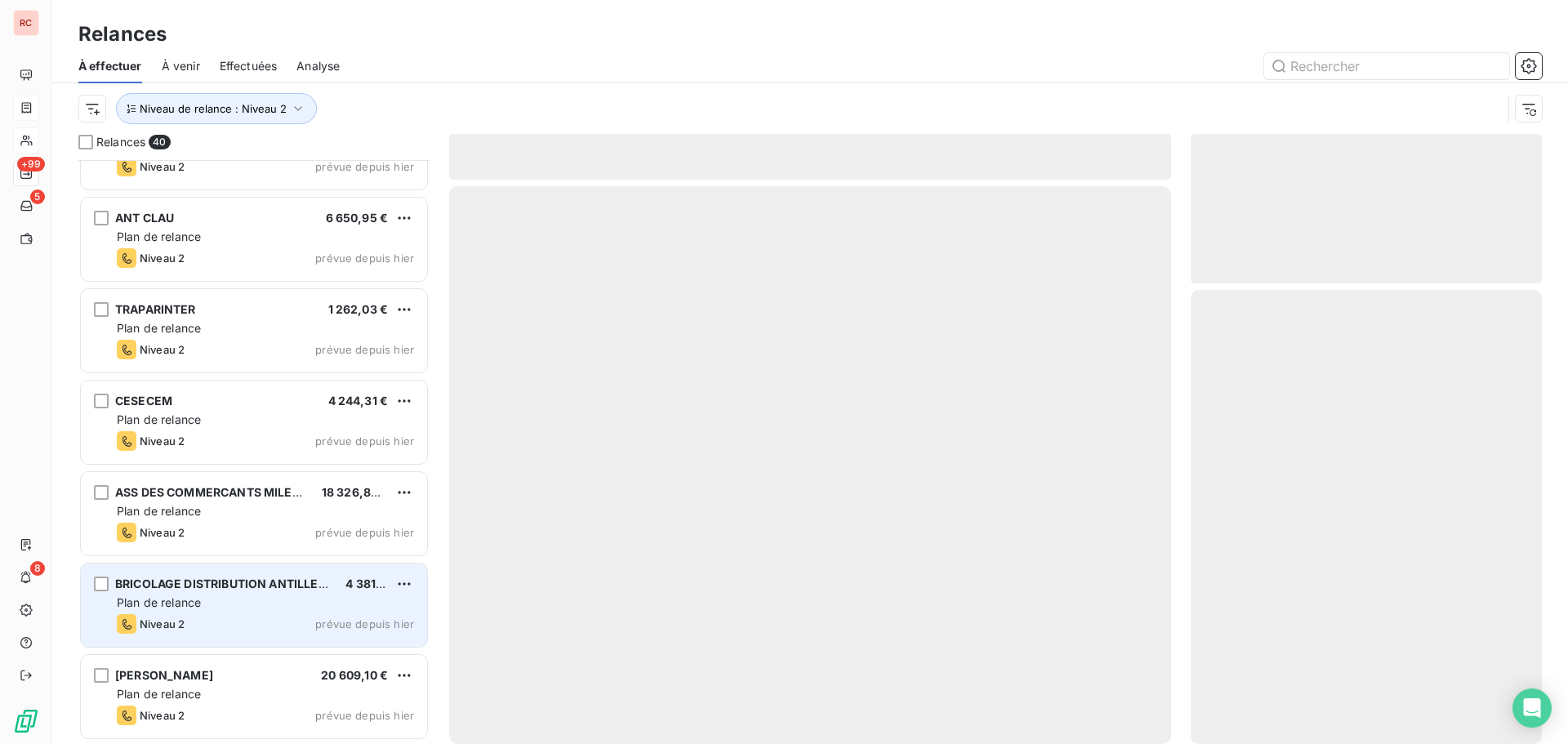
scroll to position [3076, 0]
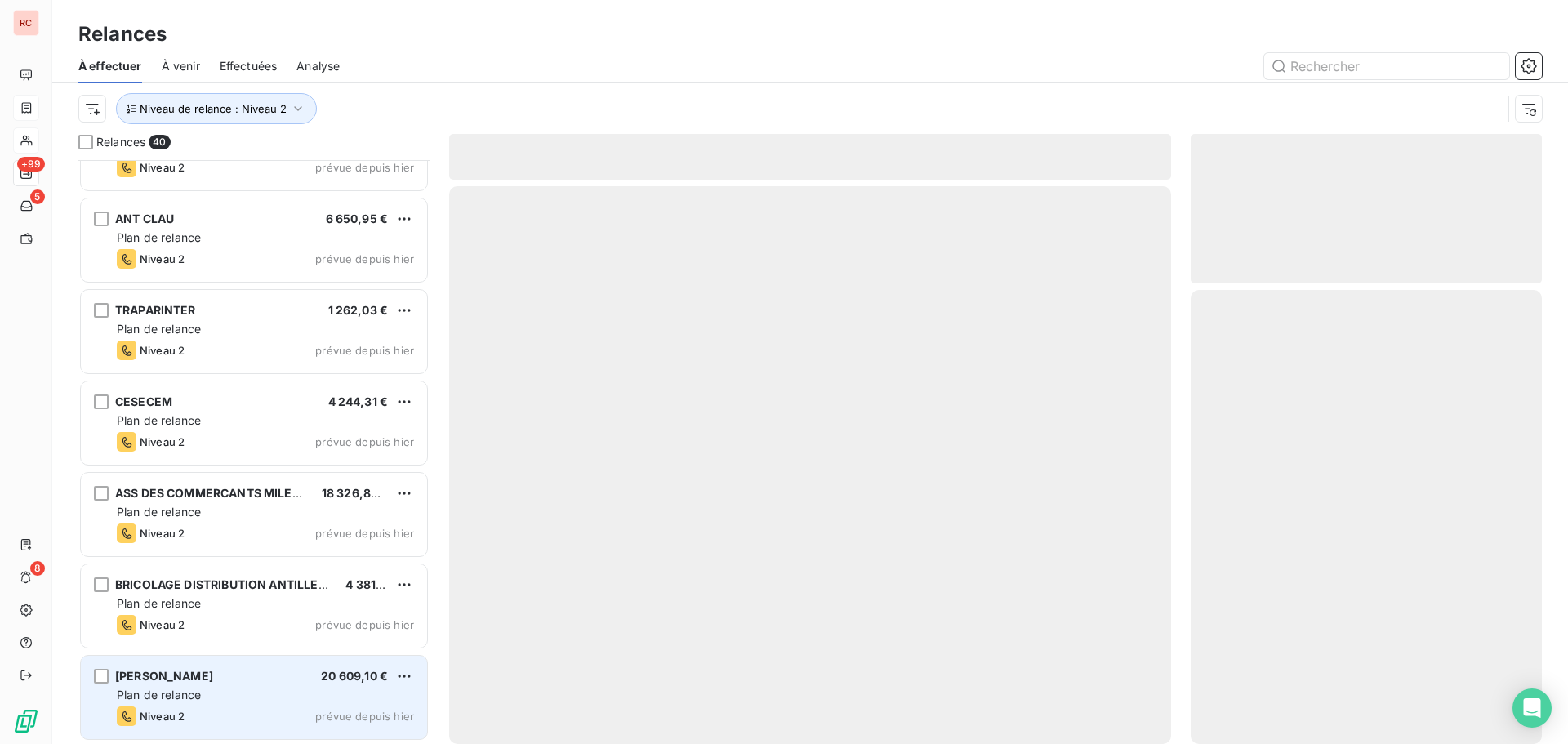
click at [243, 704] on div "SERCOM GIE 20 609,10 € Plan de relance Niveau 2 prévue depuis [DATE]" at bounding box center [254, 698] width 347 height 83
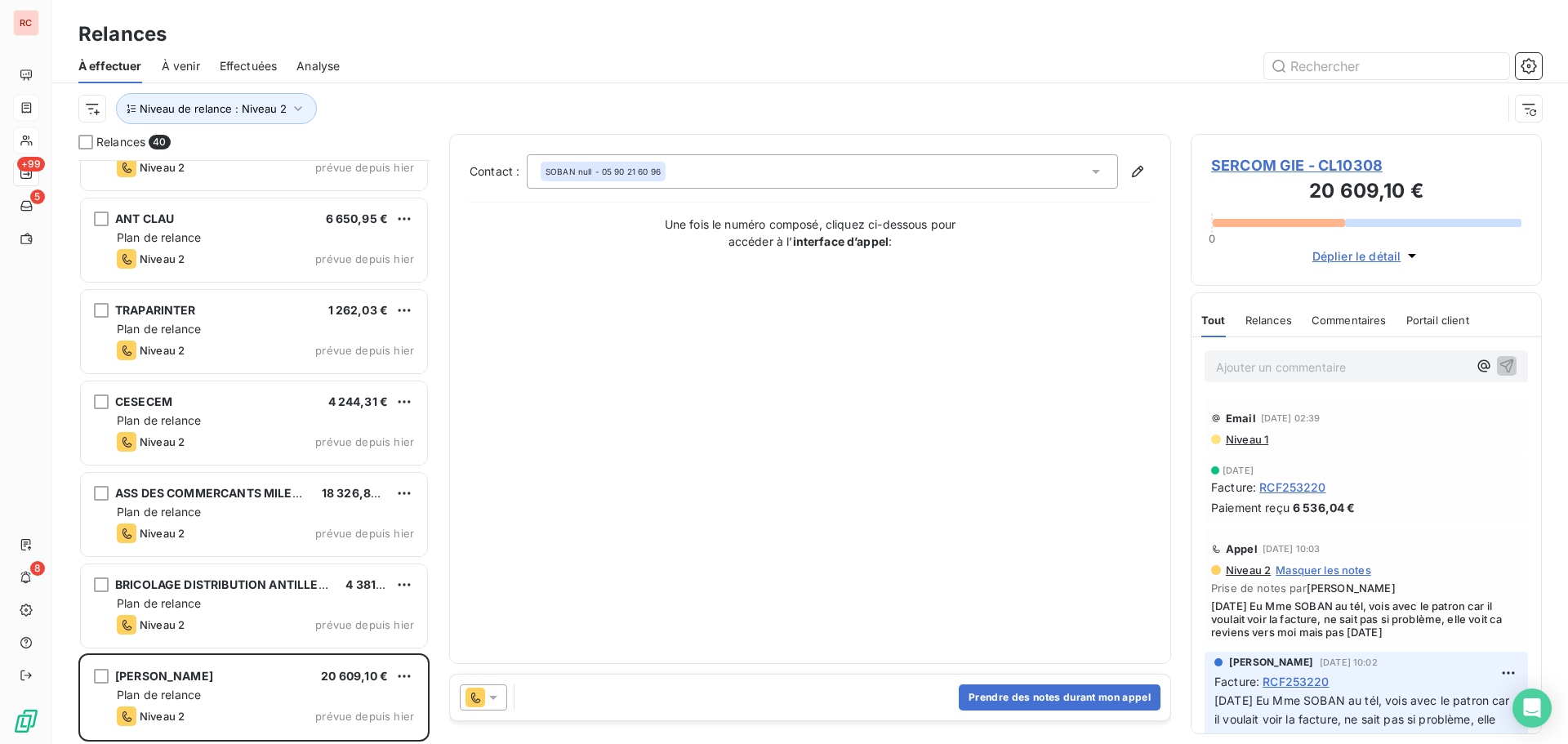
click at [497, 701] on icon at bounding box center [493, 698] width 16 height 16
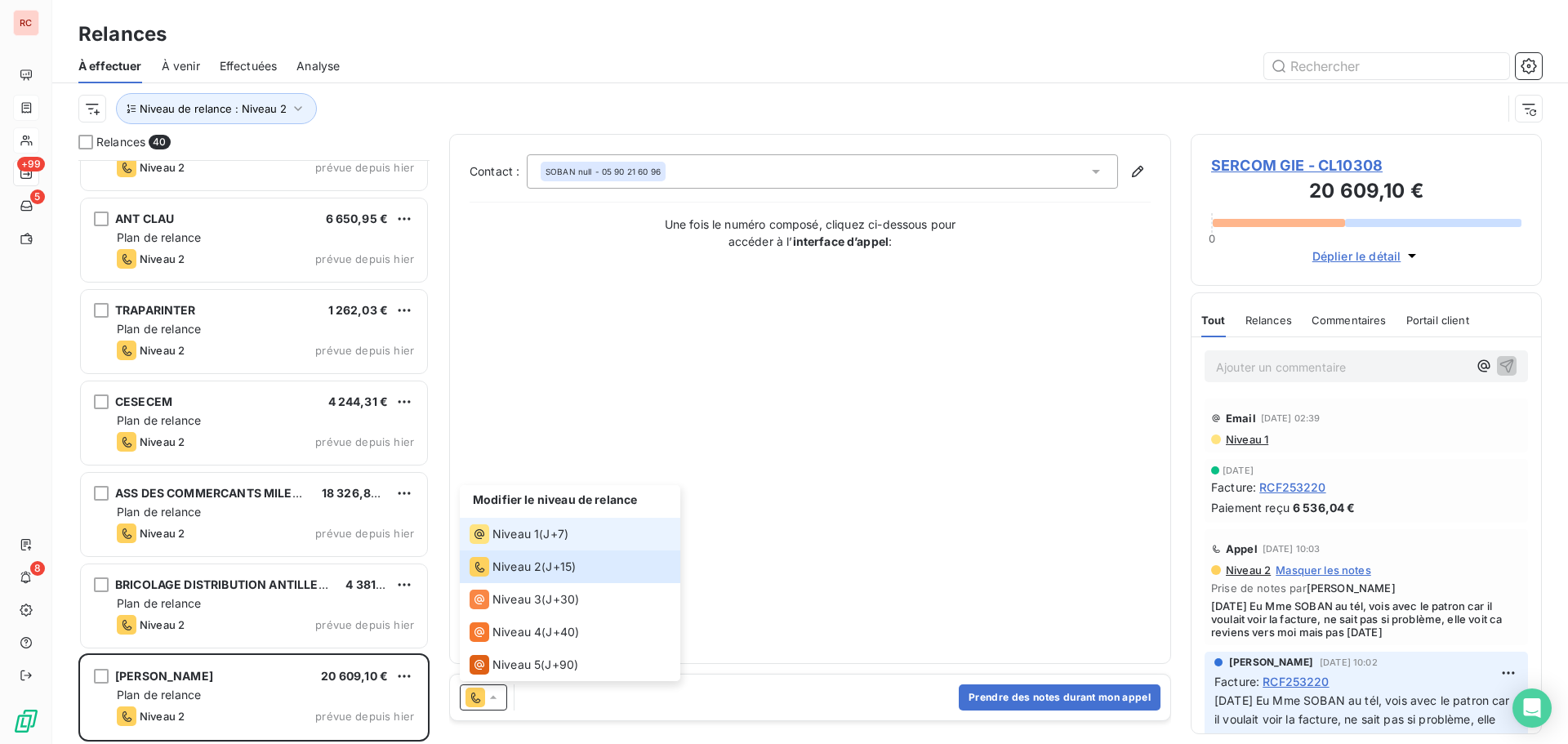
click at [520, 526] on span "Niveau 1" at bounding box center [515, 534] width 46 height 16
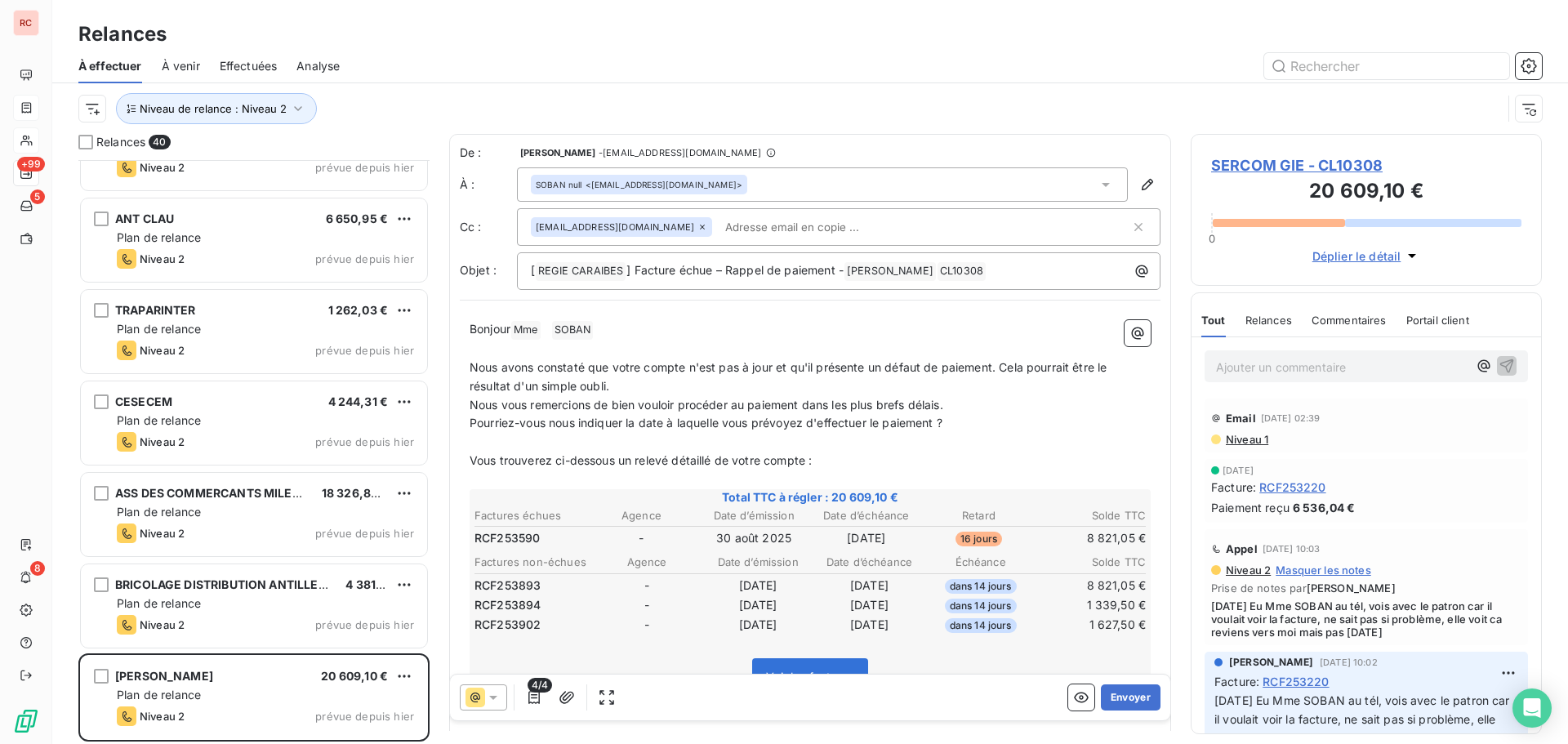
click at [1277, 163] on span "SERCOM GIE - CL10308" at bounding box center [1367, 165] width 311 height 22
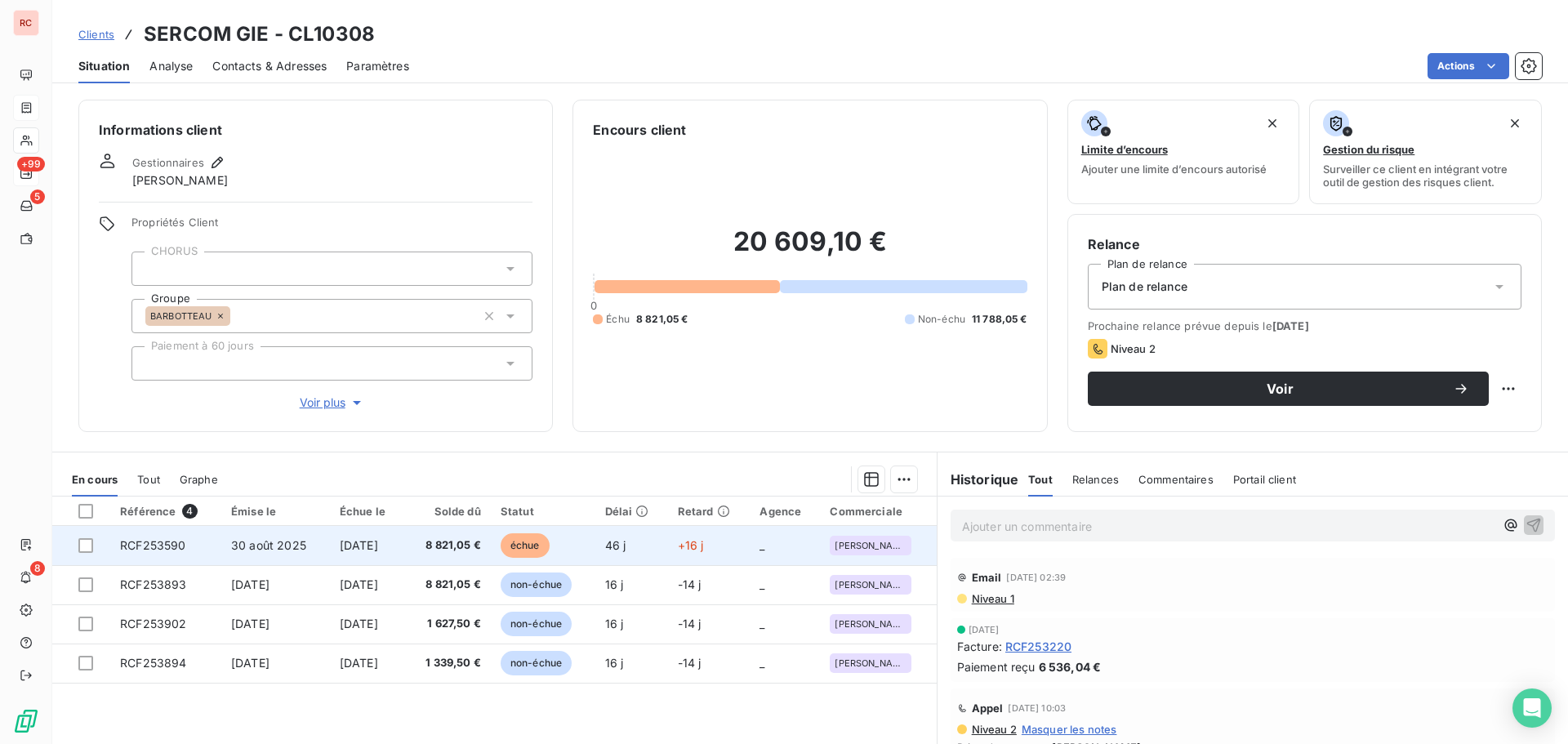
click at [253, 543] on span "30 août 2025" at bounding box center [268, 545] width 75 height 14
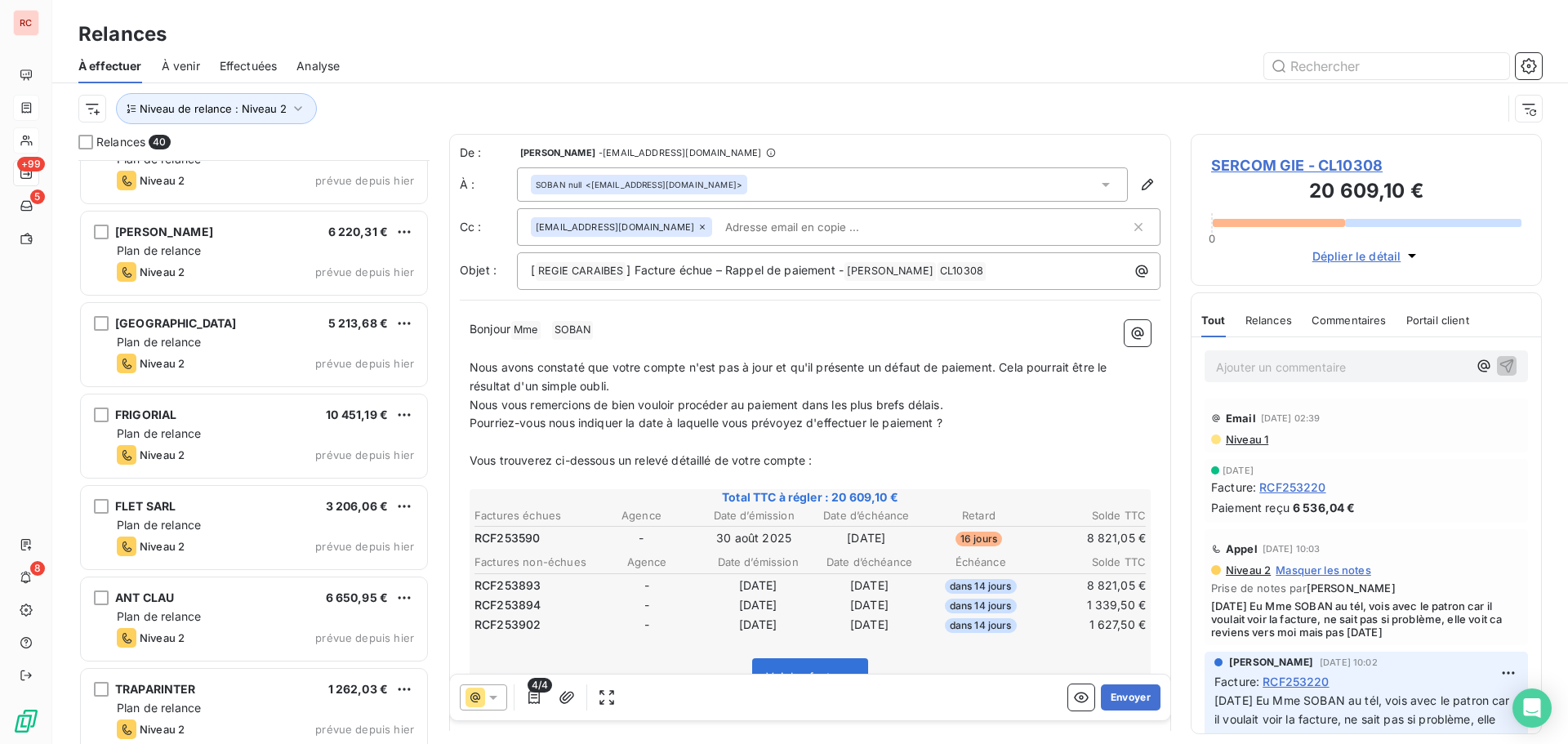
scroll to position [3077, 0]
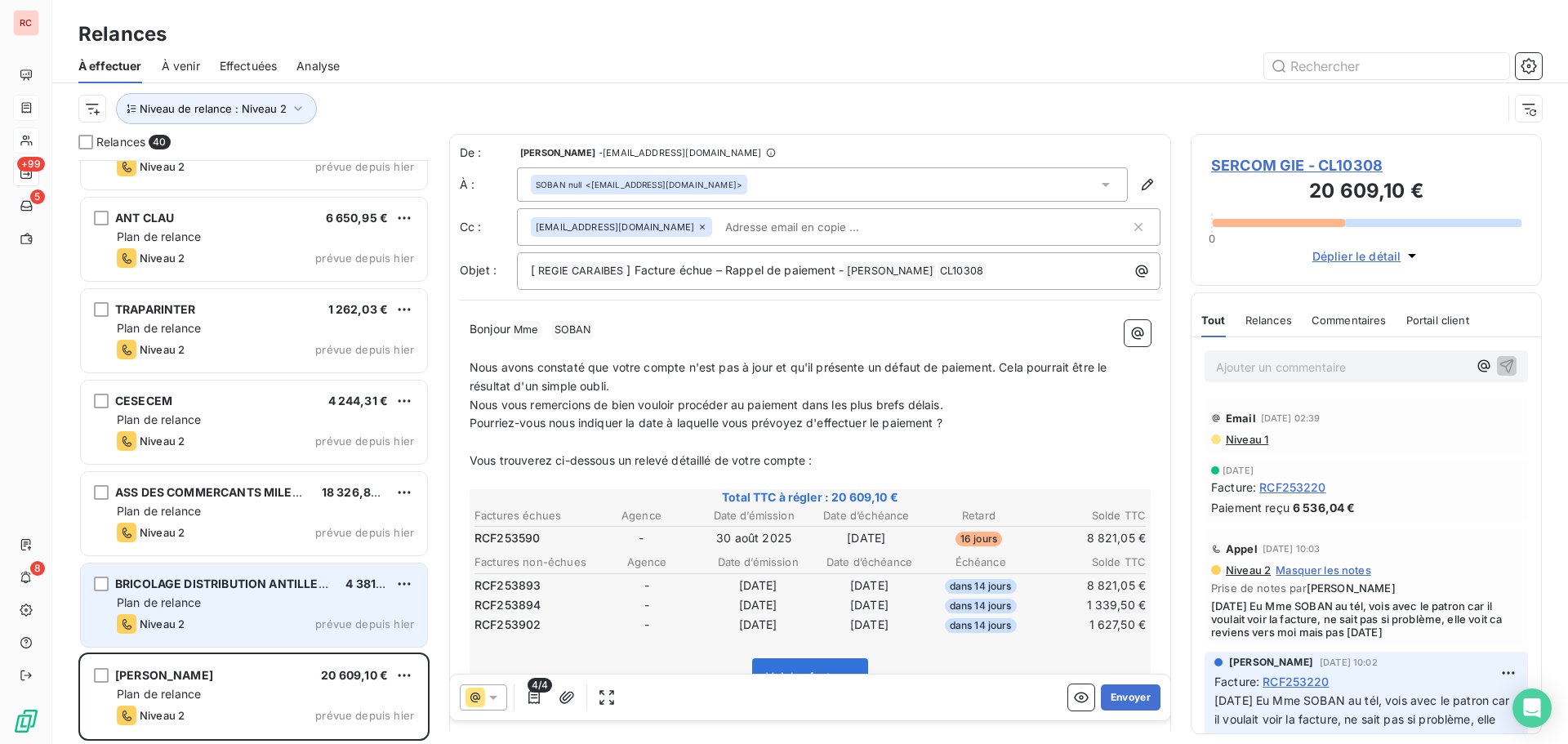
click at [292, 595] on div "Plan de relance" at bounding box center [265, 603] width 297 height 16
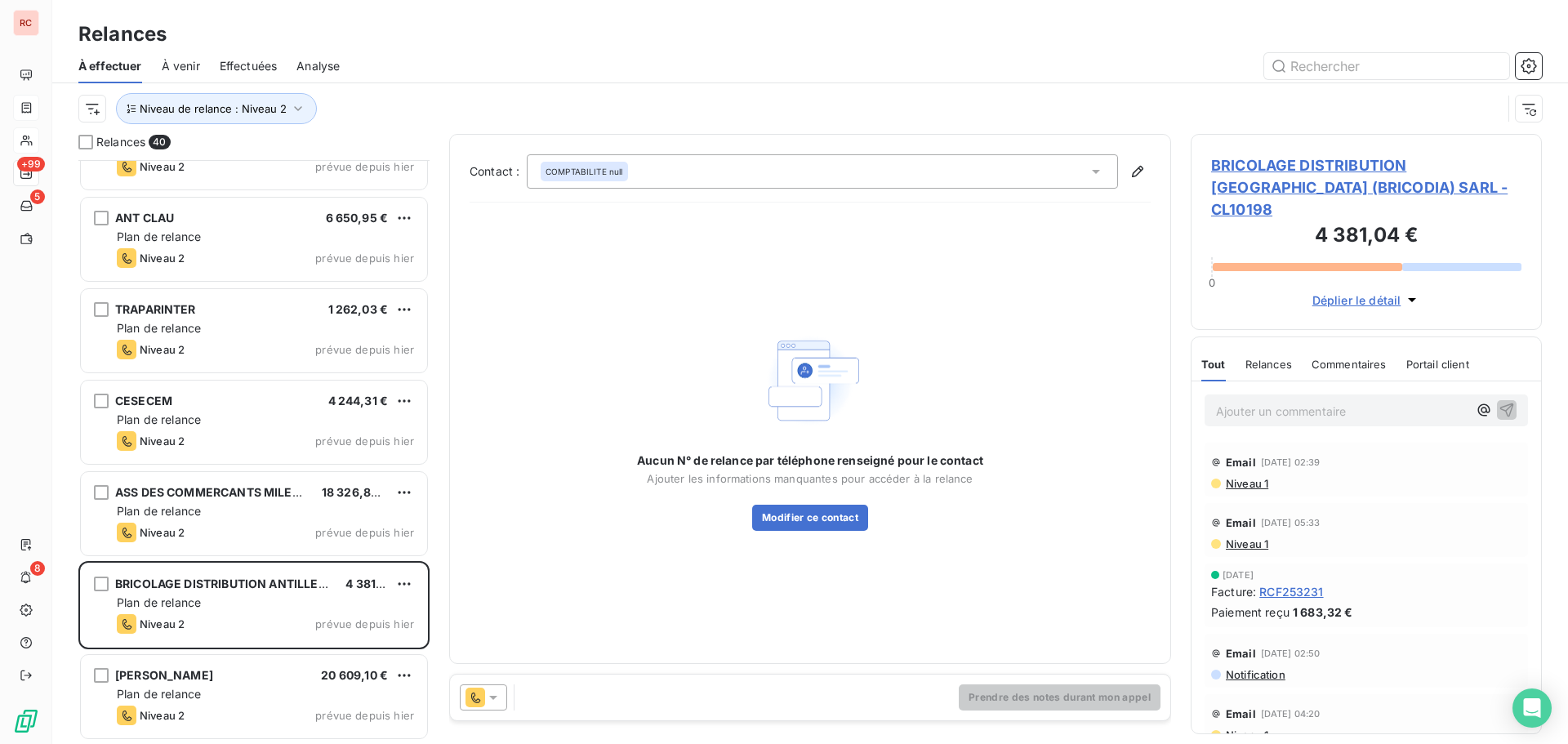
click at [493, 698] on icon at bounding box center [493, 699] width 9 height 4
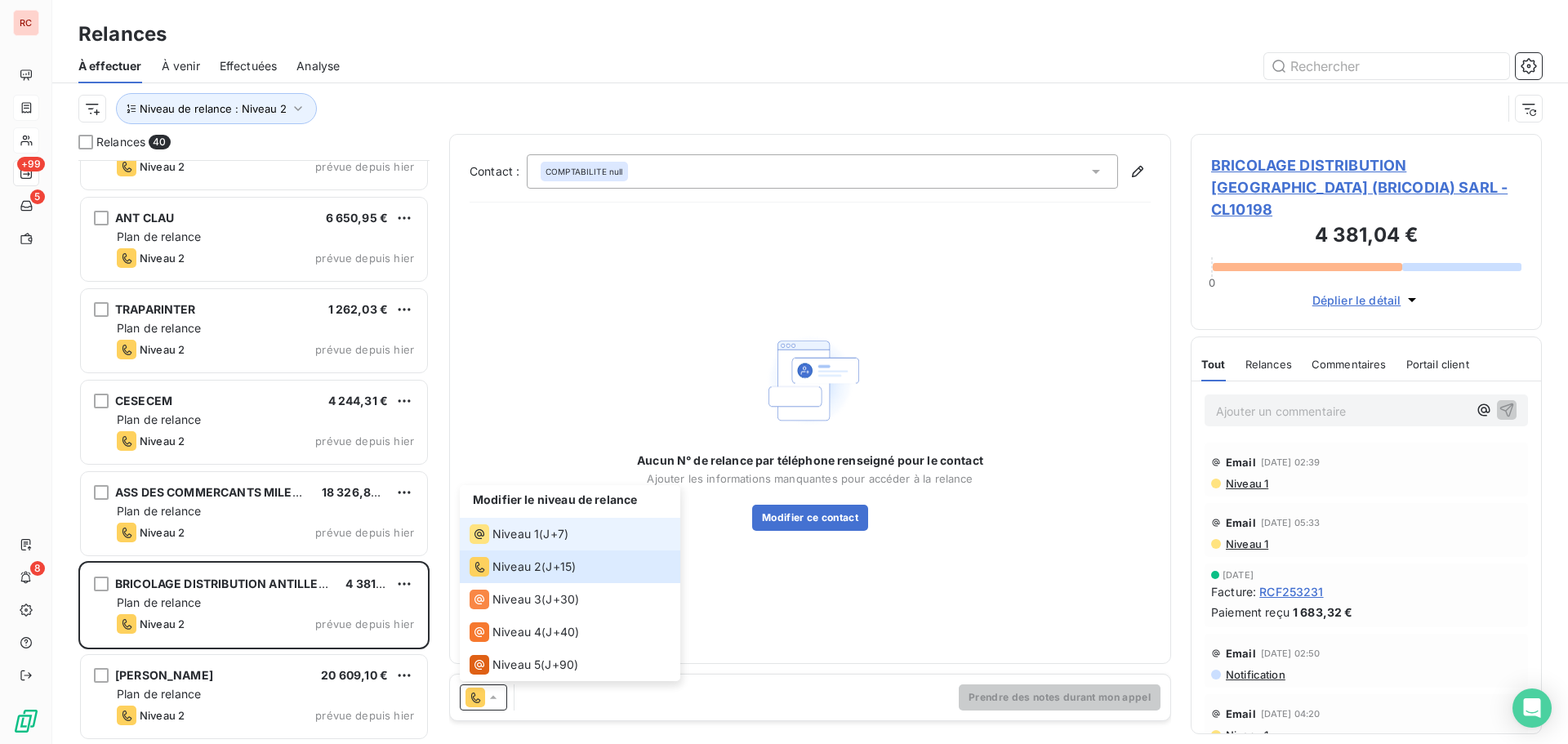
click at [518, 535] on span "Niveau 1" at bounding box center [515, 534] width 46 height 16
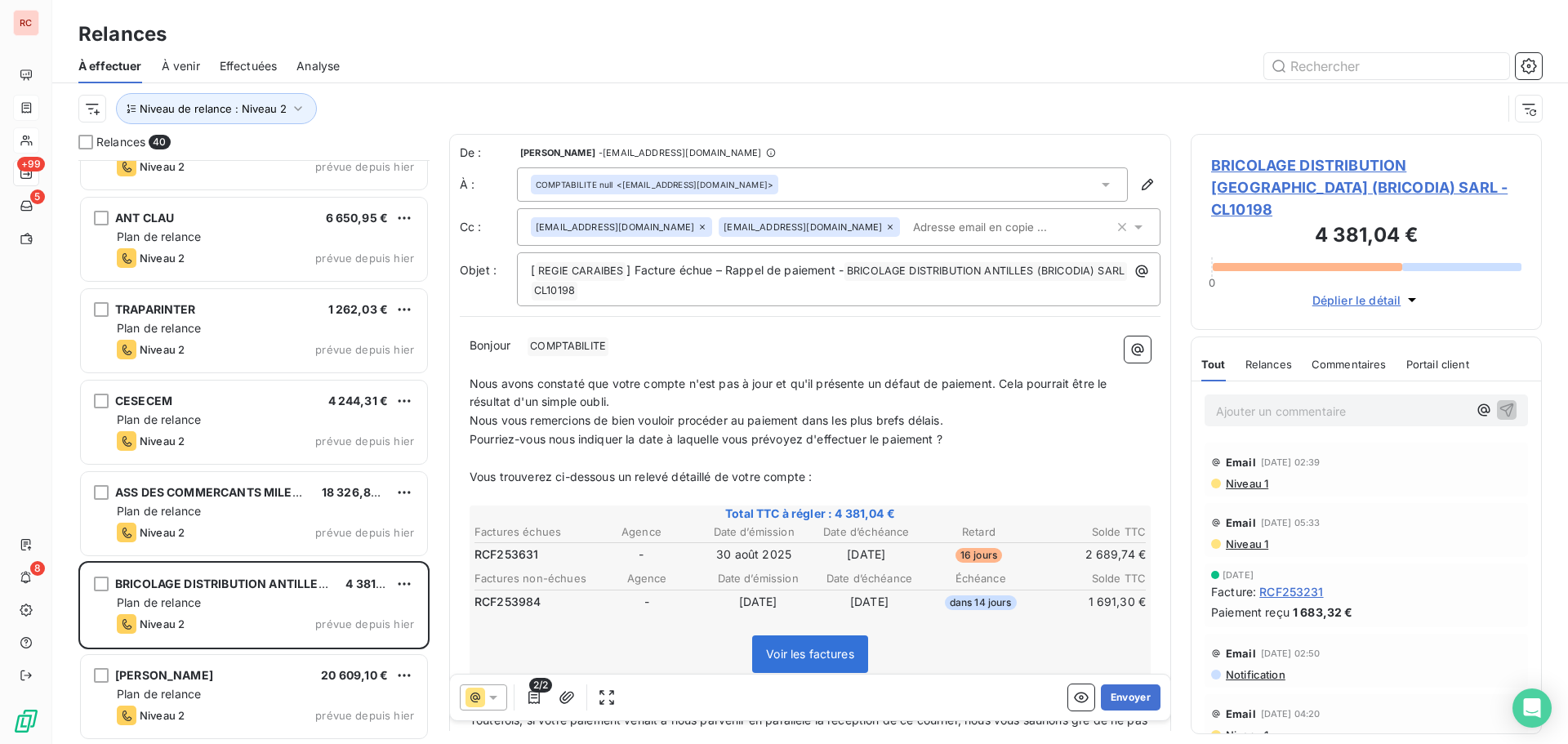
click at [697, 227] on icon at bounding box center [702, 227] width 9 height 9
click at [491, 695] on icon at bounding box center [493, 698] width 16 height 16
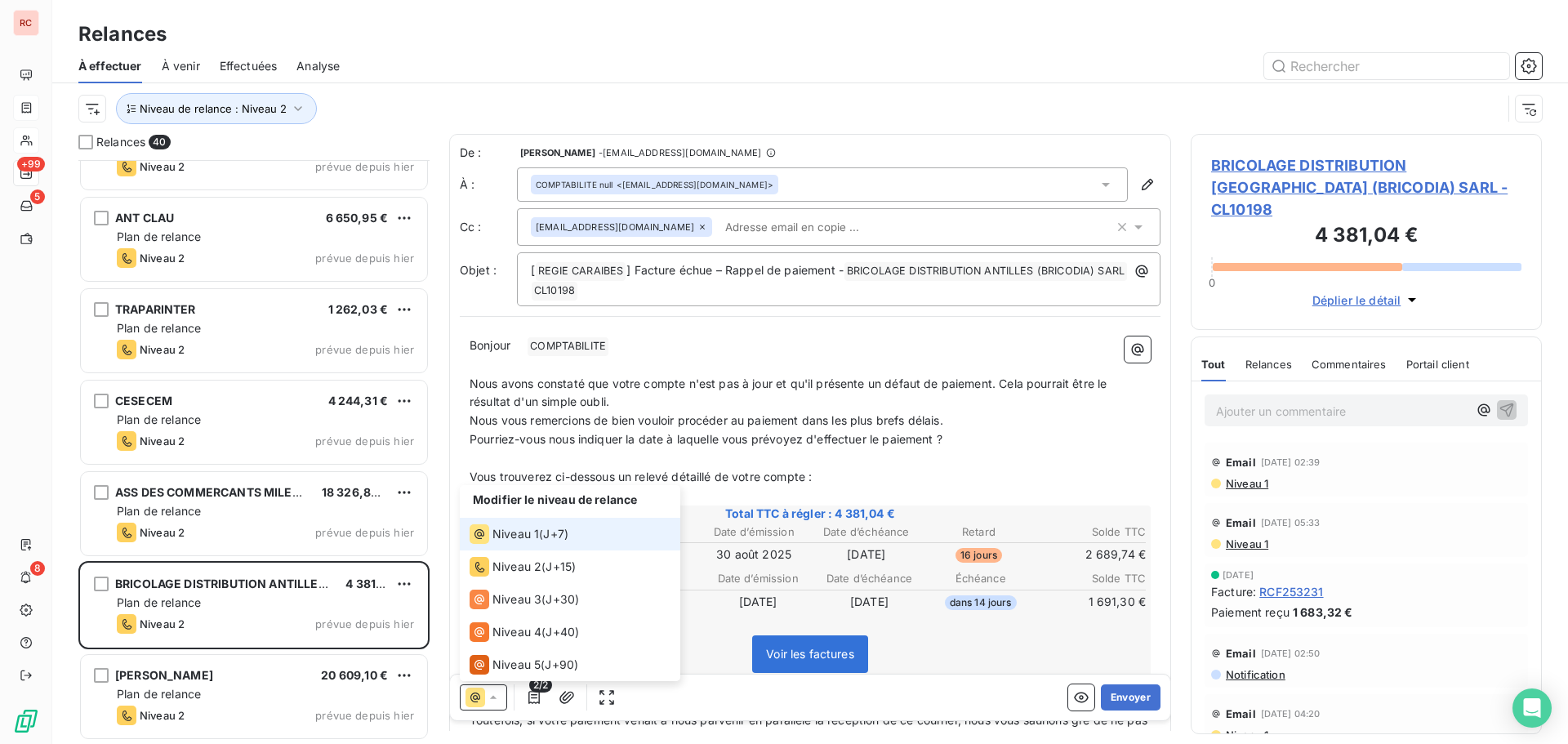
click at [535, 530] on span "Niveau 1" at bounding box center [515, 534] width 46 height 16
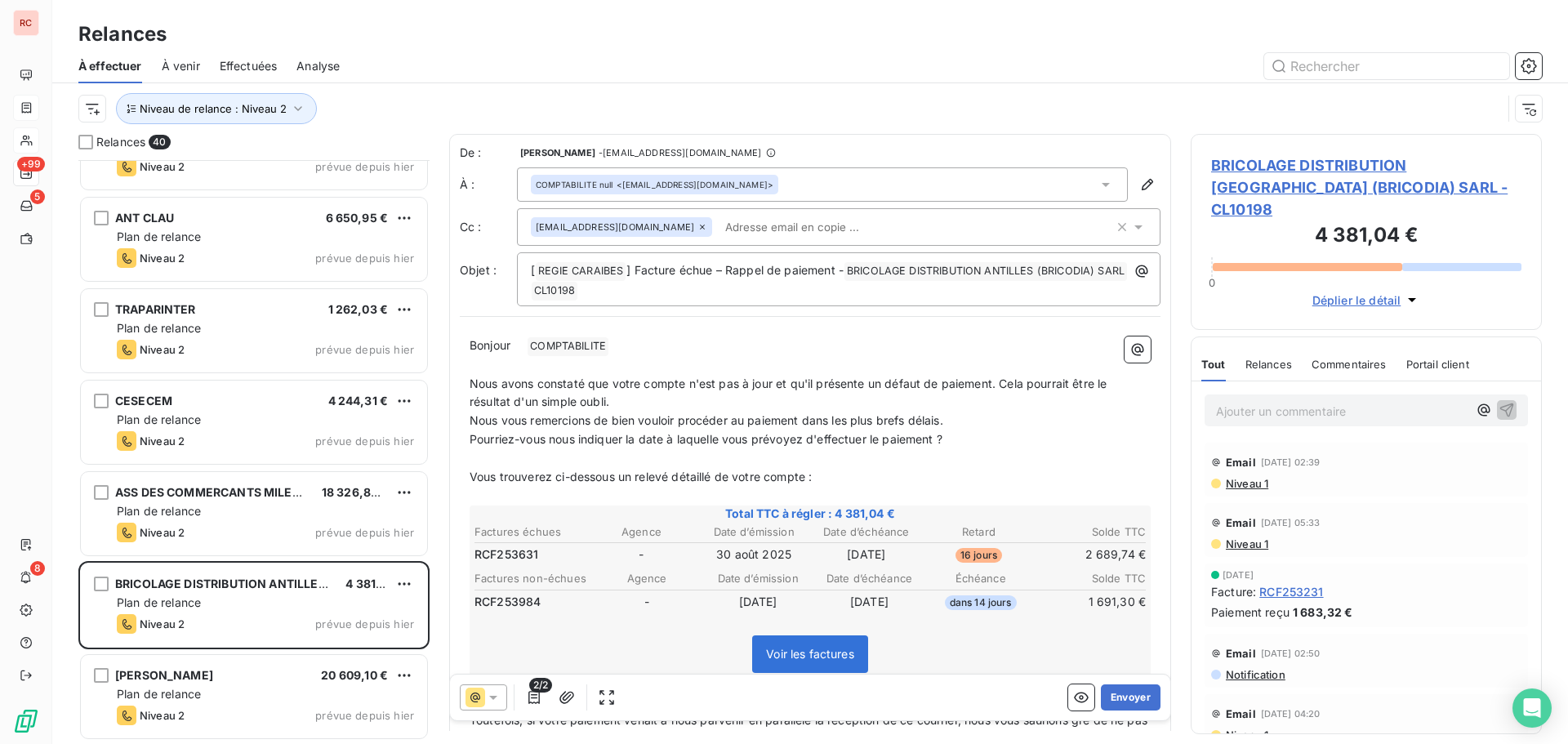
click at [1253, 478] on span "Niveau 1" at bounding box center [1246, 484] width 45 height 13
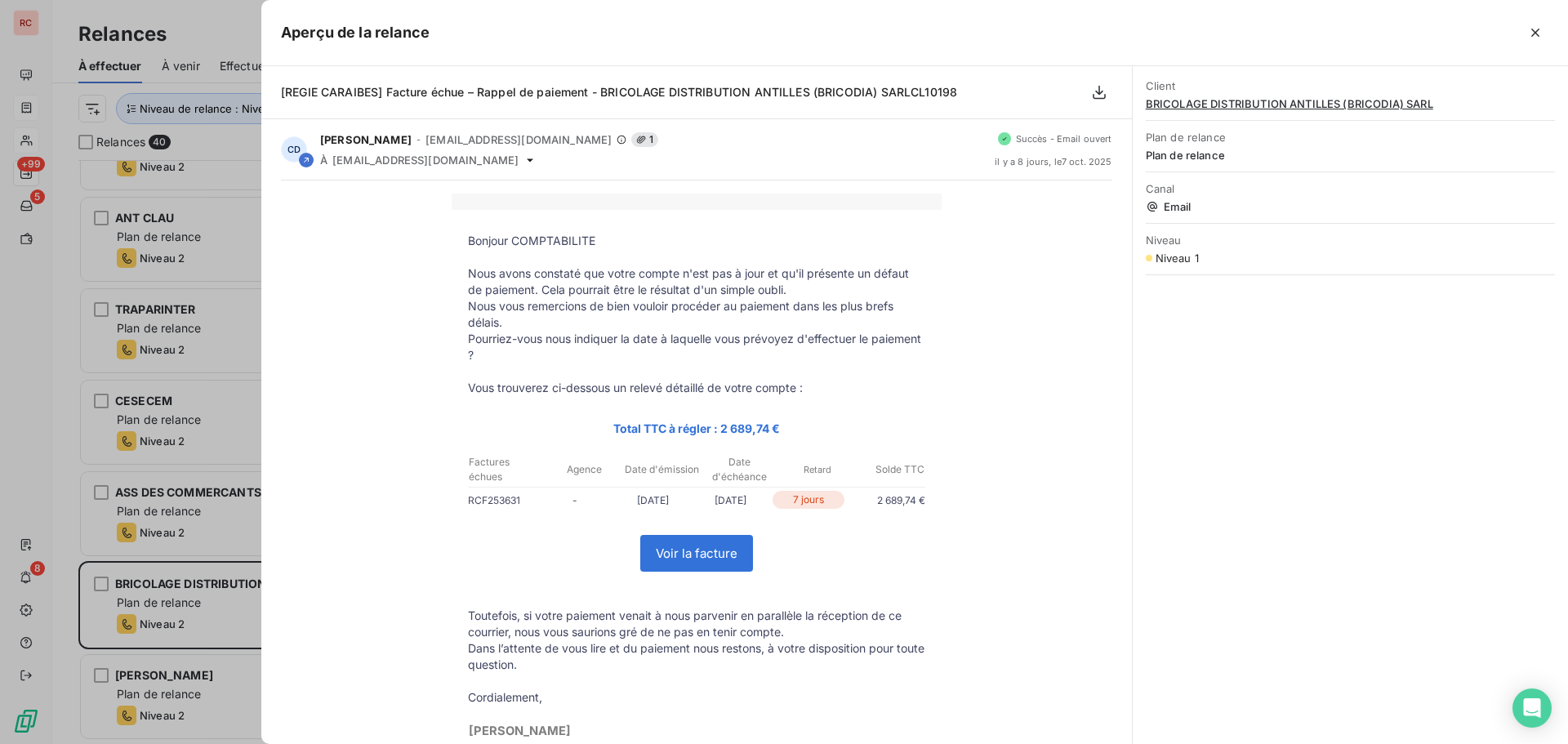
click at [68, 474] on div at bounding box center [784, 372] width 1568 height 744
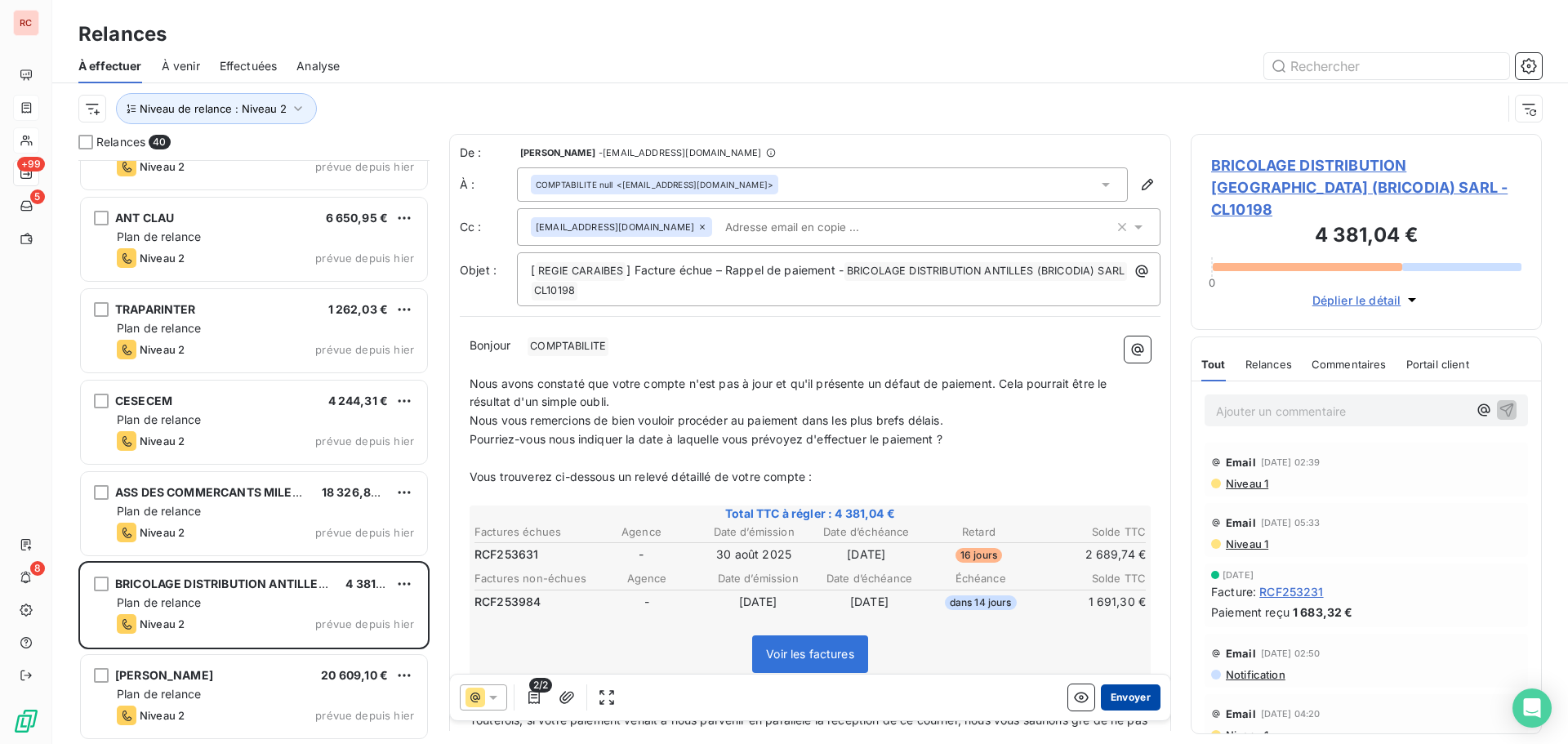
click at [1117, 700] on button "Envoyer" at bounding box center [1130, 698] width 60 height 27
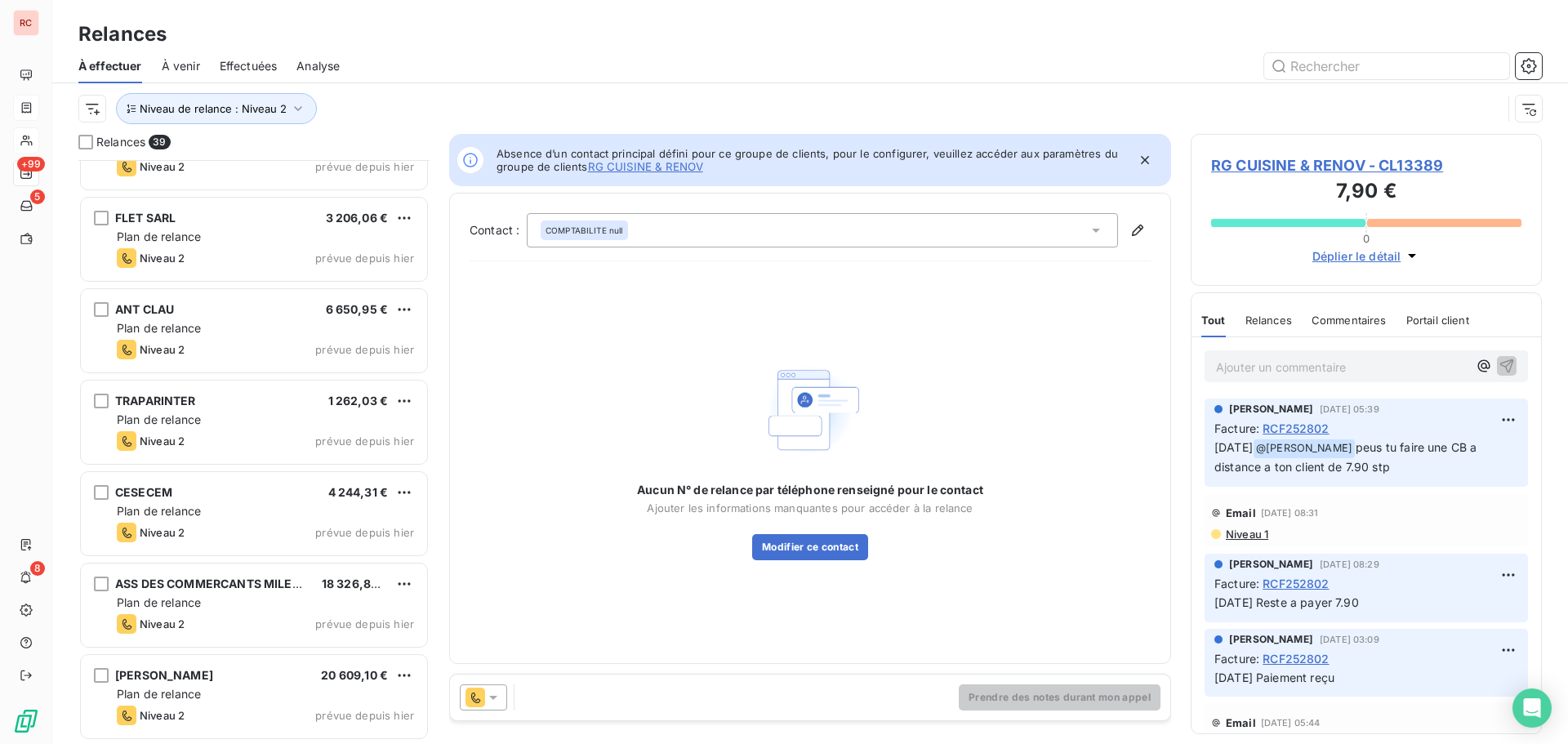
scroll to position [2985, 0]
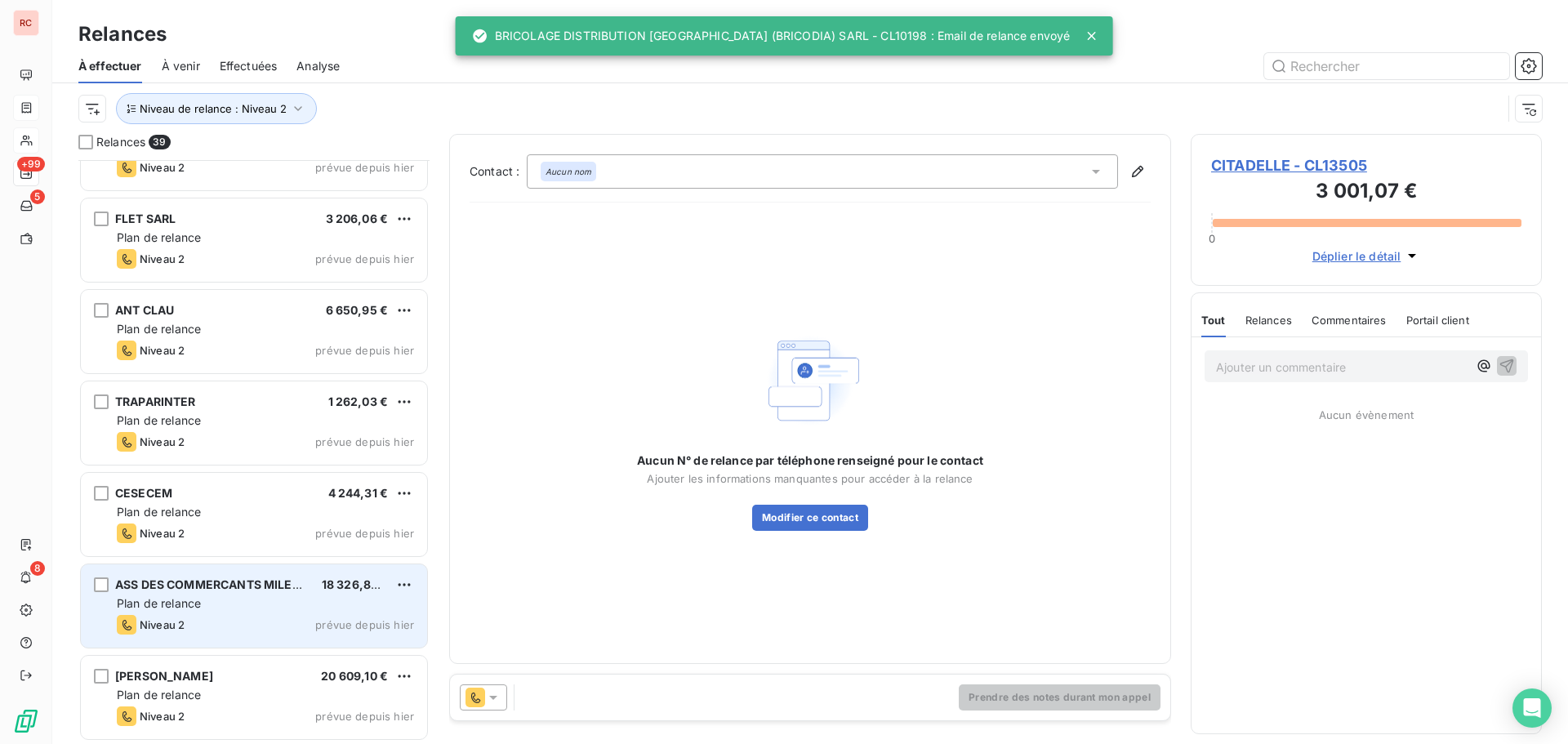
click at [287, 595] on div "ASS DES COMMERCANTS MILENIS 18 326,89 € Plan de relance Niveau 2 prévue depuis …" at bounding box center [254, 607] width 347 height 83
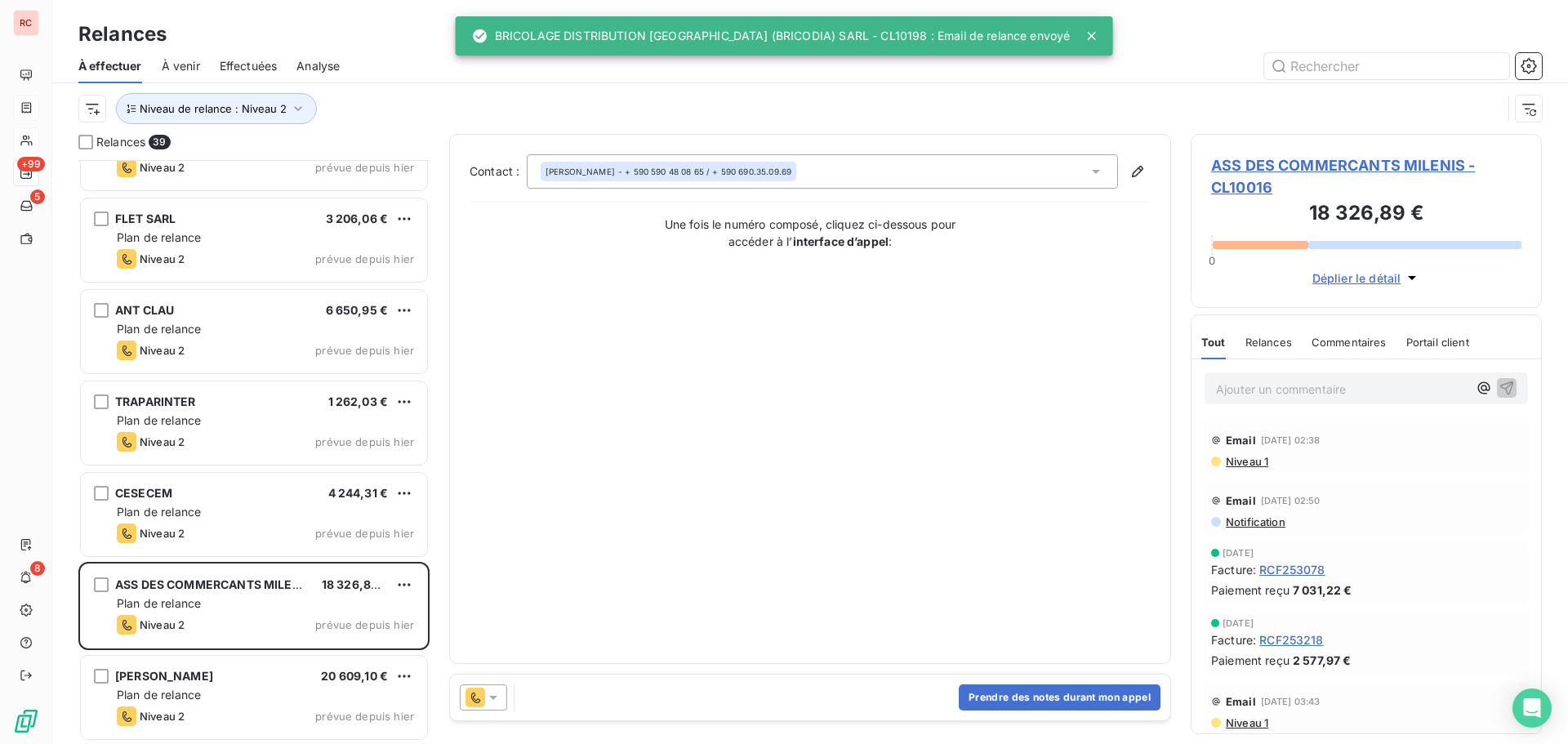
click at [499, 704] on icon at bounding box center [493, 698] width 16 height 16
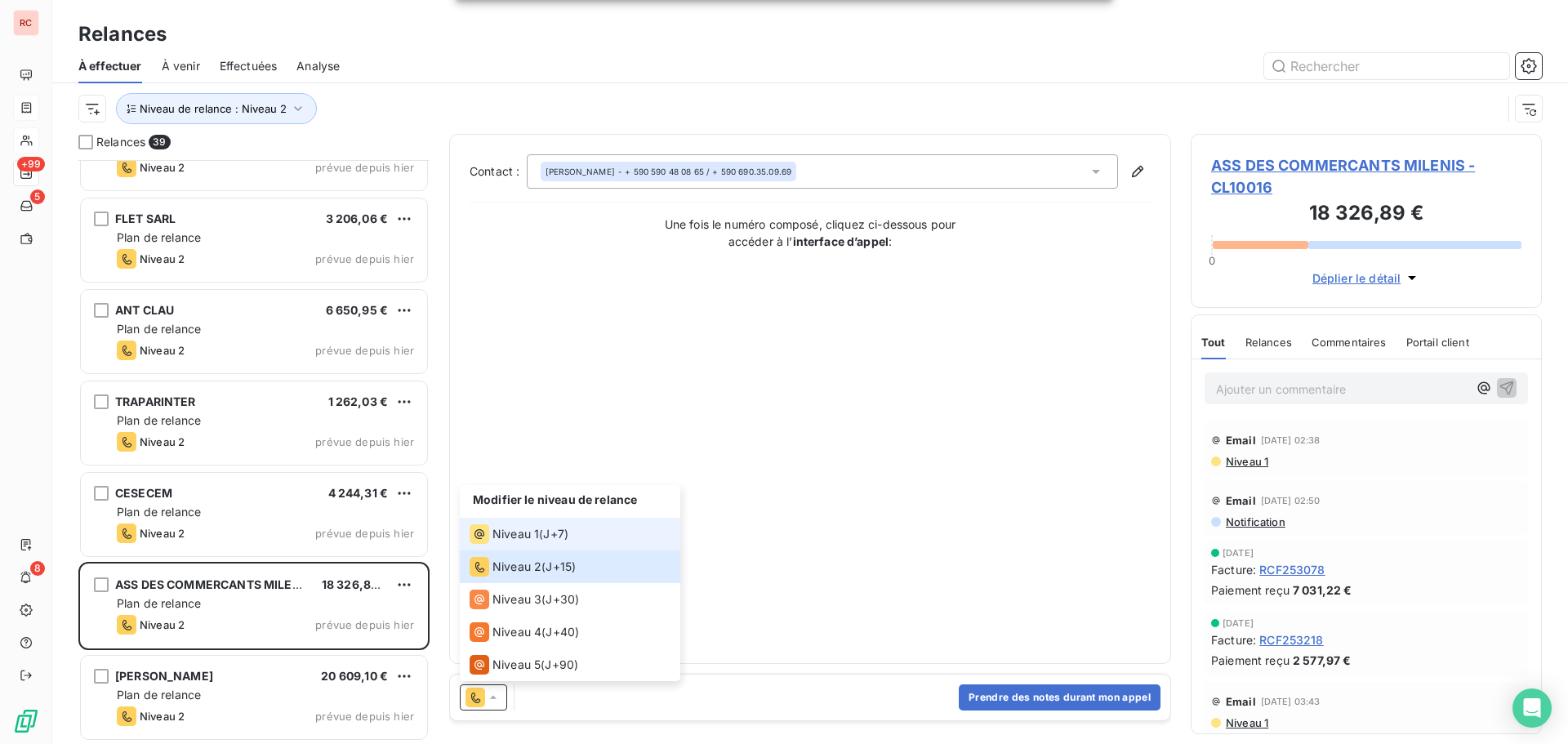
click at [504, 534] on span "Niveau 1" at bounding box center [515, 534] width 46 height 16
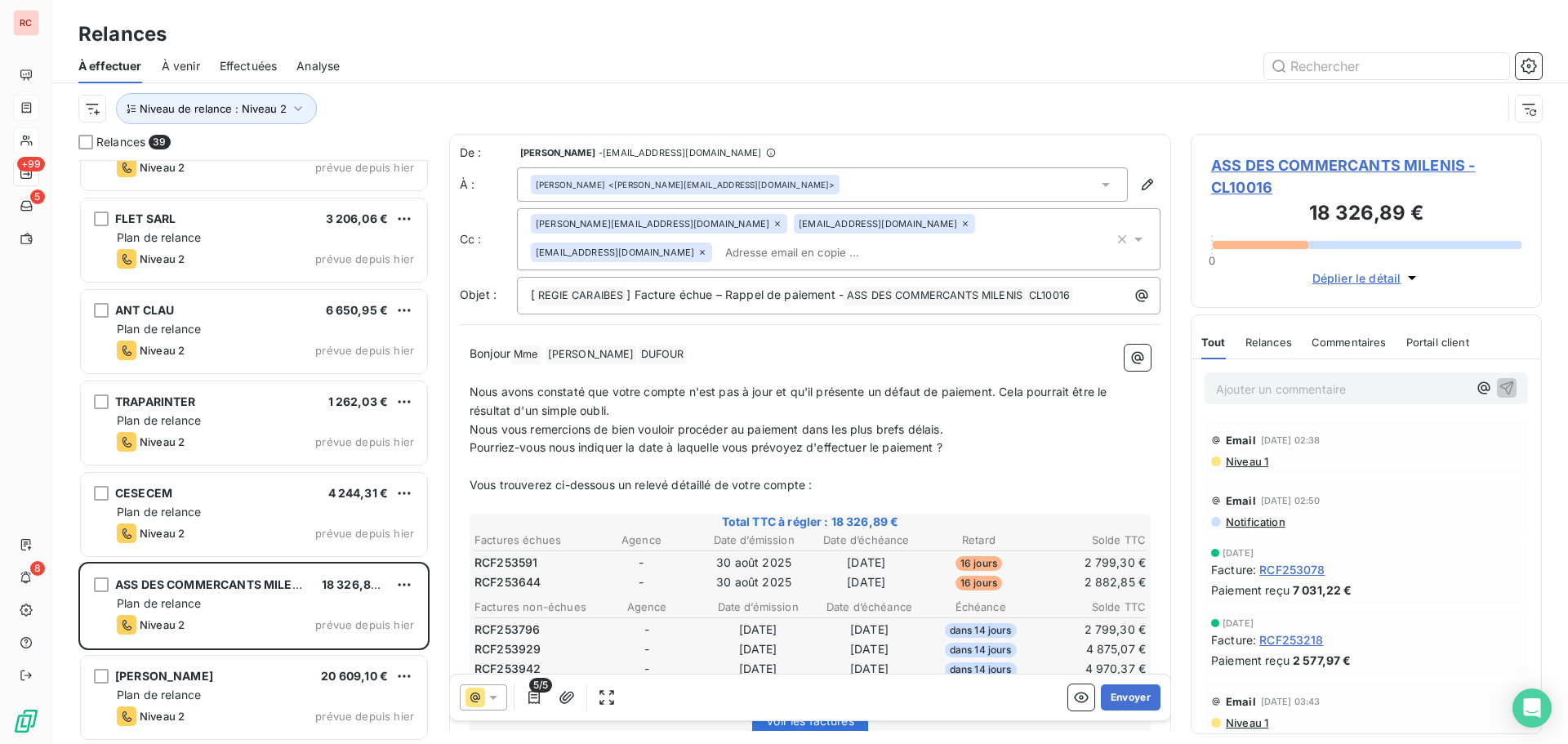
click at [490, 699] on icon at bounding box center [493, 698] width 16 height 16
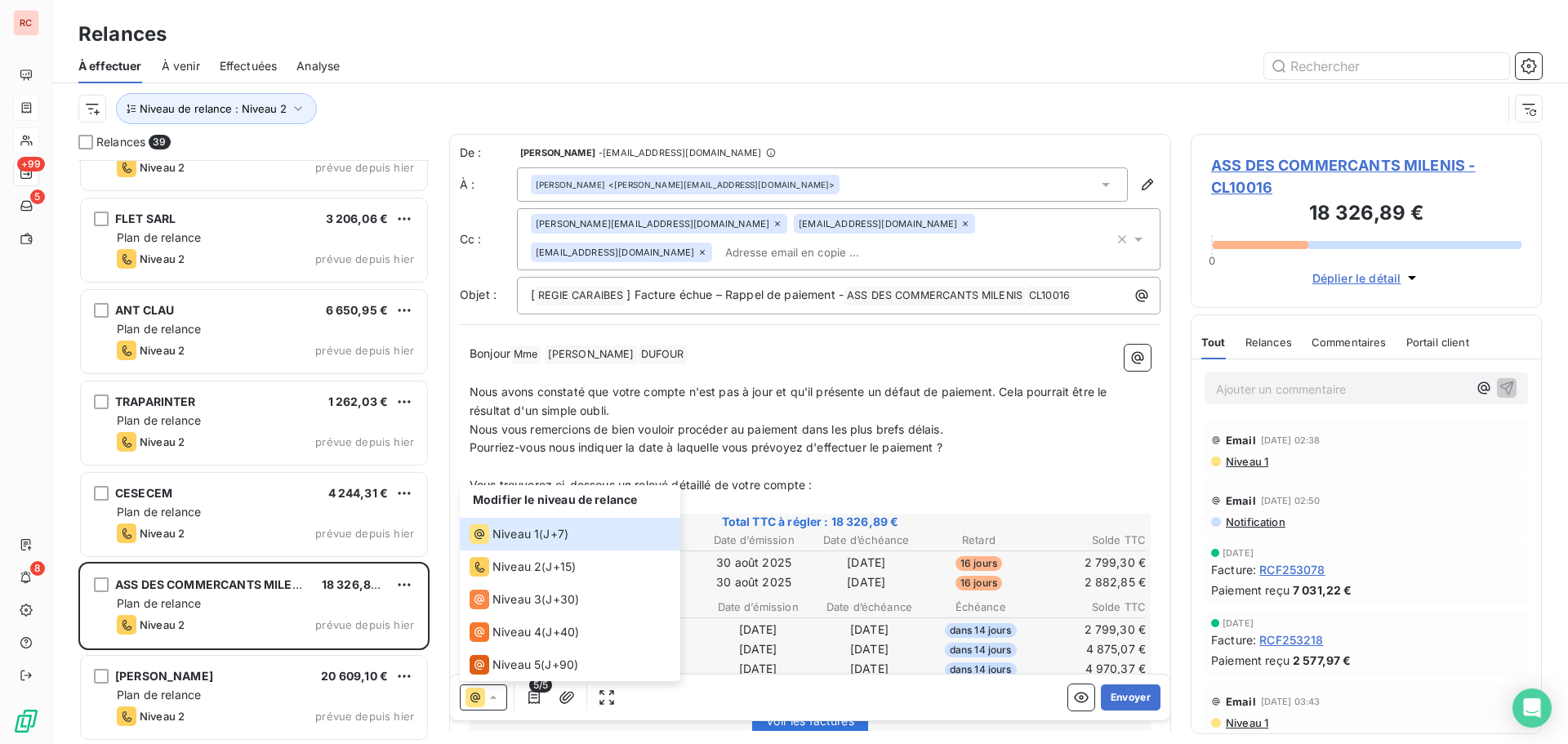
click at [493, 702] on icon at bounding box center [493, 698] width 16 height 16
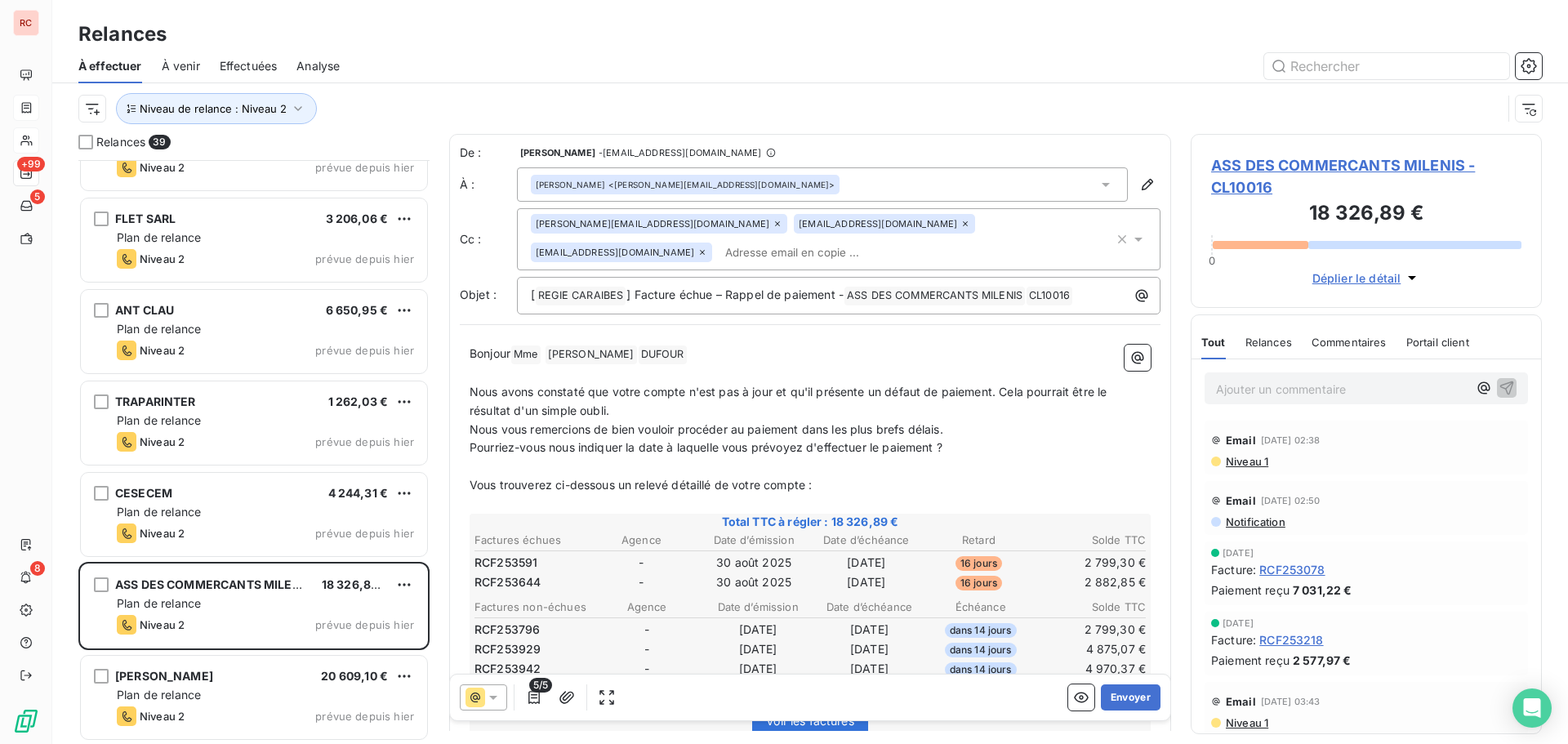
click at [495, 702] on icon at bounding box center [493, 698] width 16 height 16
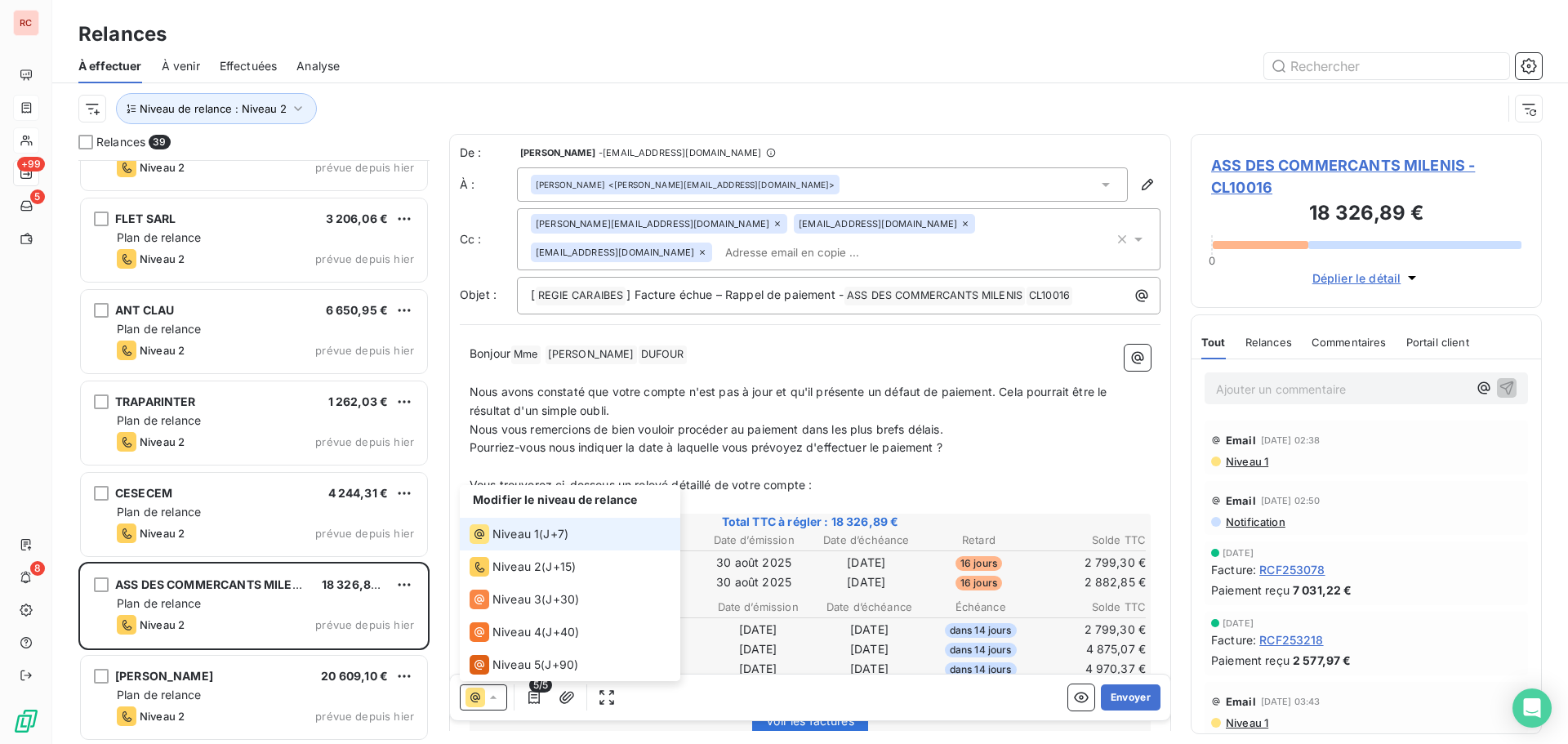
click at [495, 702] on icon at bounding box center [493, 698] width 16 height 16
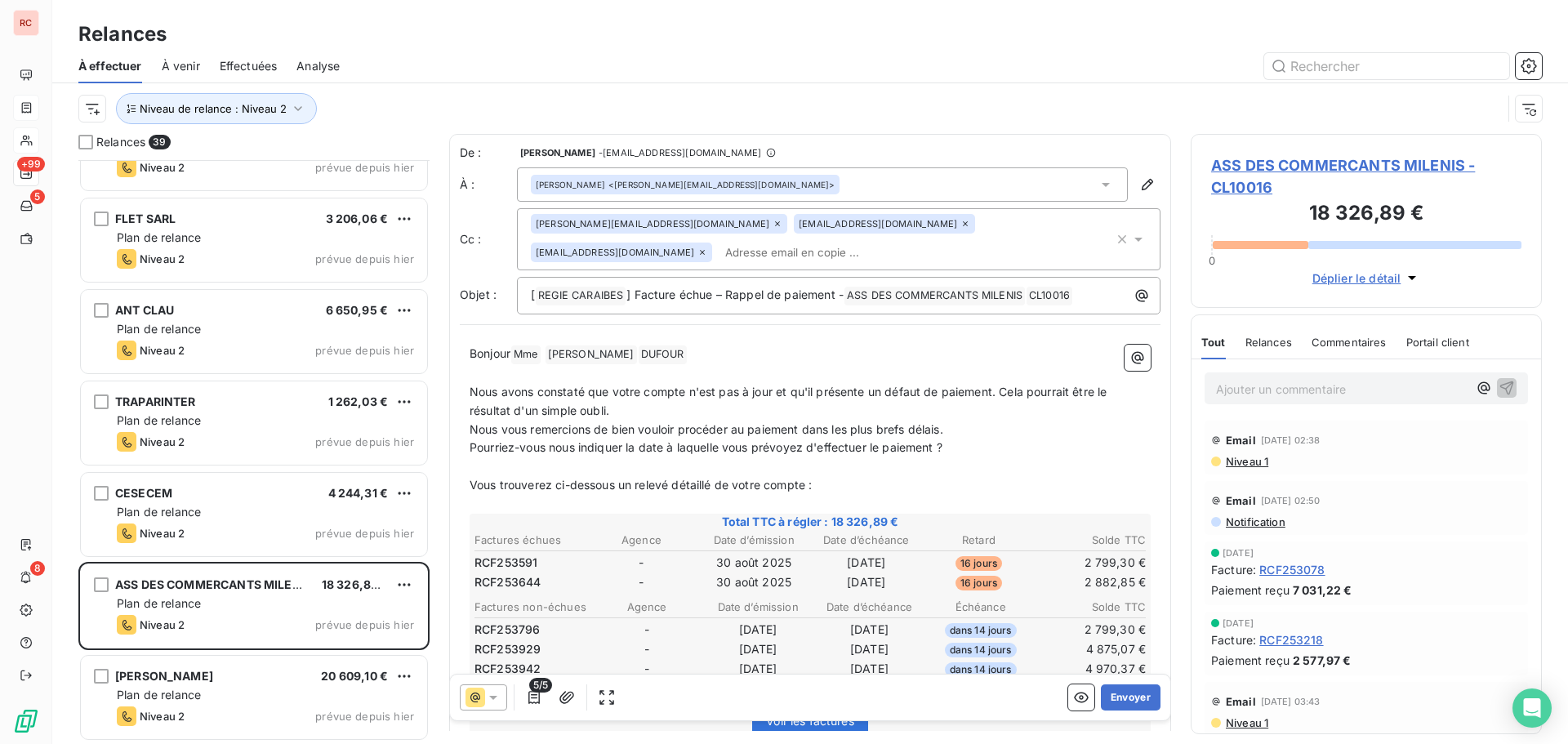
click at [1260, 185] on span "ASS DES COMMERCANTS MILENIS - CL10016" at bounding box center [1367, 176] width 311 height 45
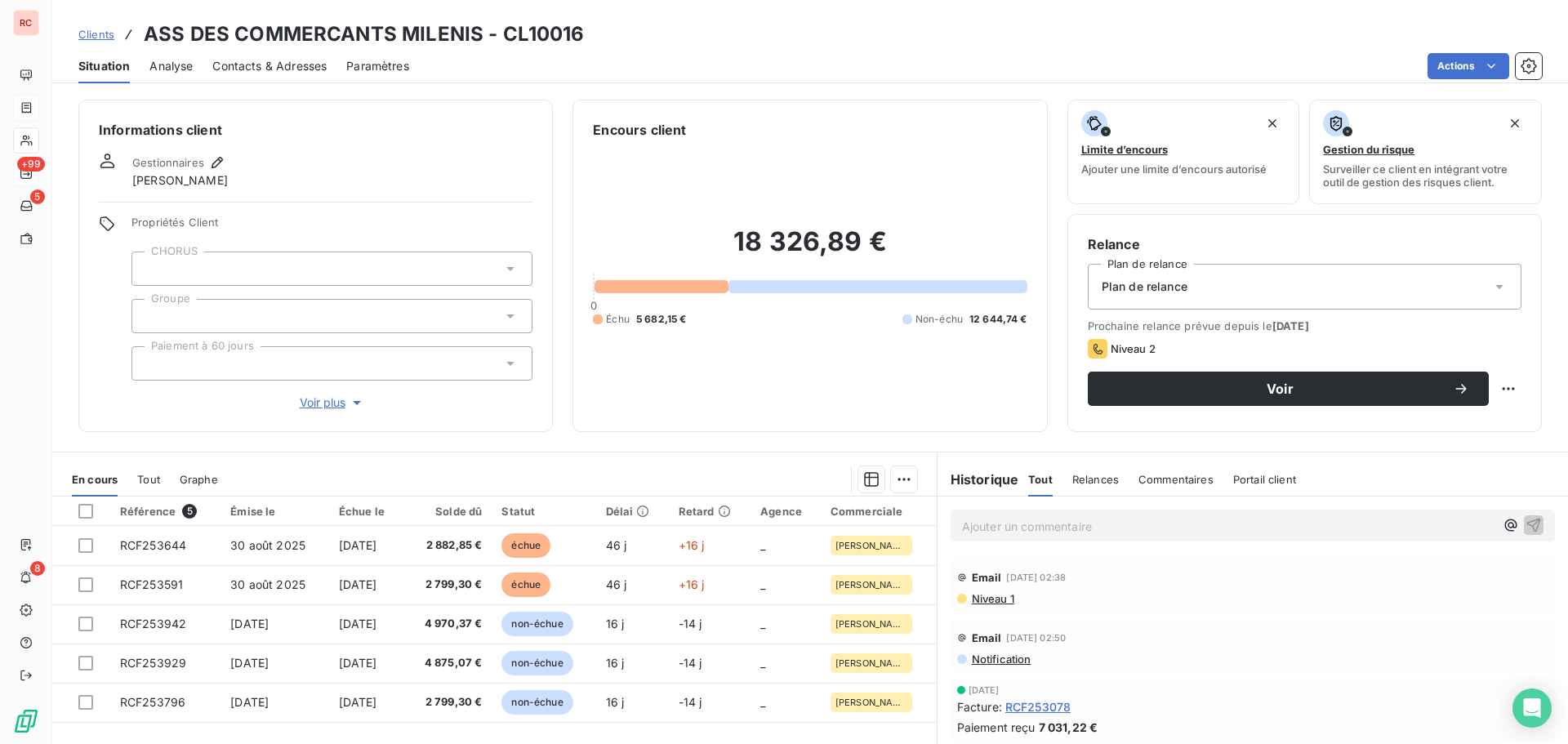
click at [182, 68] on span "Analyse" at bounding box center [171, 65] width 44 height 16
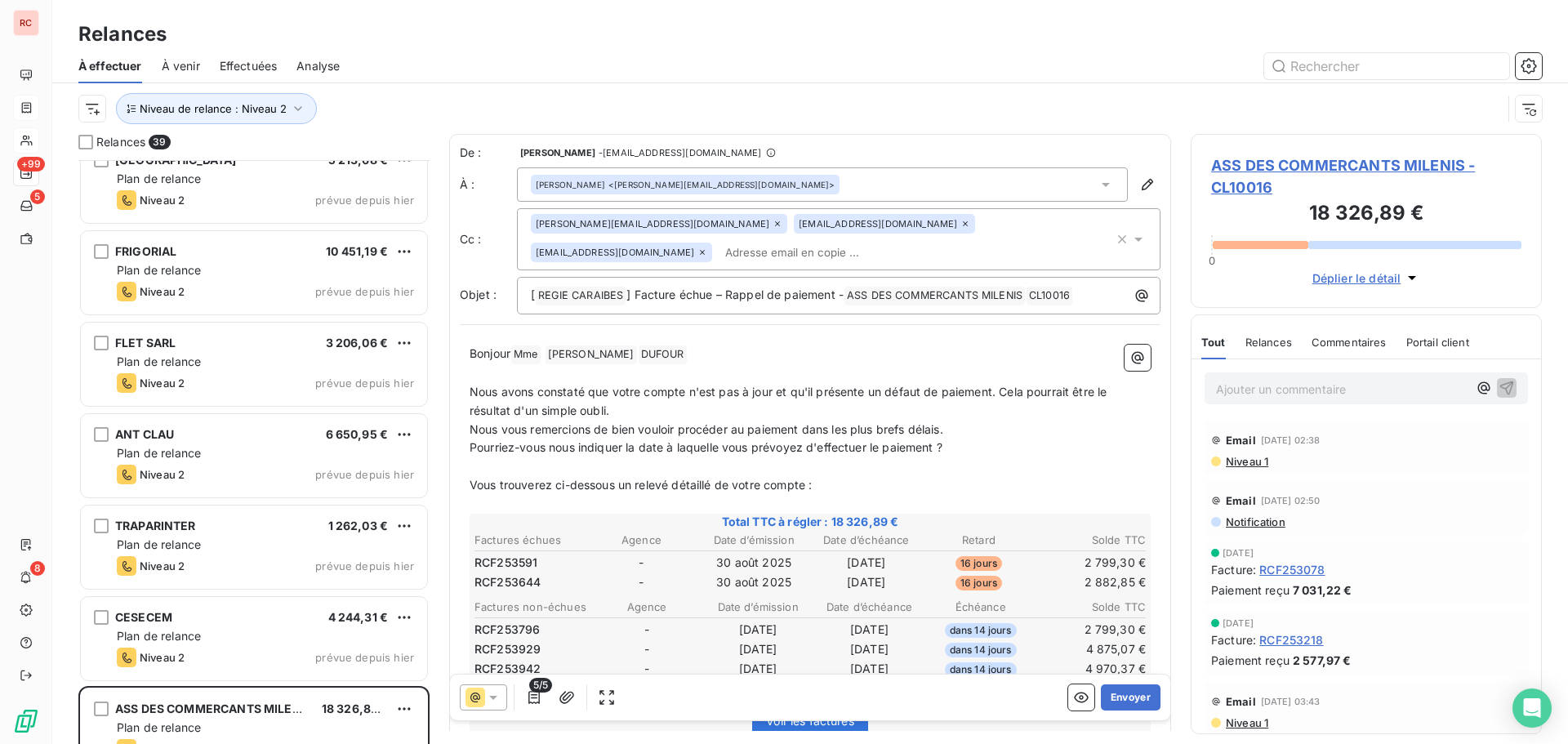
scroll to position [2985, 0]
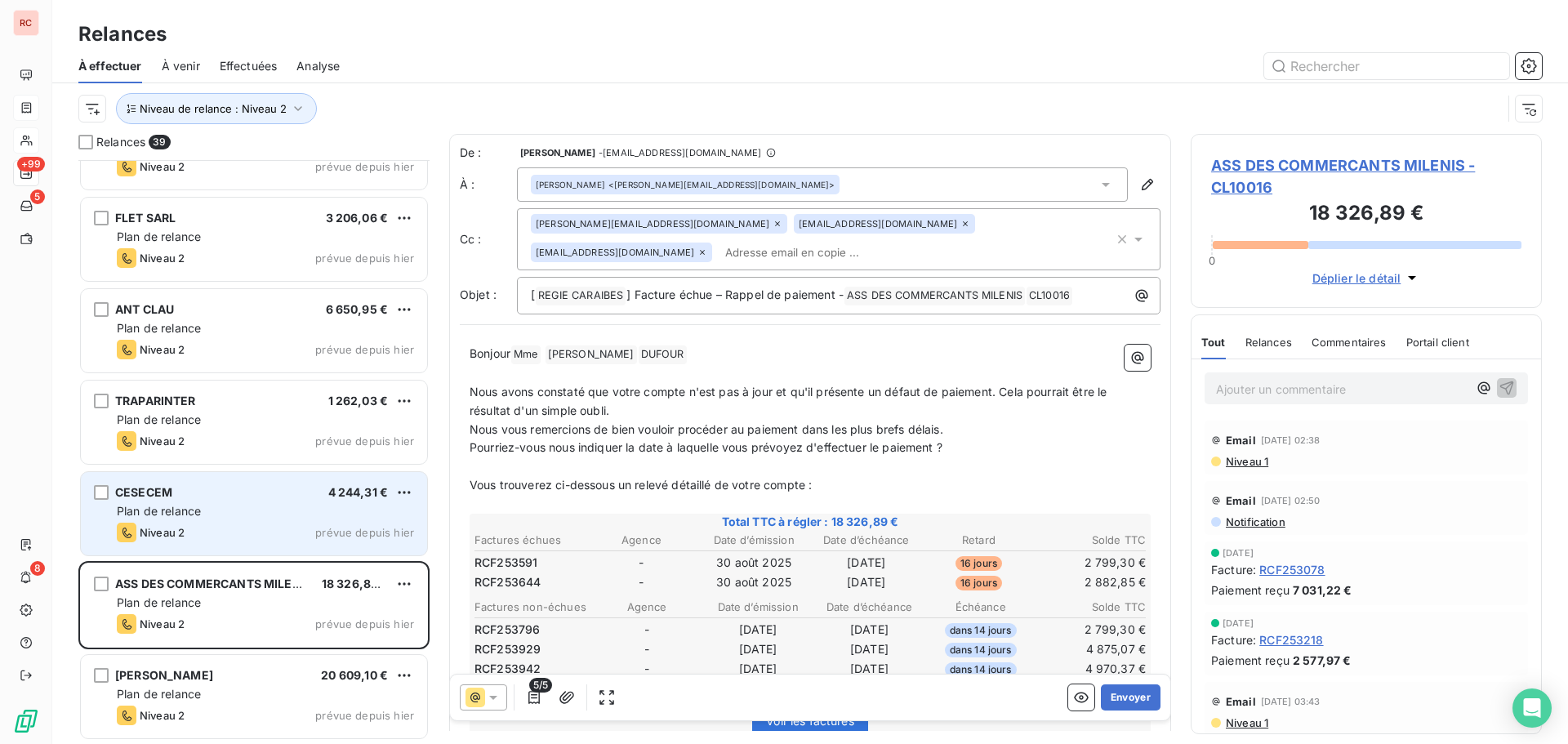
click at [267, 490] on div "CESECEM 4 244,31 €" at bounding box center [265, 493] width 297 height 15
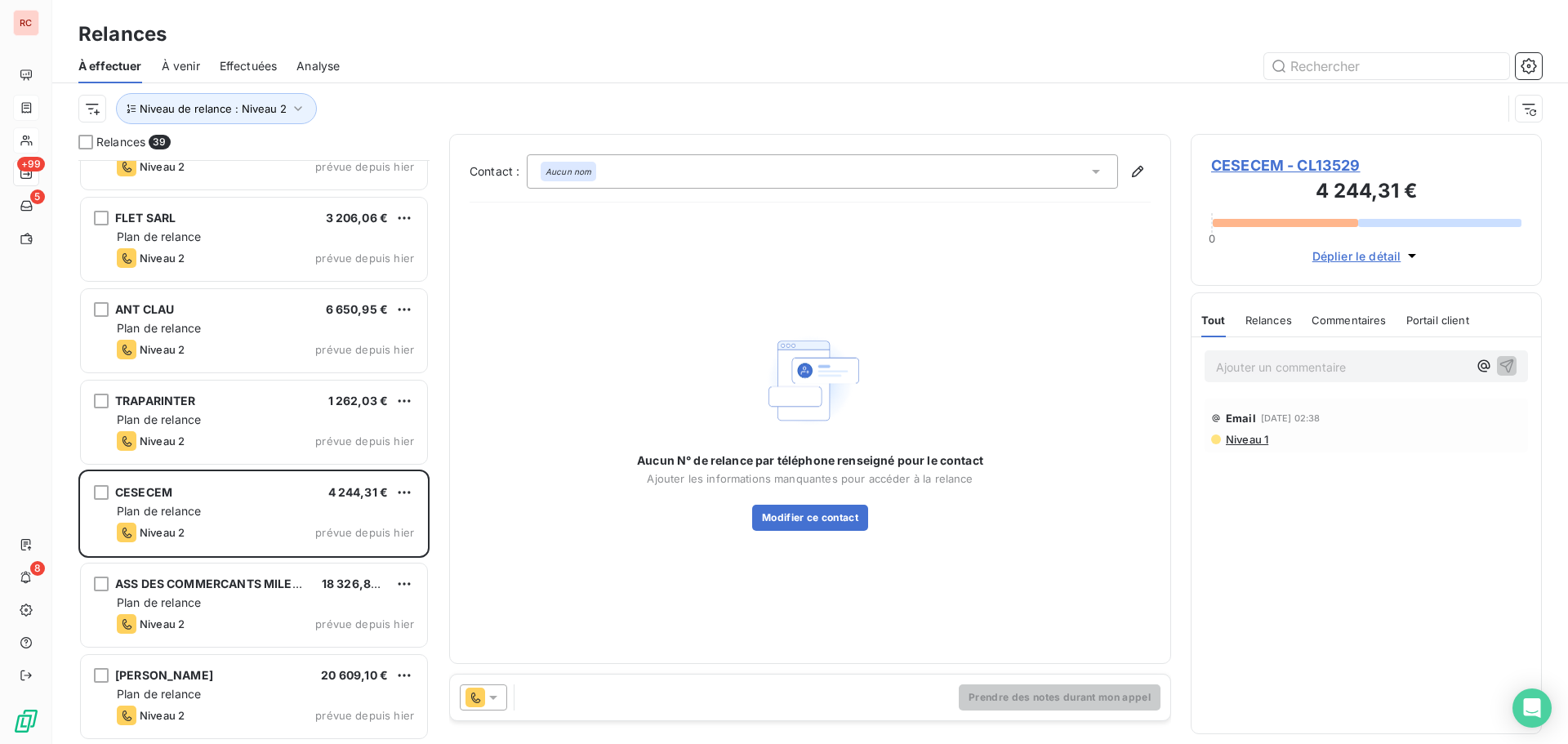
click at [493, 709] on div at bounding box center [483, 698] width 47 height 27
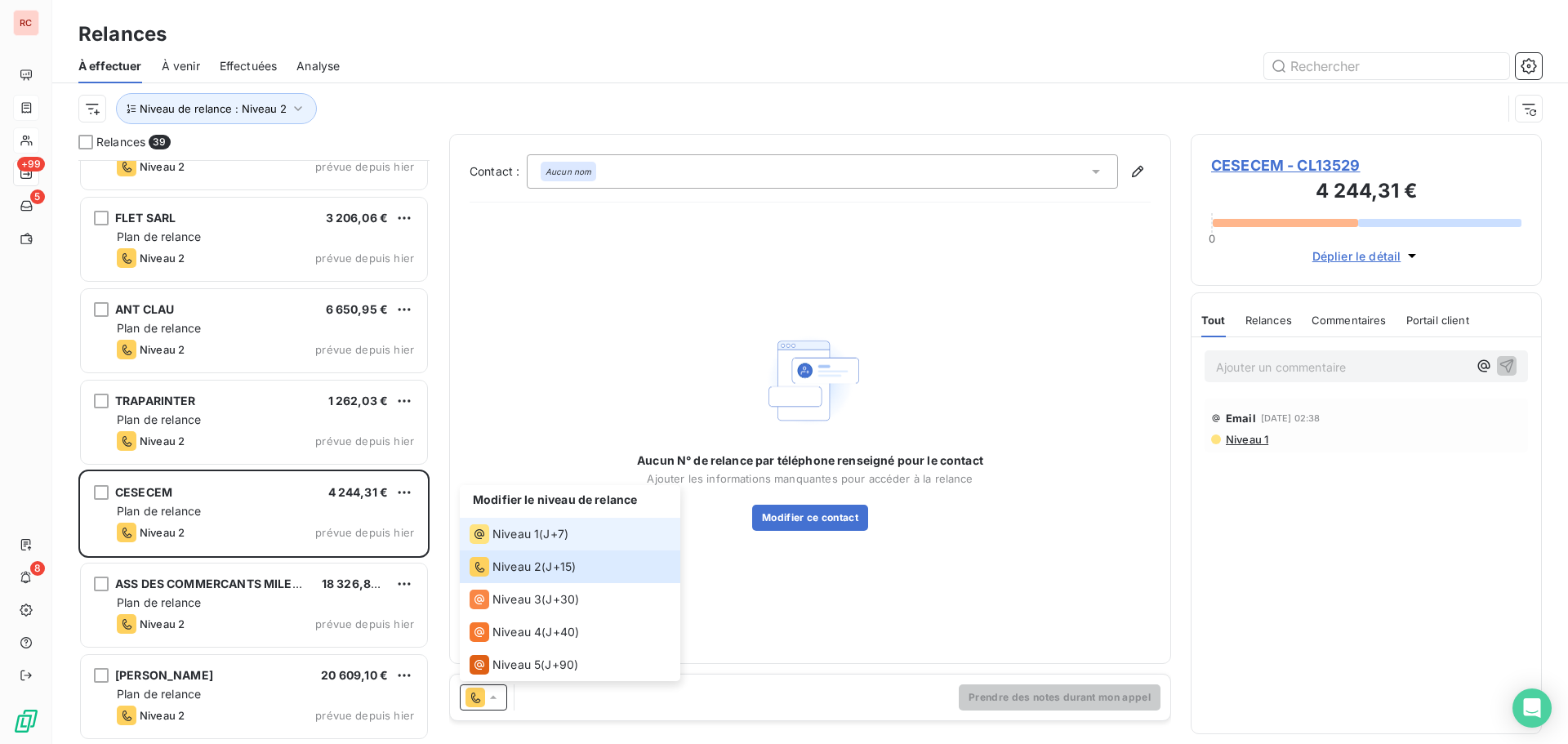
click at [538, 520] on li "Niveau 1 ( J+7 )" at bounding box center [569, 535] width 221 height 32
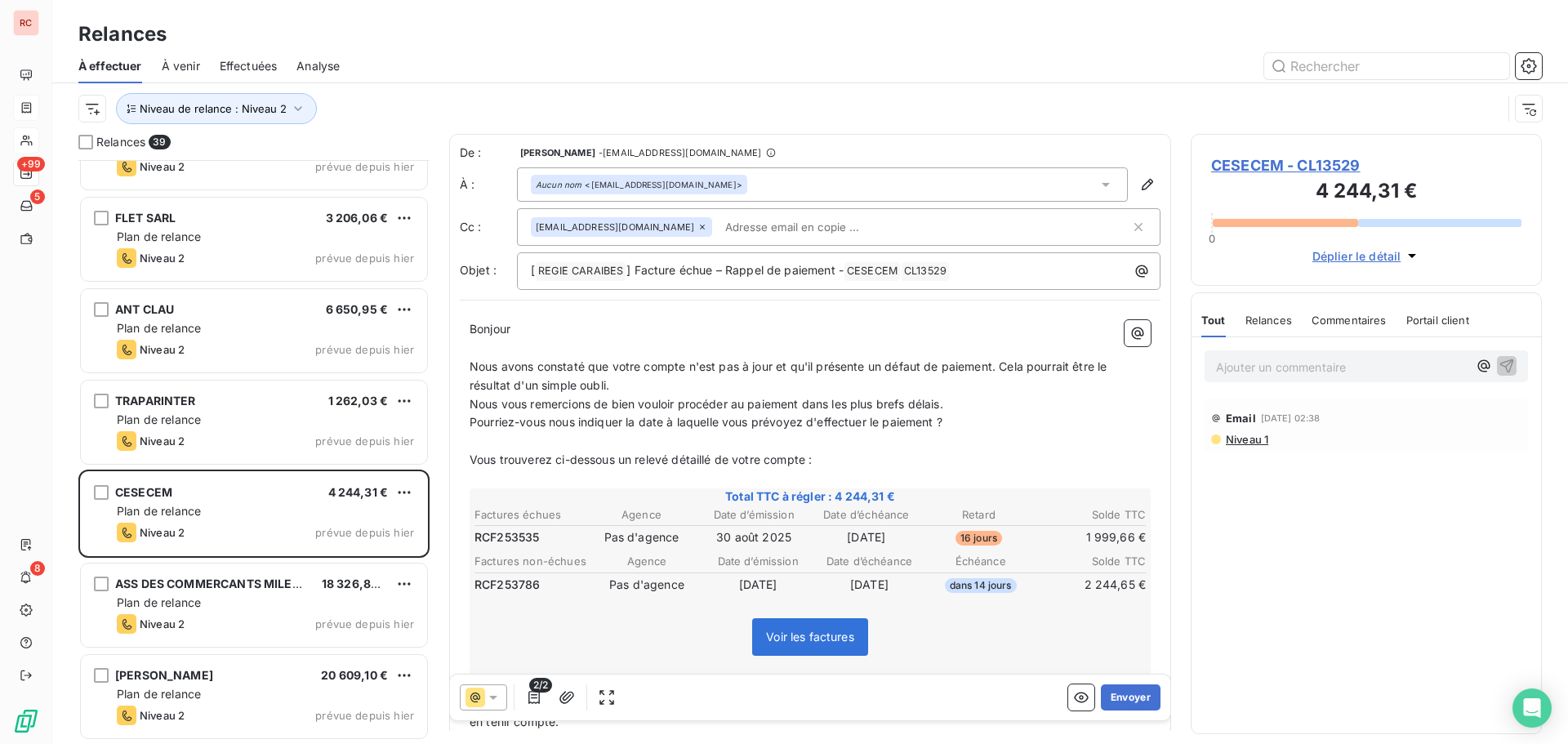
click at [493, 705] on icon at bounding box center [493, 698] width 16 height 16
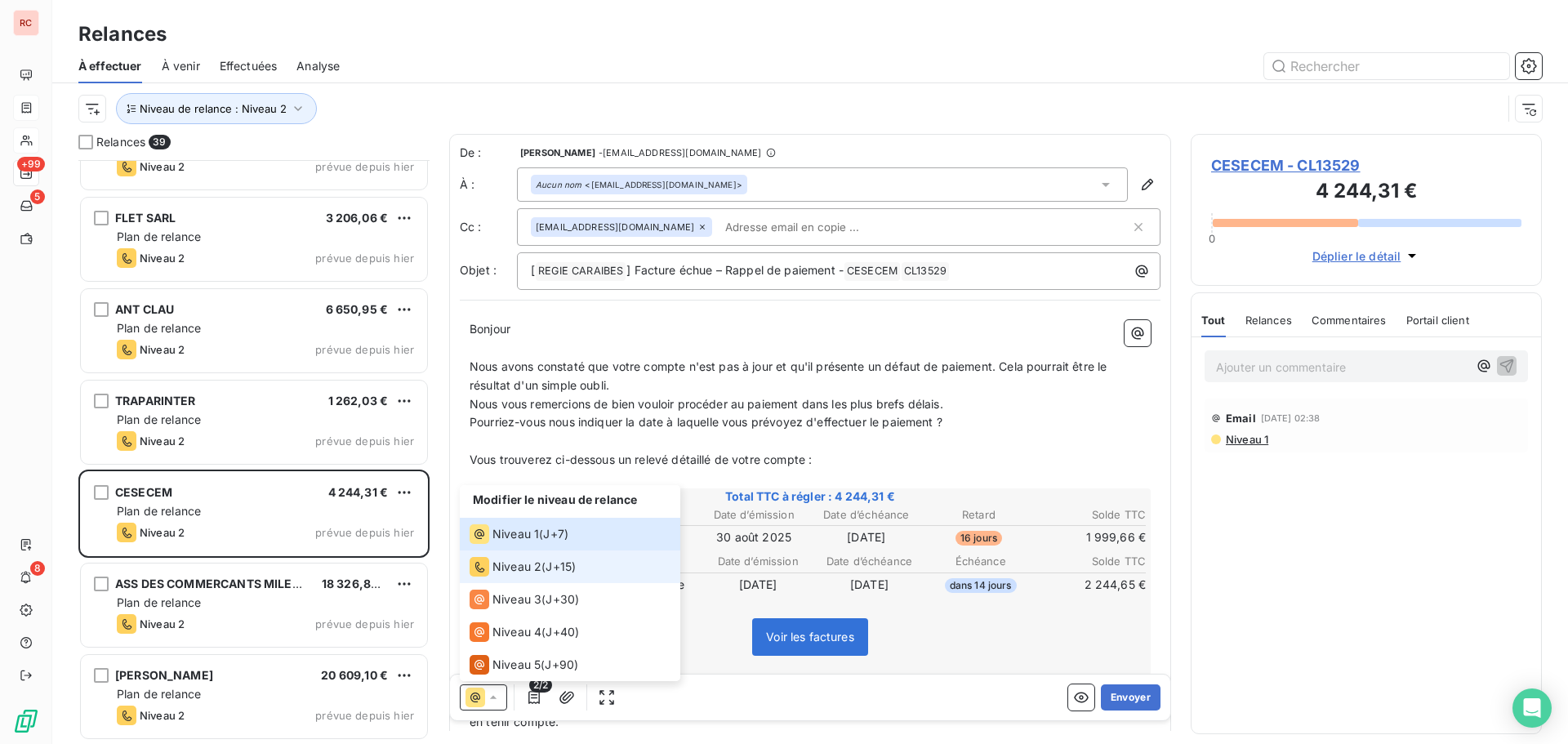
click at [511, 566] on span "Niveau 2" at bounding box center [517, 567] width 49 height 16
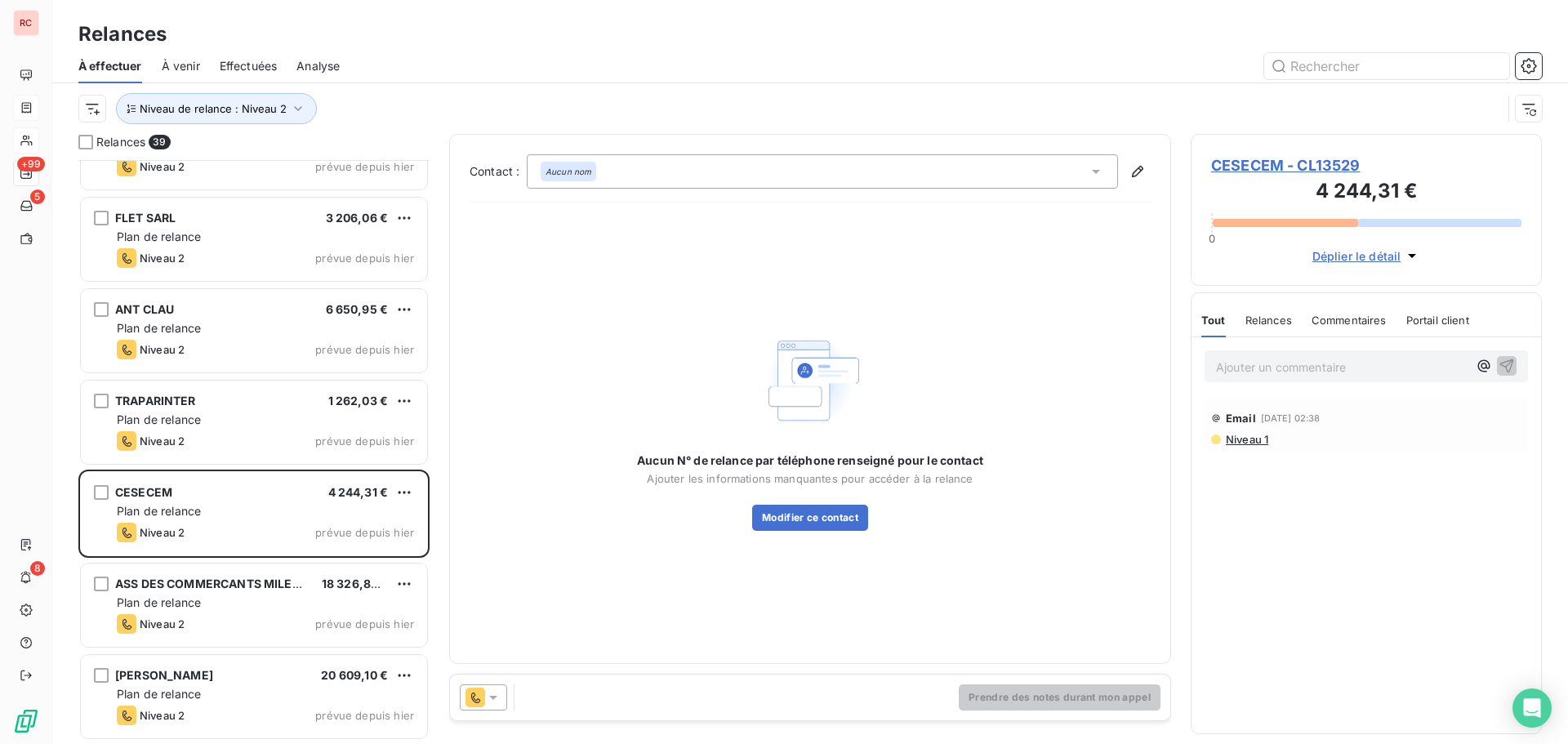
click at [1253, 172] on span "CESECEM - CL13529" at bounding box center [1367, 165] width 311 height 22
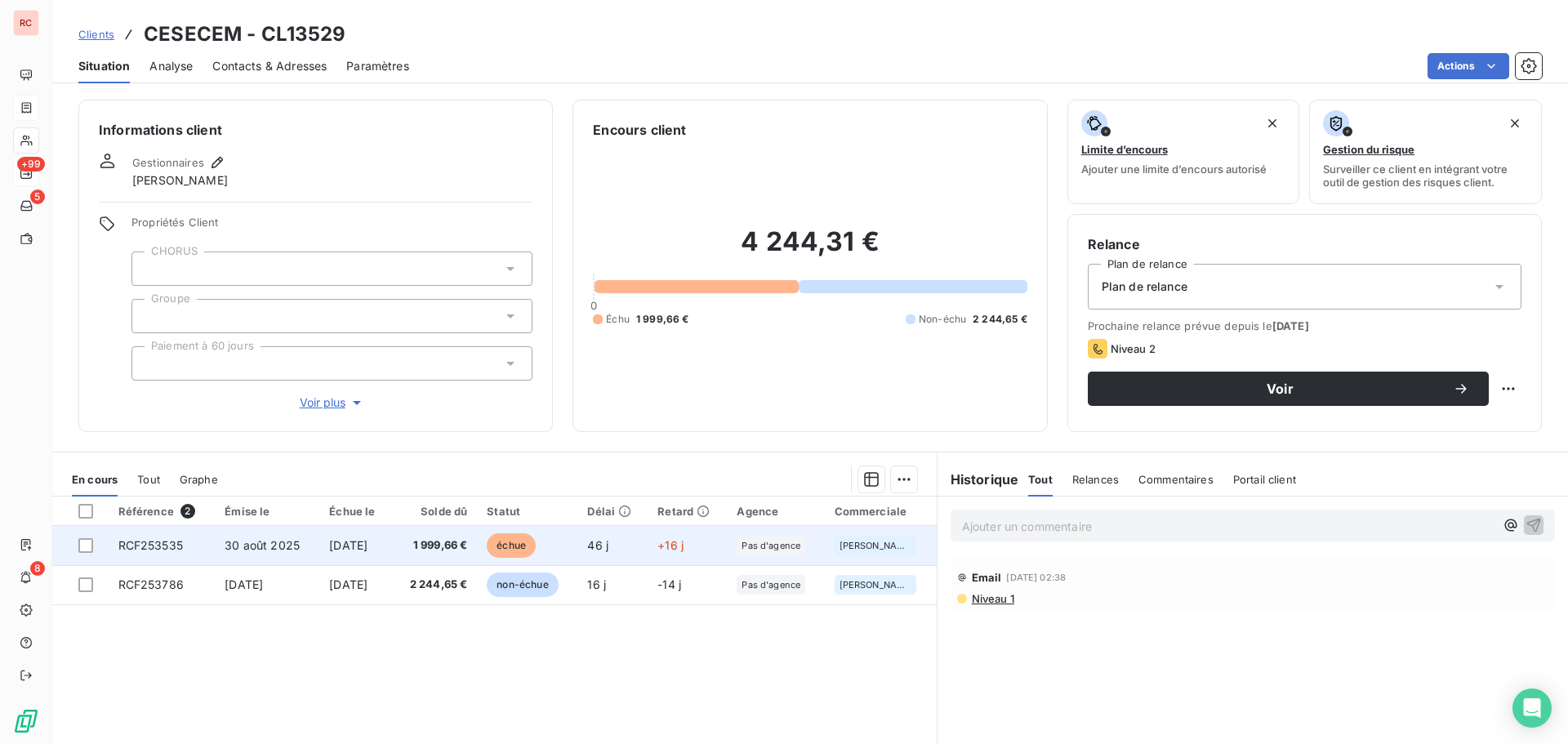
click at [368, 541] on span "[DATE]" at bounding box center [348, 545] width 39 height 14
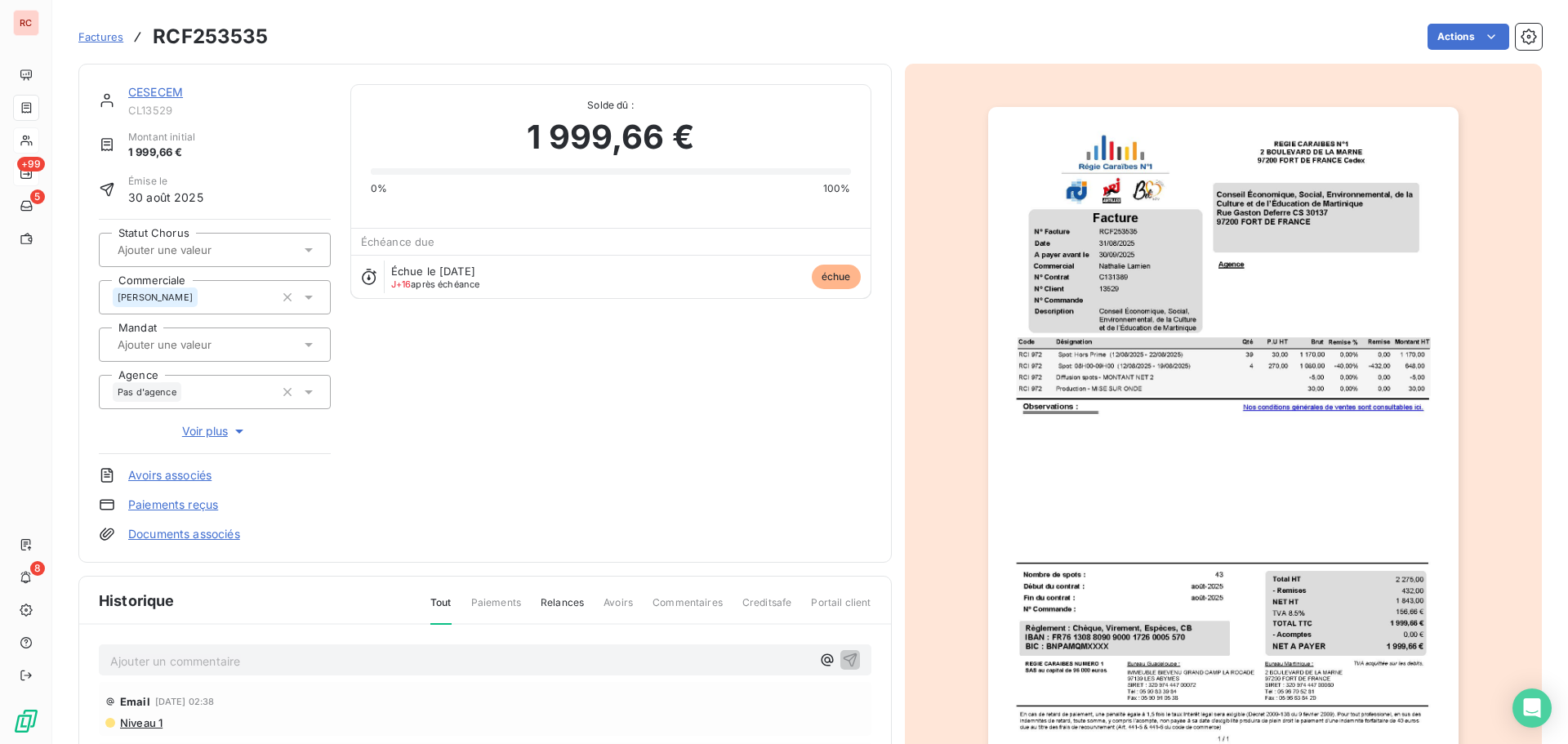
click at [169, 95] on link "CESECEM" at bounding box center [155, 92] width 55 height 14
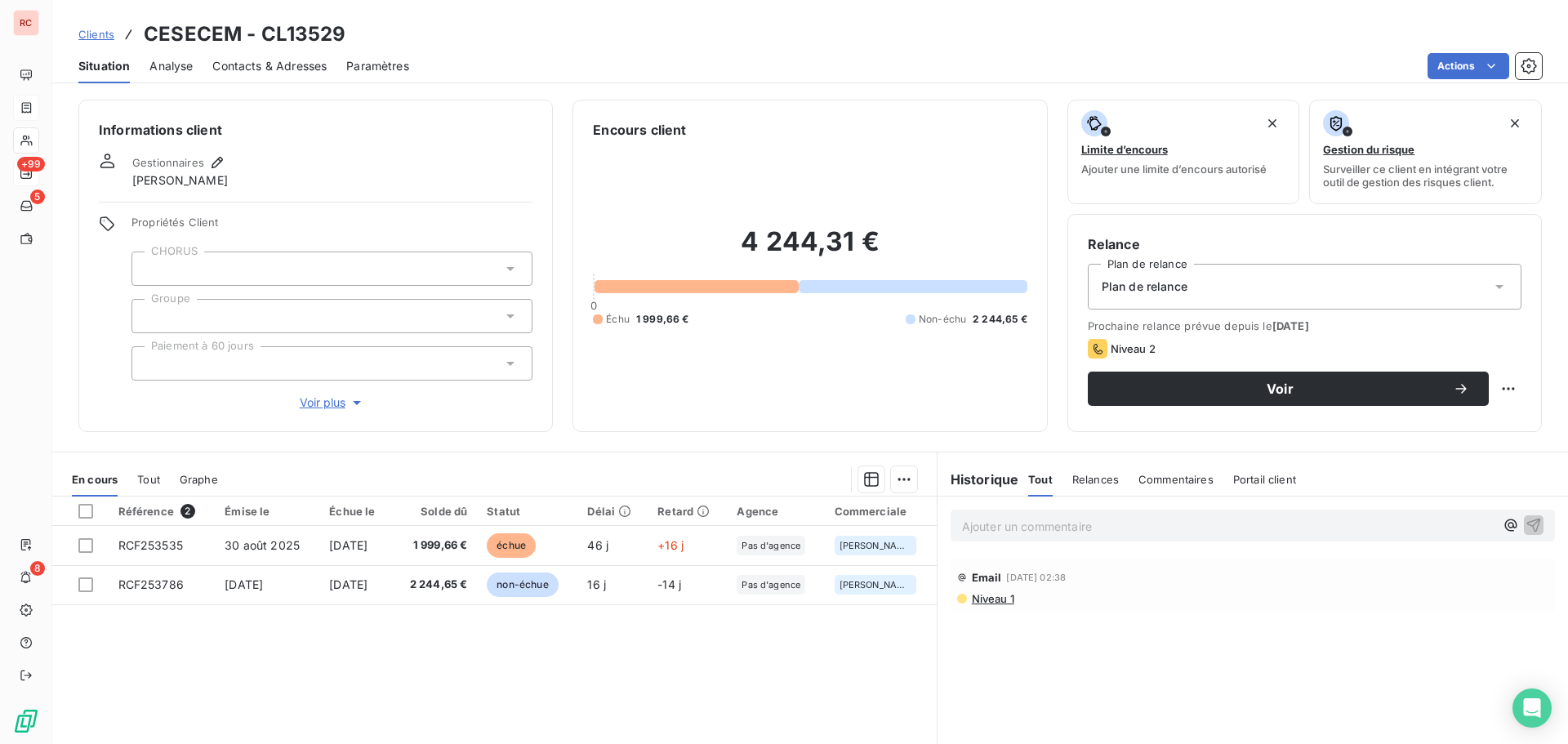
click at [275, 72] on span "Contacts & Adresses" at bounding box center [269, 65] width 115 height 16
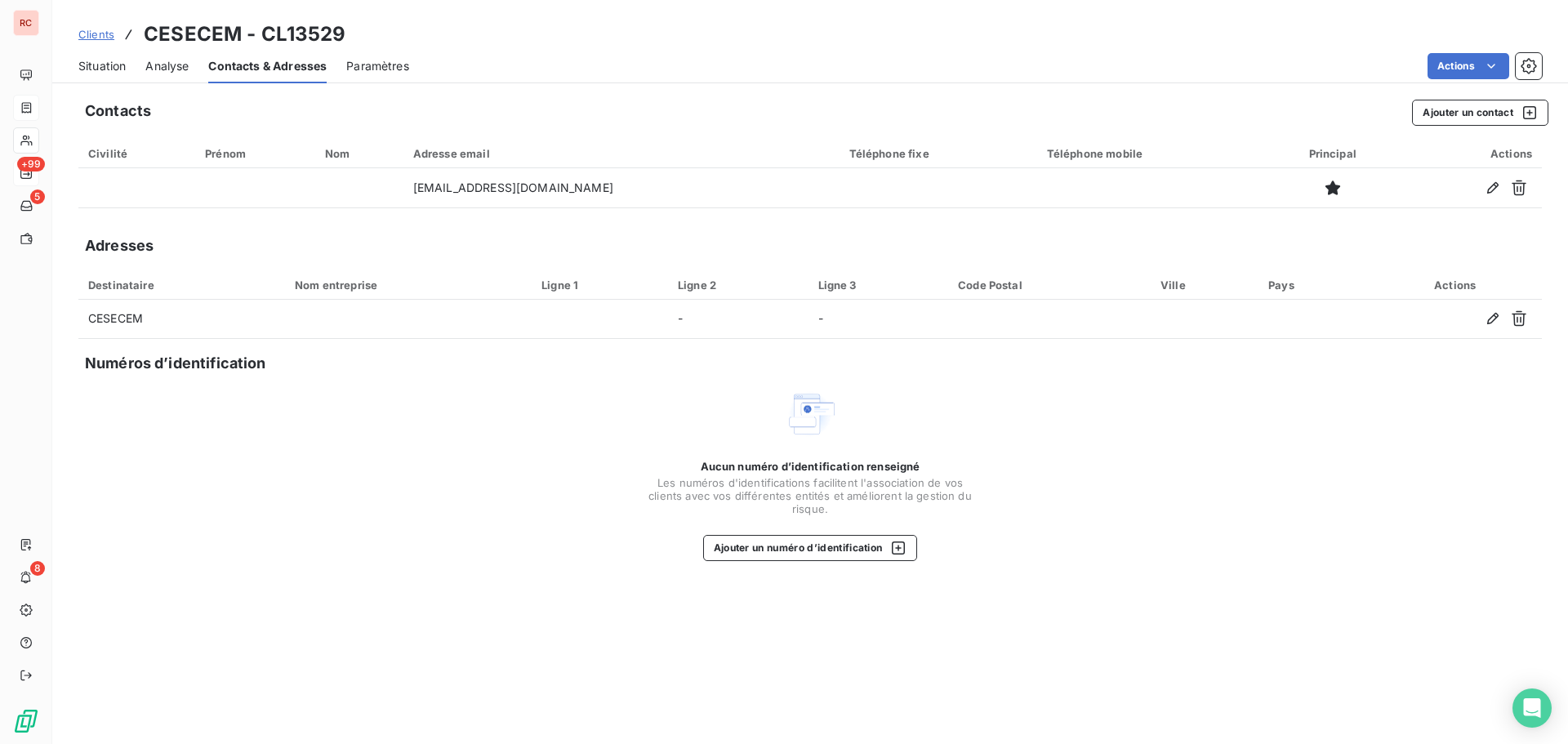
click at [99, 36] on span "Clients" at bounding box center [97, 34] width 36 height 13
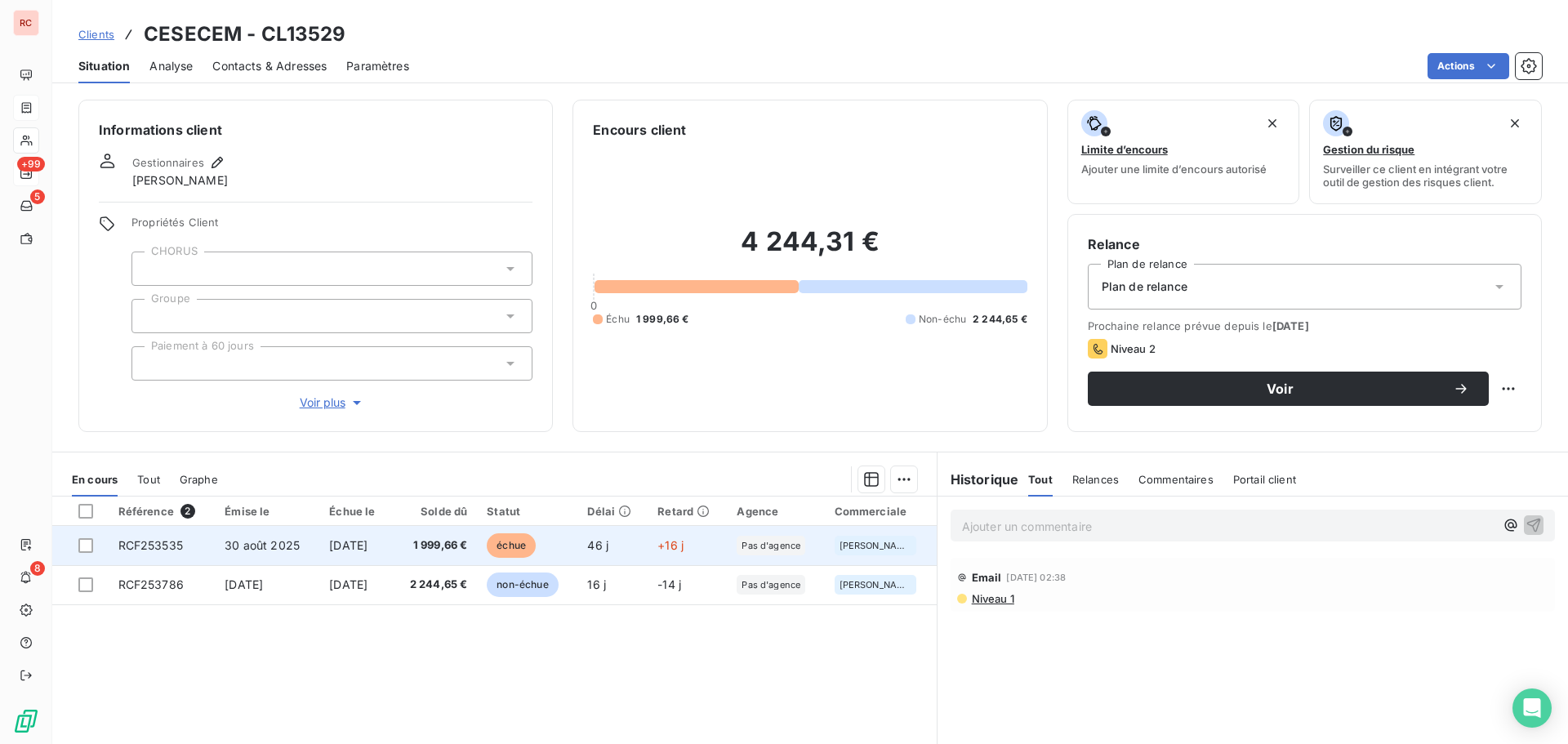
click at [342, 547] on span "[DATE]" at bounding box center [348, 545] width 39 height 14
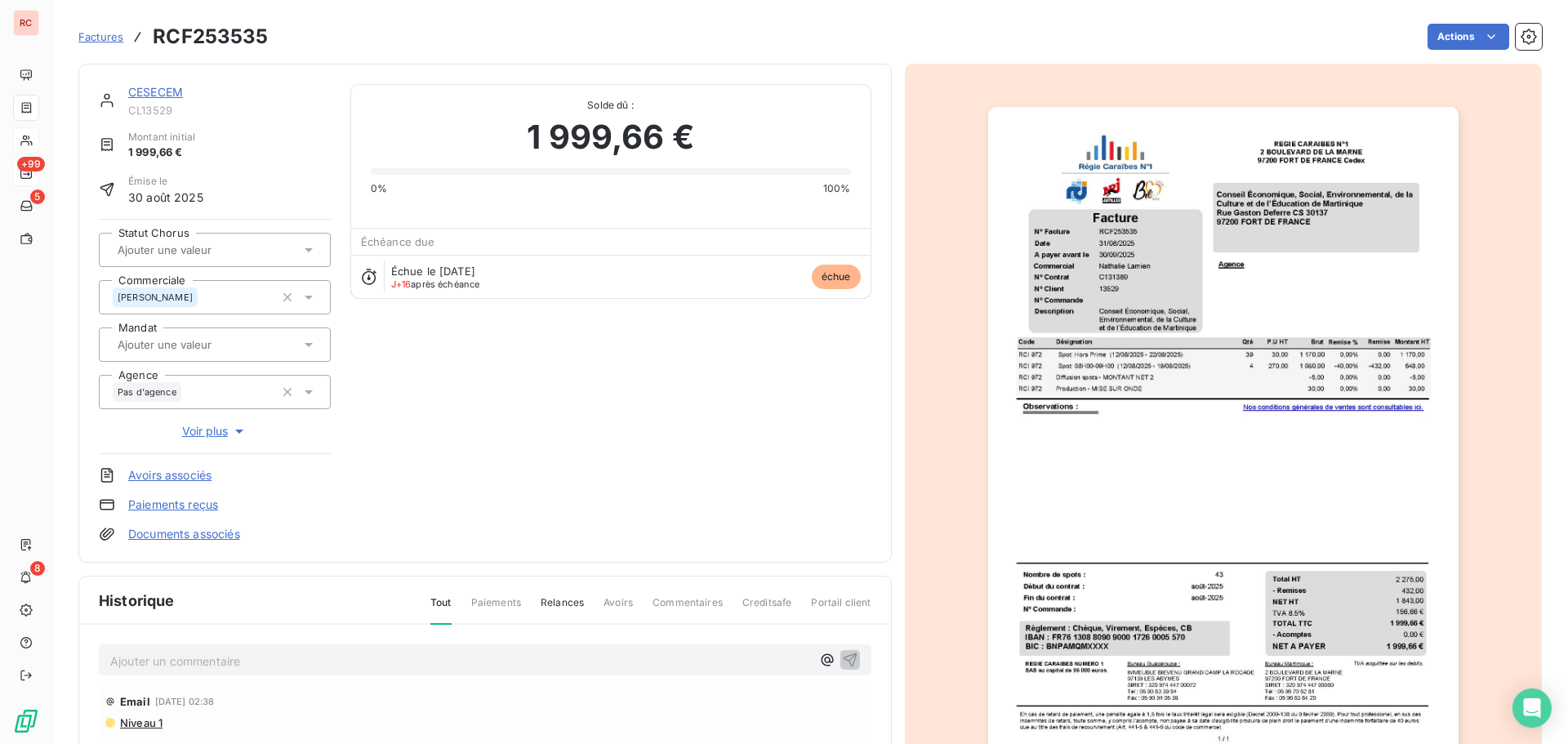
click at [189, 649] on div "Ajouter un commentaire ﻿" at bounding box center [460, 660] width 701 height 22
click at [199, 655] on p "Ajouter un commentaire ﻿" at bounding box center [460, 662] width 701 height 21
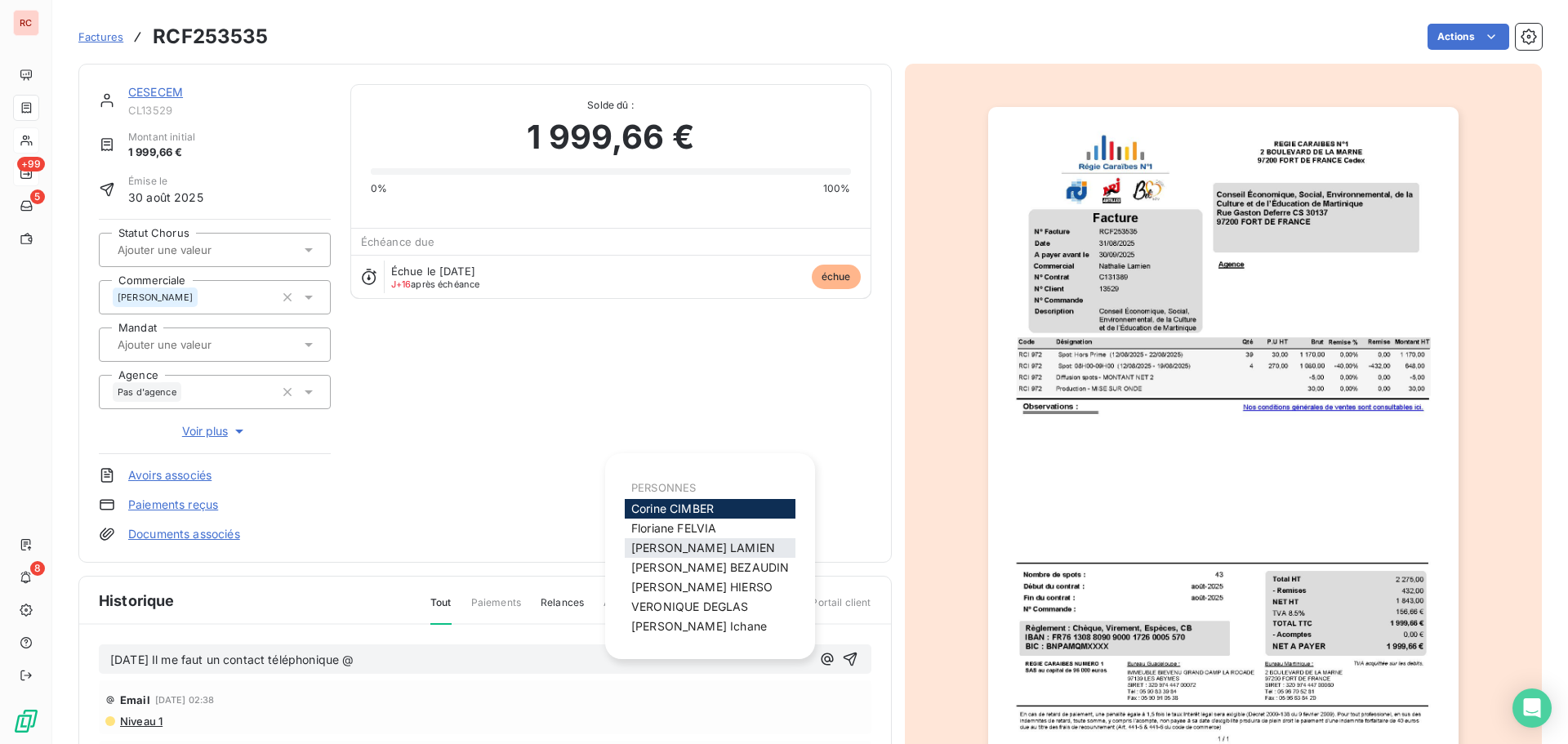
click at [707, 545] on span "[PERSON_NAME]" at bounding box center [703, 548] width 144 height 14
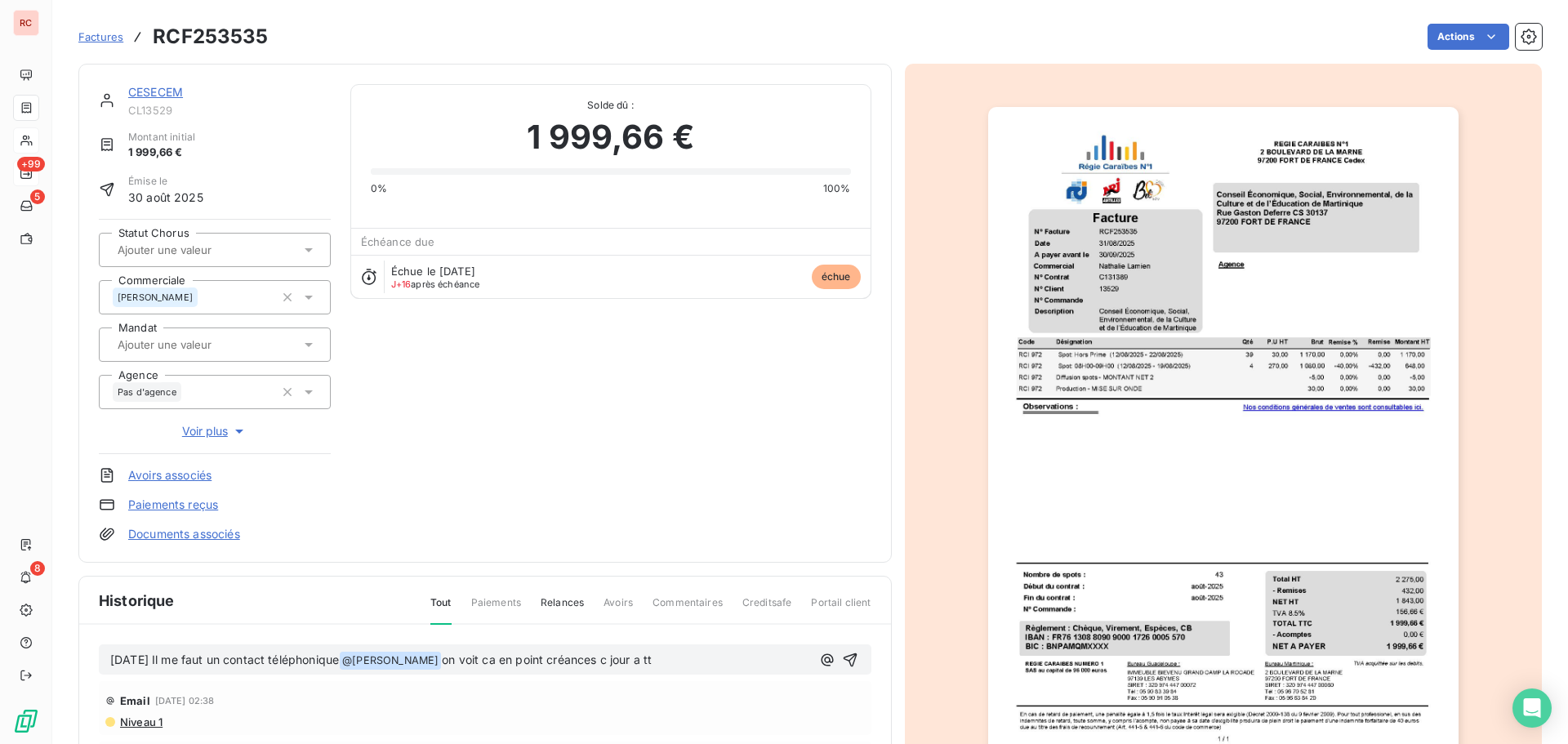
click at [634, 660] on span "on voit ca en point créances c jour a tt" at bounding box center [547, 660] width 210 height 14
click at [835, 744] on html "RC +99 5 8 Factures RCF253535 Actions CESECEM CL13529 Montant initial 1 999,66 …" at bounding box center [784, 372] width 1568 height 744
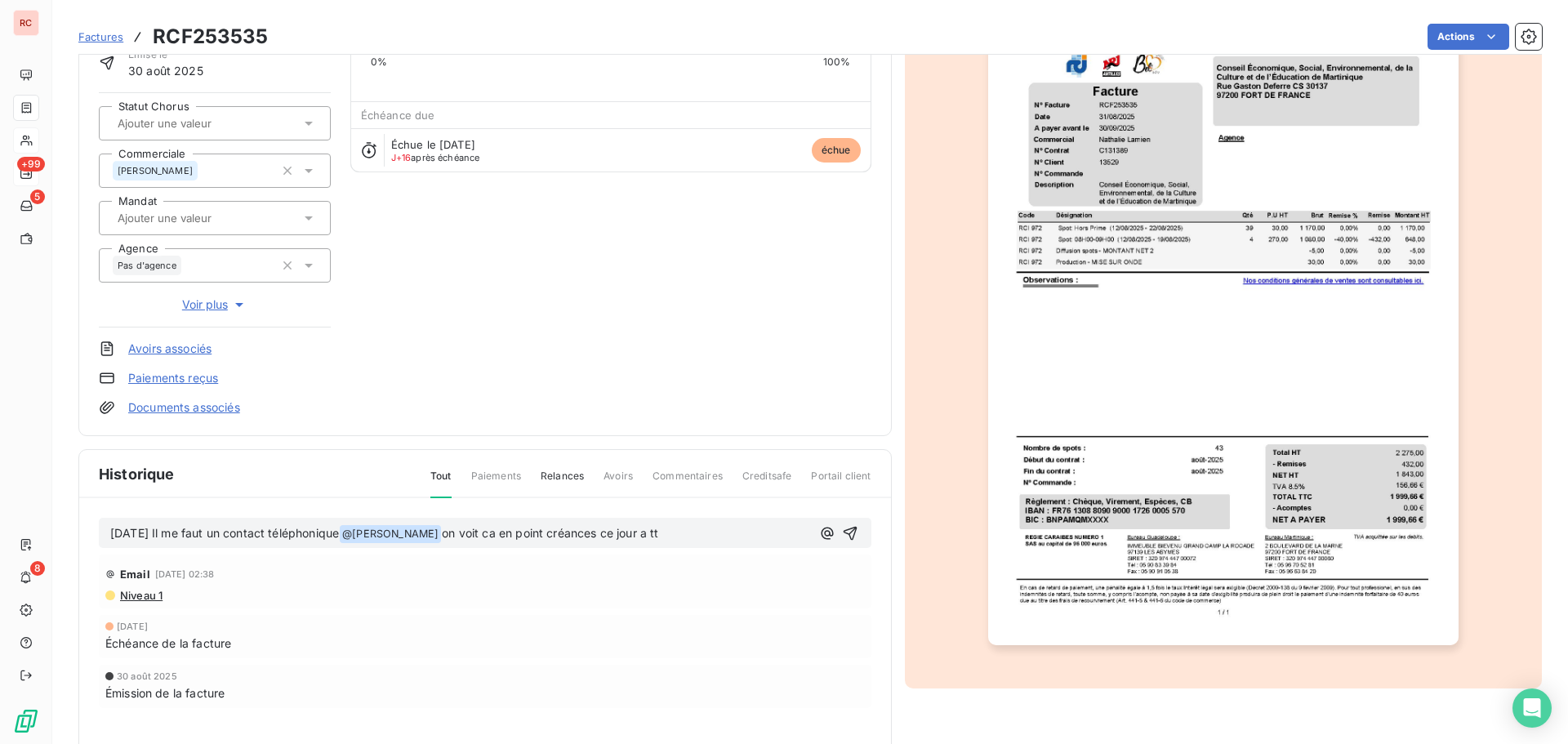
click at [843, 518] on div "[DATE] Il me faut un contact téléphonique @ [PERSON_NAME] ﻿ on voit ca en point…" at bounding box center [485, 534] width 773 height 31
click at [843, 534] on icon "button" at bounding box center [850, 533] width 14 height 14
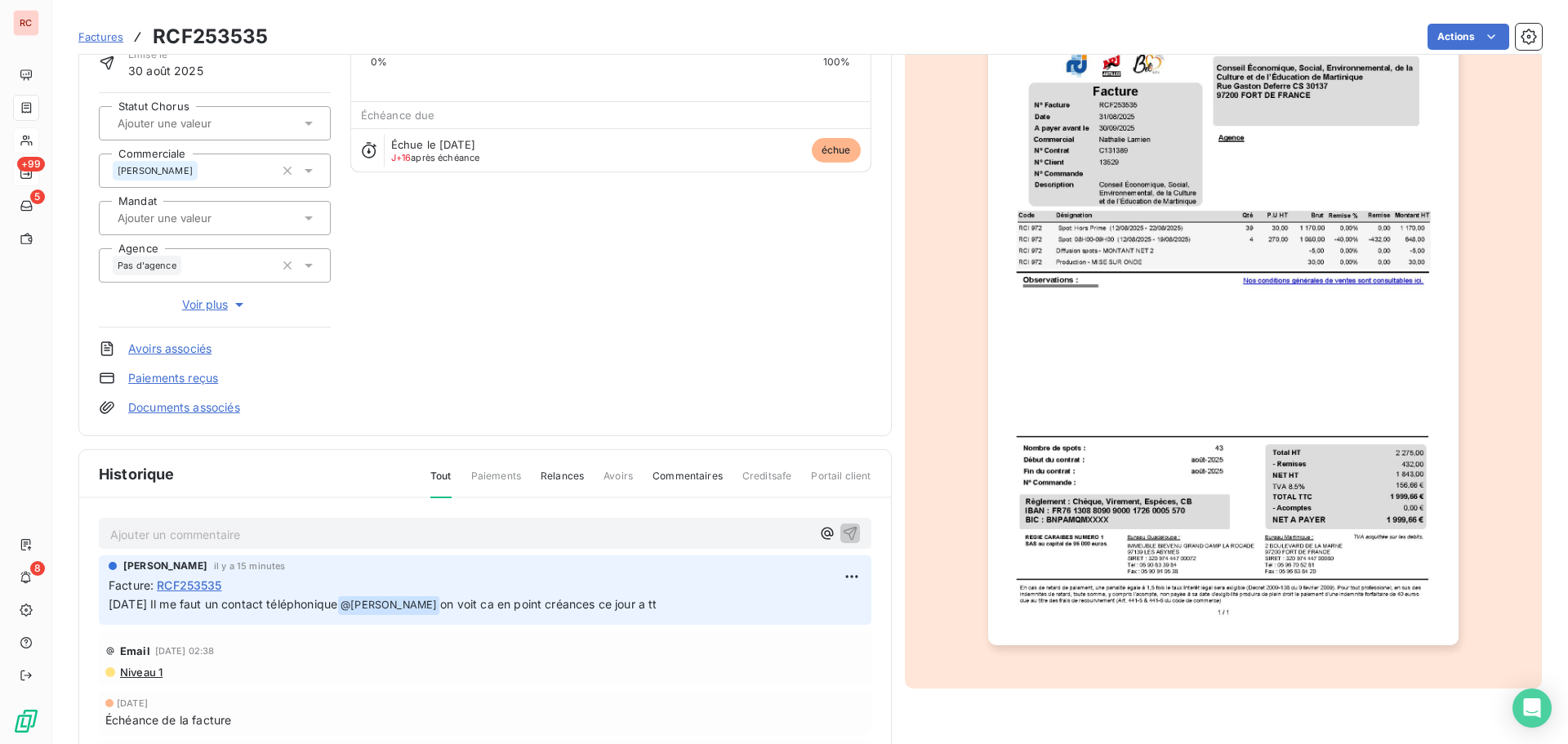
click at [714, 645] on div "Email [DATE] 02:38" at bounding box center [485, 651] width 760 height 27
